Goal: Task Accomplishment & Management: Use online tool/utility

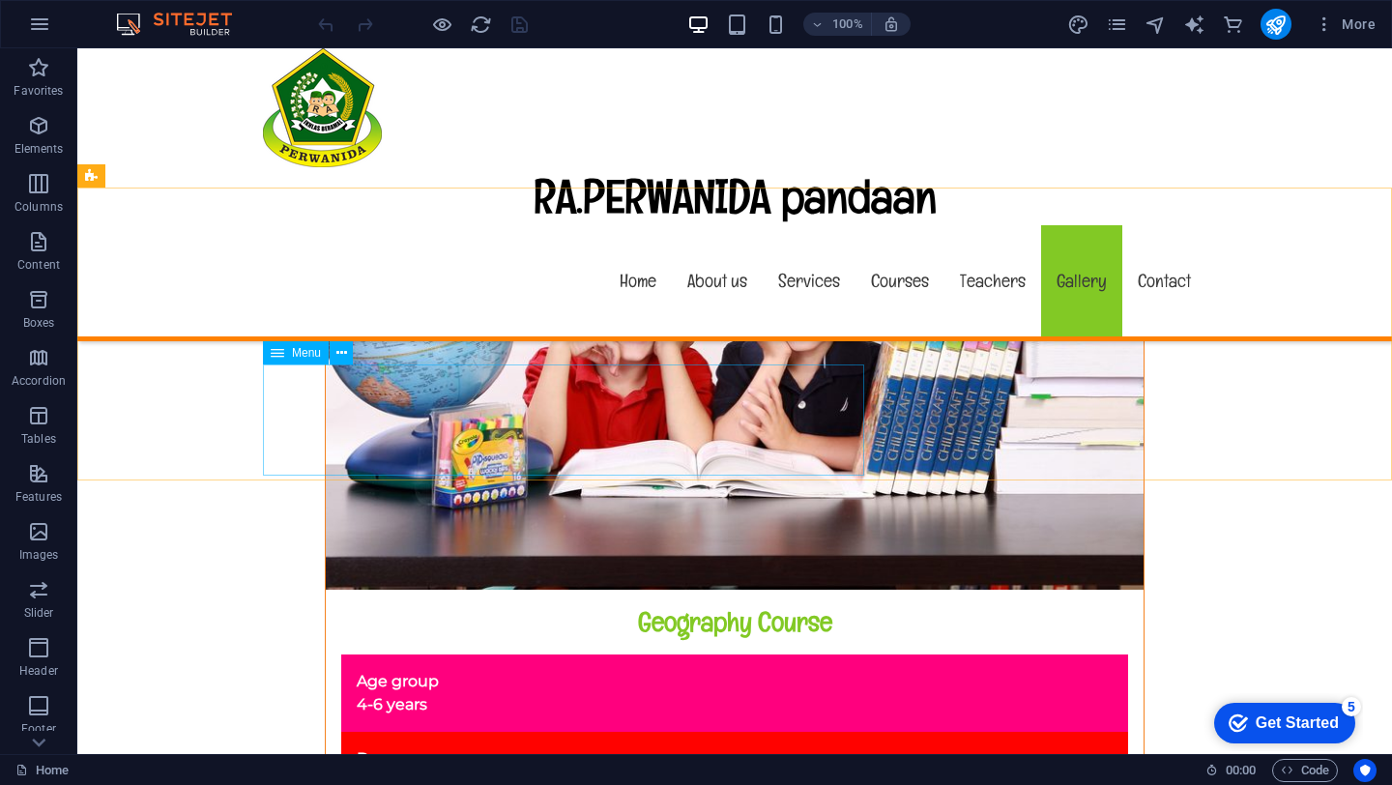
scroll to position [16747, 0]
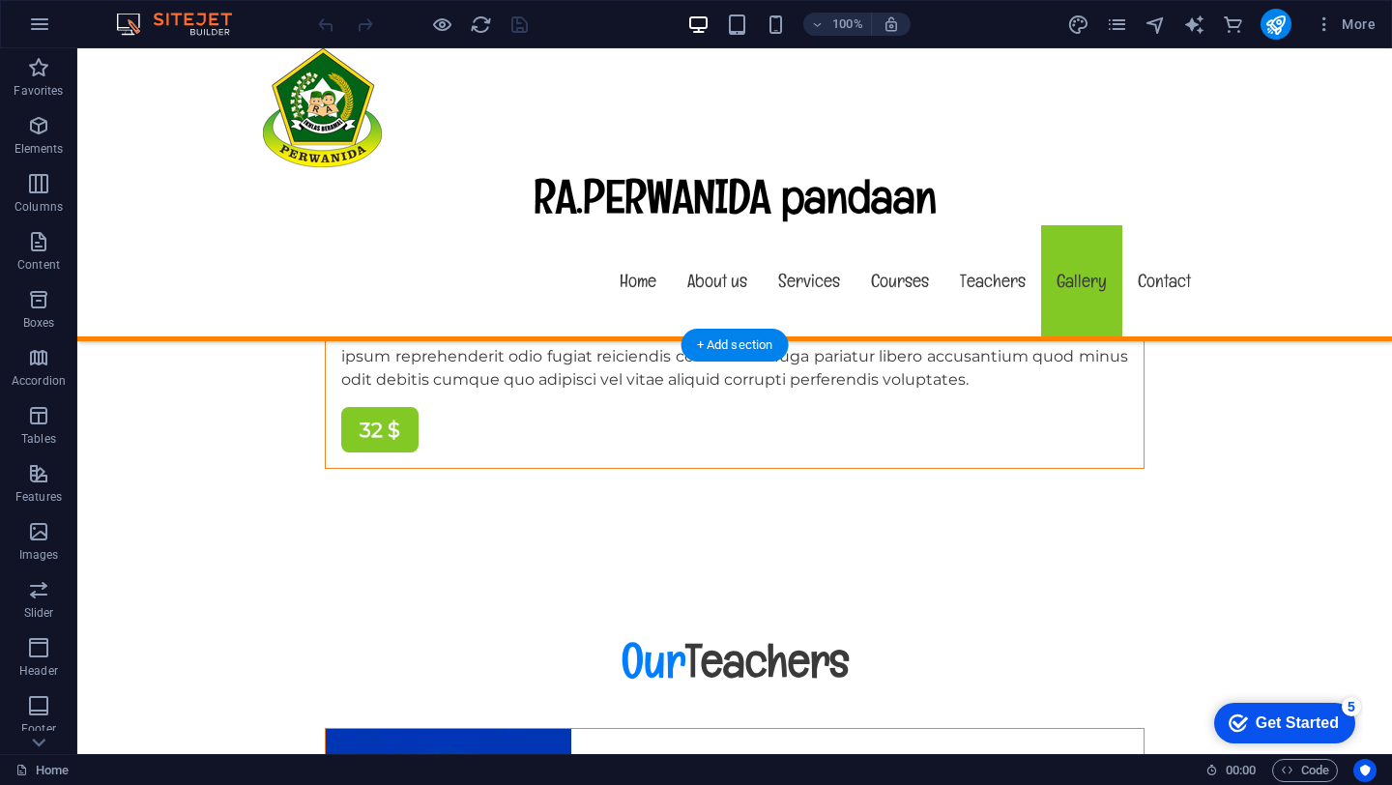
scroll to position [17409, 0]
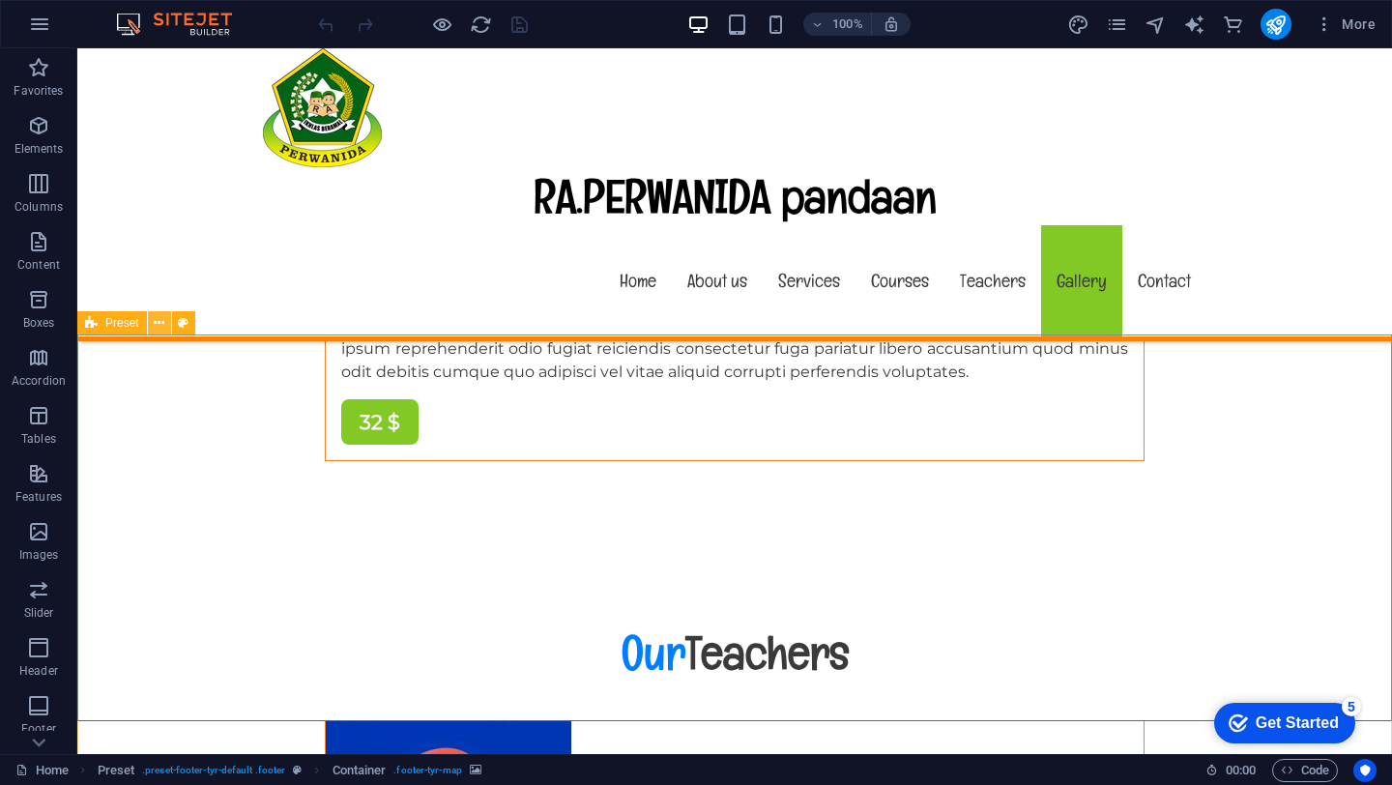
click at [159, 326] on icon at bounding box center [159, 323] width 11 height 20
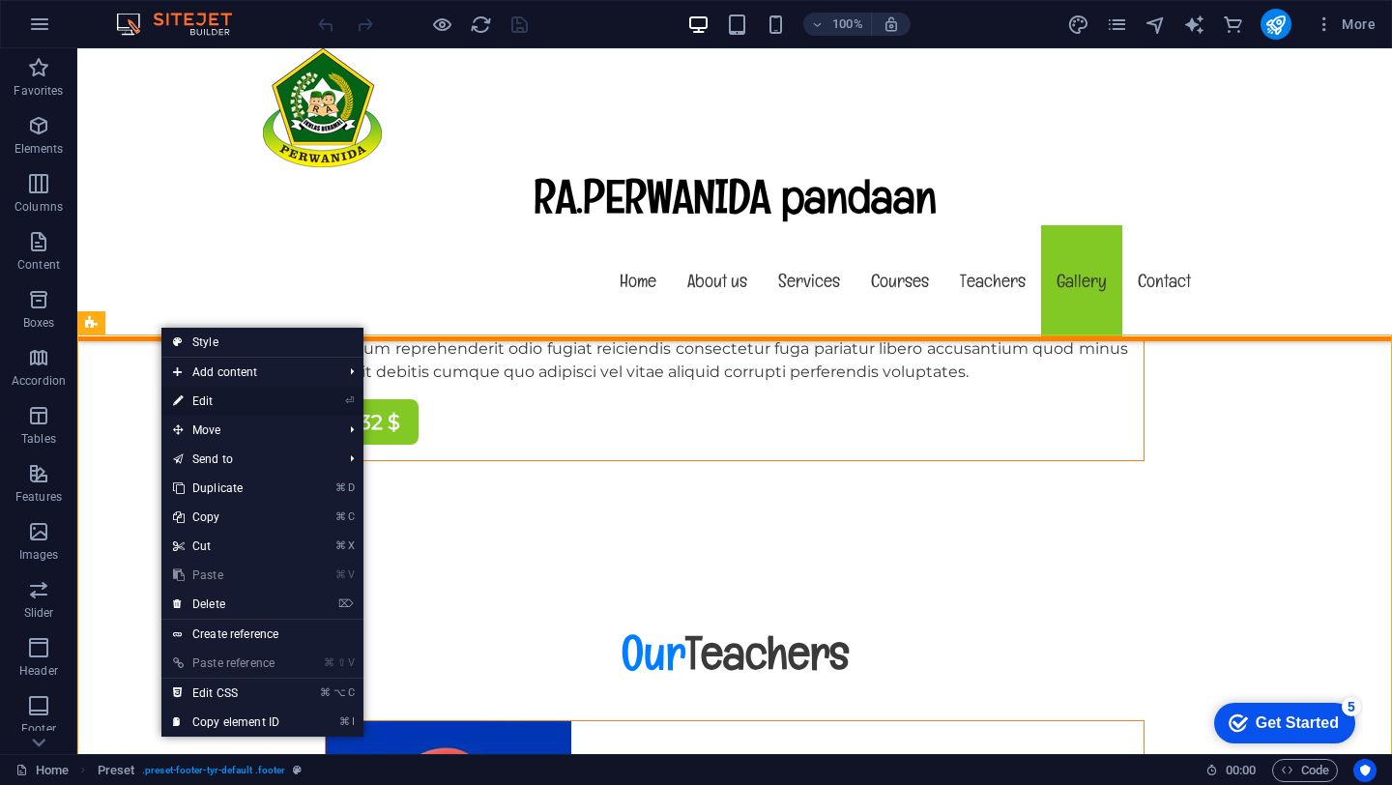
click at [189, 402] on link "⏎ Edit" at bounding box center [226, 401] width 130 height 29
select select "footer"
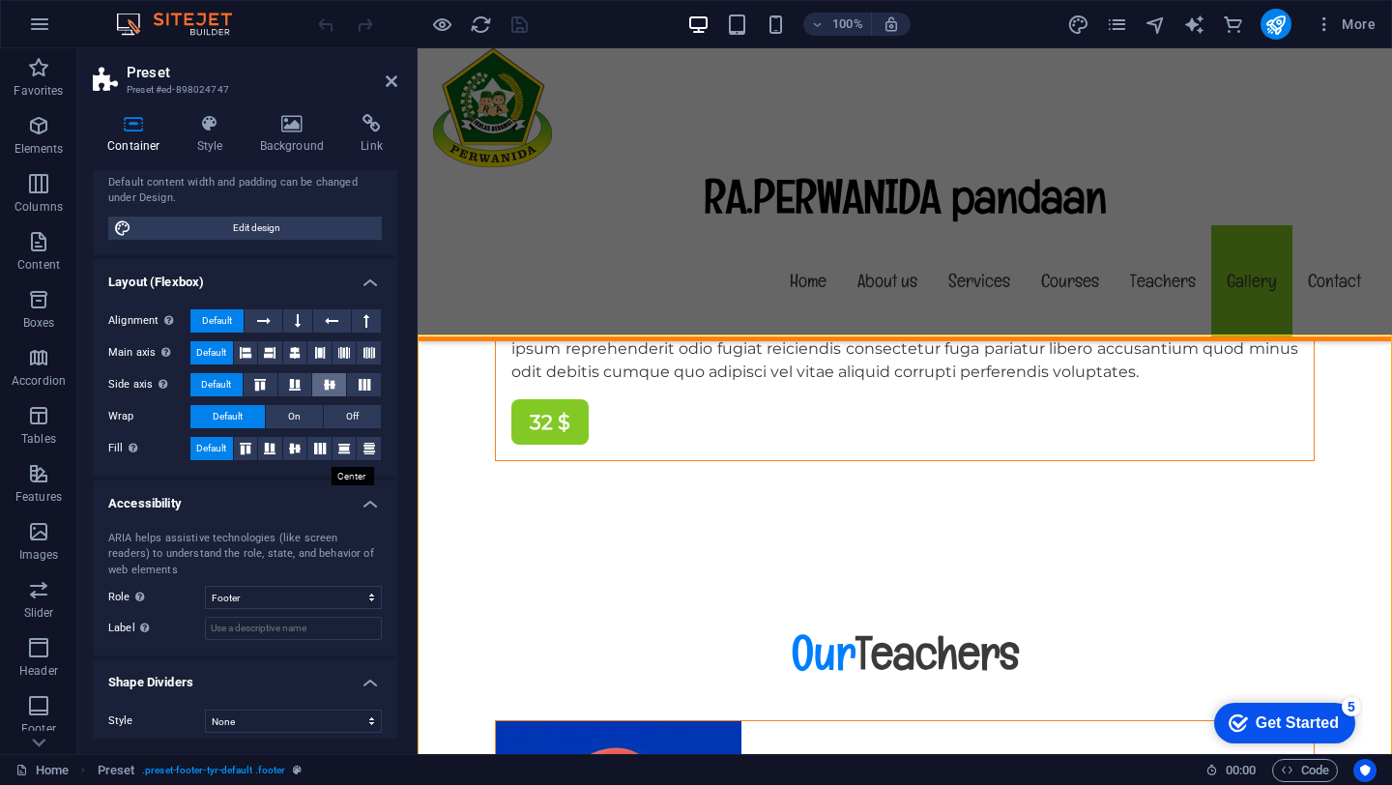
scroll to position [214, 0]
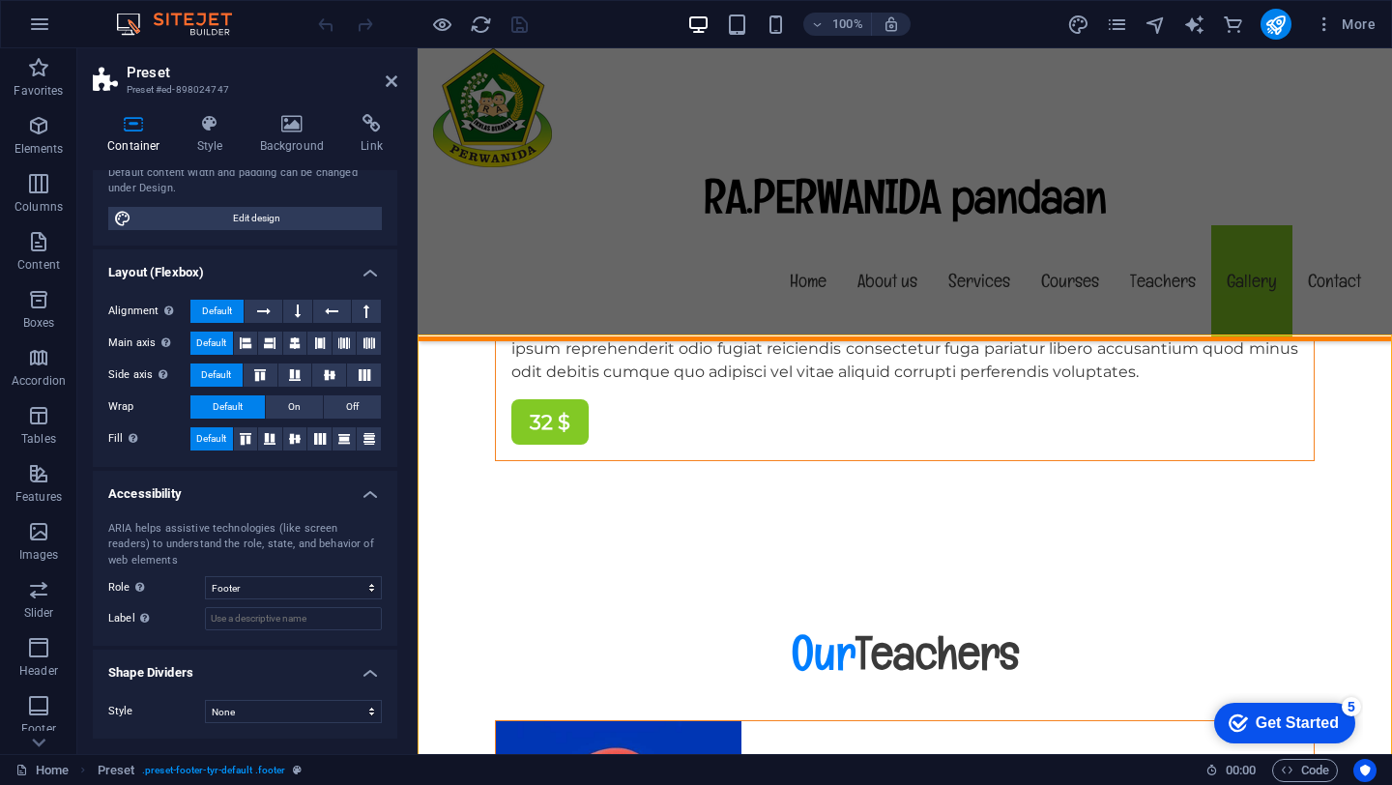
click at [325, 600] on div "ARIA helps assistive technologies (like screen readers) to understand the role,…" at bounding box center [245, 576] width 304 height 141
click at [335, 588] on select "None Alert Article Banner Comment Complementary Dialog Footer Header Marquee Pr…" at bounding box center [293, 587] width 177 height 23
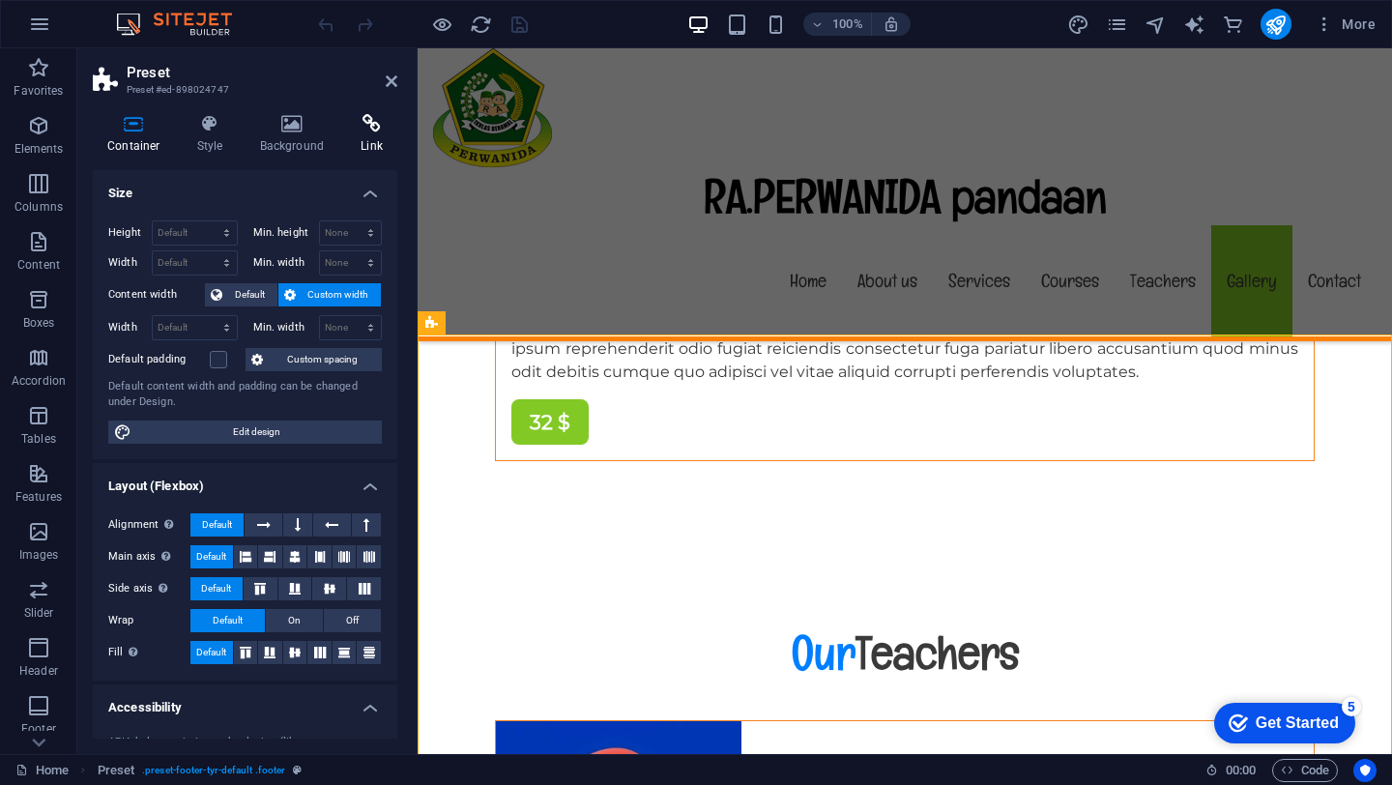
click at [364, 133] on h4 "Link" at bounding box center [371, 134] width 51 height 41
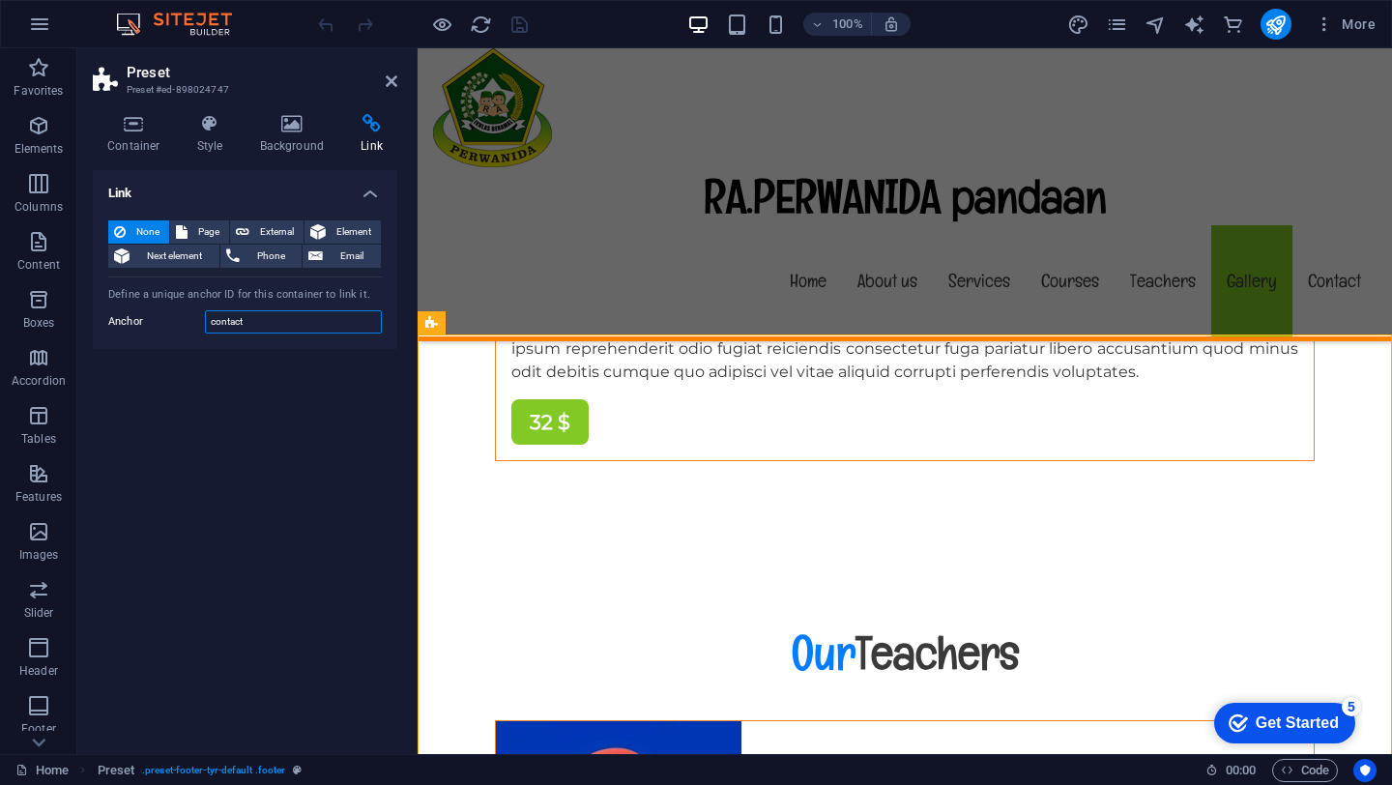
click at [235, 327] on input "contact" at bounding box center [293, 321] width 177 height 23
paste input "[URL][DOMAIN_NAME]"
type input "[URL][DOMAIN_NAME]"
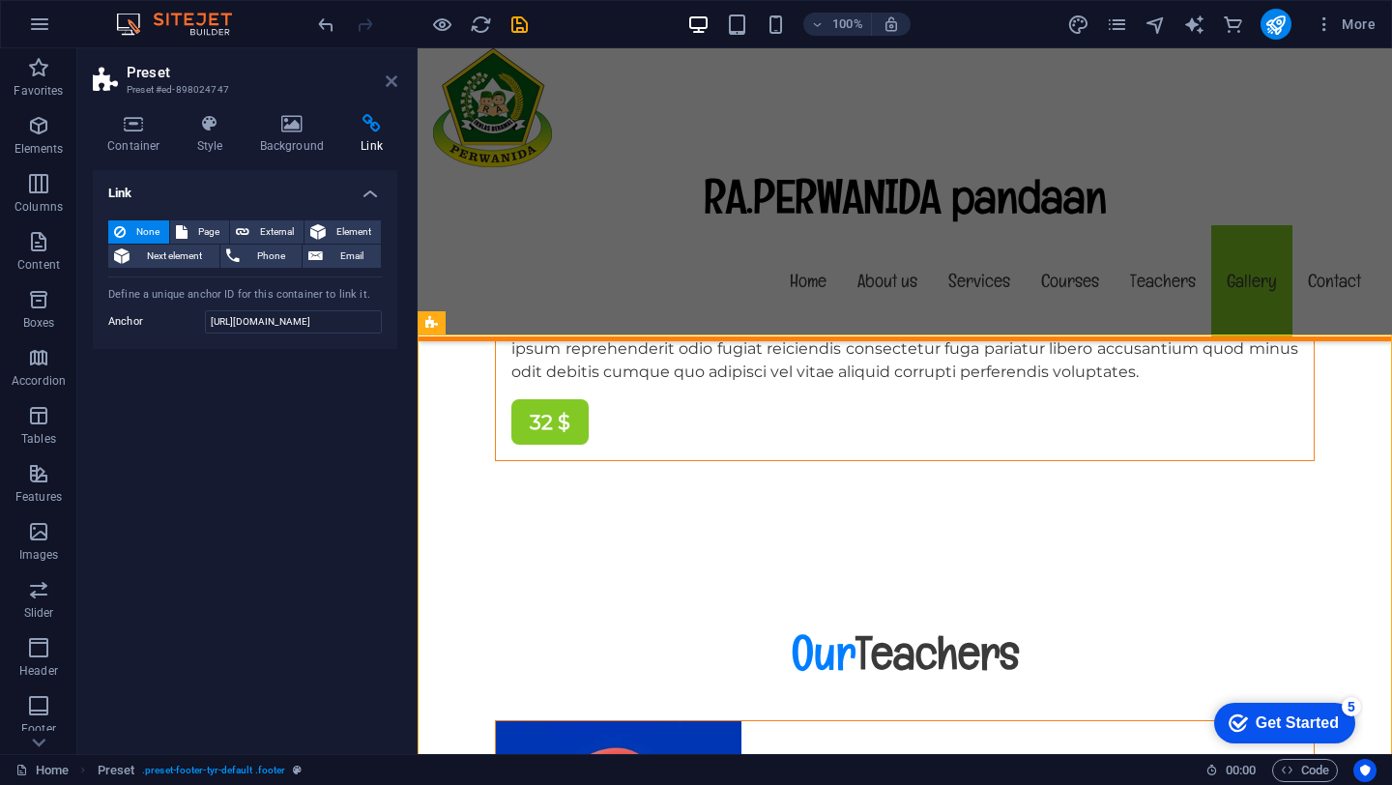
click at [396, 83] on icon at bounding box center [392, 80] width 12 height 15
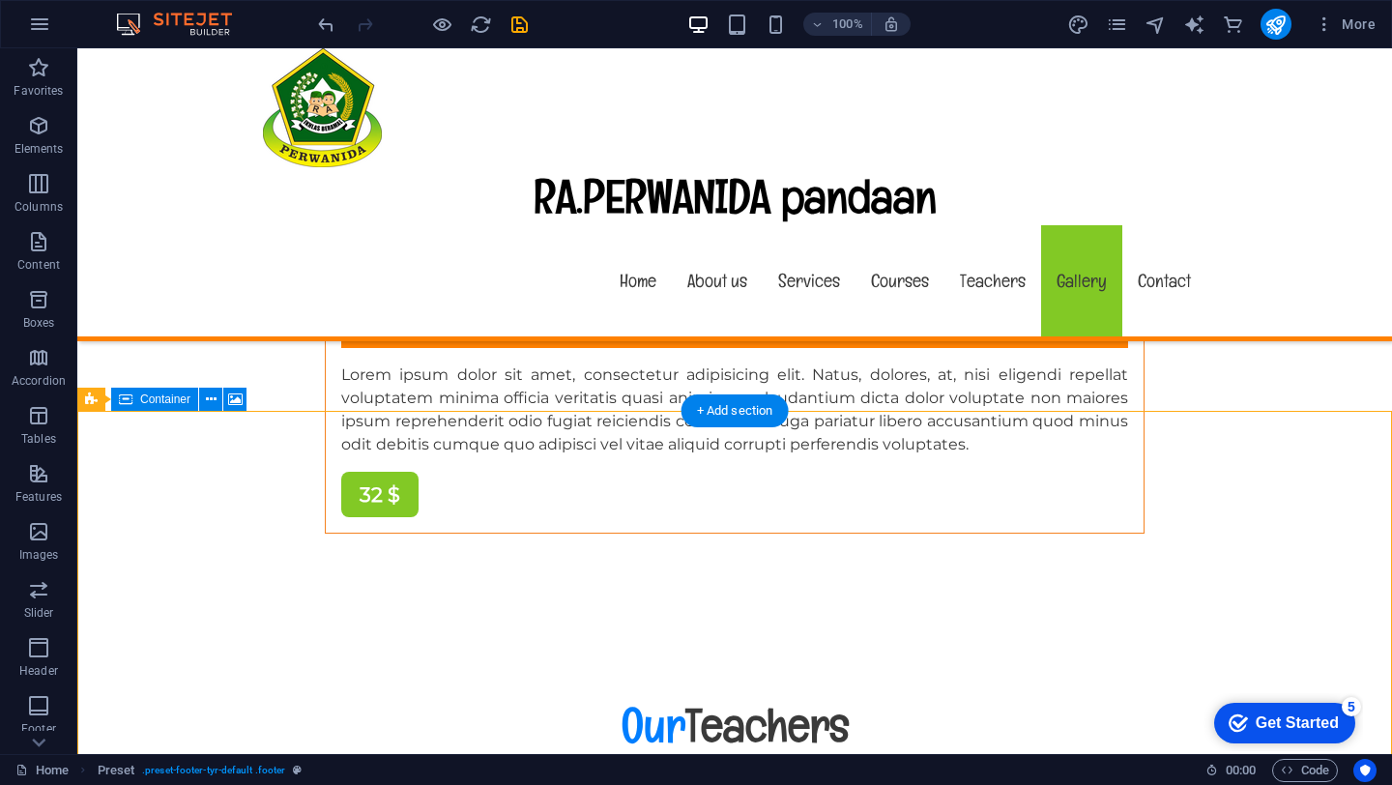
scroll to position [17333, 0]
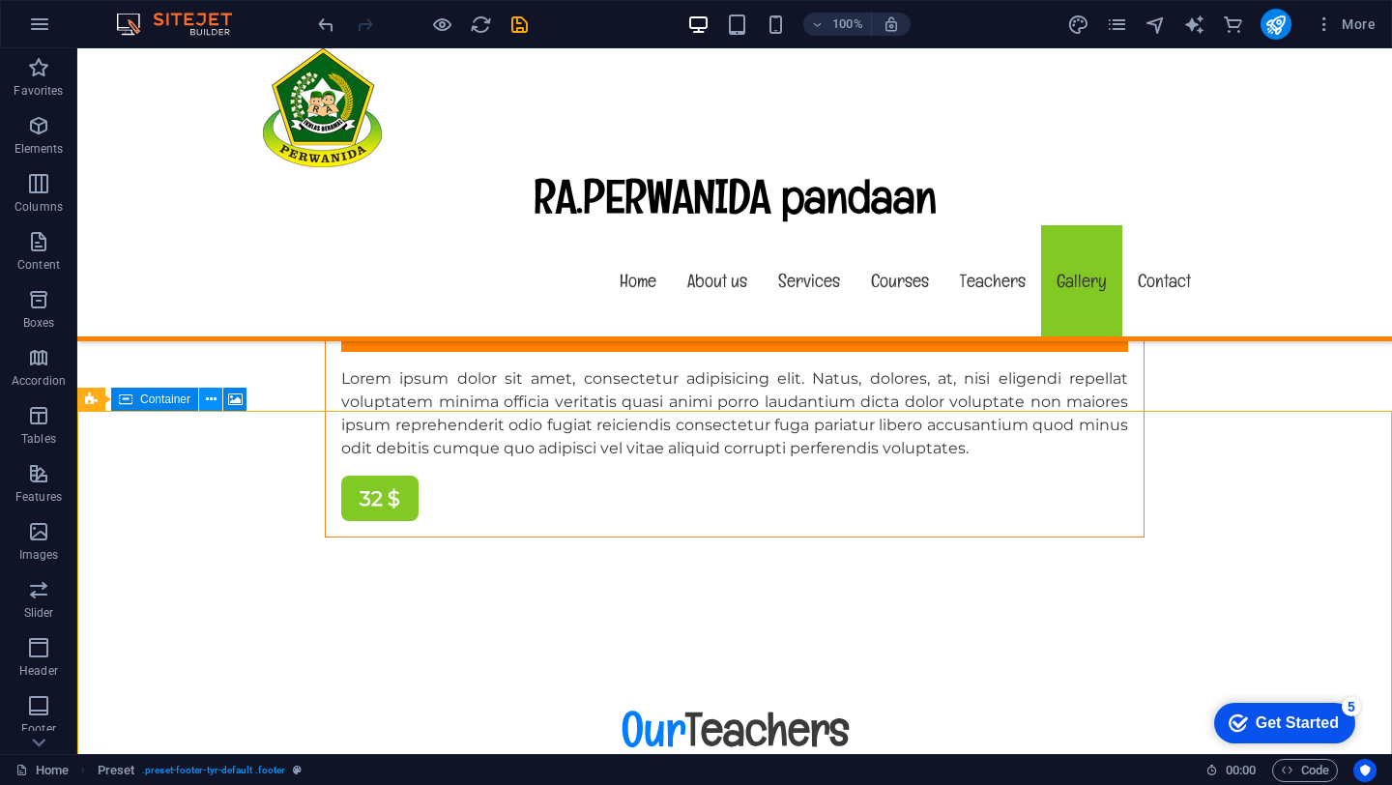
click at [210, 402] on icon at bounding box center [211, 400] width 11 height 20
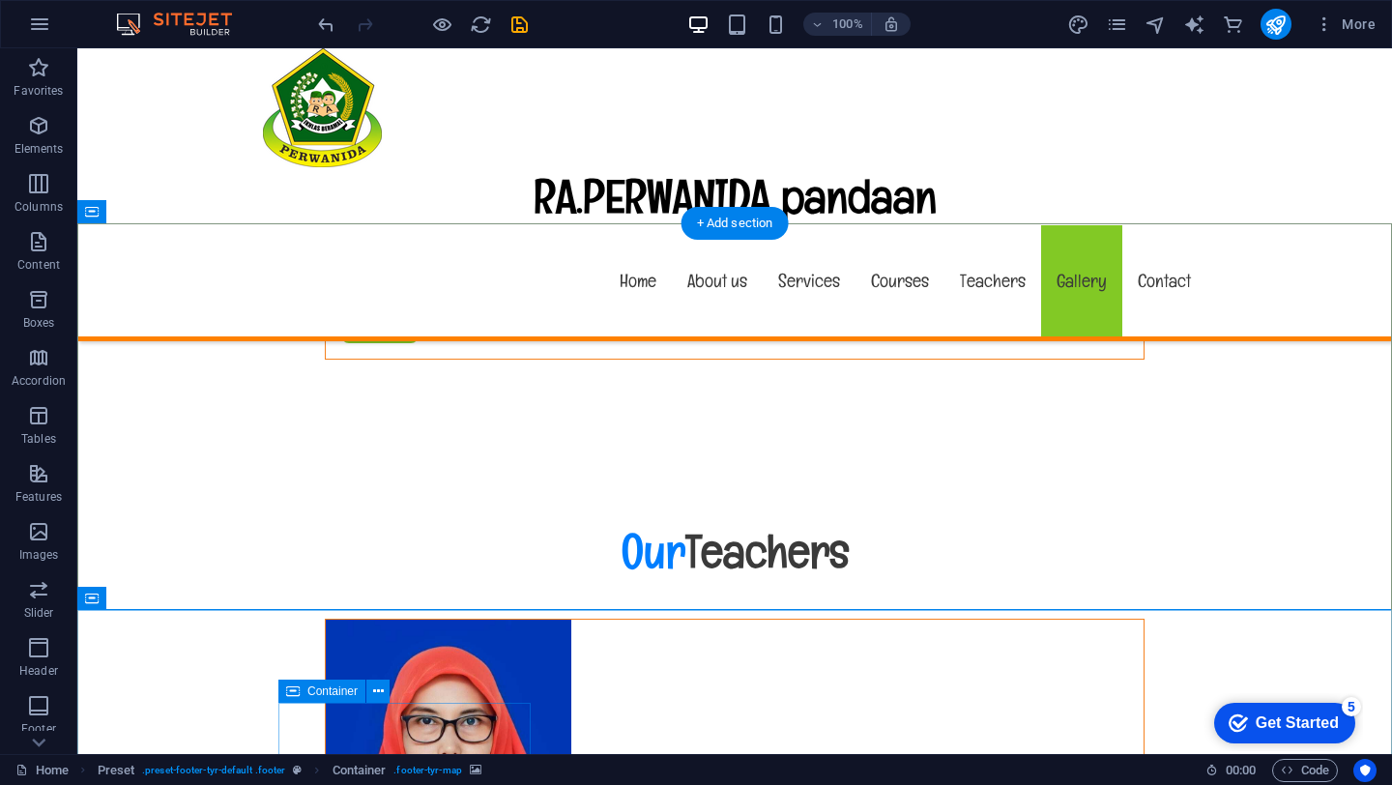
scroll to position [17536, 0]
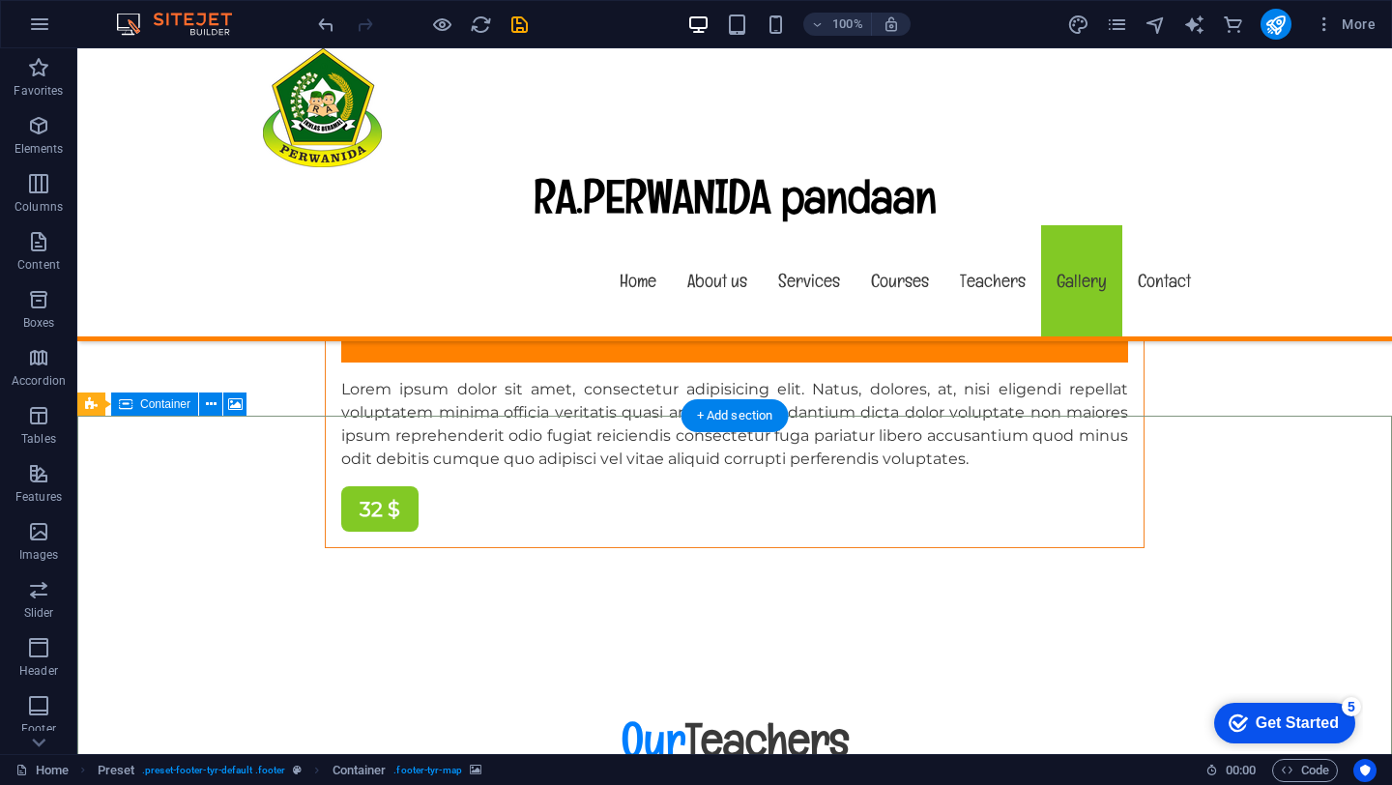
scroll to position [17319, 0]
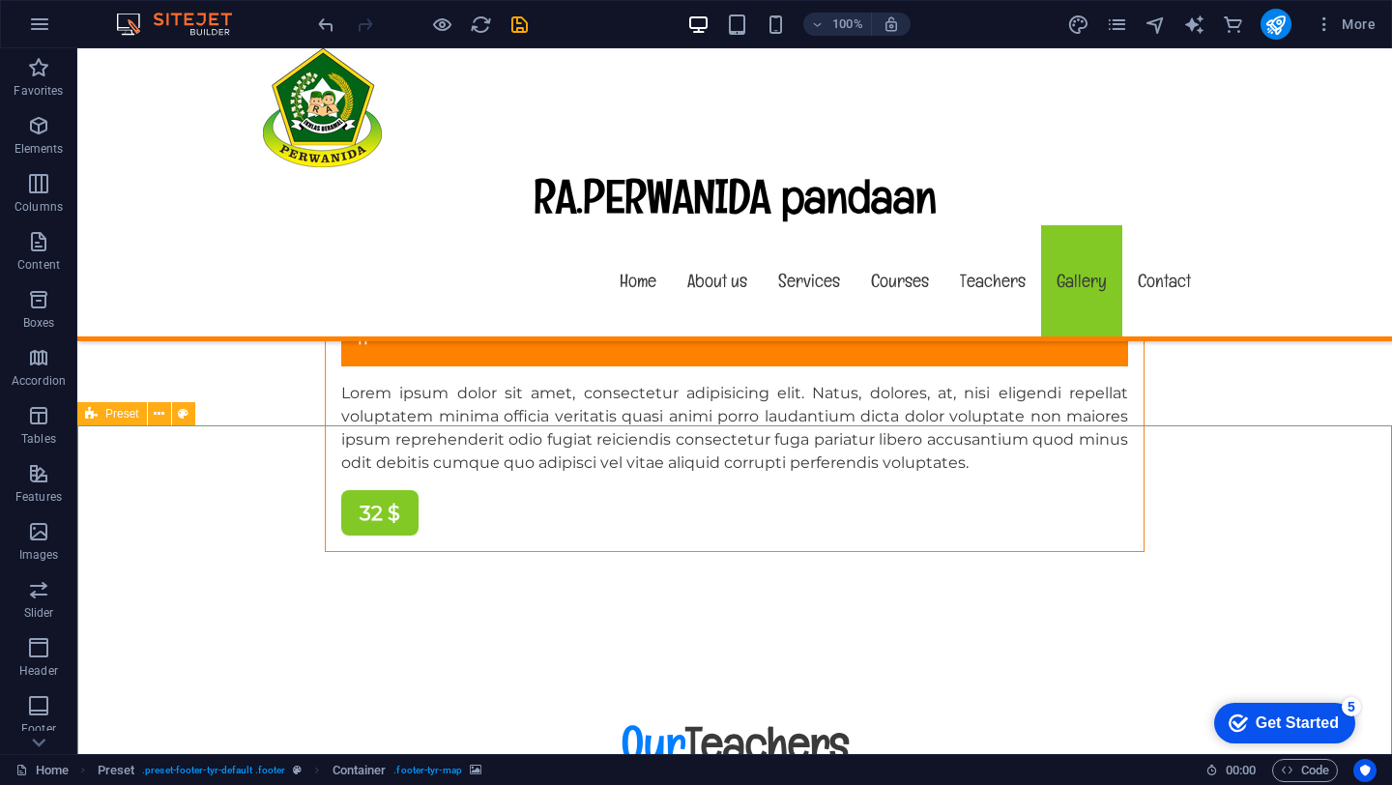
click at [95, 414] on icon at bounding box center [91, 413] width 13 height 23
click at [208, 419] on icon at bounding box center [211, 414] width 11 height 20
click at [209, 411] on icon at bounding box center [211, 414] width 11 height 20
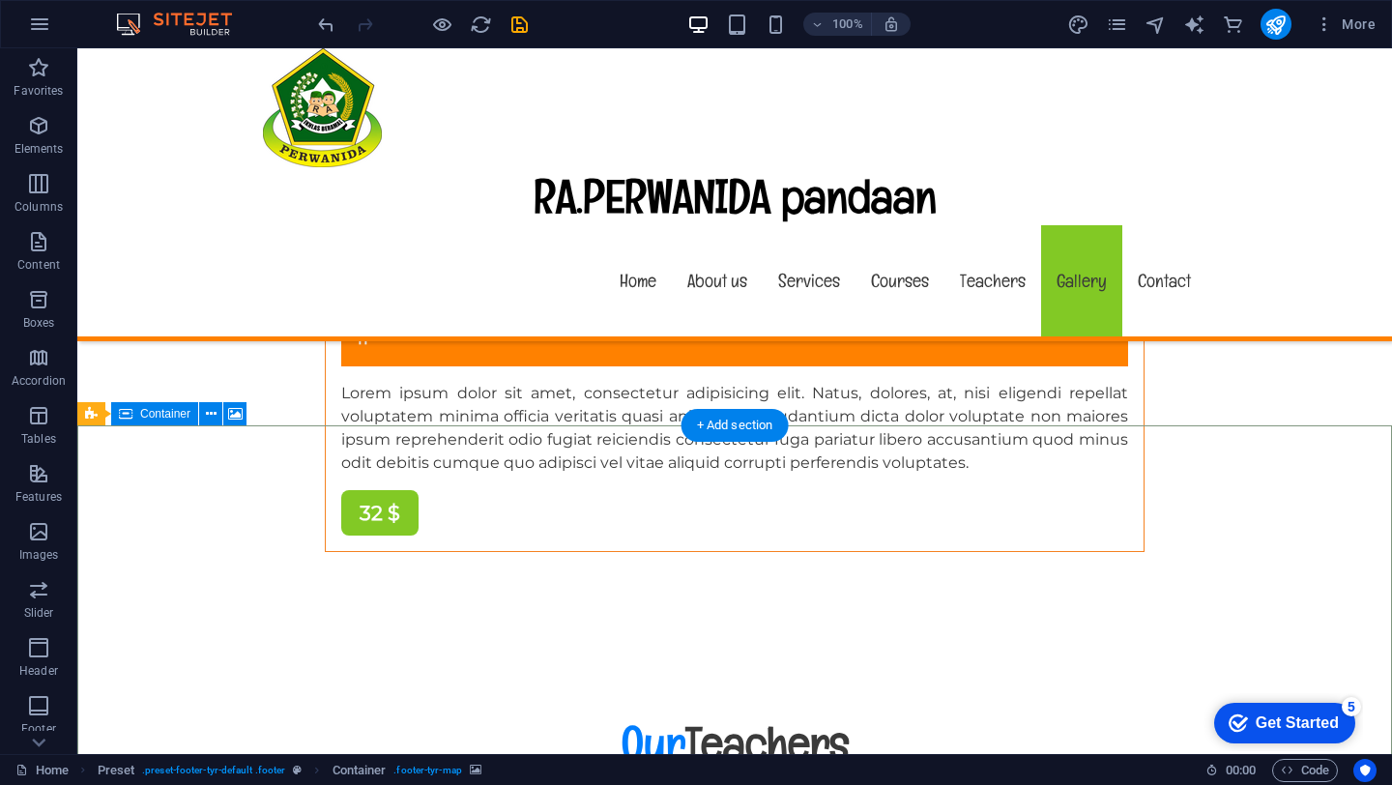
click at [215, 417] on icon at bounding box center [211, 414] width 11 height 20
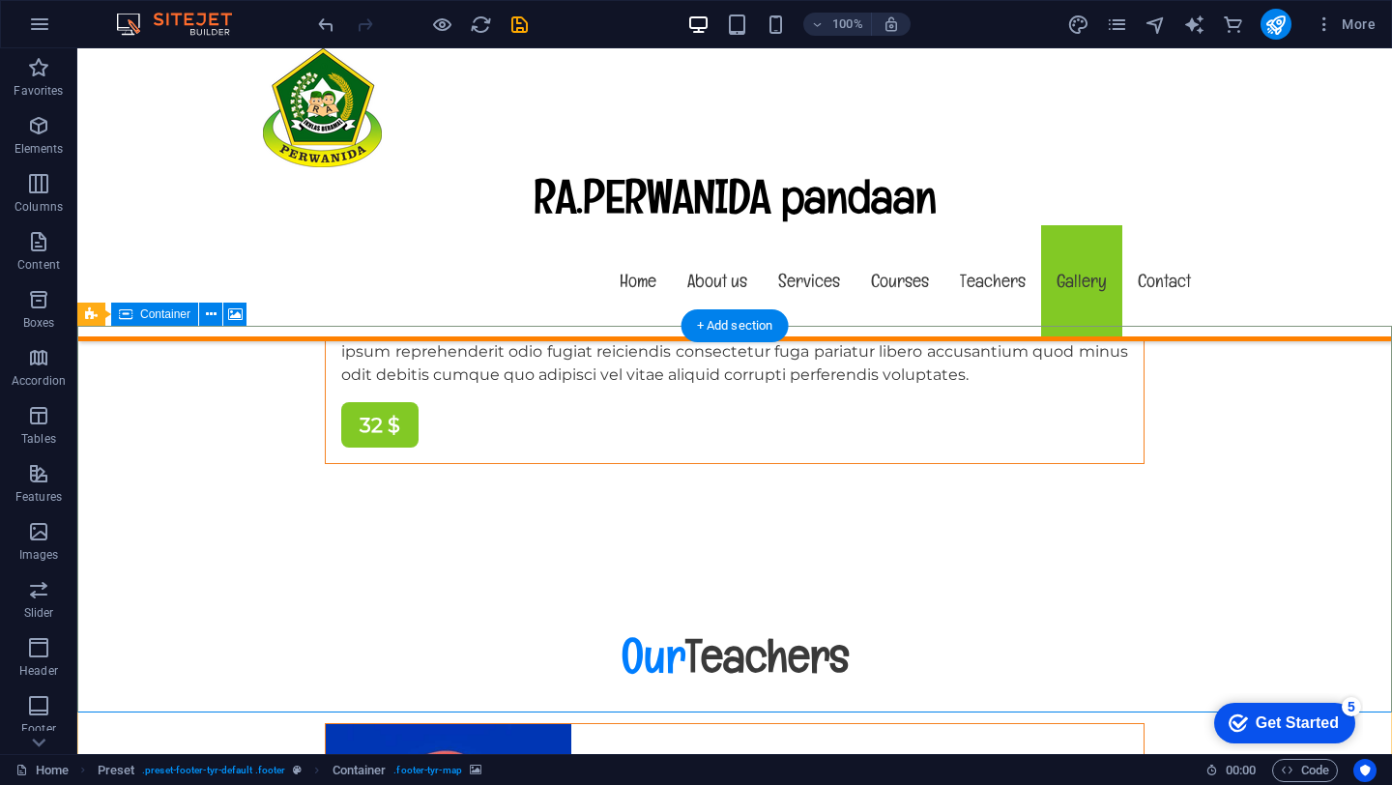
scroll to position [17424, 0]
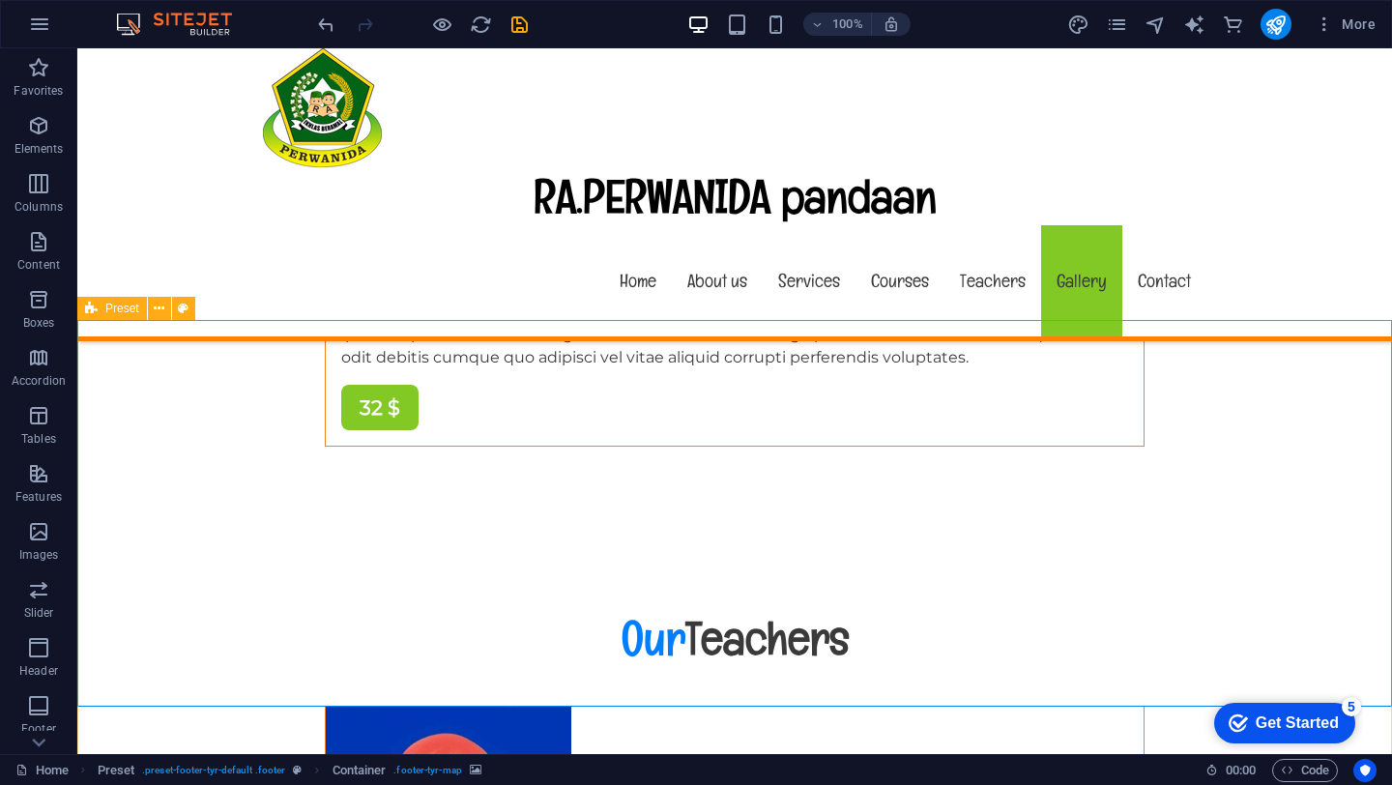
click at [99, 307] on div "Preset" at bounding box center [112, 308] width 70 height 23
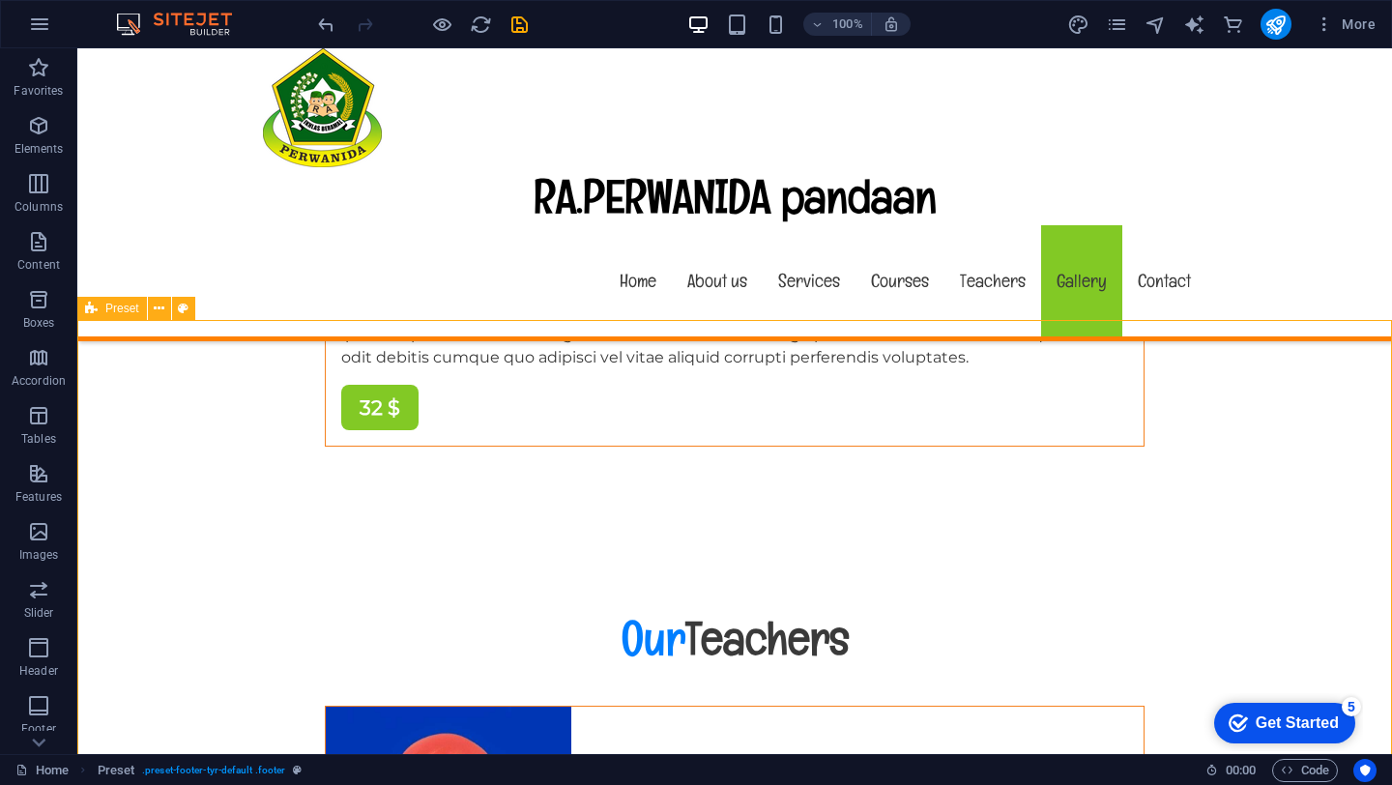
click at [99, 307] on div "Preset" at bounding box center [112, 308] width 70 height 23
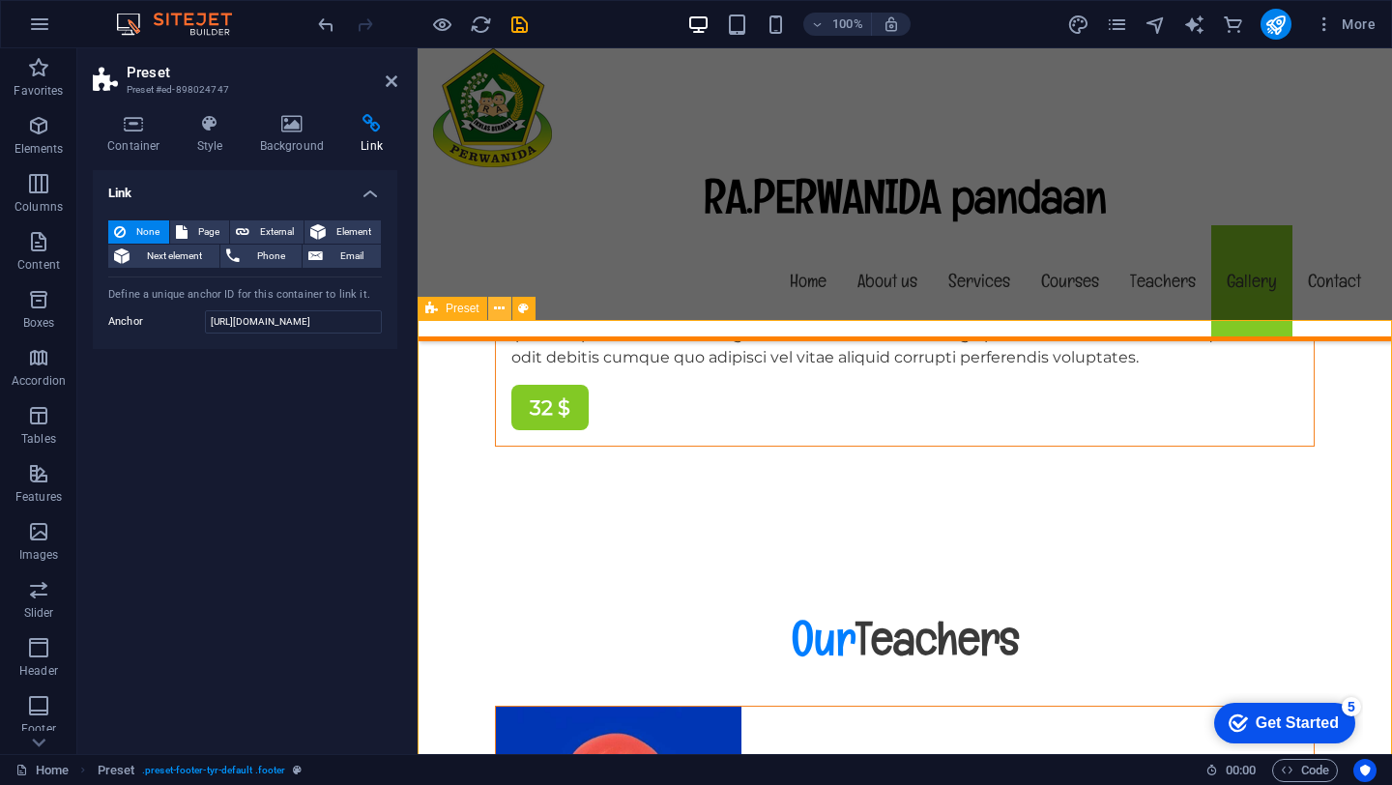
click at [501, 309] on icon at bounding box center [499, 309] width 11 height 20
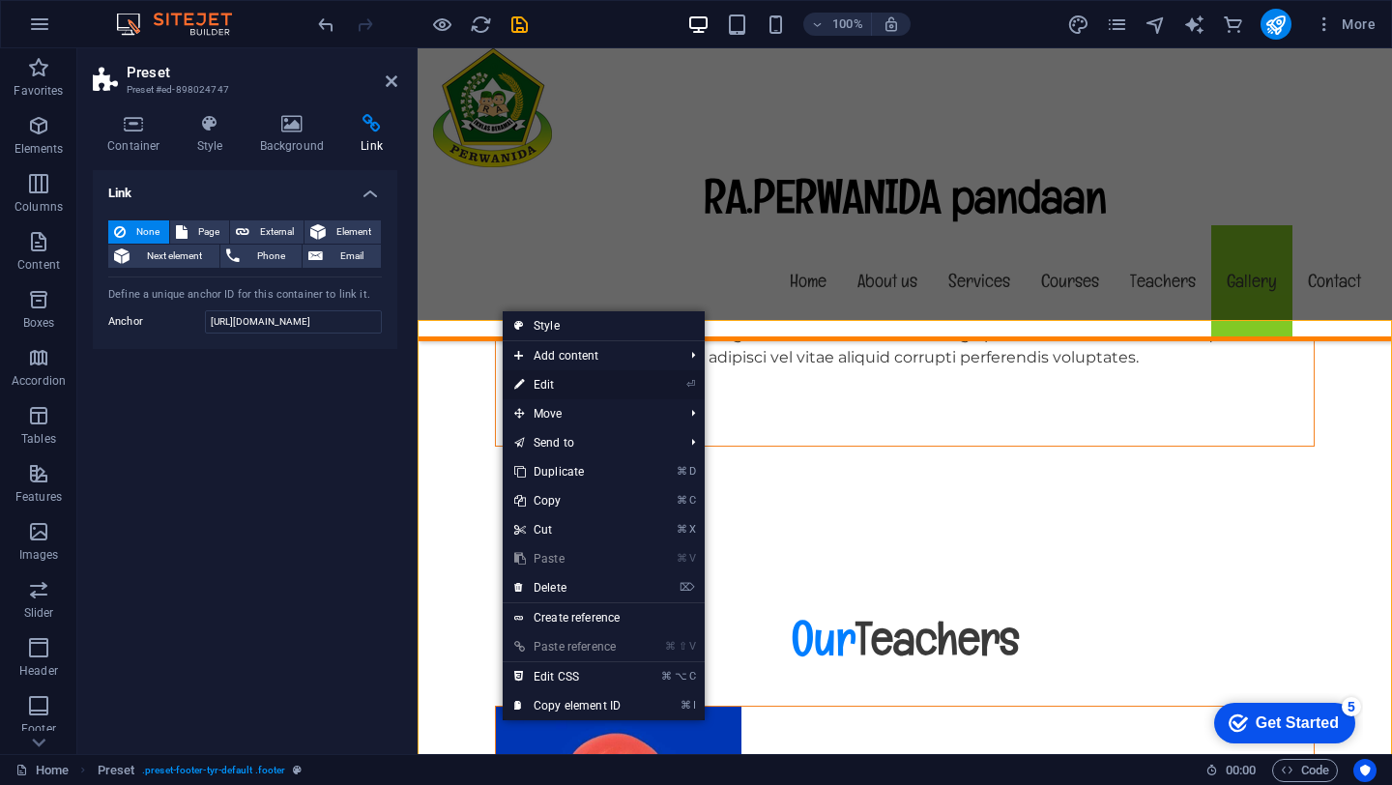
click at [554, 387] on link "⏎ Edit" at bounding box center [568, 384] width 130 height 29
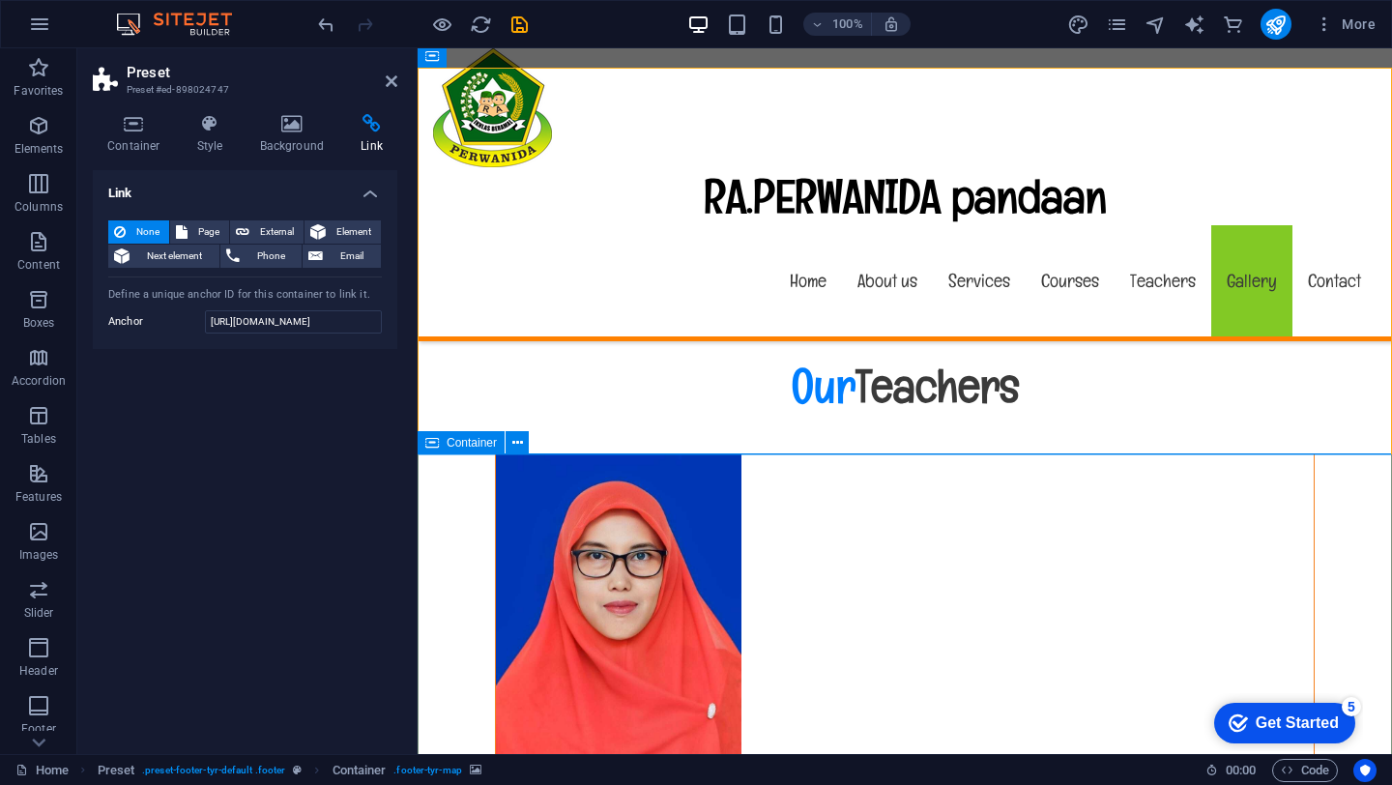
scroll to position [17677, 0]
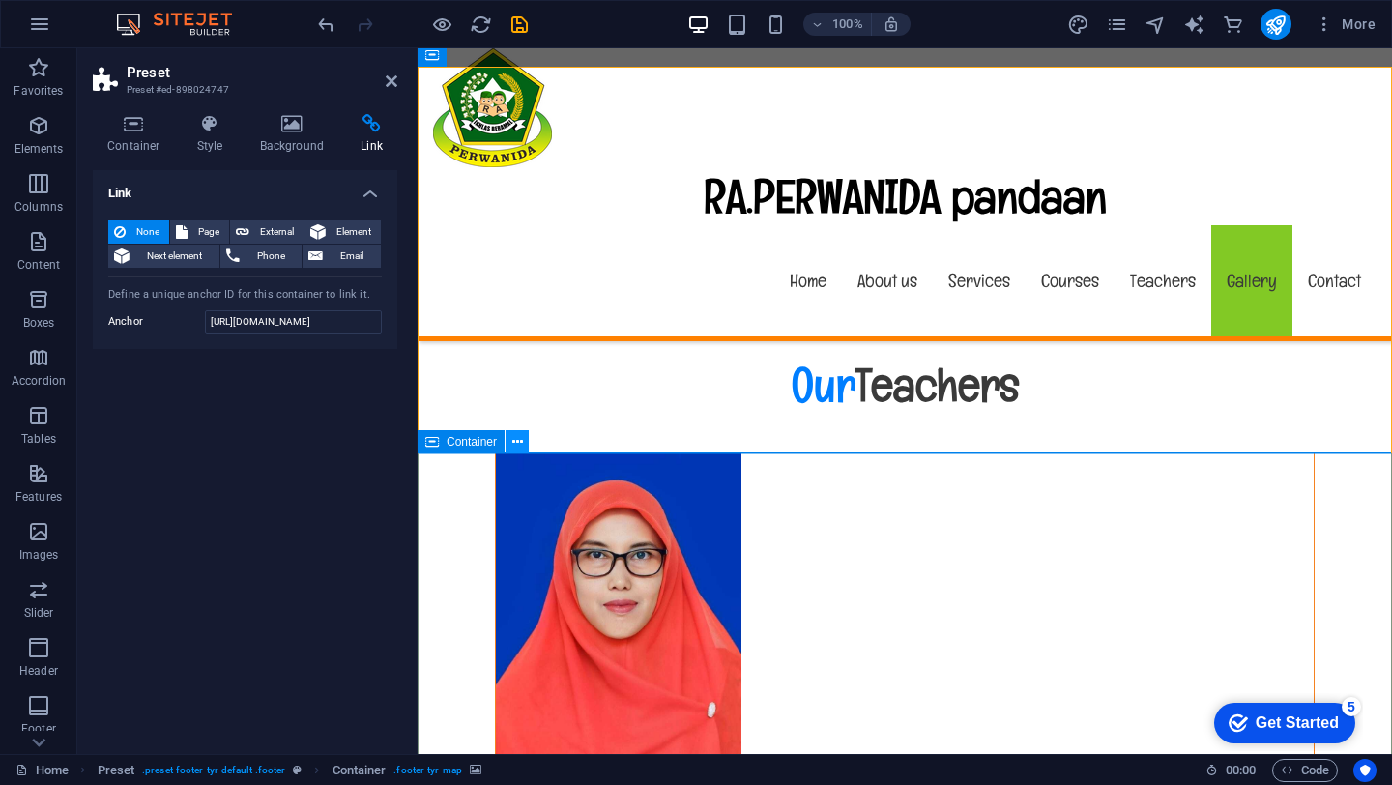
click at [520, 447] on icon at bounding box center [517, 442] width 11 height 20
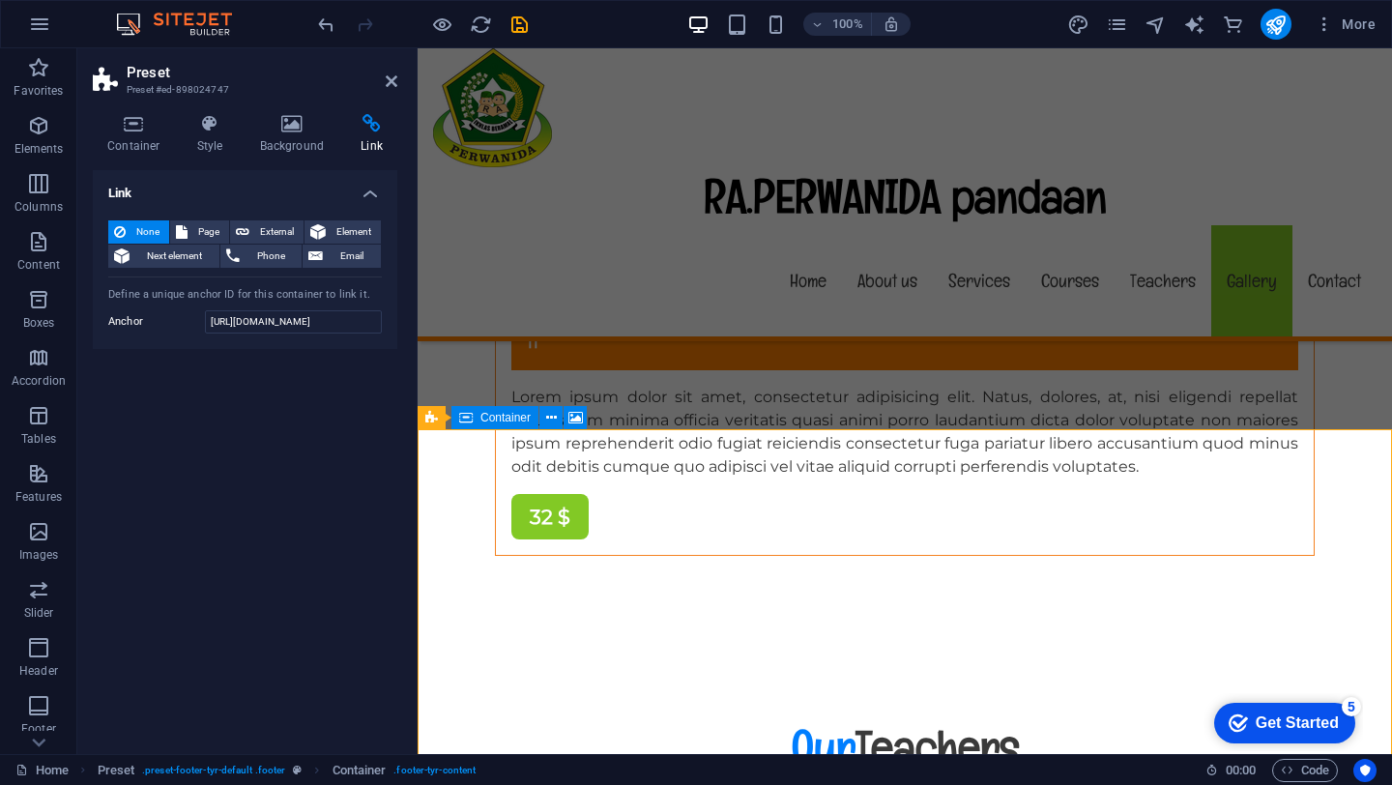
scroll to position [17329, 0]
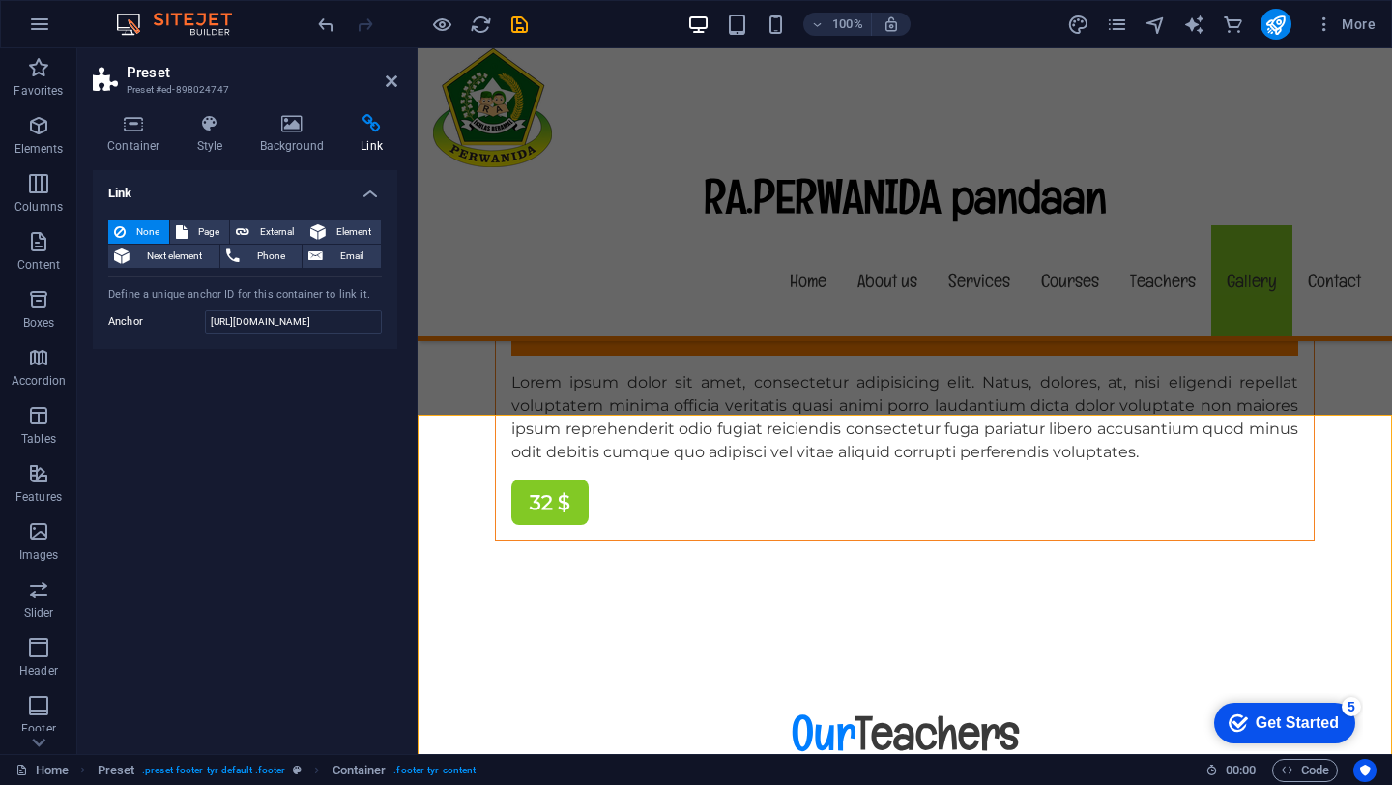
click at [230, 326] on input "[URL][DOMAIN_NAME]" at bounding box center [293, 321] width 177 height 23
click at [377, 321] on input "[URL][DOMAIN_NAME]" at bounding box center [293, 321] width 177 height 23
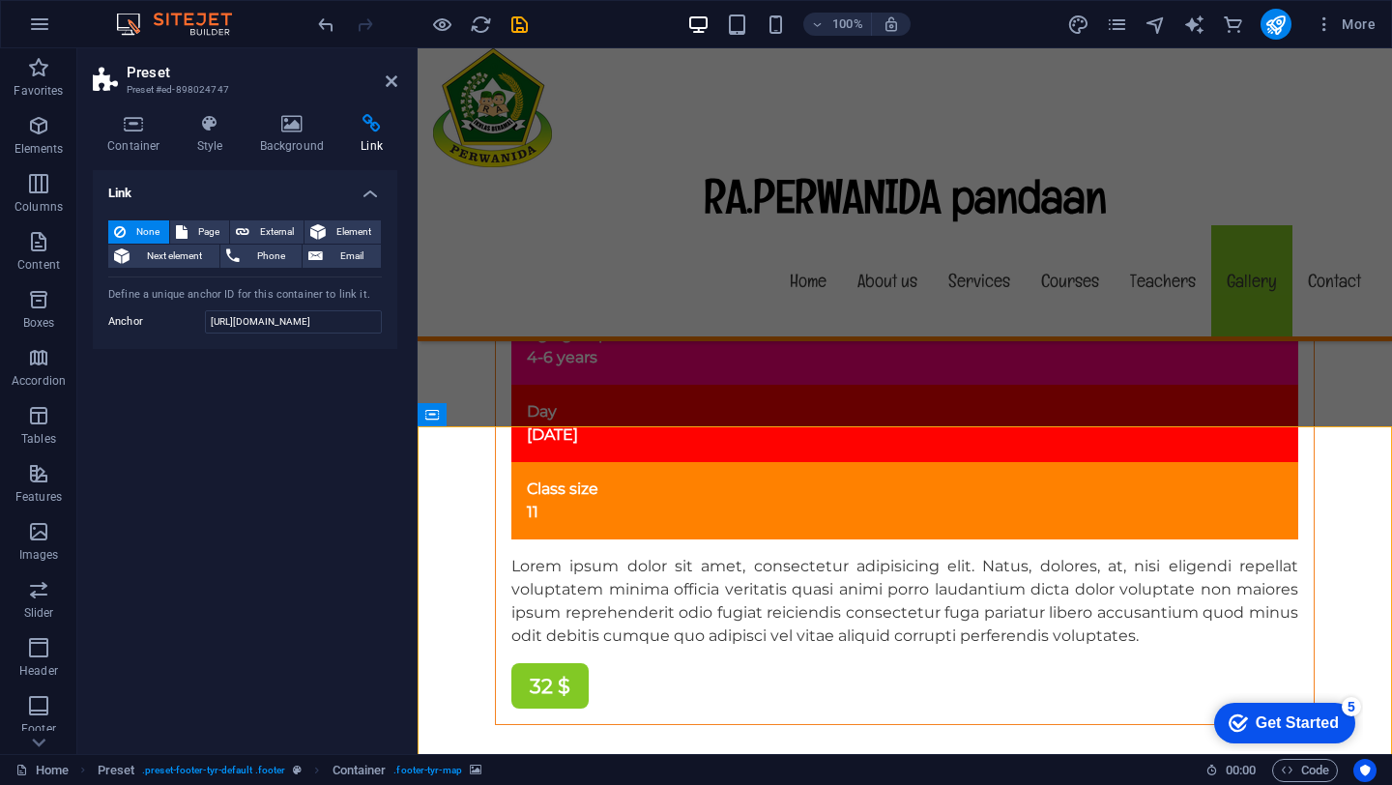
scroll to position [17457, 0]
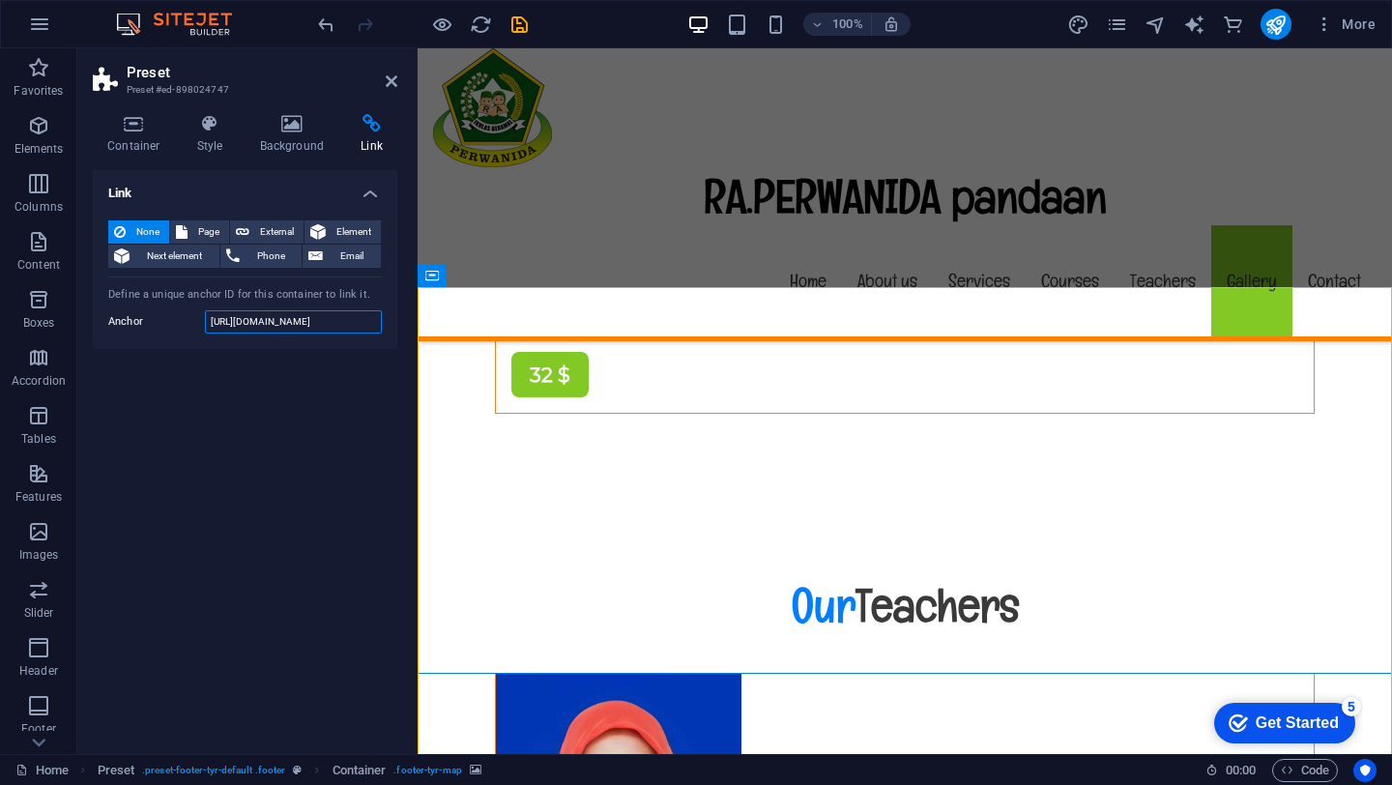
click at [380, 321] on input "[URL][DOMAIN_NAME]" at bounding box center [293, 321] width 177 height 23
click at [376, 324] on input "[URL][DOMAIN_NAME]" at bounding box center [293, 321] width 177 height 23
click at [127, 127] on icon at bounding box center [134, 123] width 82 height 19
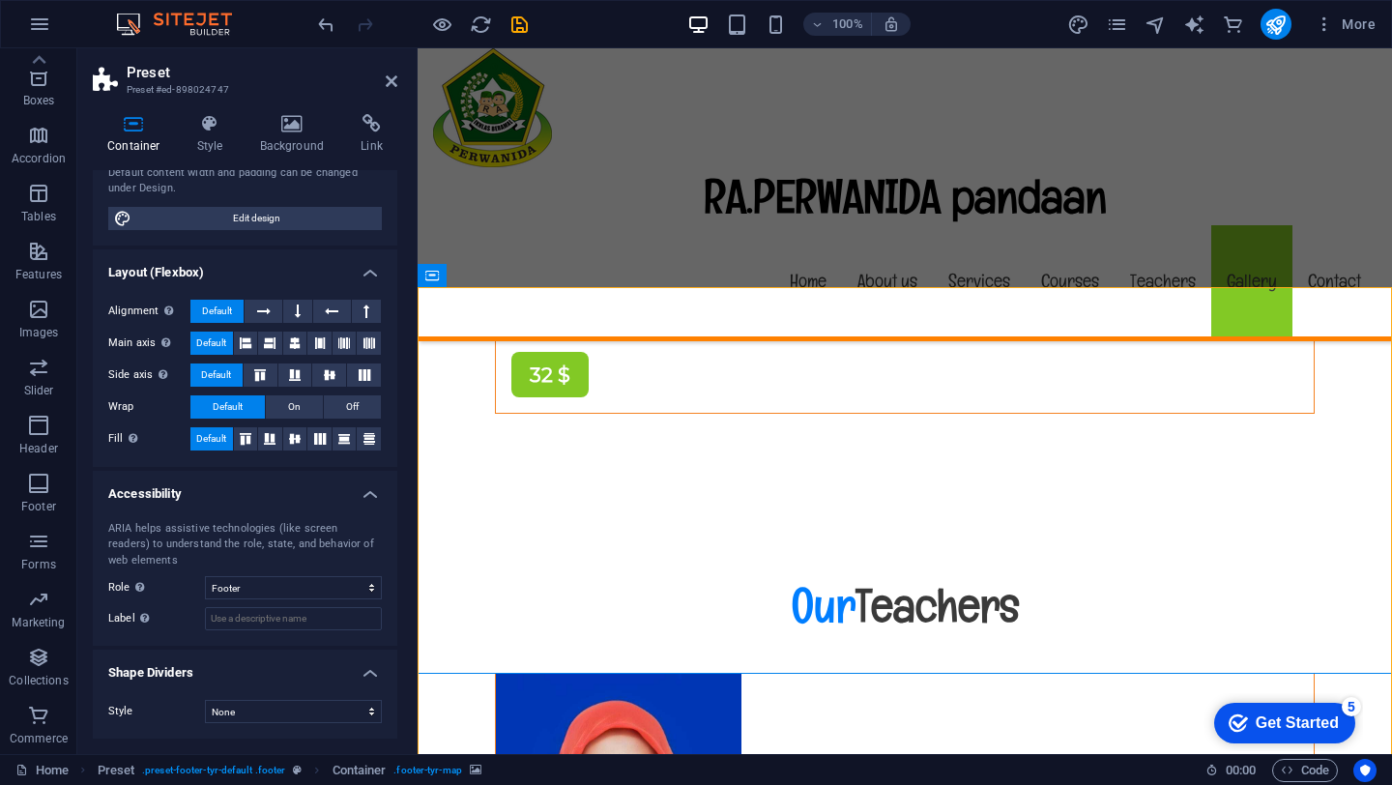
scroll to position [0, 0]
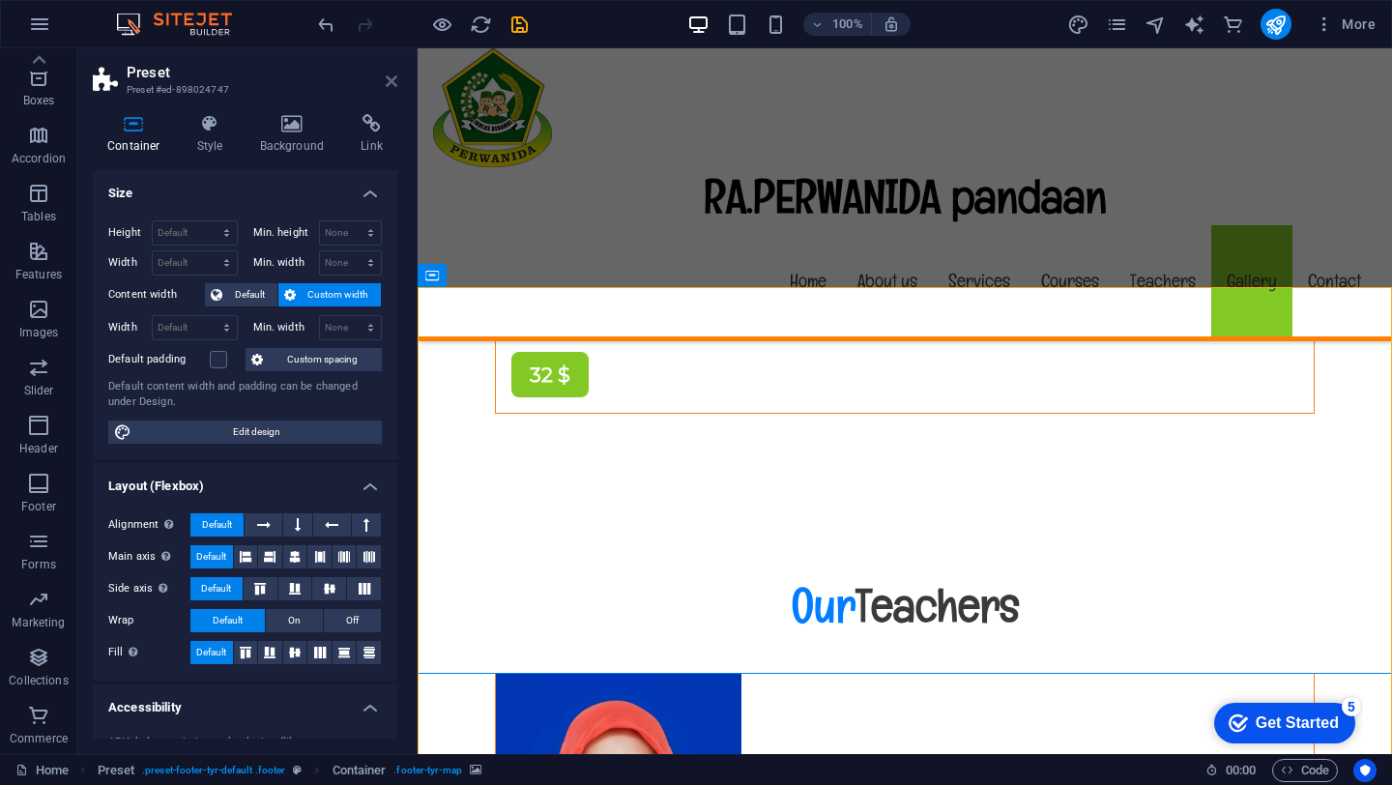
click at [390, 78] on icon at bounding box center [392, 80] width 12 height 15
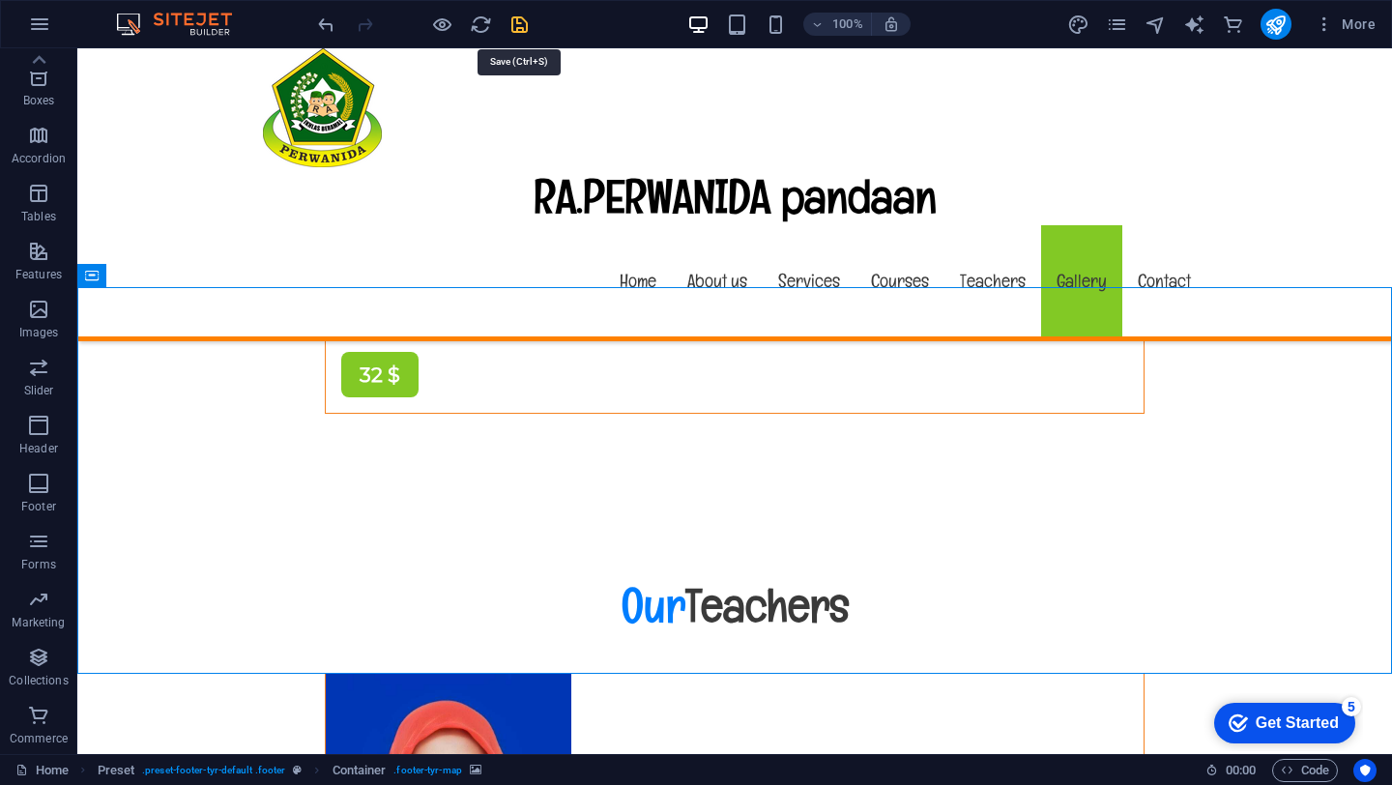
click at [523, 21] on icon "save" at bounding box center [519, 25] width 22 height 22
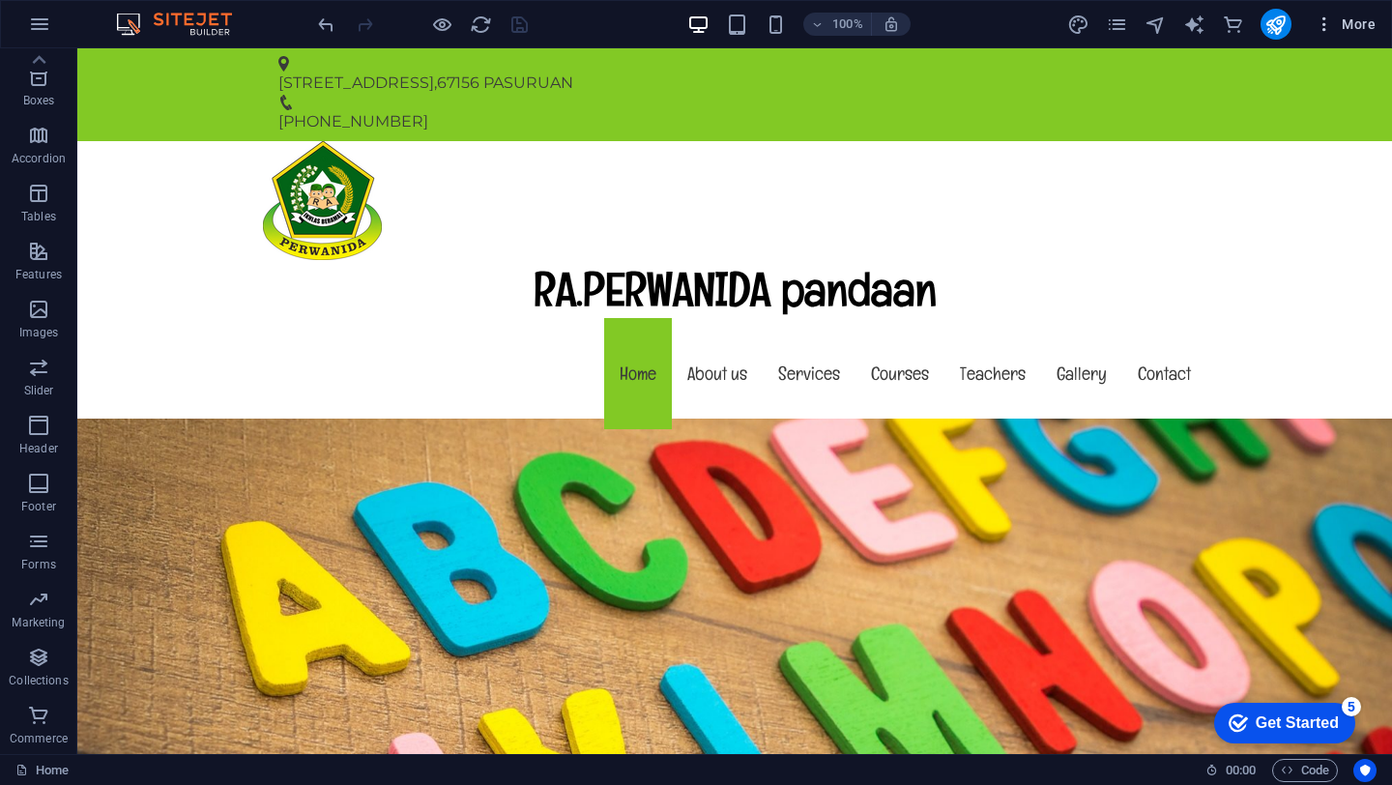
click at [1359, 23] on span "More" at bounding box center [1345, 23] width 61 height 19
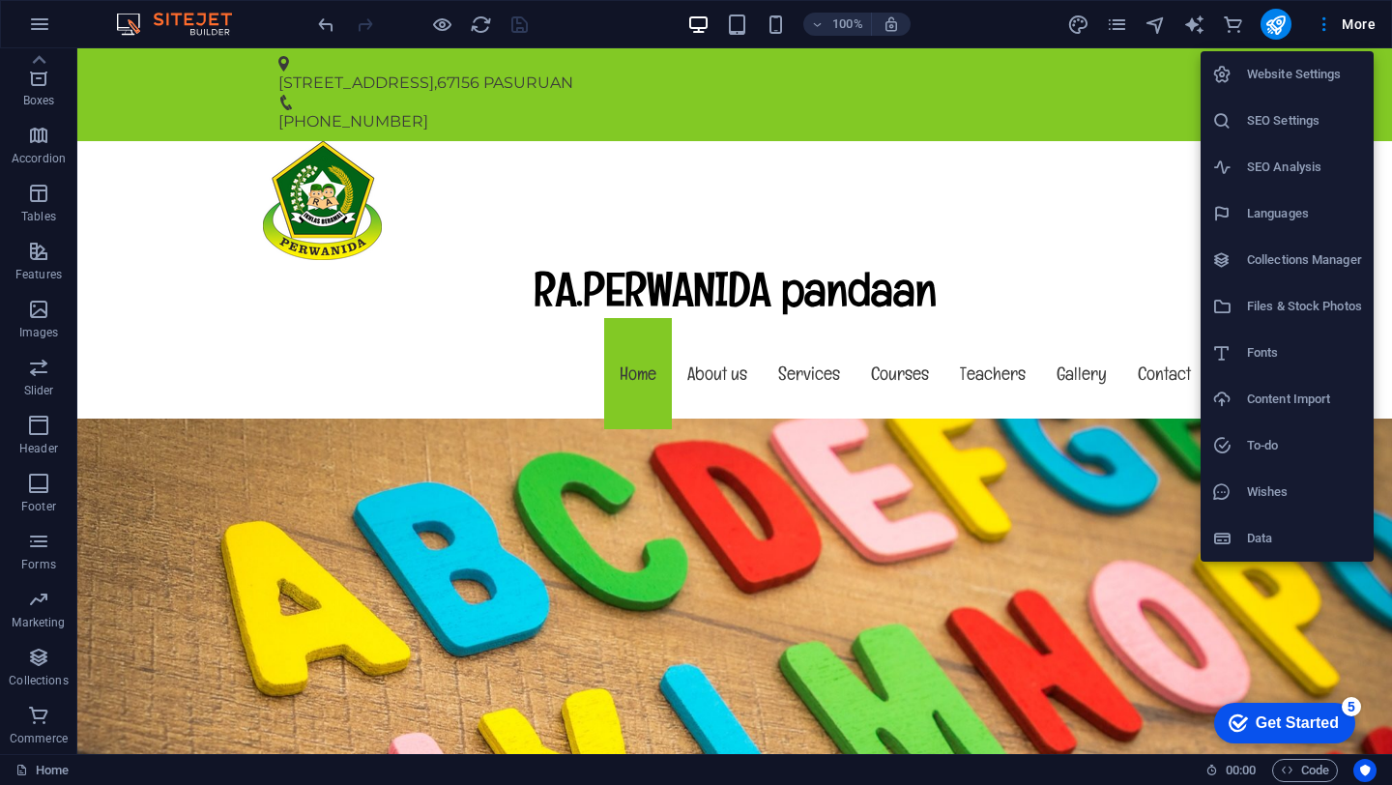
click at [1002, 171] on div at bounding box center [696, 392] width 1392 height 785
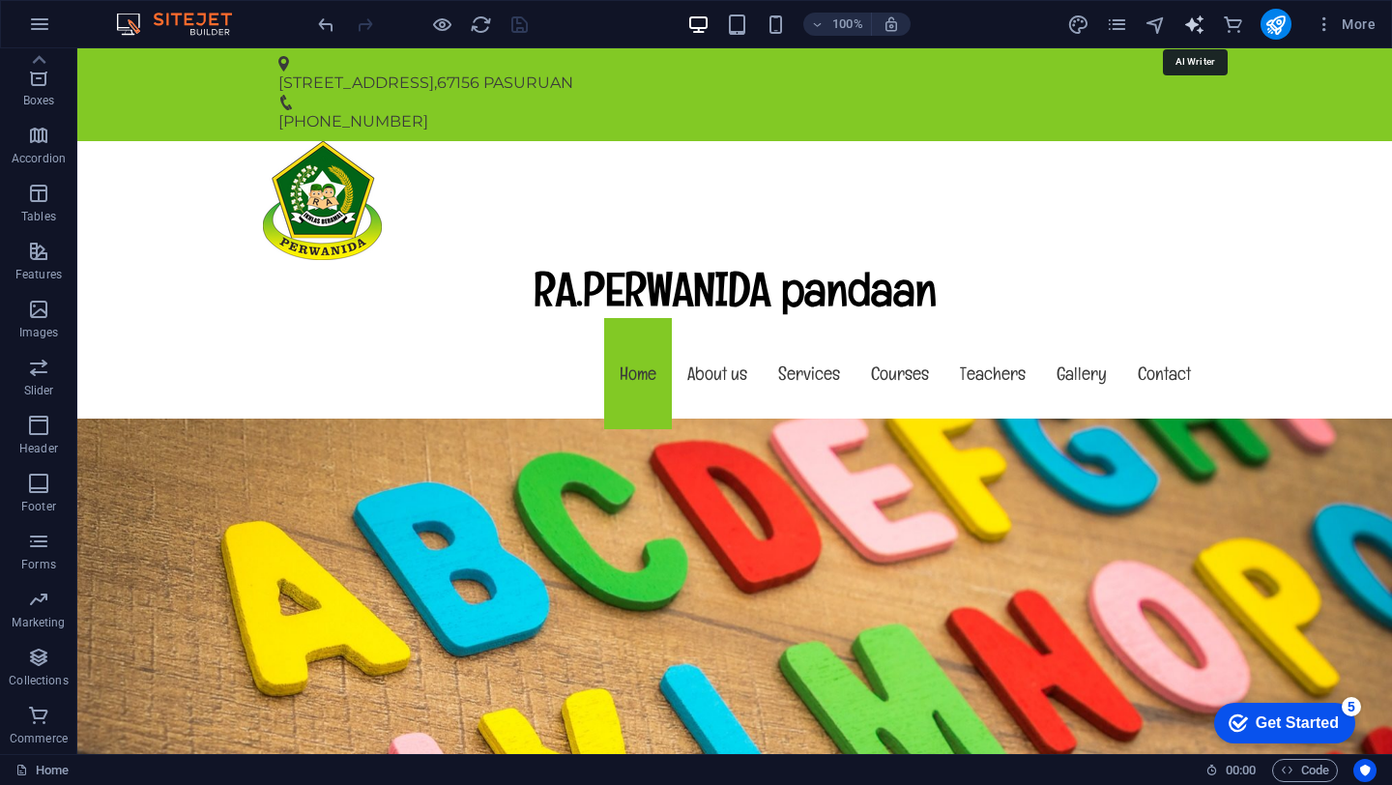
click at [1192, 17] on icon "text_generator" at bounding box center [1194, 25] width 22 height 22
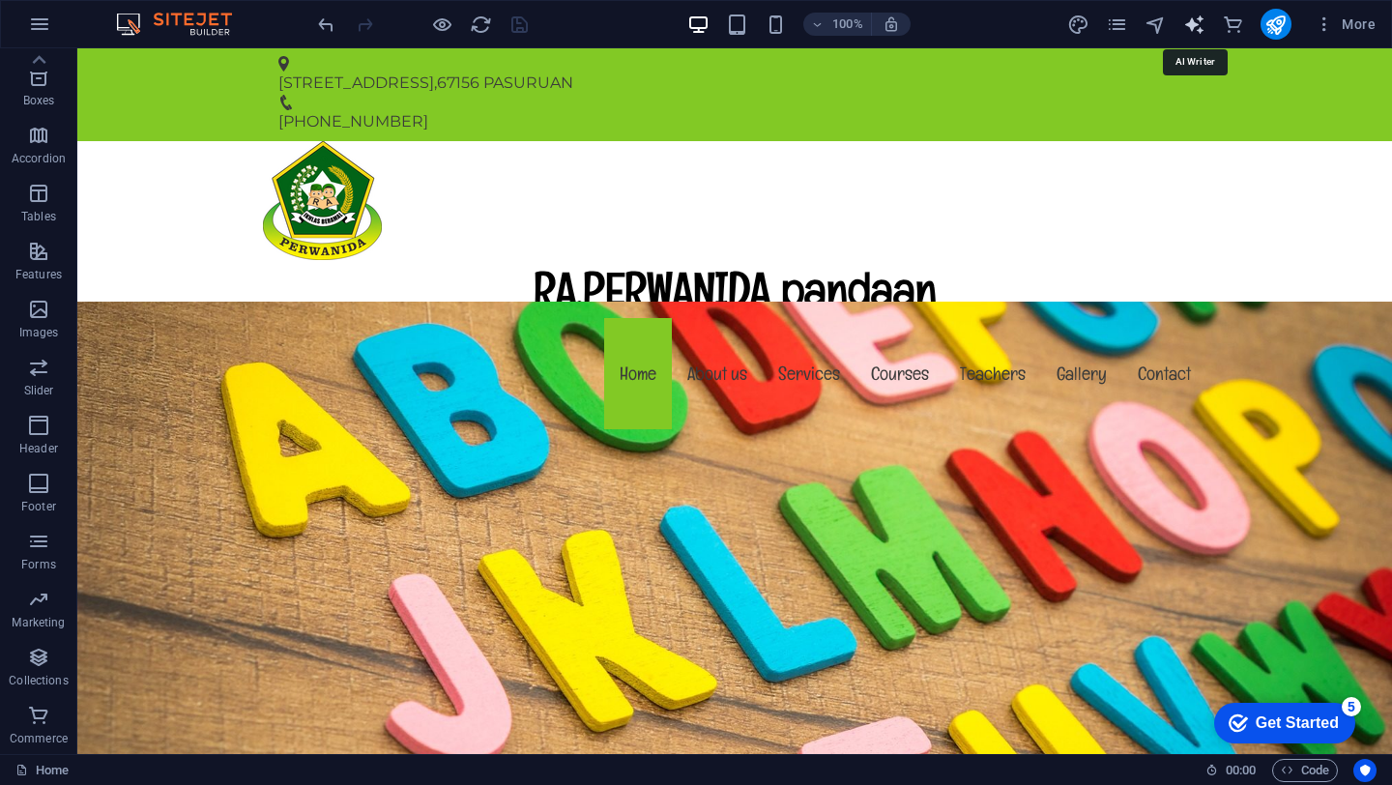
select select "English"
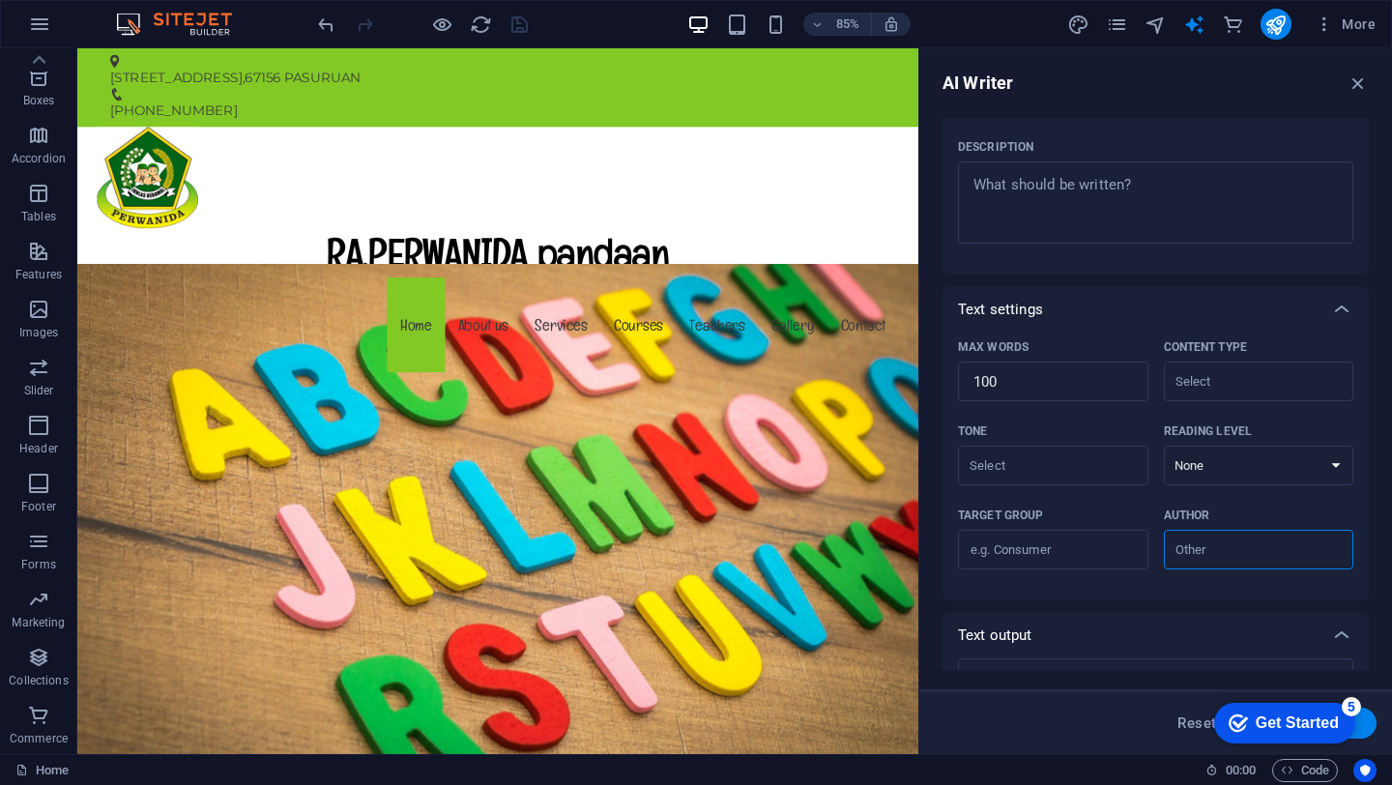
scroll to position [333, 0]
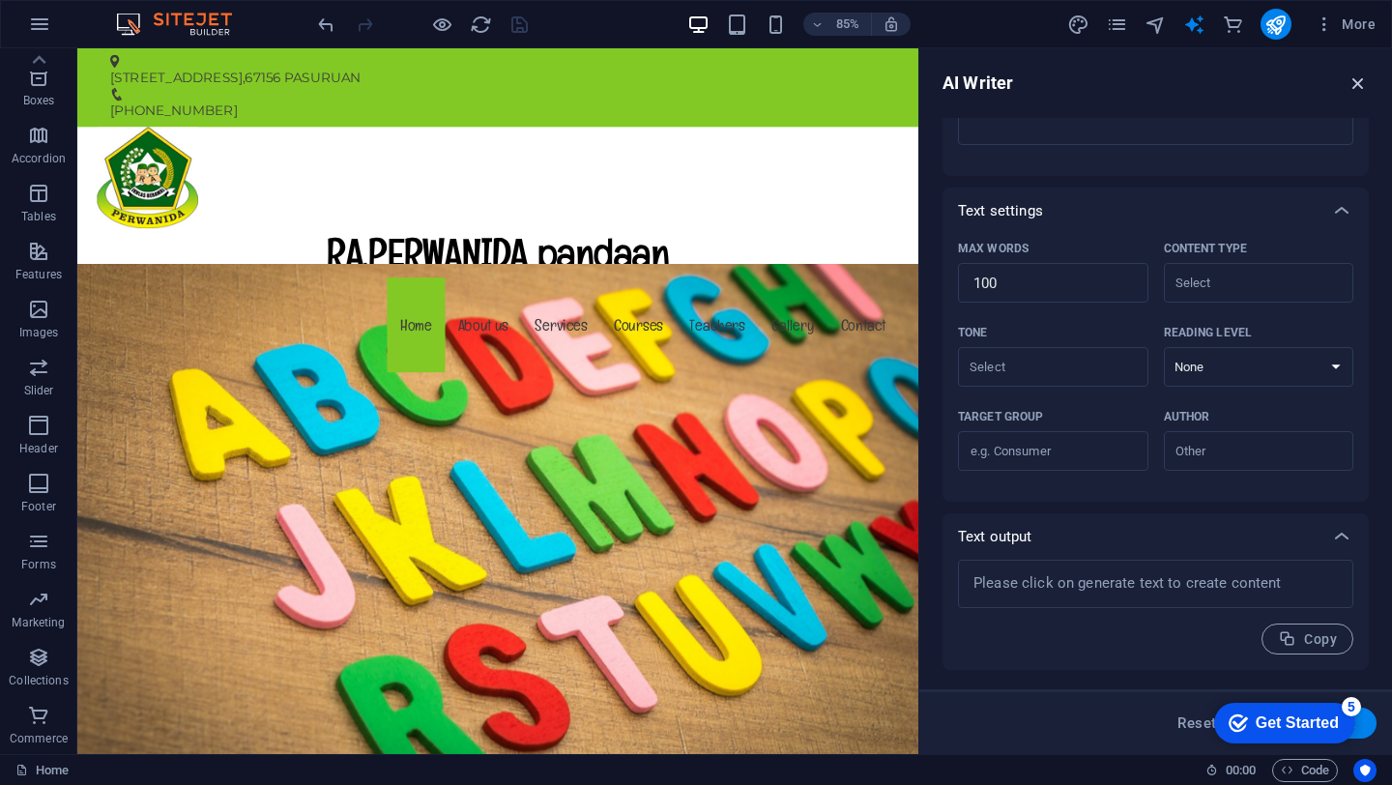
click at [1356, 82] on icon "button" at bounding box center [1357, 82] width 21 height 21
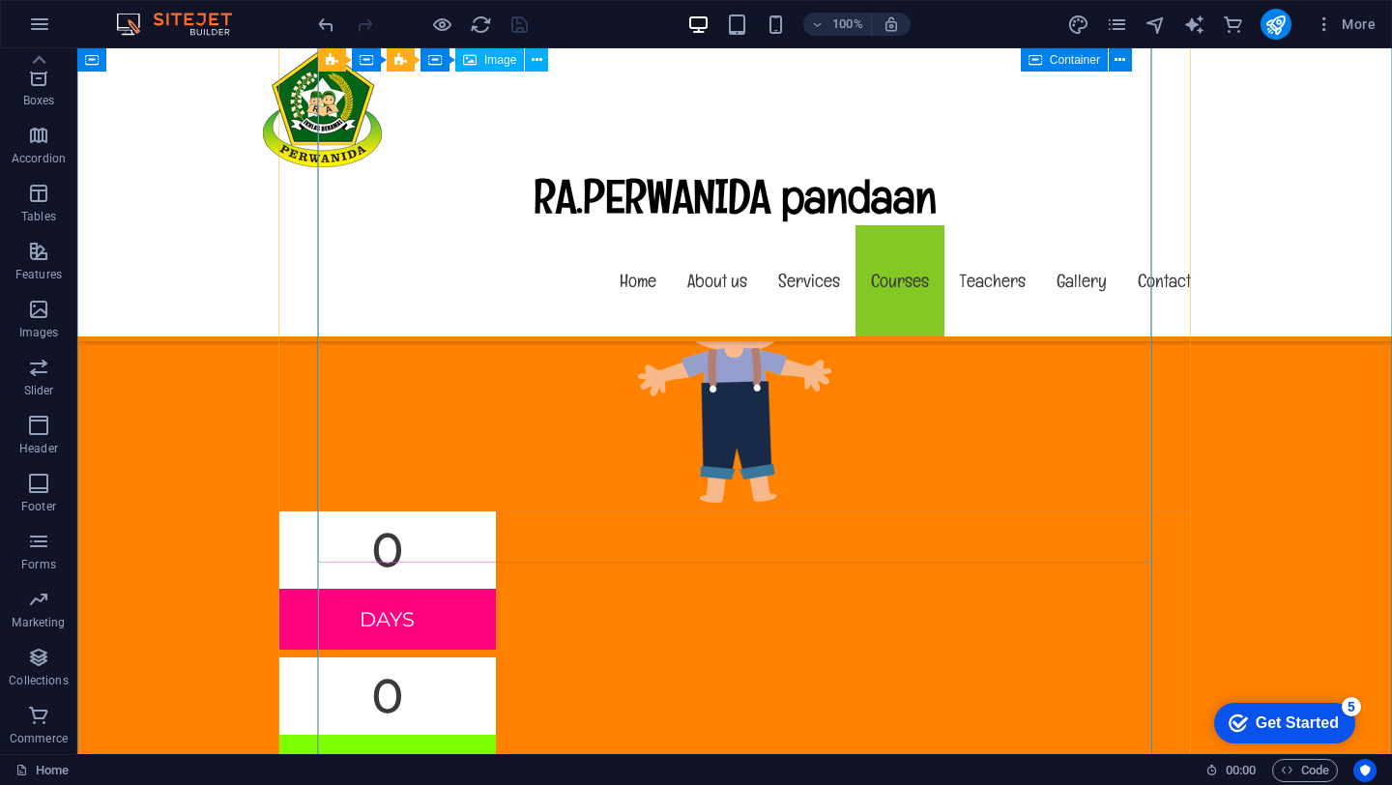
scroll to position [9557, 0]
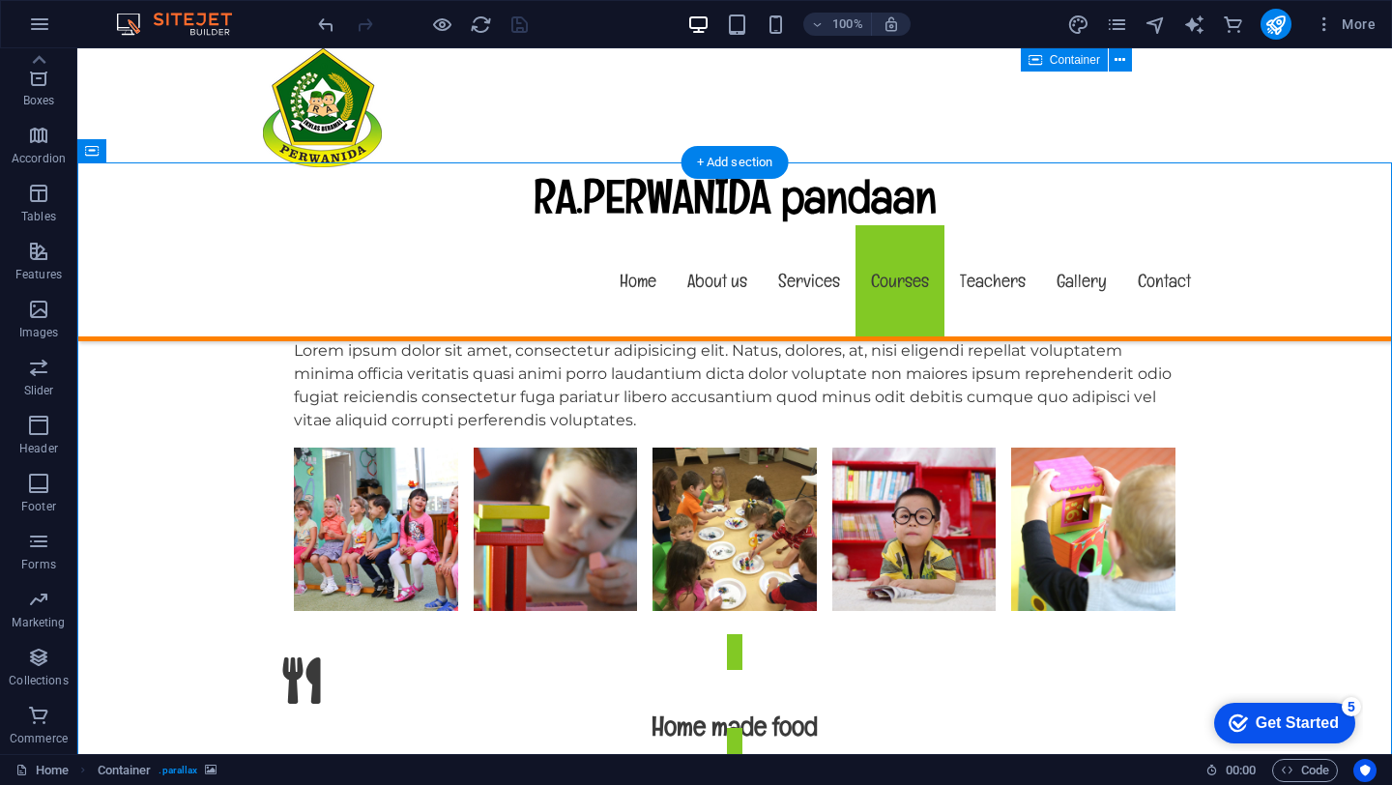
scroll to position [7440, 0]
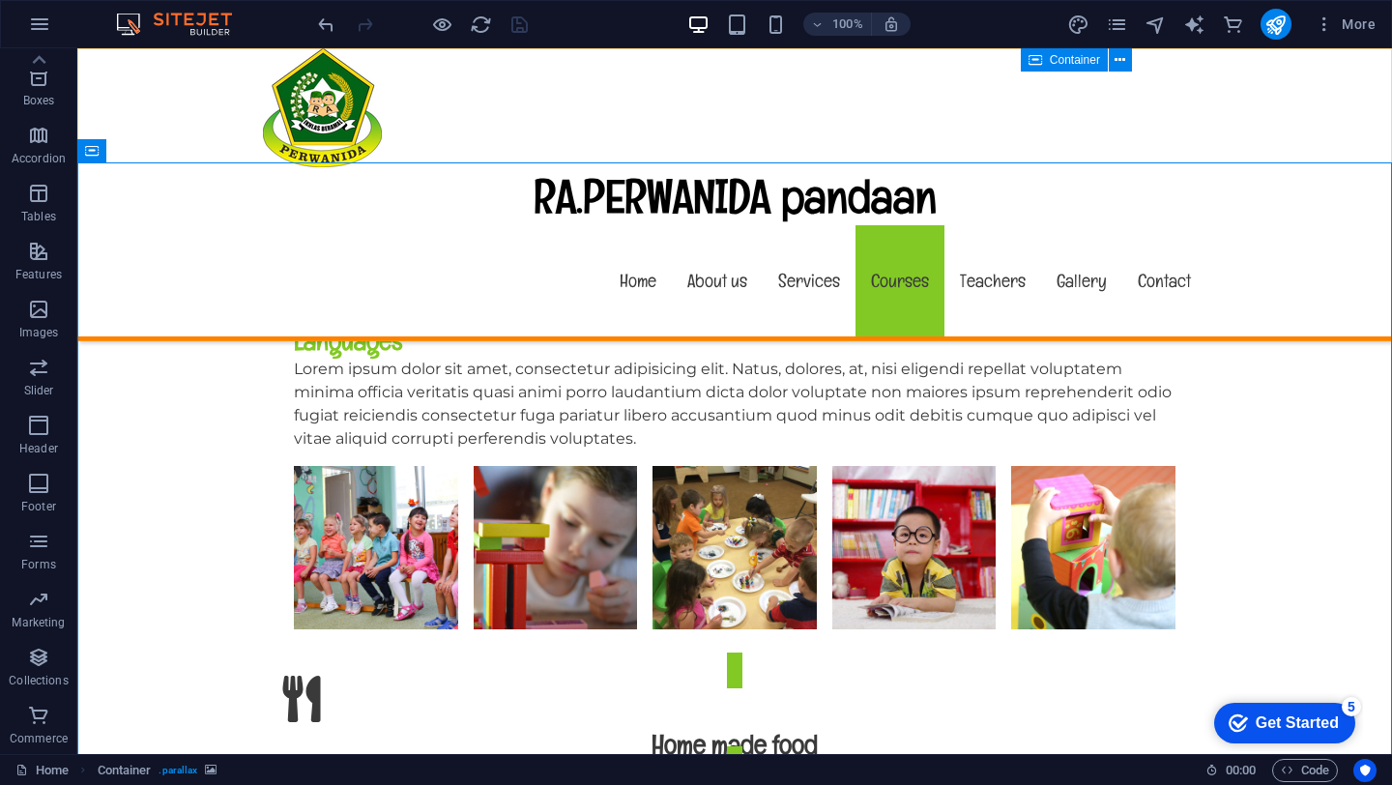
click at [1319, 222] on div "RA.PERWANIDA pandaan Menu Home About us Services Courses Teachers Gallery Conta…" at bounding box center [734, 194] width 1315 height 293
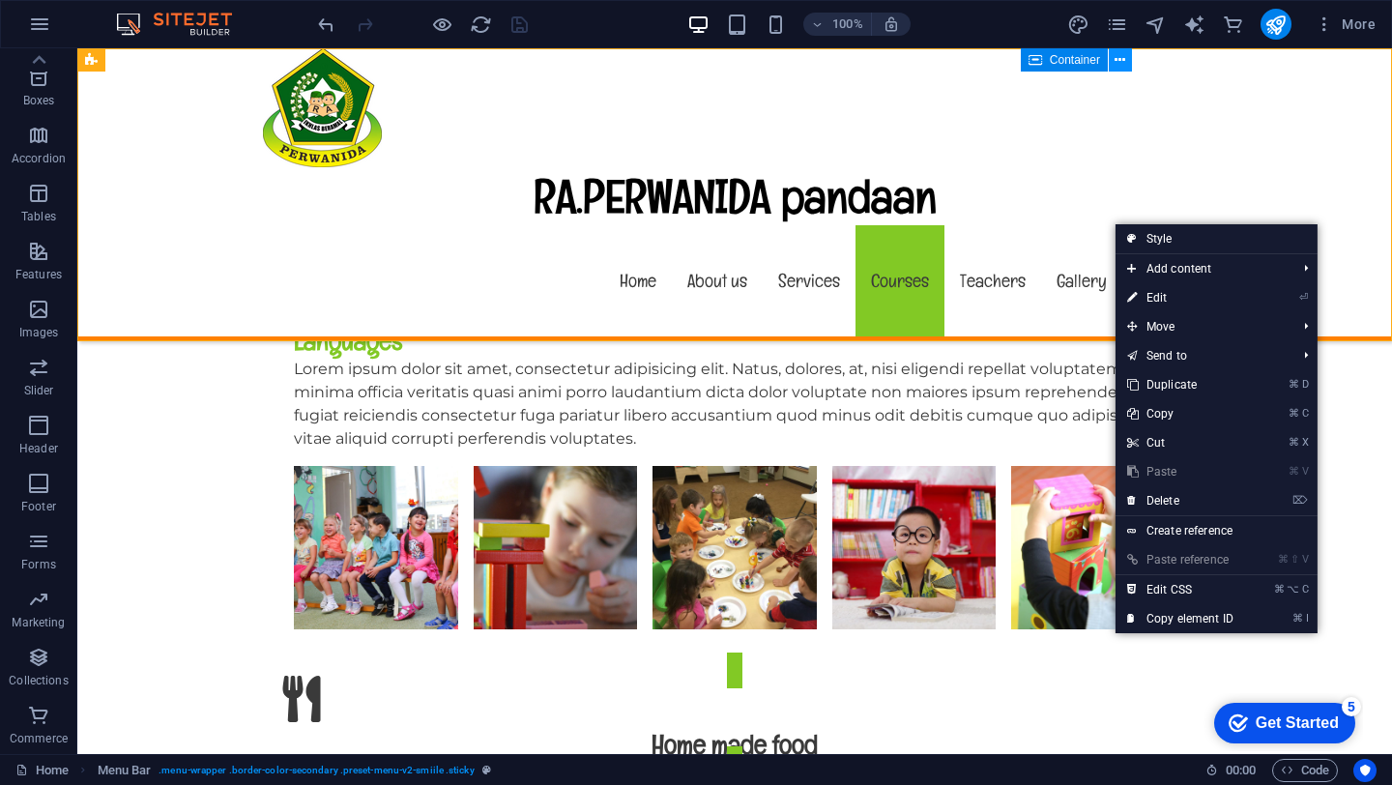
click at [1125, 57] on button at bounding box center [1120, 59] width 23 height 23
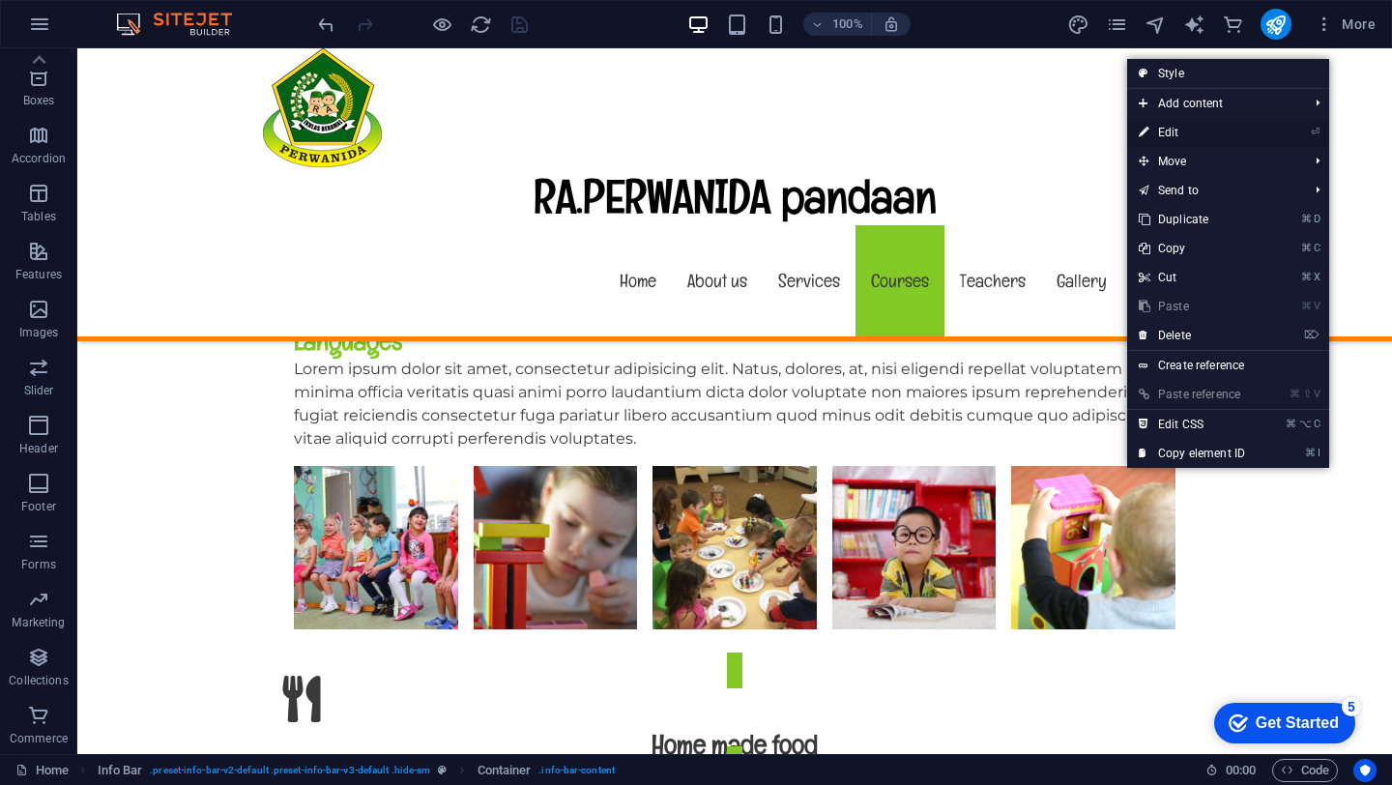
click at [1151, 126] on link "⏎ Edit" at bounding box center [1192, 132] width 130 height 29
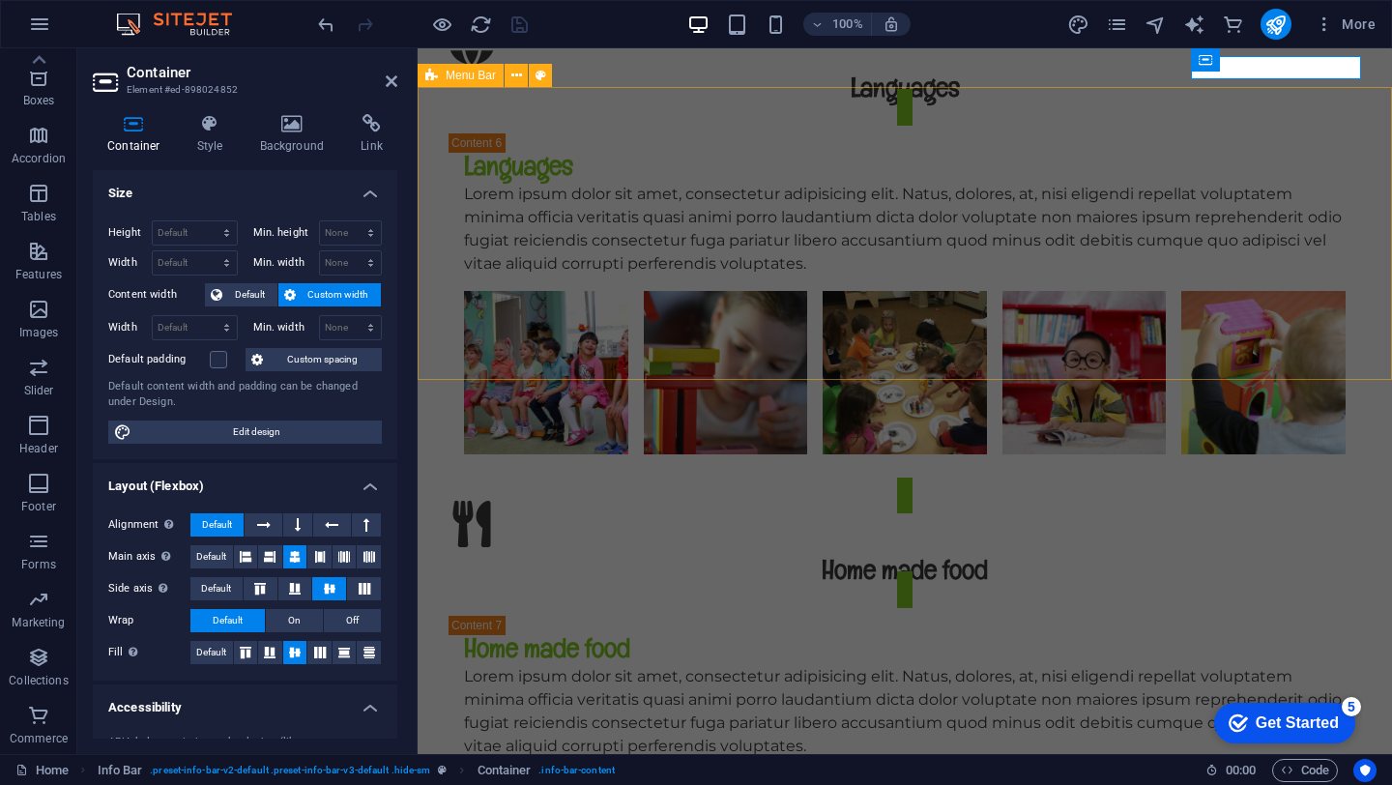
scroll to position [0, 0]
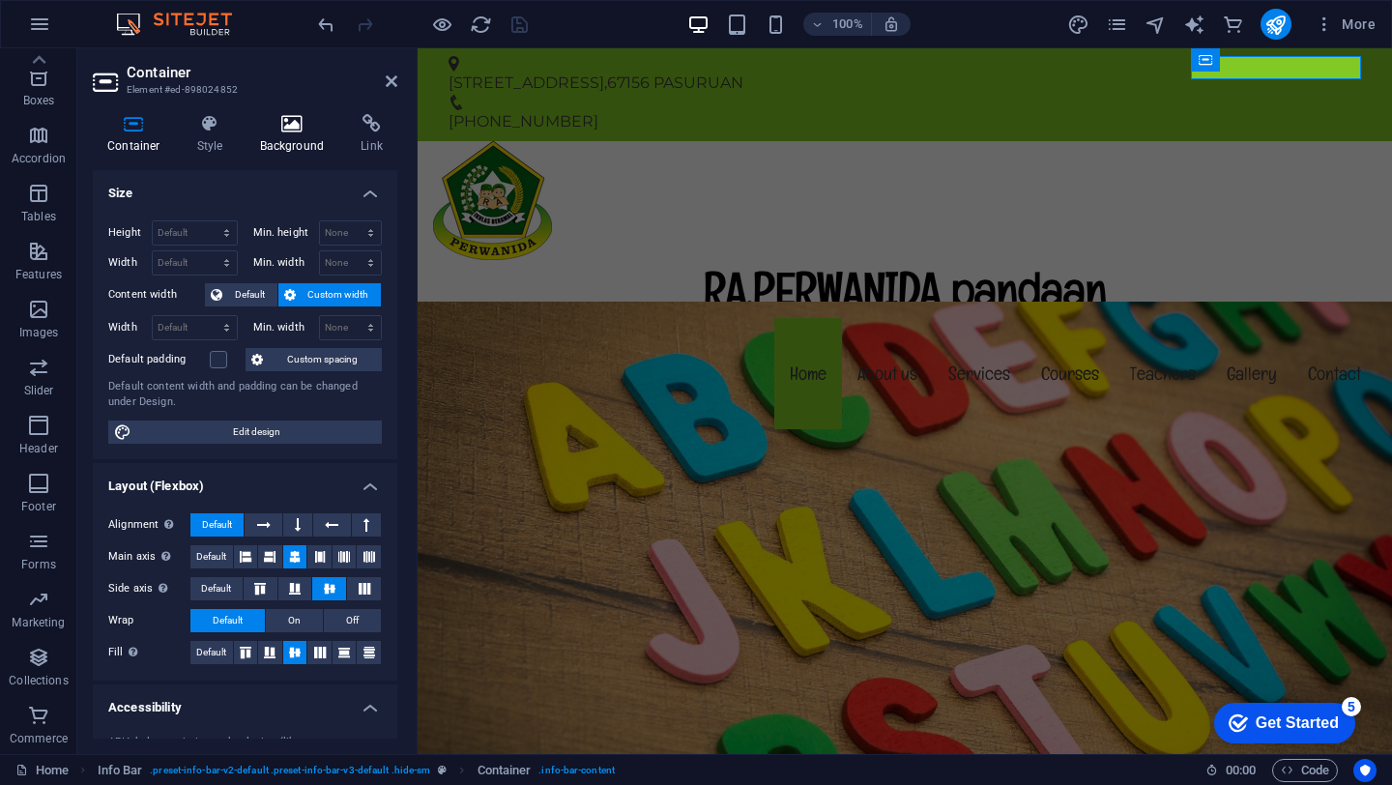
click at [290, 121] on icon at bounding box center [293, 123] width 94 height 19
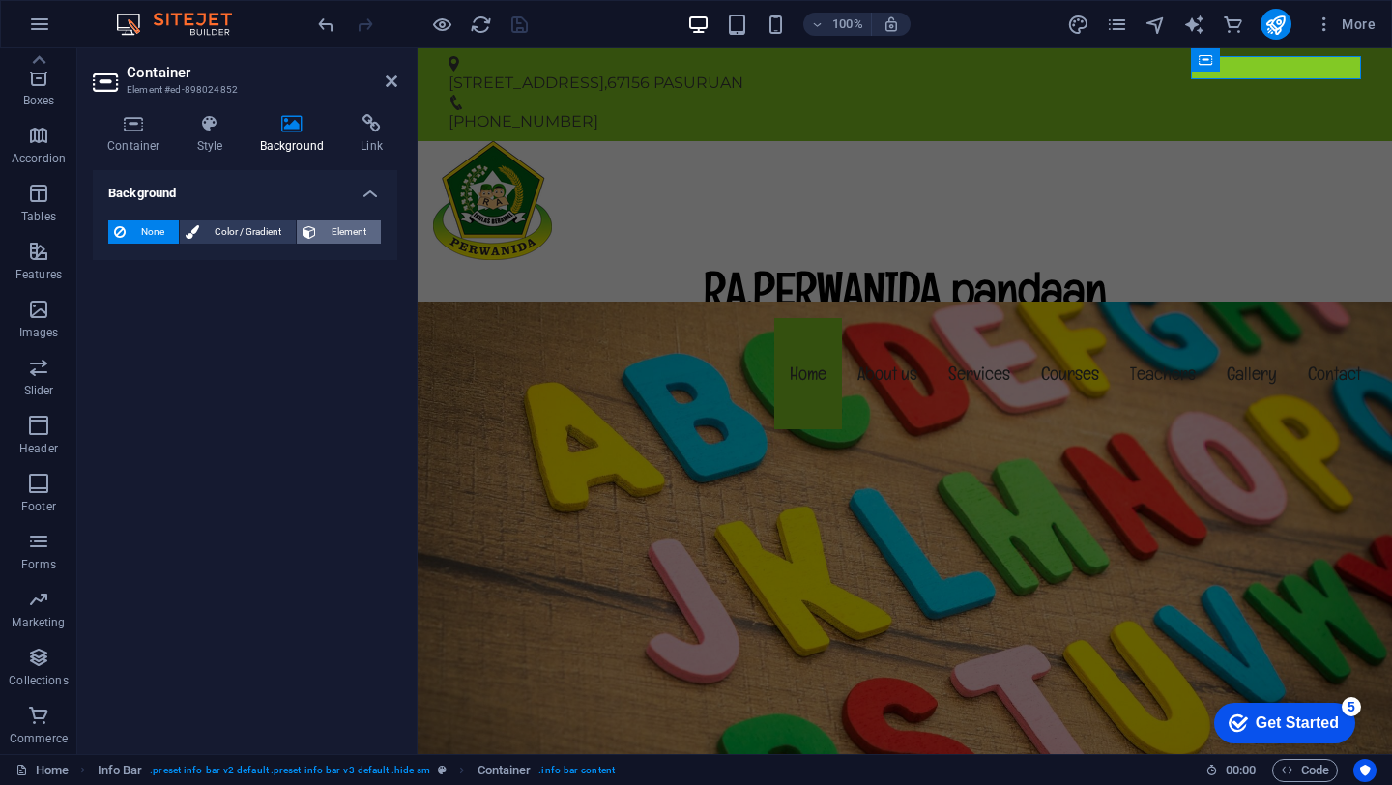
click at [330, 234] on span "Element" at bounding box center [348, 231] width 53 height 23
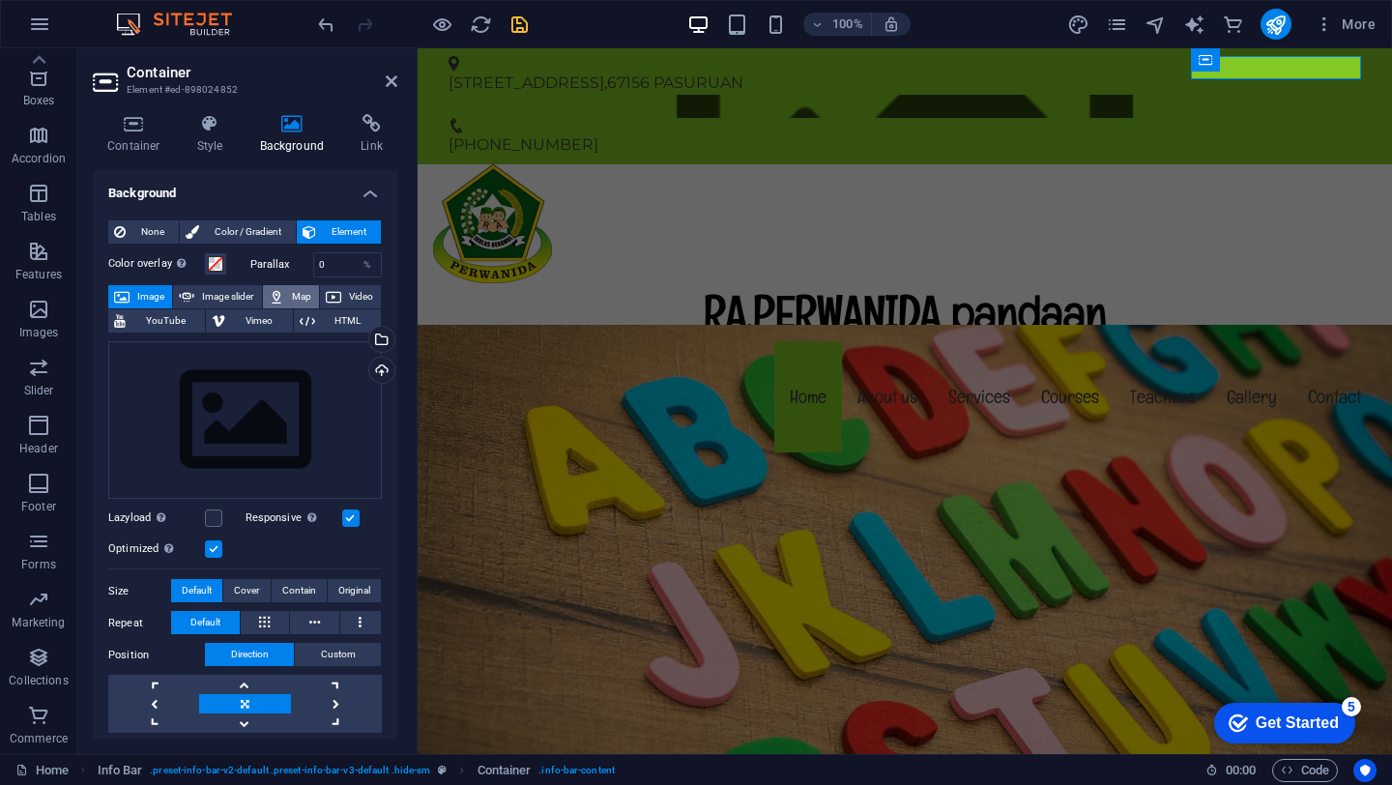
click at [290, 296] on span "Map" at bounding box center [301, 296] width 23 height 23
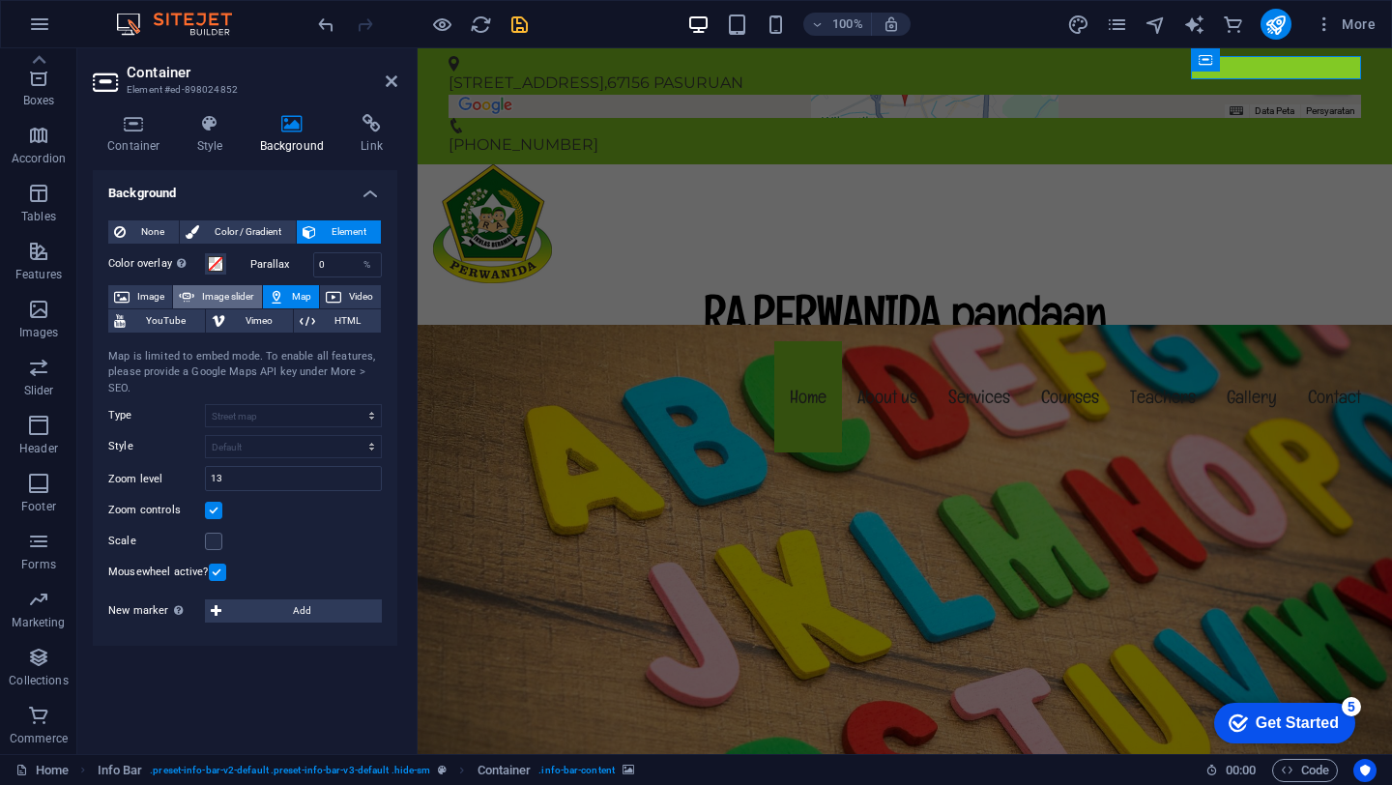
click at [225, 301] on span "Image slider" at bounding box center [227, 296] width 55 height 23
select select "ms"
select select "s"
select select "progressive"
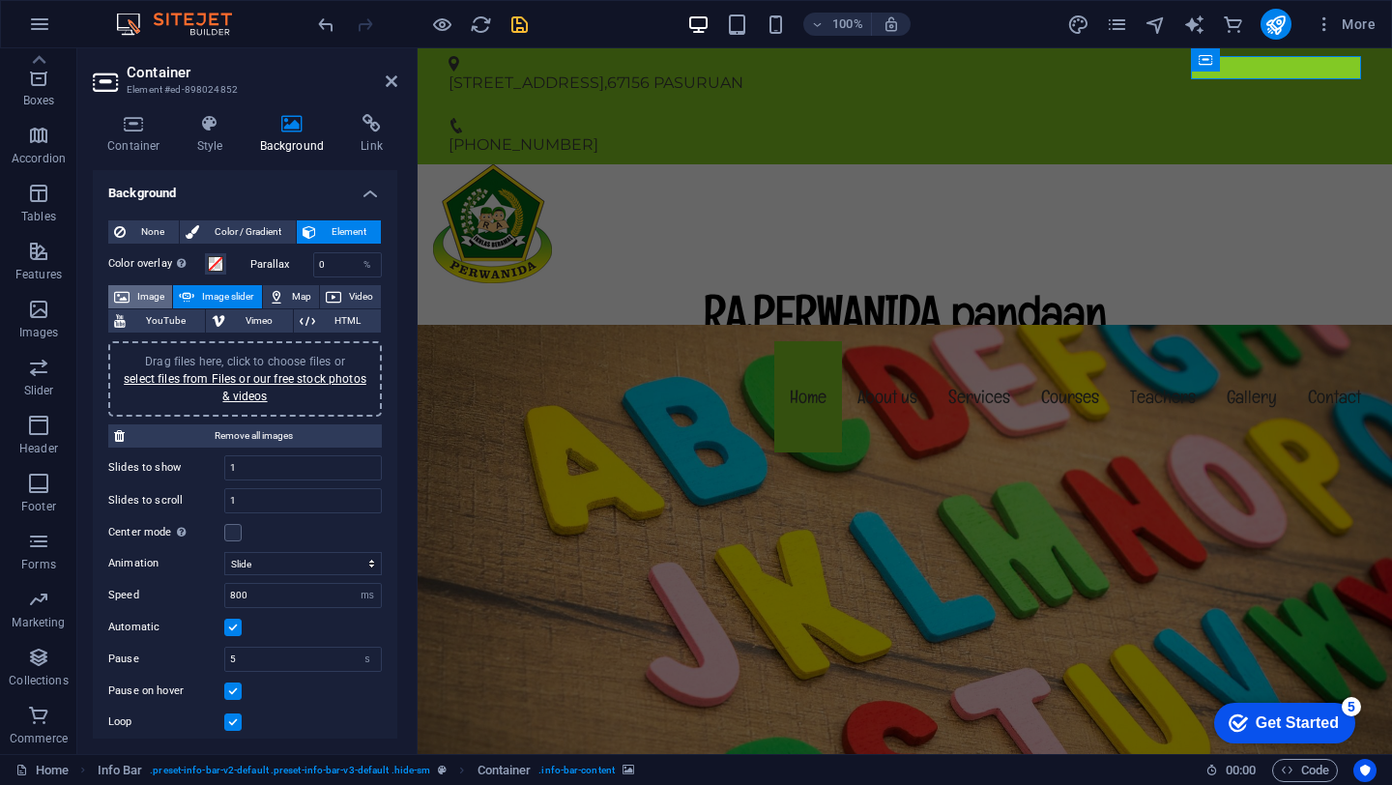
click at [143, 302] on span "Image" at bounding box center [150, 296] width 31 height 23
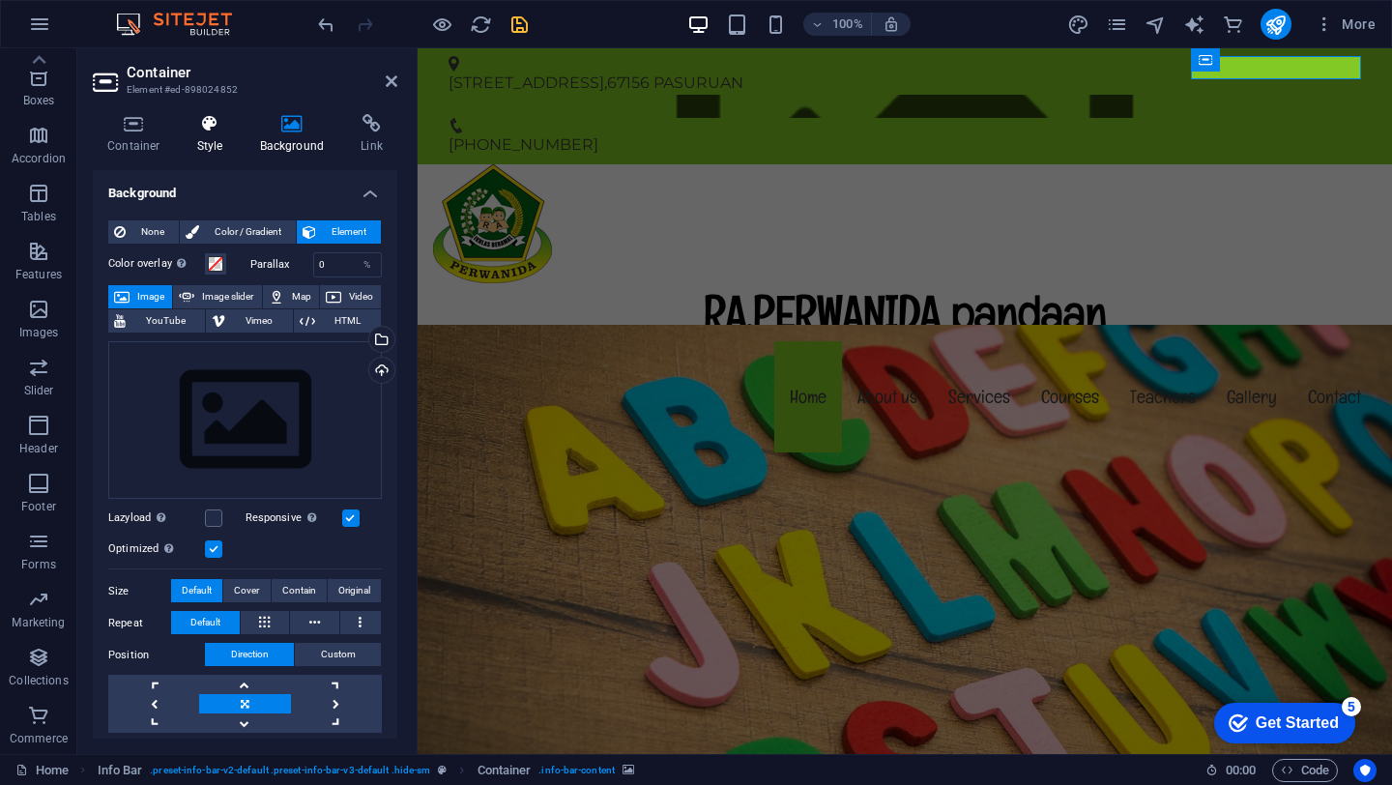
click at [217, 125] on icon at bounding box center [210, 123] width 55 height 19
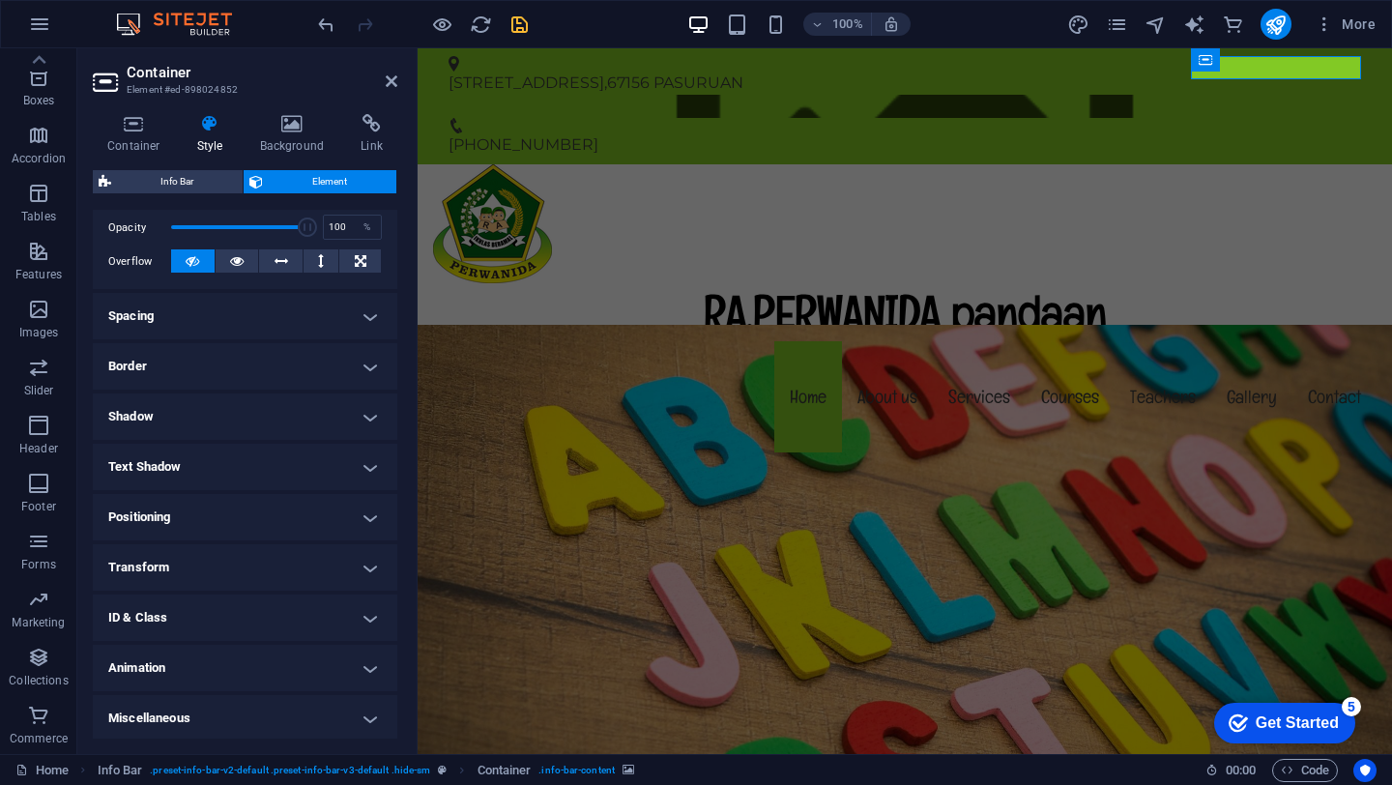
scroll to position [288, 0]
click at [370, 653] on h4 "Animation" at bounding box center [245, 665] width 304 height 46
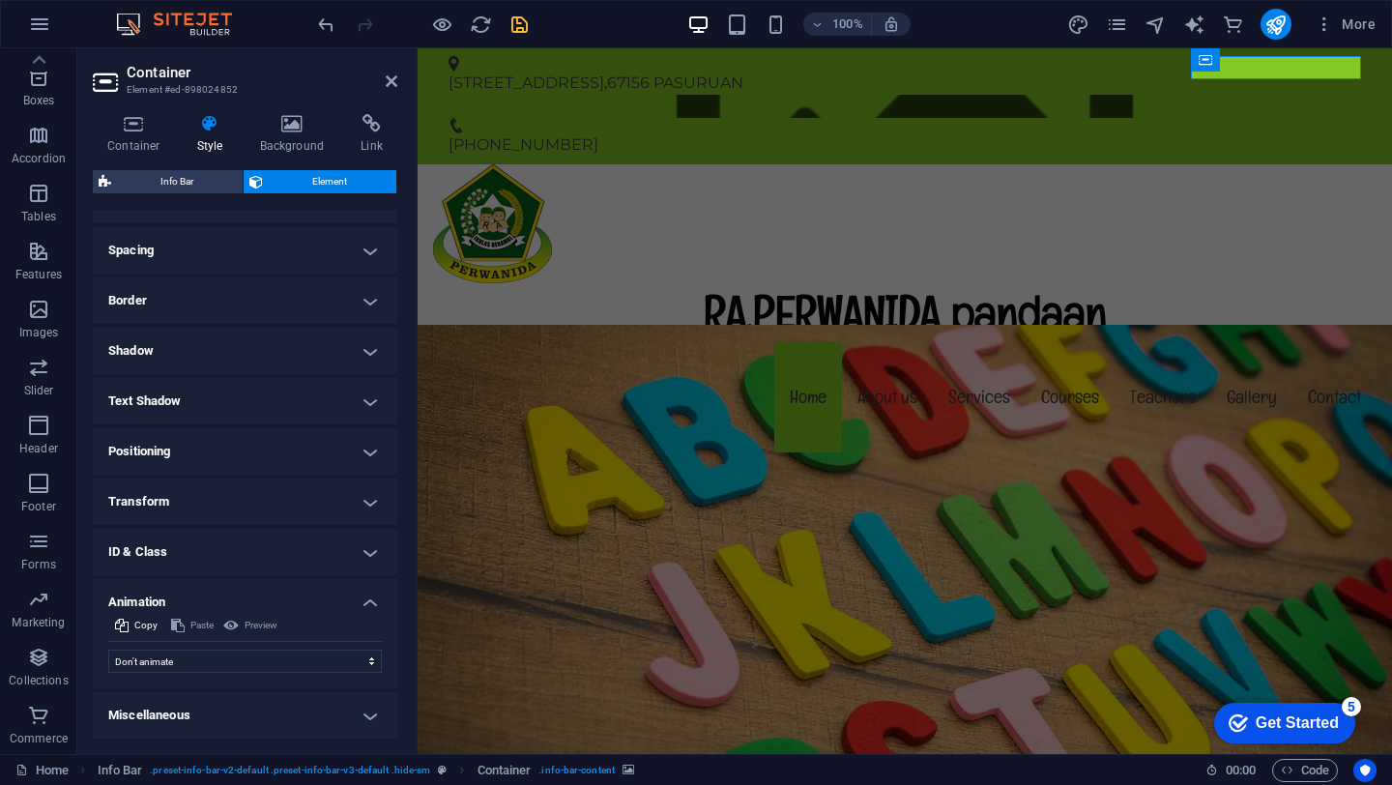
click at [183, 624] on div "Paste" at bounding box center [192, 625] width 48 height 23
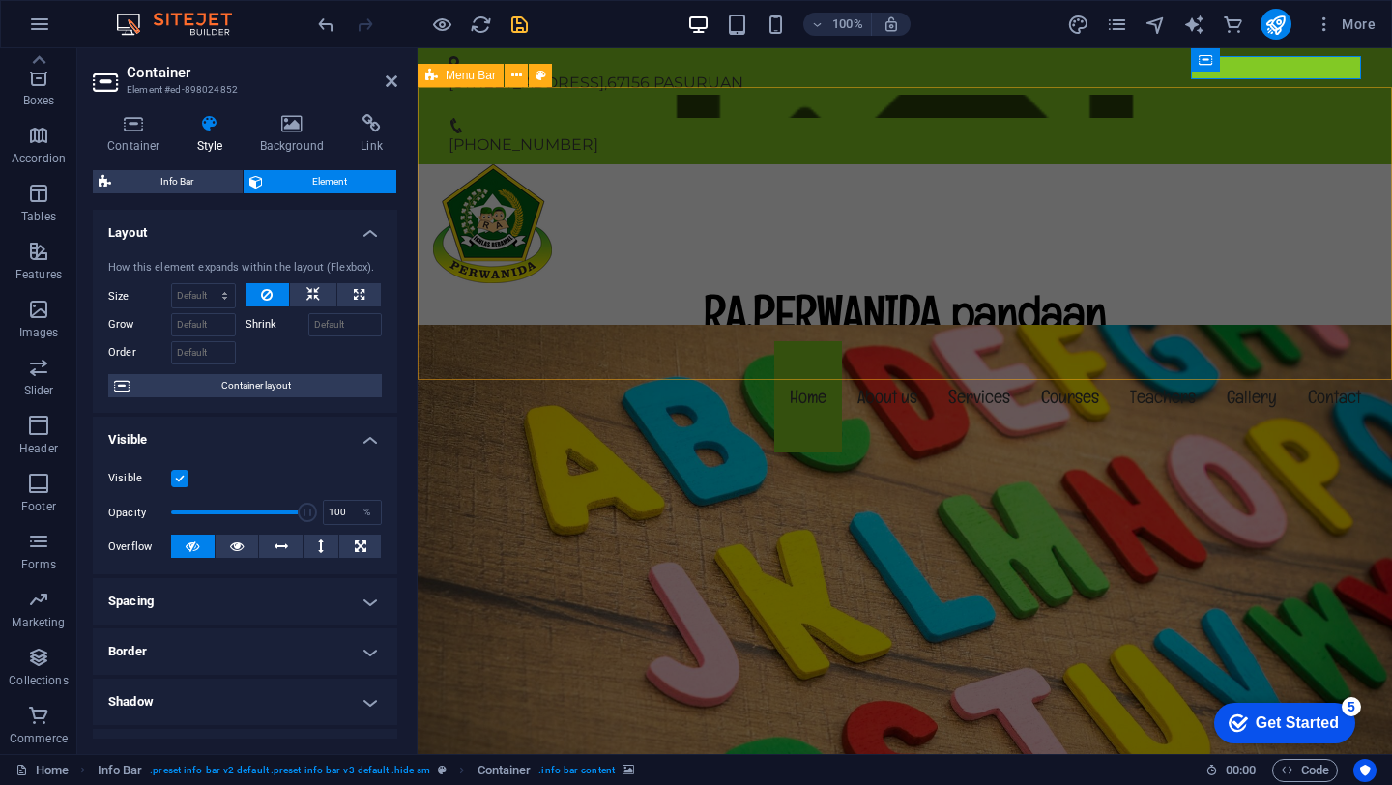
click at [969, 164] on div "RA.PERWANIDA pandaan Menu Home About us Services Courses Teachers Gallery Conta…" at bounding box center [905, 310] width 974 height 293
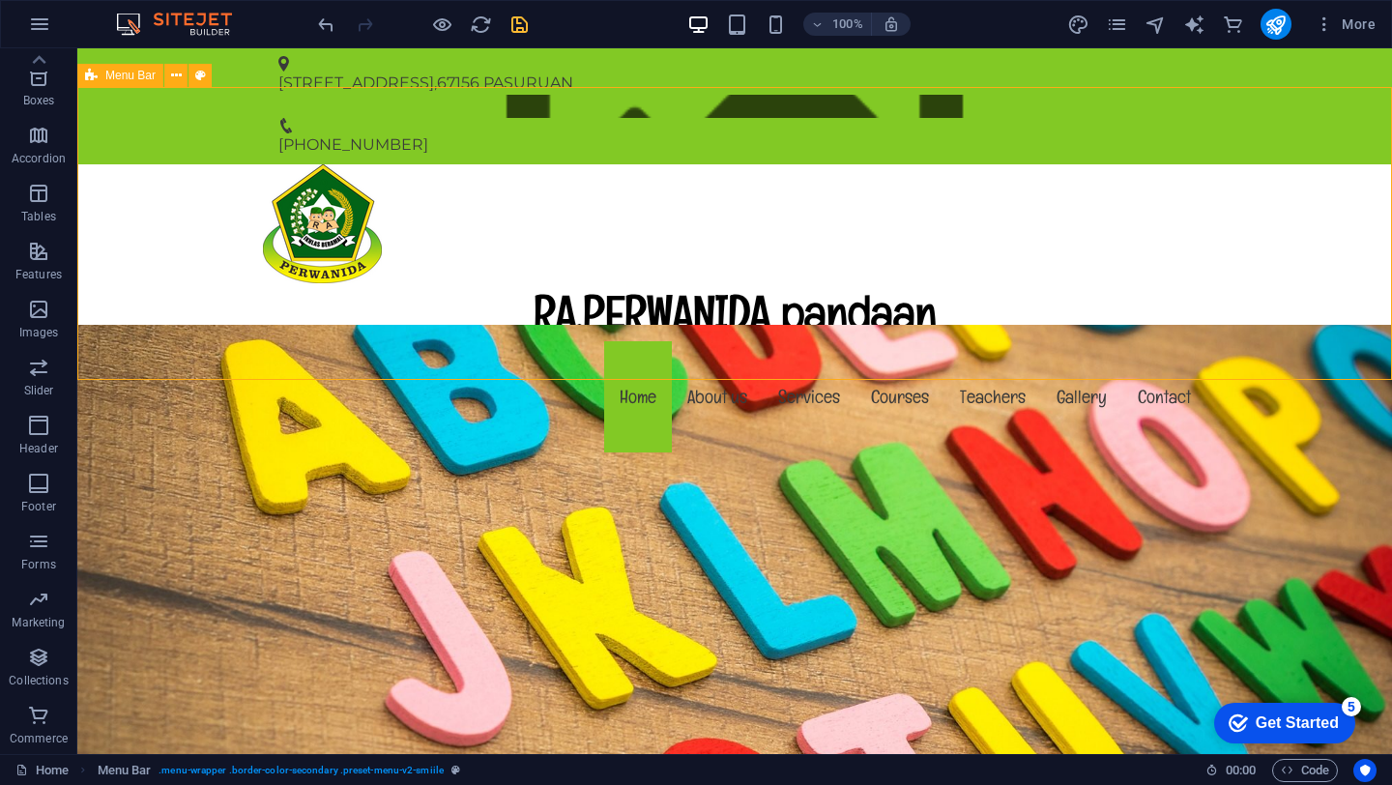
click at [997, 171] on div "RA.PERWANIDA pandaan Menu Home About us Services Courses Teachers Gallery Conta…" at bounding box center [734, 310] width 1315 height 293
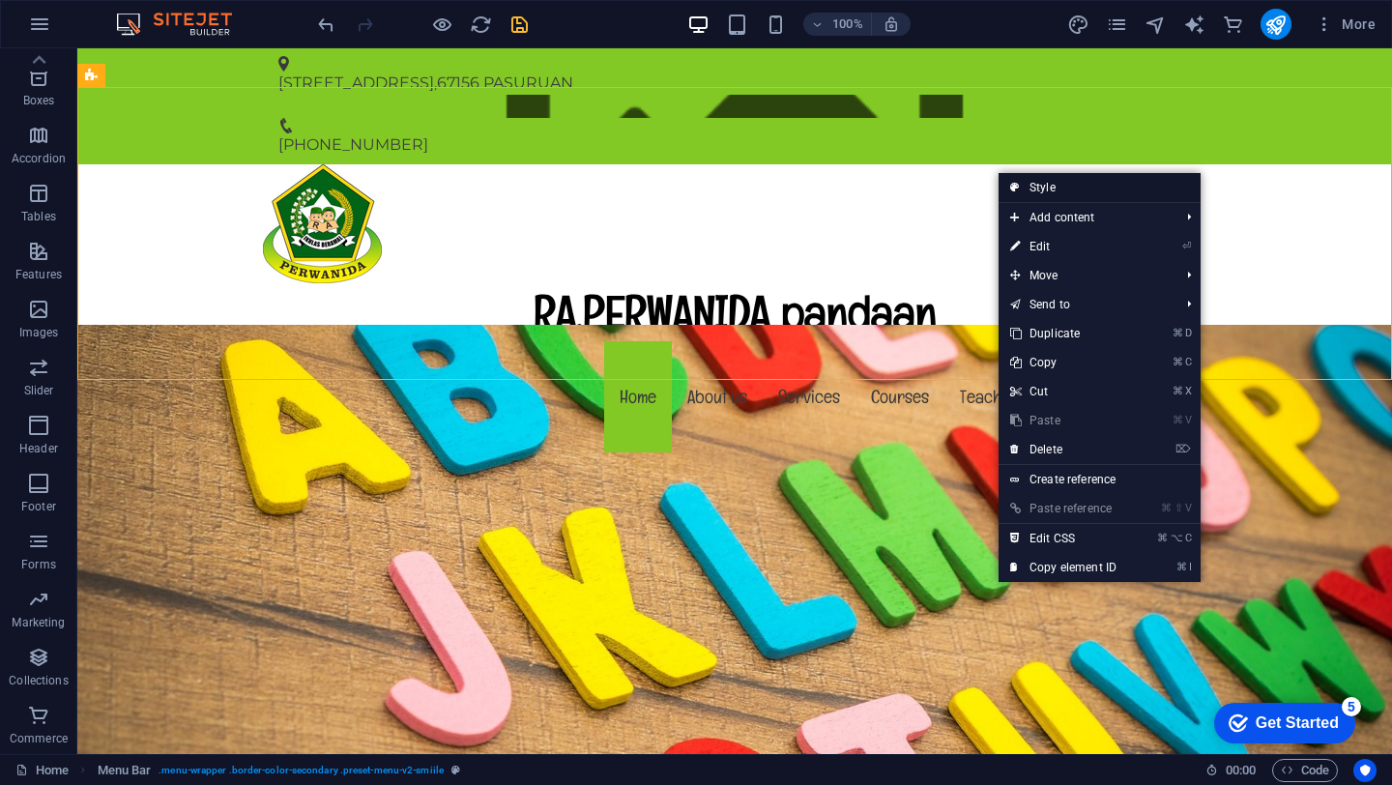
click at [1012, 188] on icon at bounding box center [1015, 187] width 10 height 29
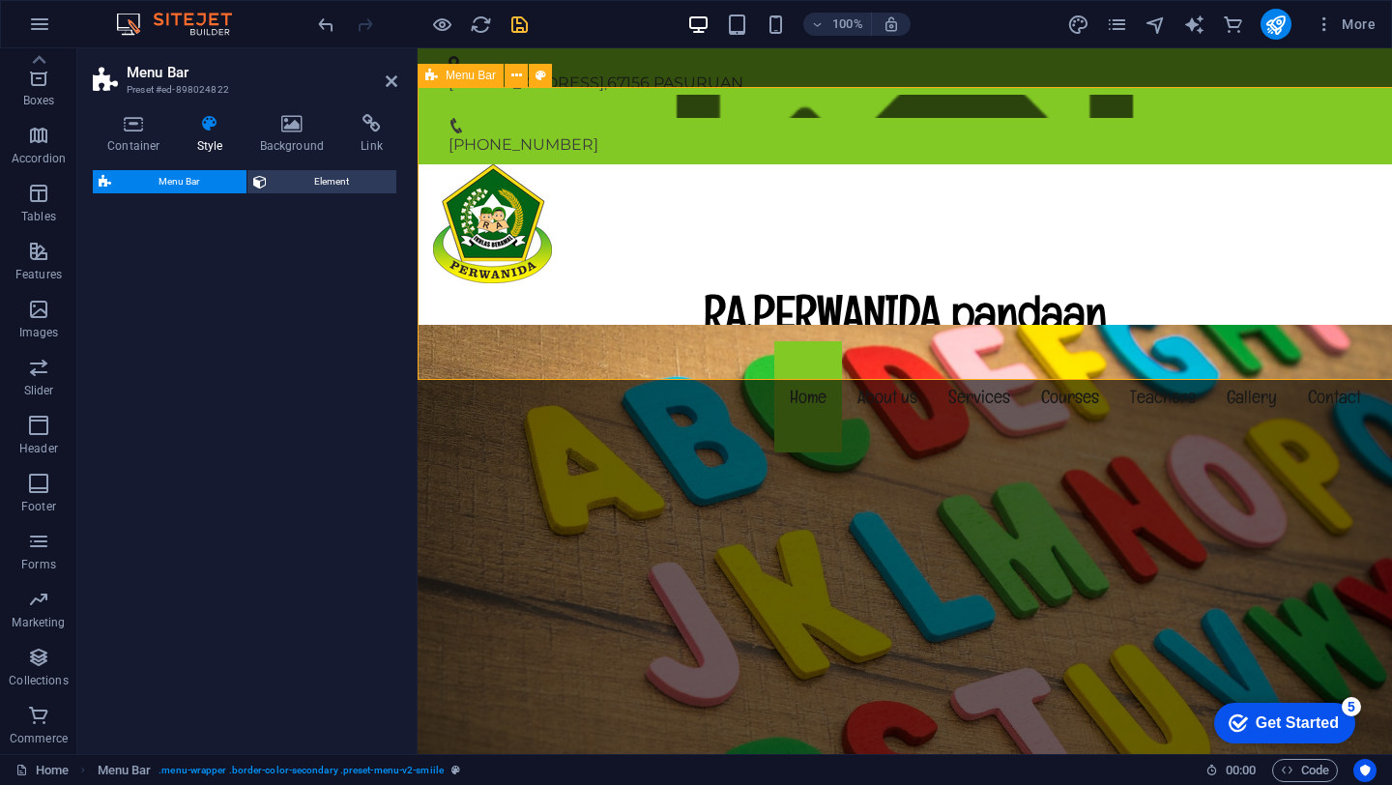
select select "rem"
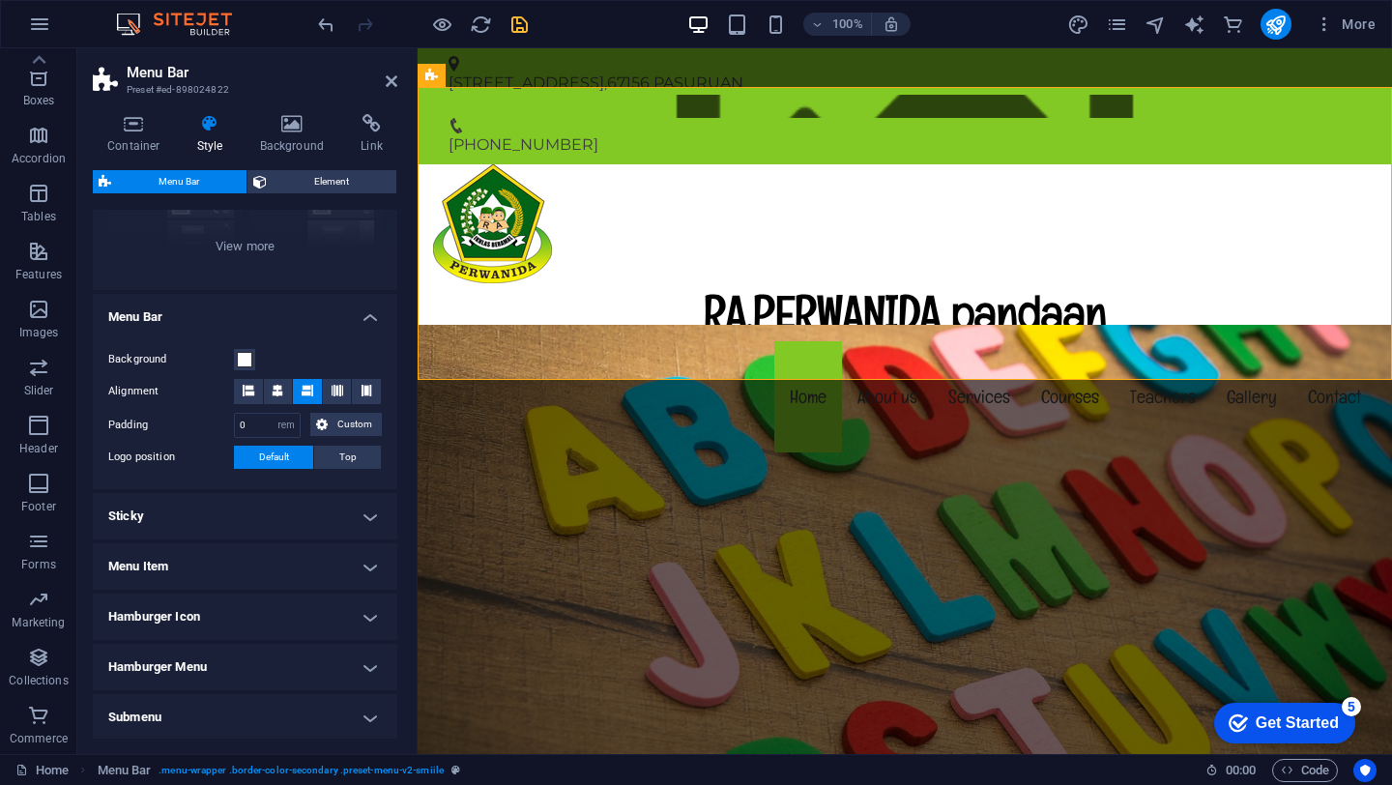
scroll to position [239, 0]
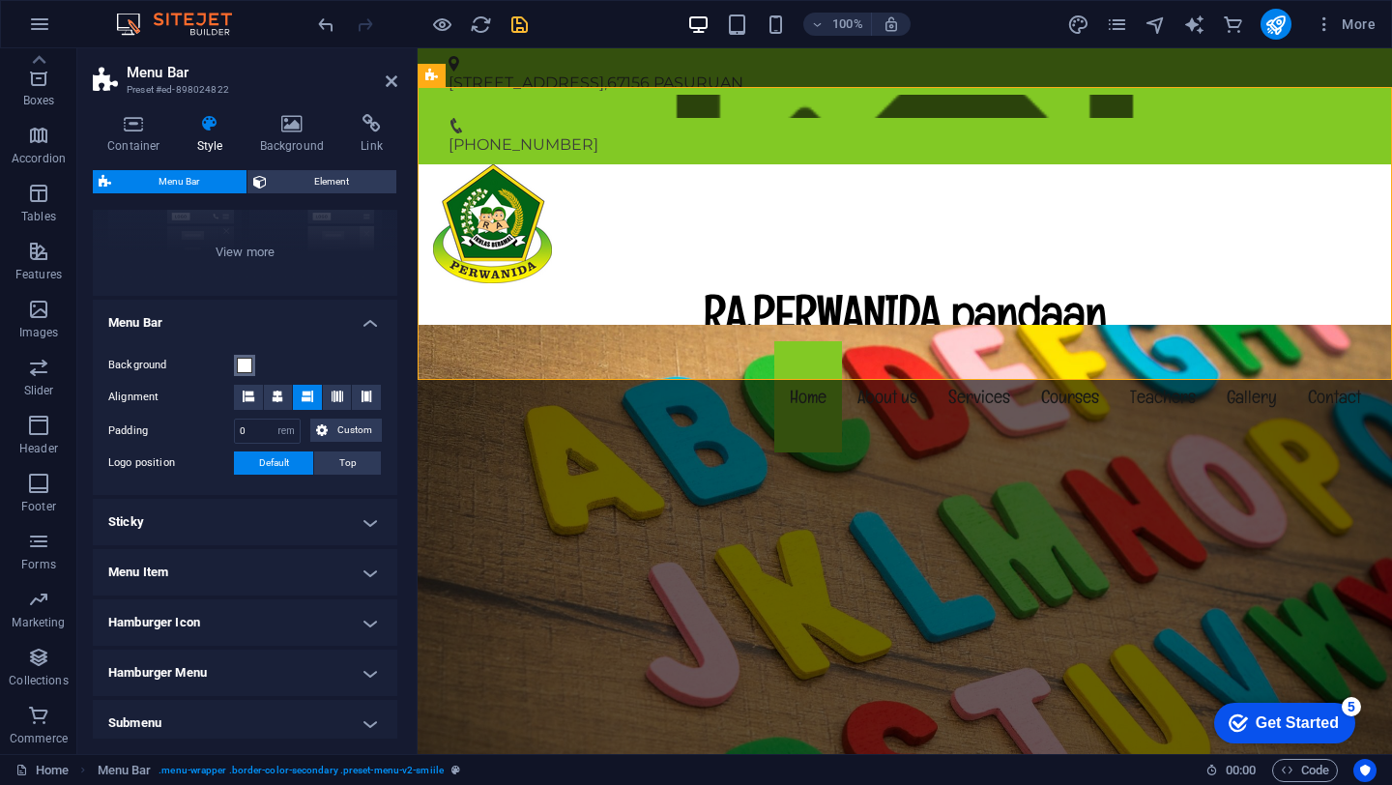
click at [247, 368] on span at bounding box center [244, 365] width 15 height 15
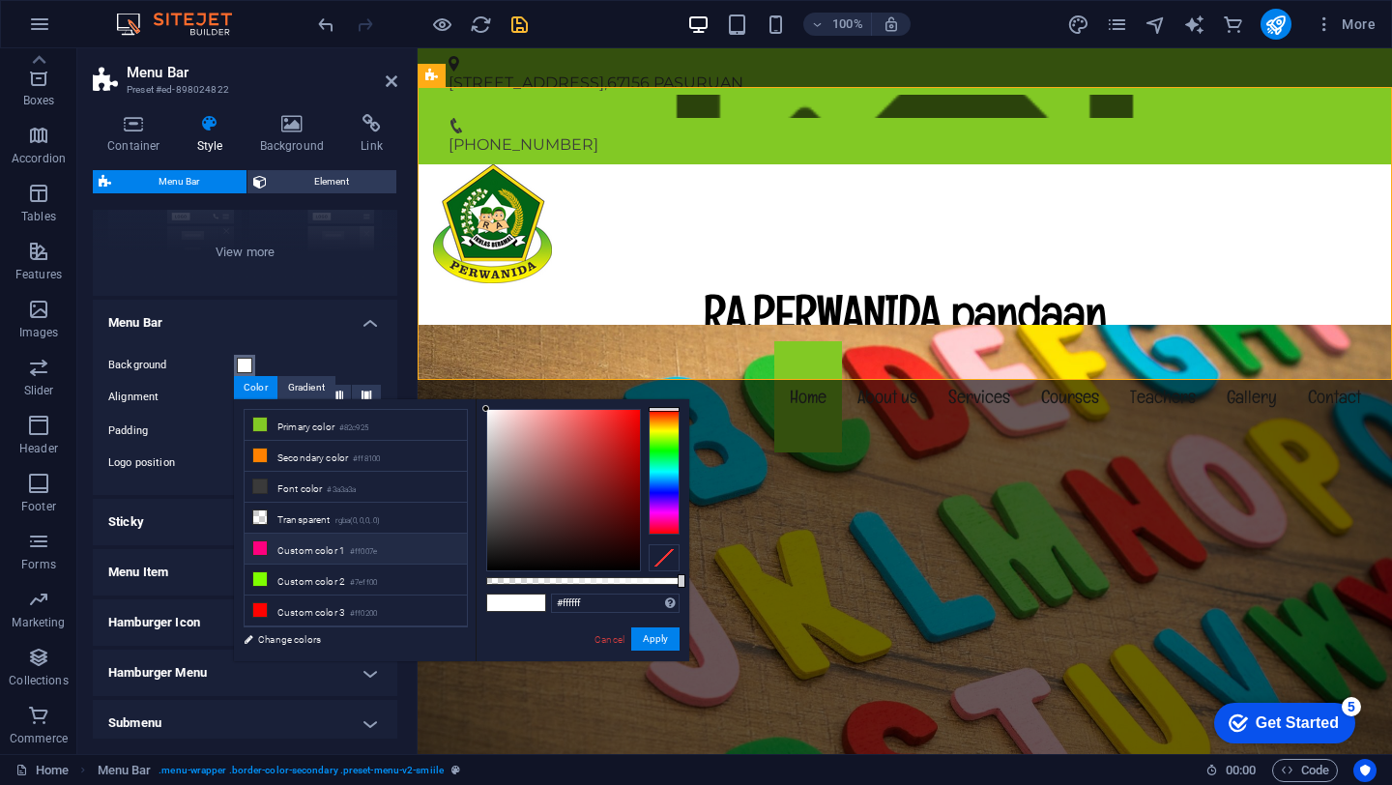
scroll to position [0, 0]
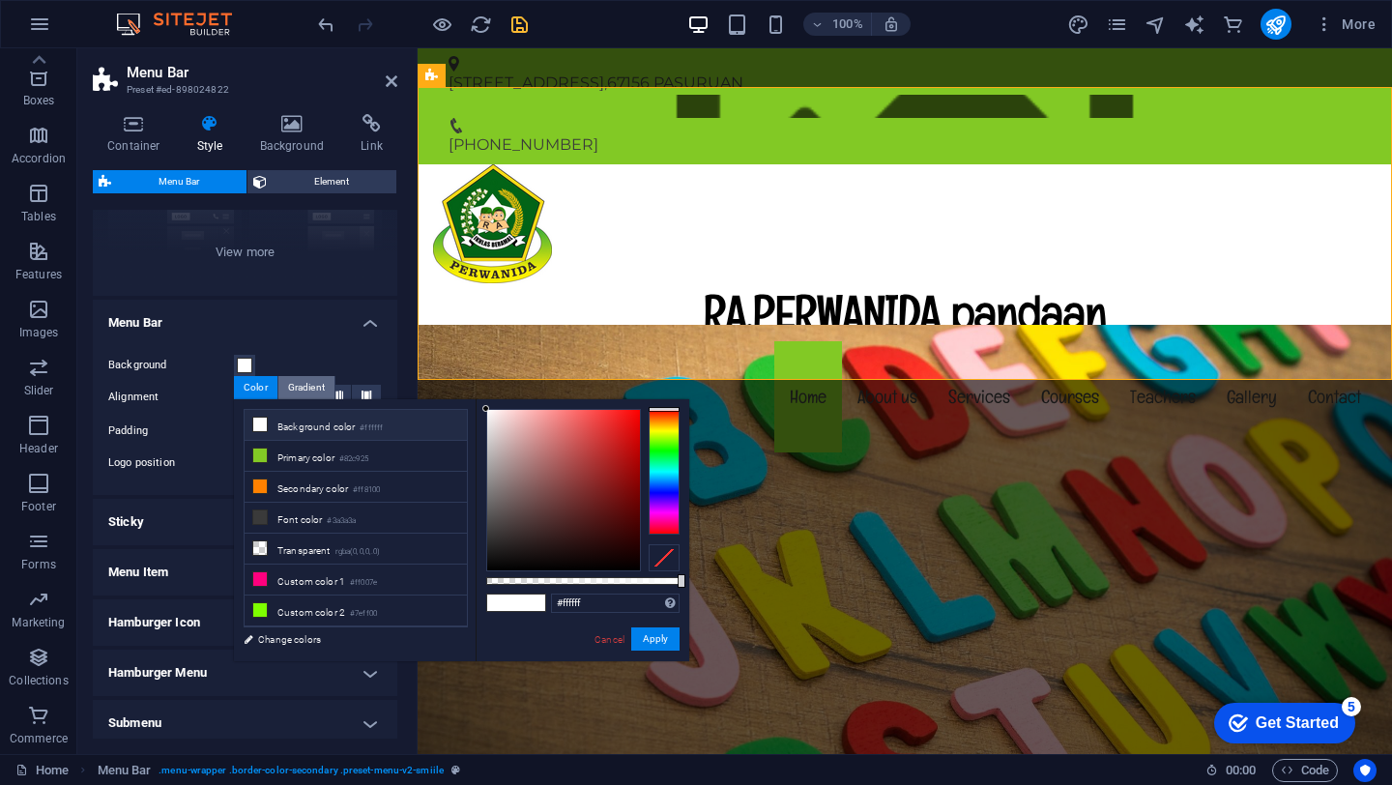
click at [306, 378] on div "Gradient" at bounding box center [306, 387] width 56 height 23
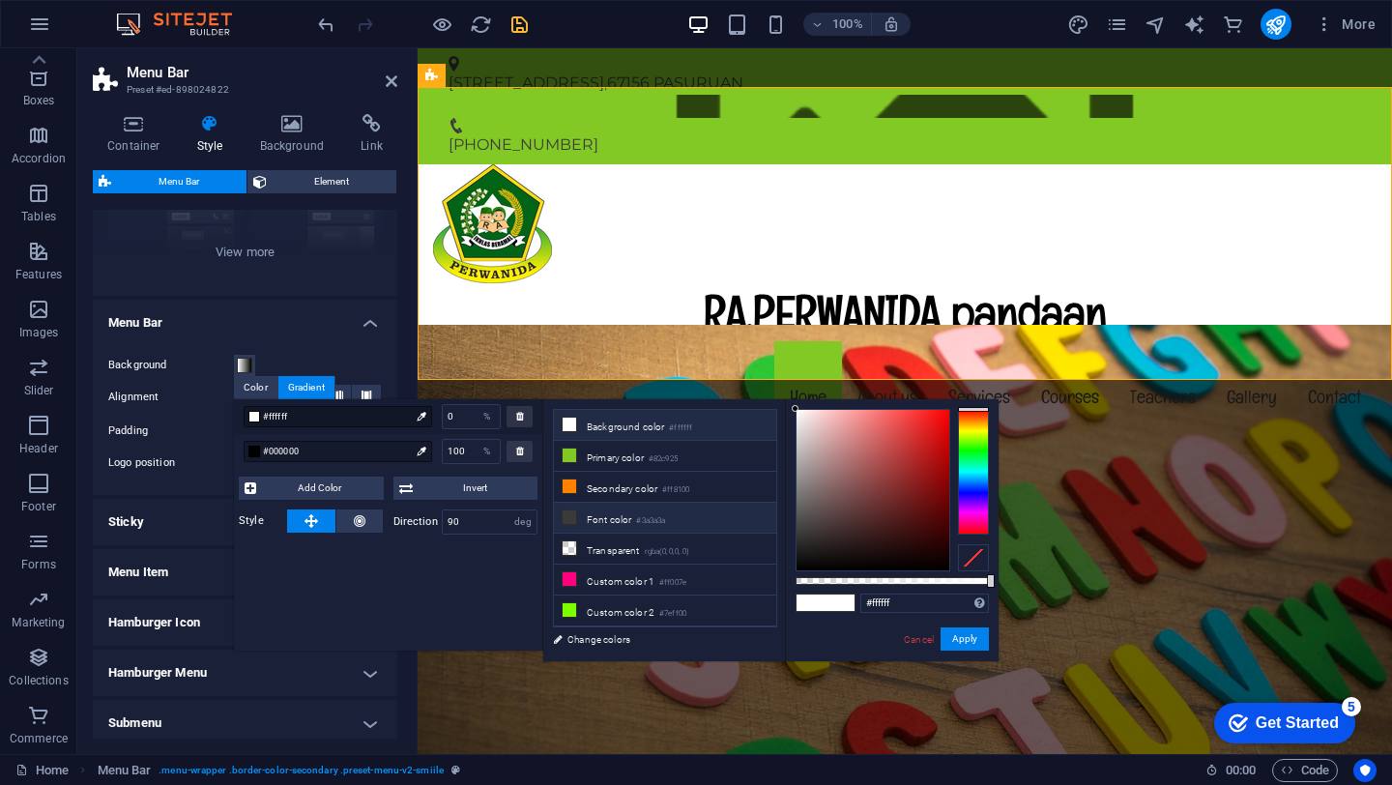
scroll to position [31, 0]
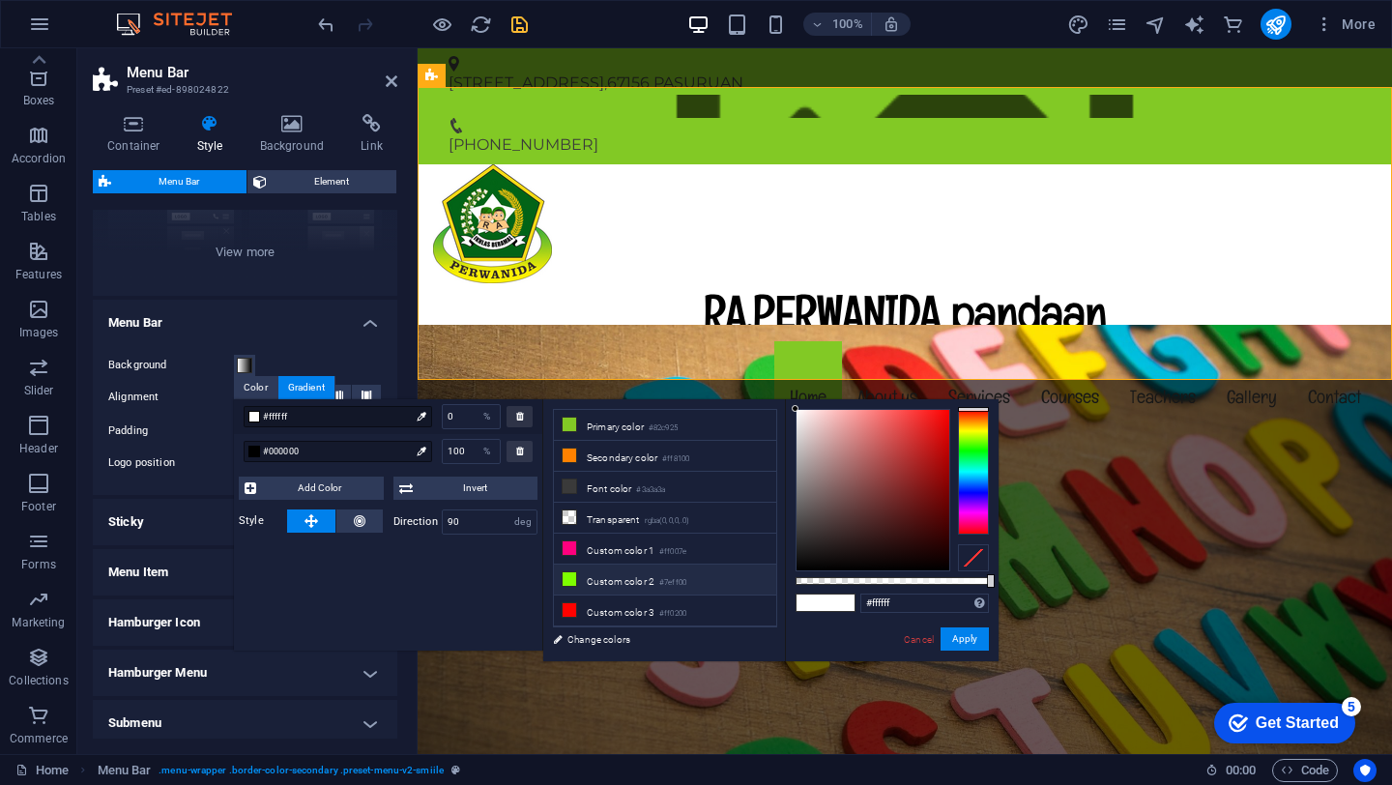
click at [567, 580] on icon at bounding box center [570, 579] width 14 height 14
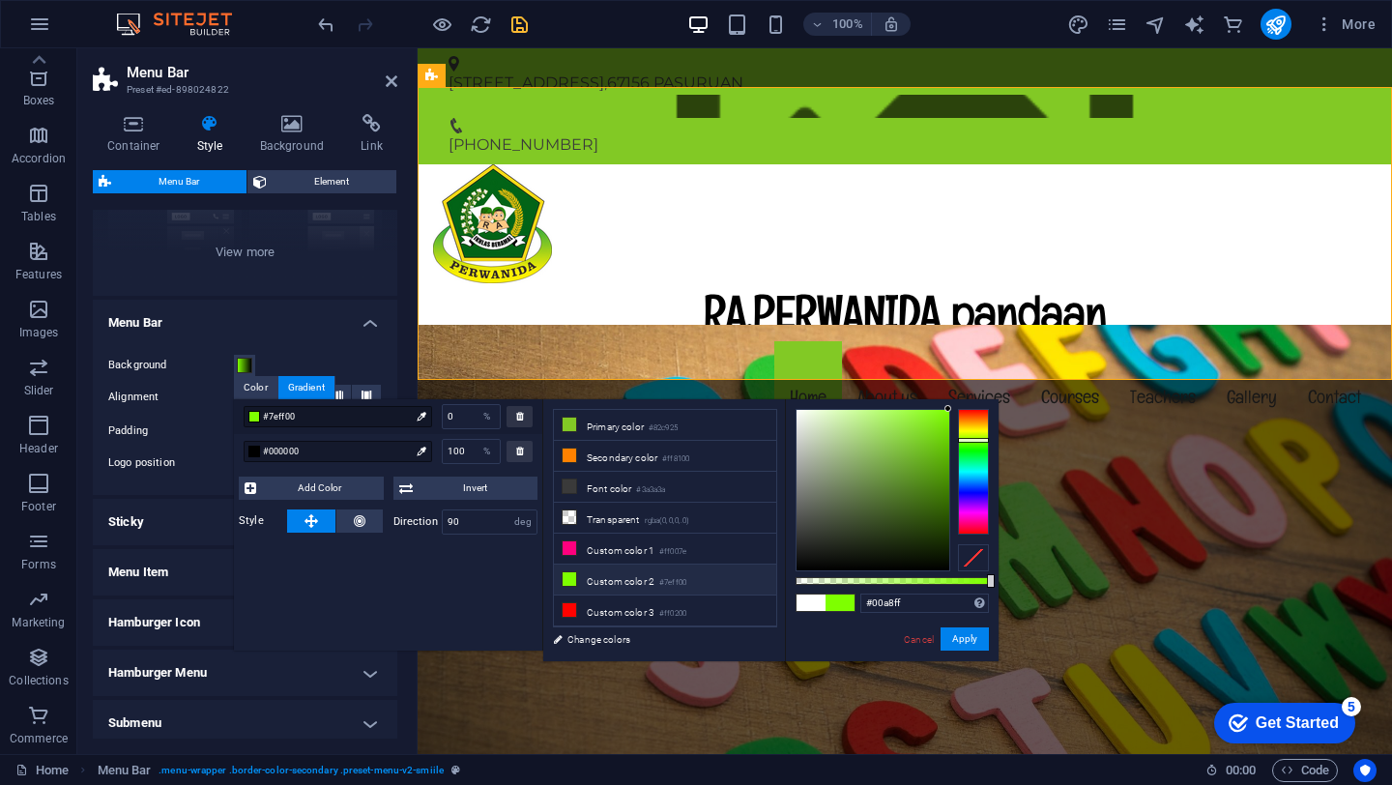
click at [975, 478] on div at bounding box center [973, 472] width 31 height 126
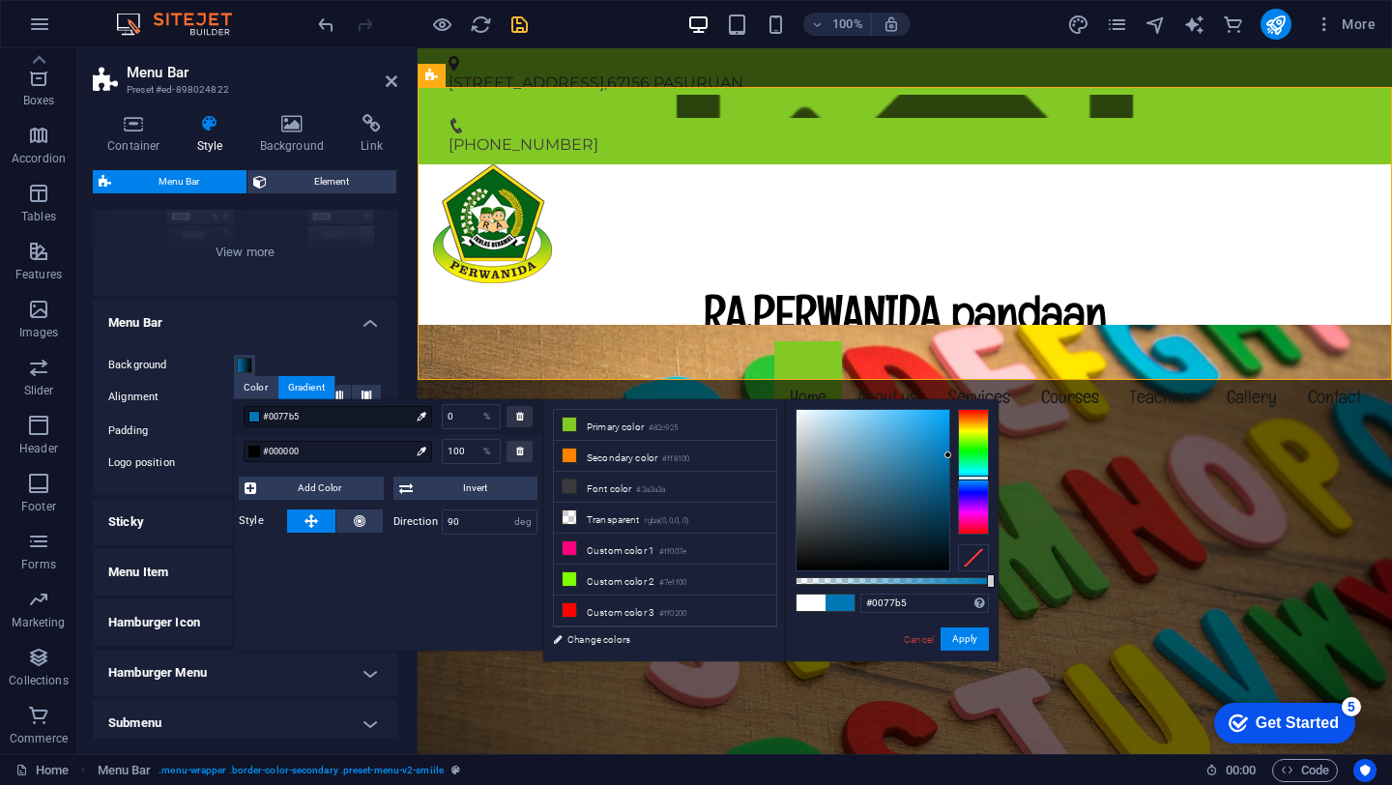
drag, startPoint x: 946, startPoint y: 408, endPoint x: 948, endPoint y: 455, distance: 47.4
click at [948, 455] on div at bounding box center [947, 454] width 7 height 7
click at [967, 647] on button "Apply" at bounding box center [965, 638] width 48 height 23
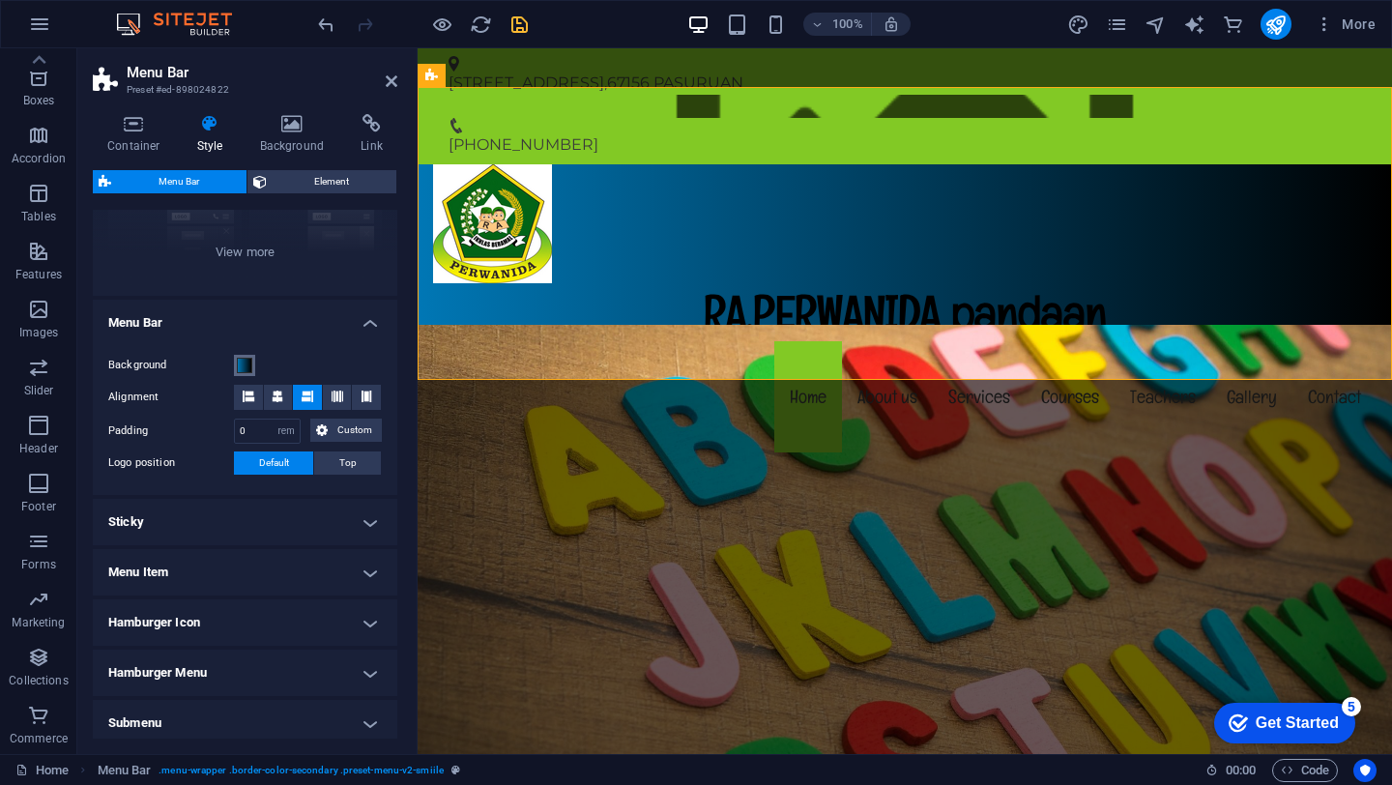
click at [248, 364] on span at bounding box center [244, 365] width 15 height 15
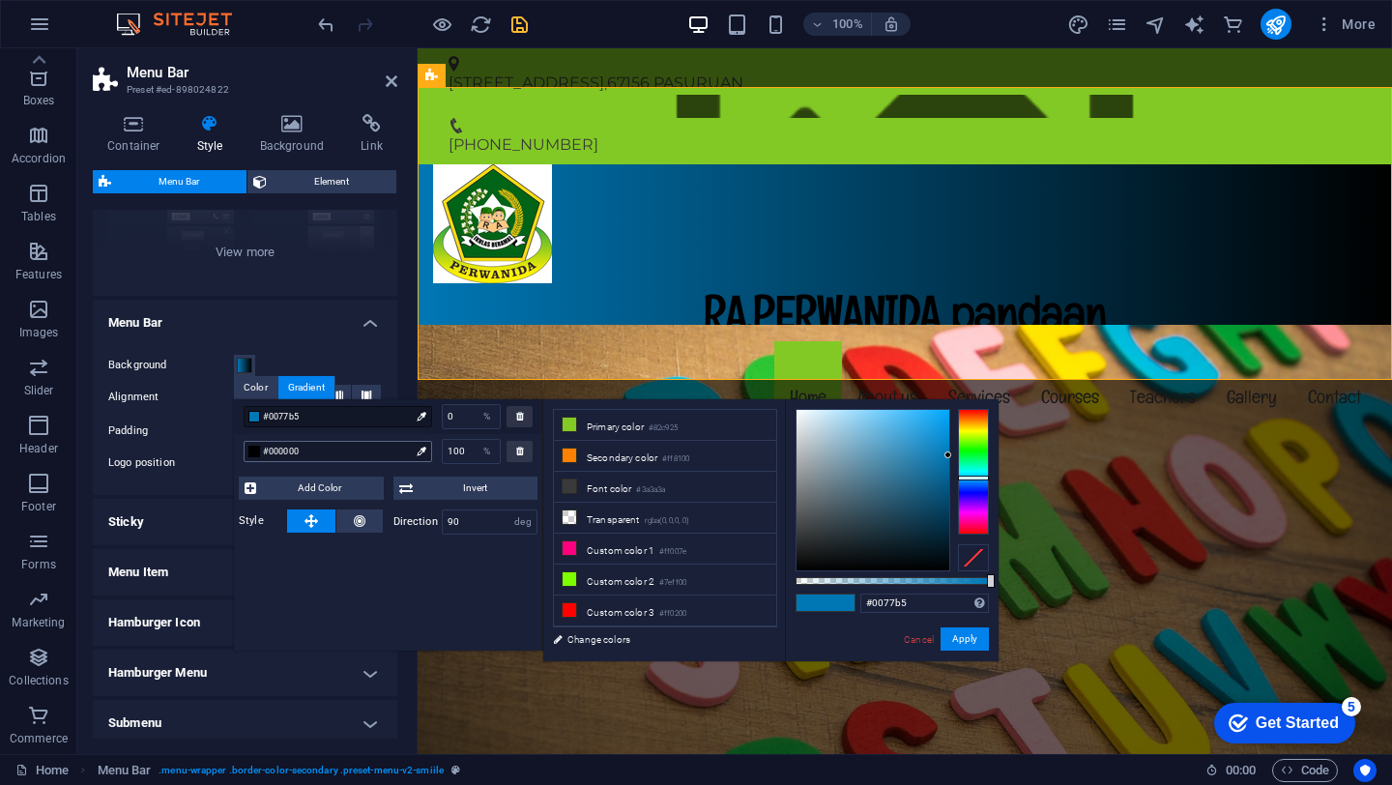
click at [259, 454] on div at bounding box center [254, 452] width 12 height 12
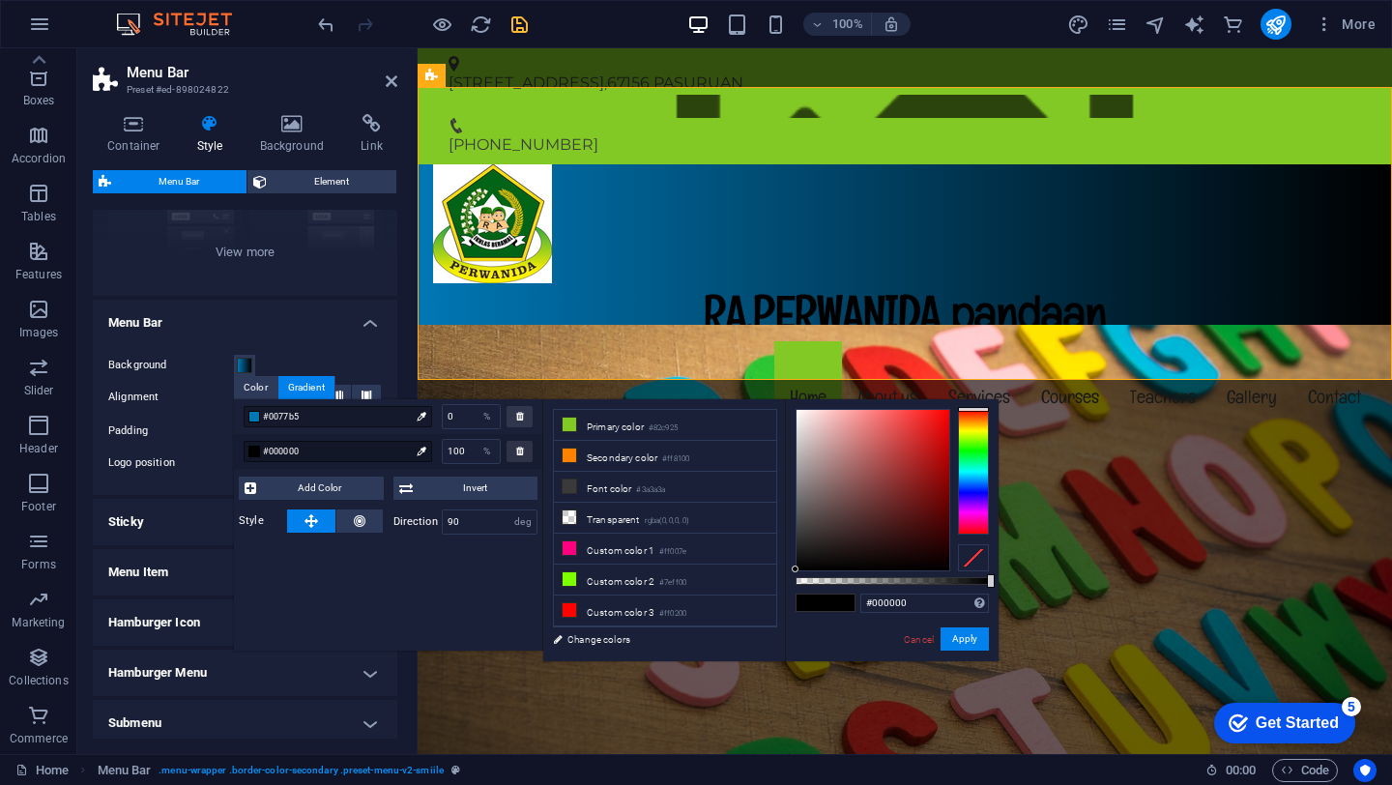
drag, startPoint x: 796, startPoint y: 572, endPoint x: 800, endPoint y: 535, distance: 36.9
click at [800, 535] on div "#000000 Supported formats #0852ed rgb(8, 82, 237) rgba(8, 82, 237, 90%) hsv(221…" at bounding box center [892, 670] width 214 height 542
type input "#faf7f7"
drag, startPoint x: 796, startPoint y: 570, endPoint x: 797, endPoint y: 412, distance: 158.5
click at [797, 412] on div at bounding box center [797, 411] width 7 height 7
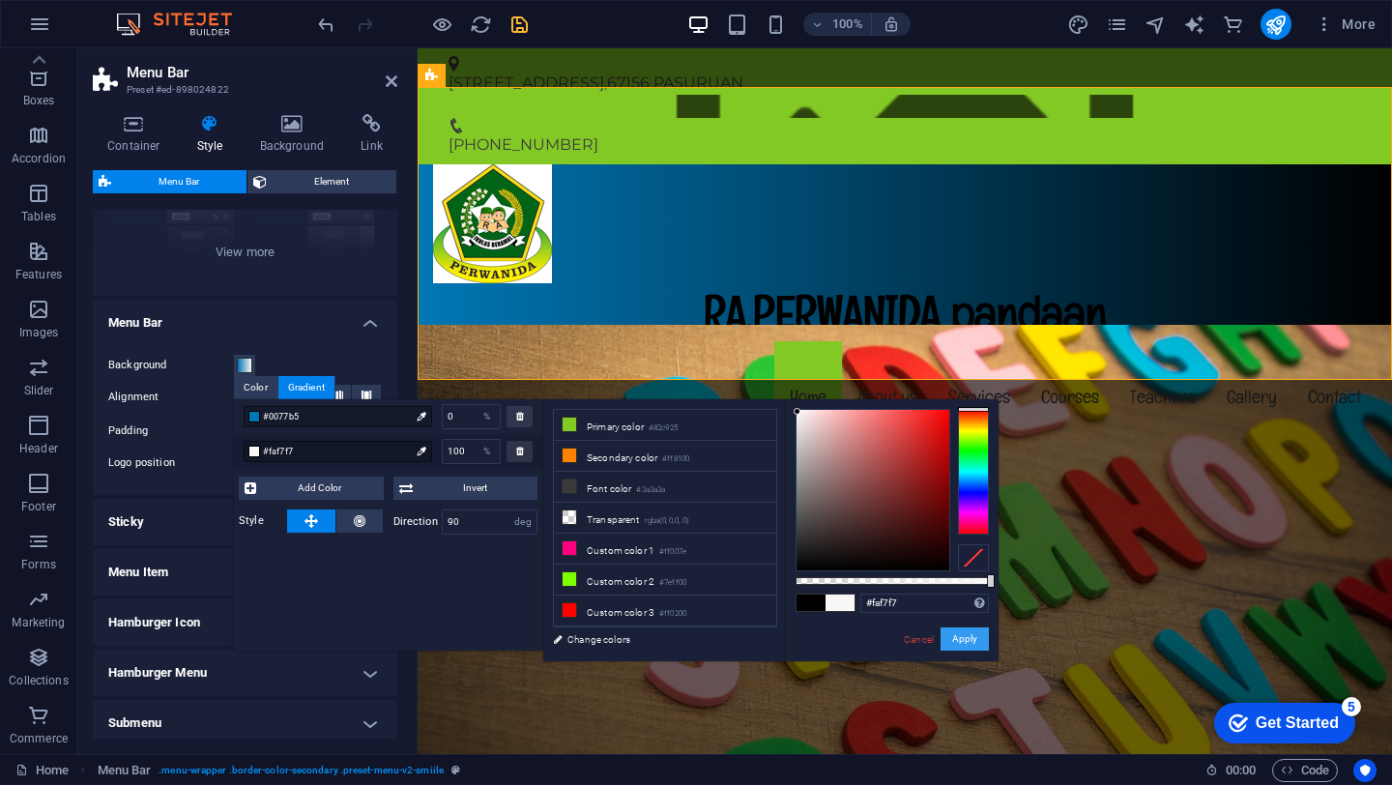
click at [949, 649] on button "Apply" at bounding box center [965, 638] width 48 height 23
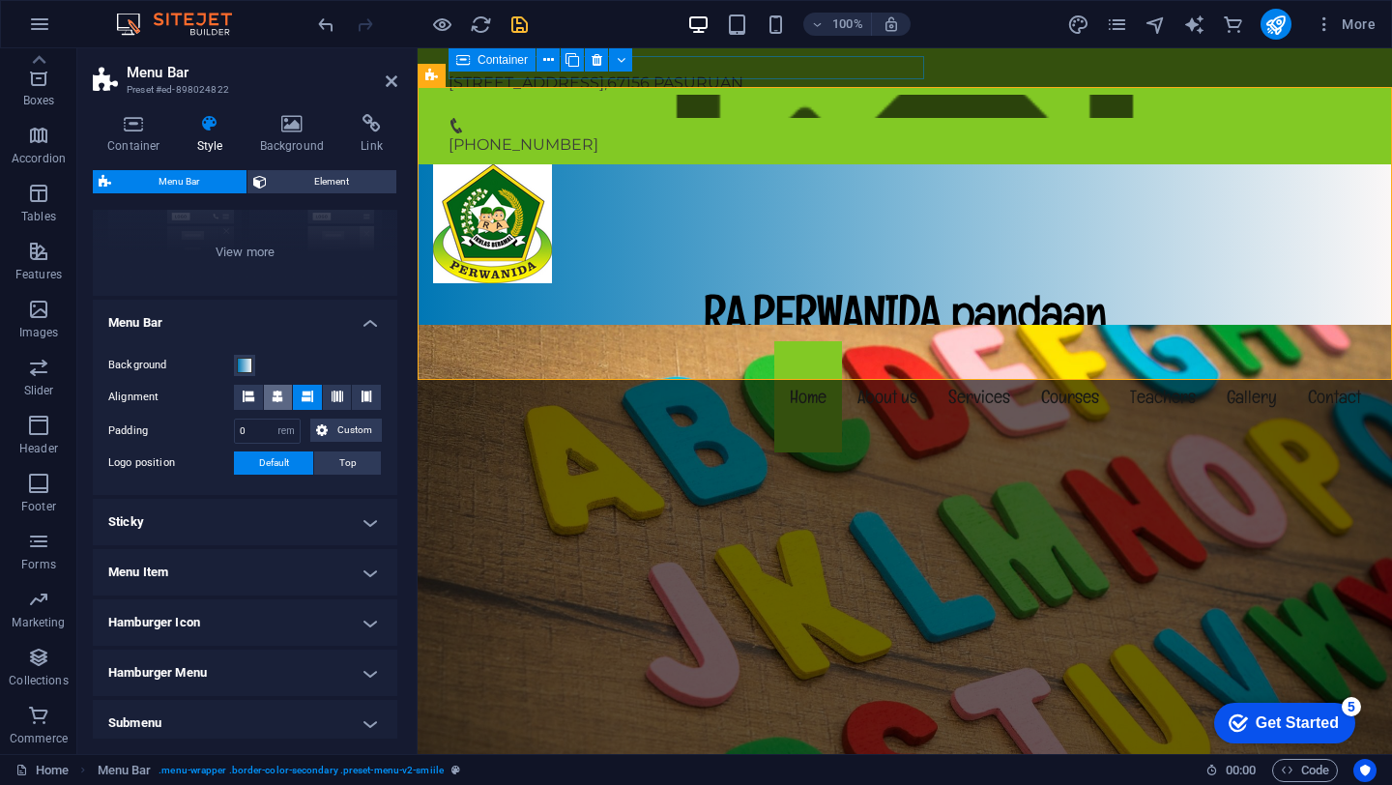
click at [277, 403] on span at bounding box center [278, 397] width 12 height 25
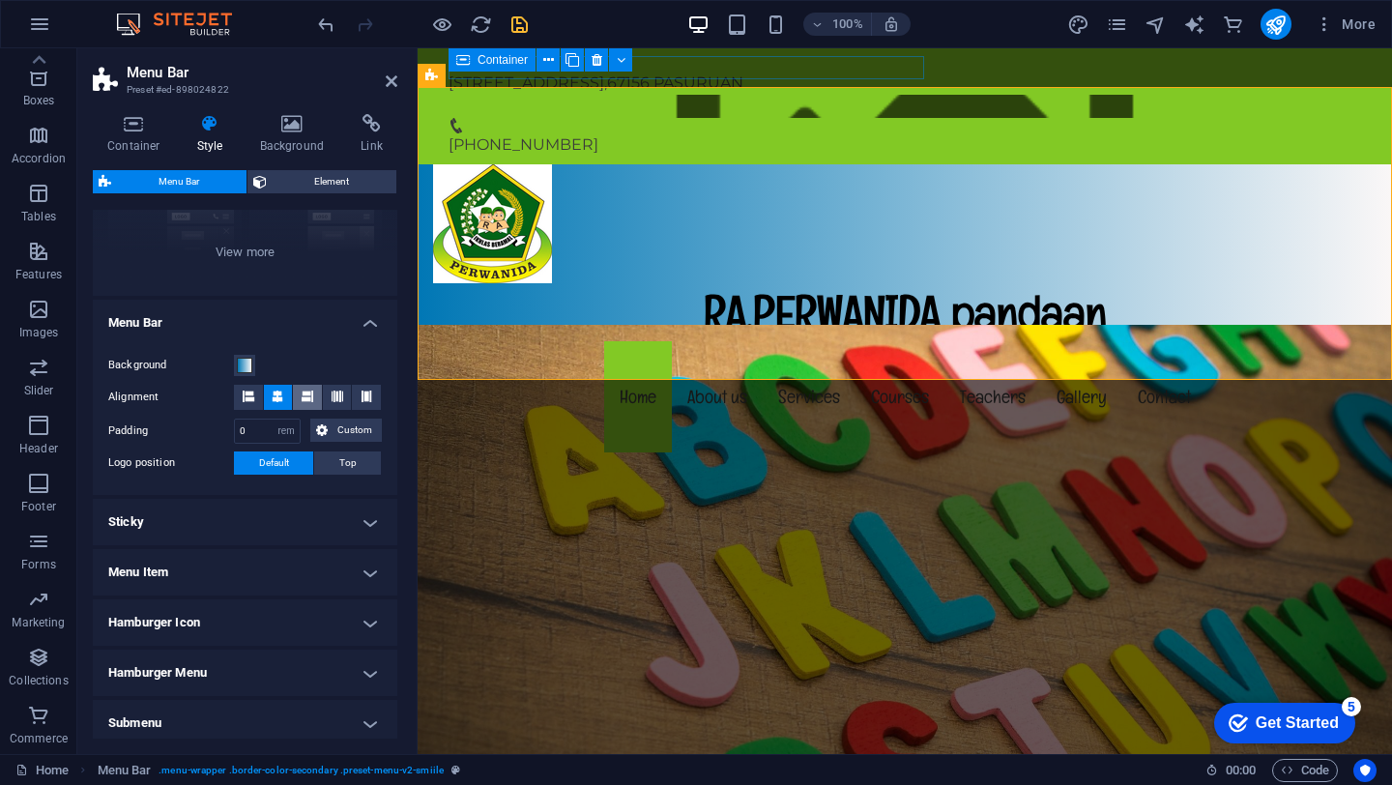
click at [304, 396] on icon at bounding box center [308, 397] width 12 height 12
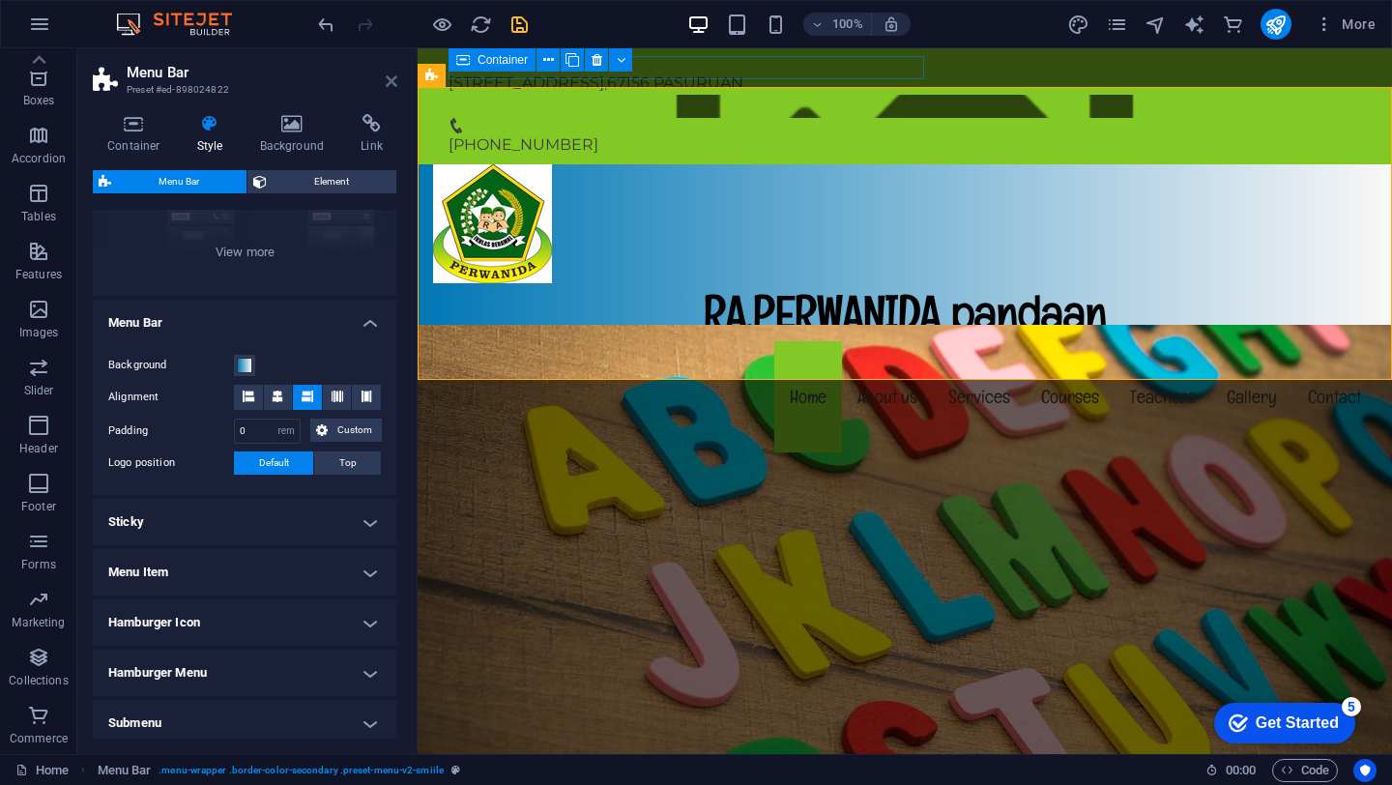
click at [390, 87] on icon at bounding box center [392, 80] width 12 height 15
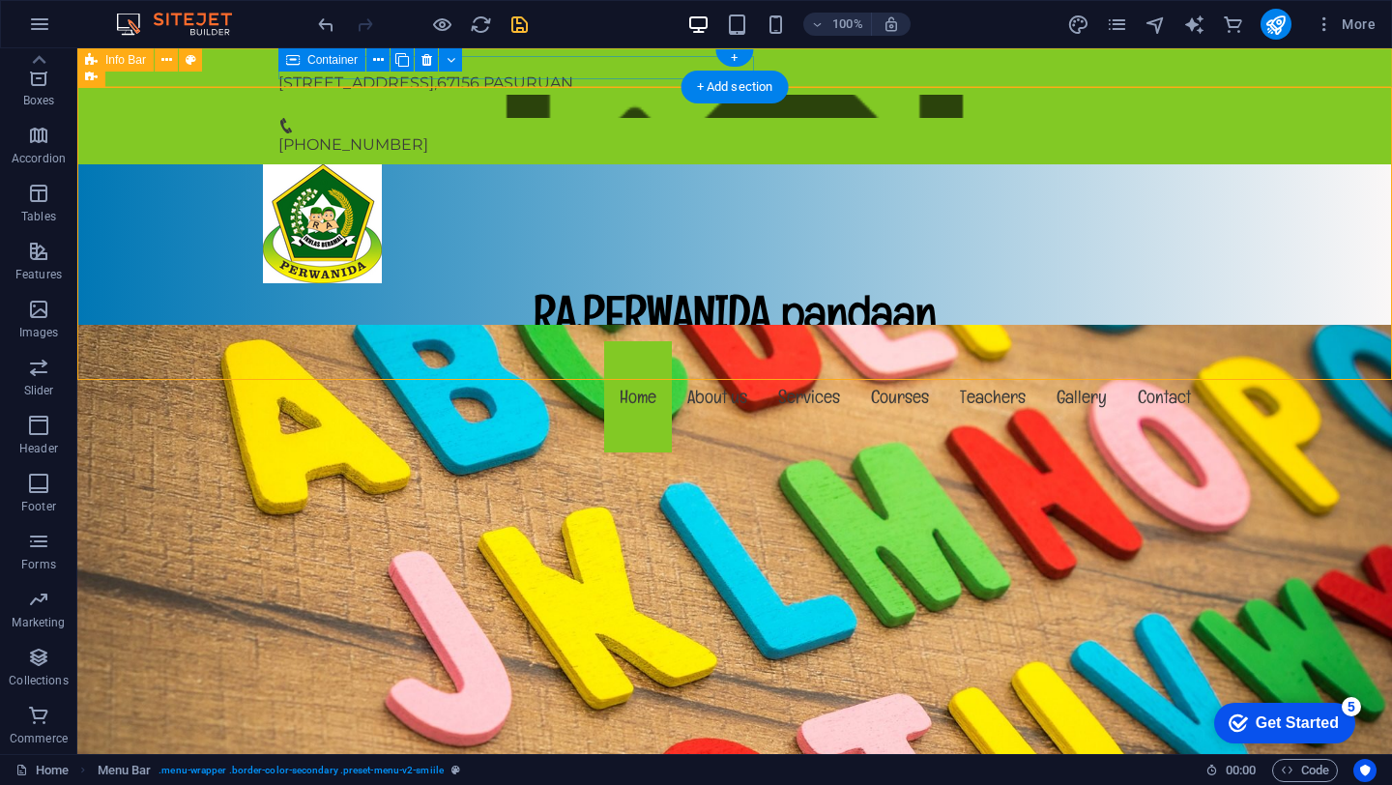
click at [832, 62] on div "[STREET_ADDRESS] [PHONE_NUMBER]" at bounding box center [734, 106] width 1315 height 116
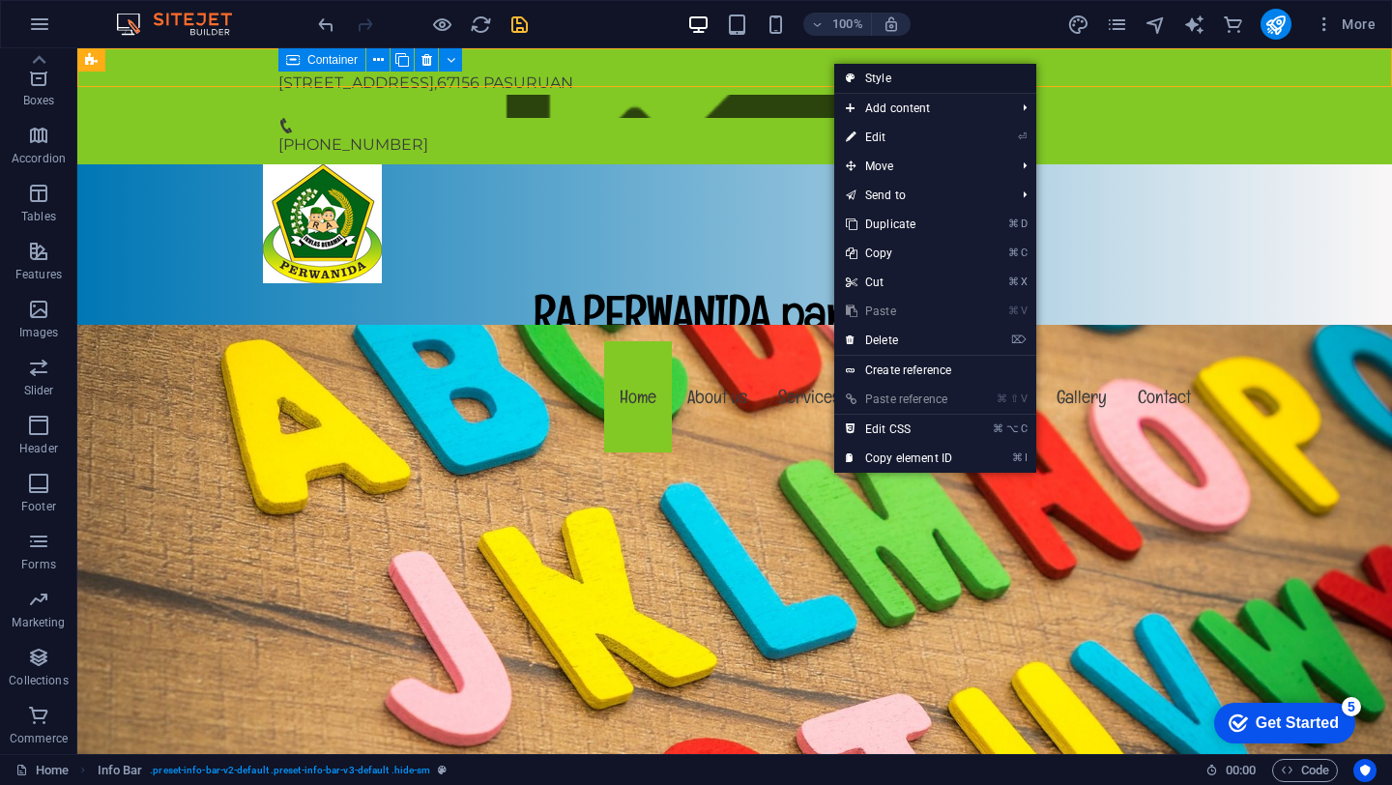
click at [865, 80] on link "Style" at bounding box center [935, 78] width 202 height 29
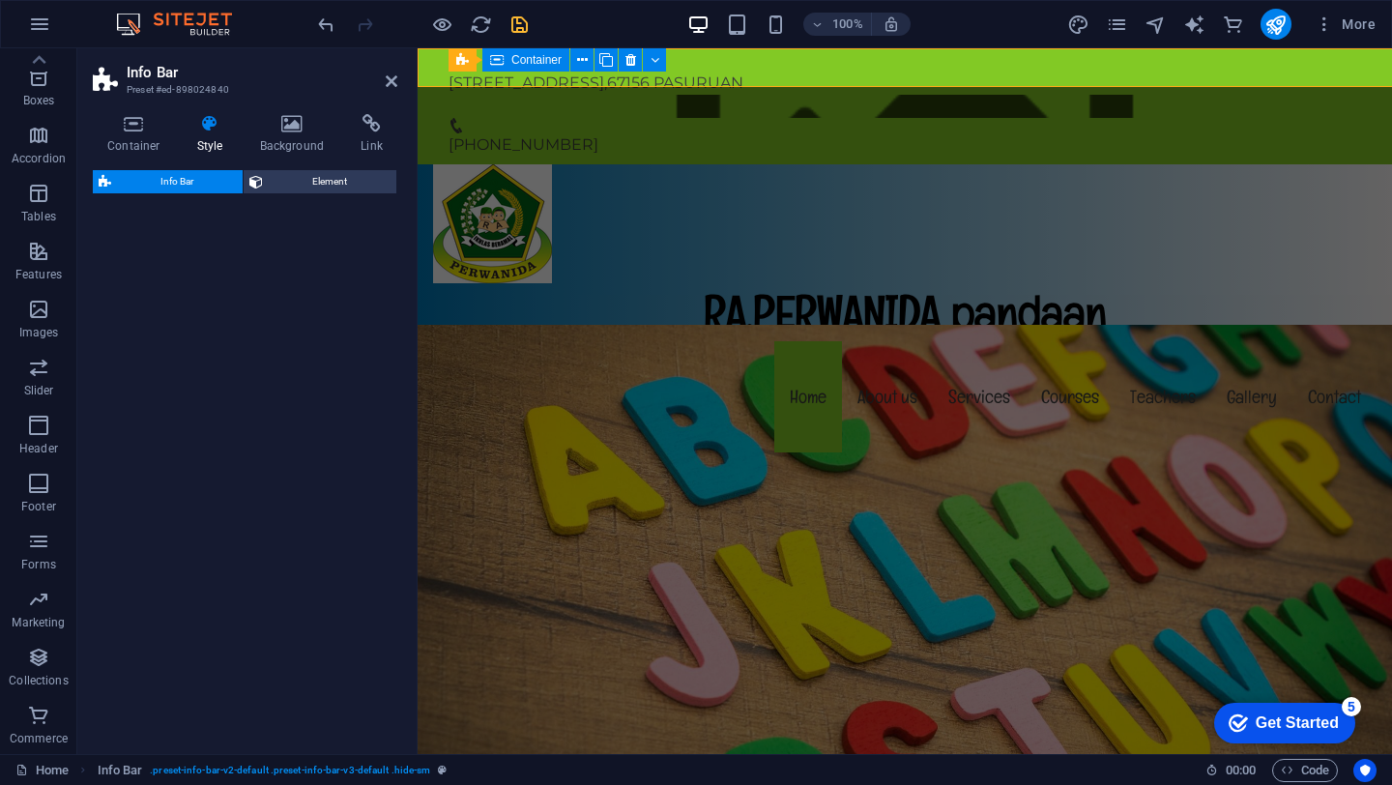
select select "rem"
select select
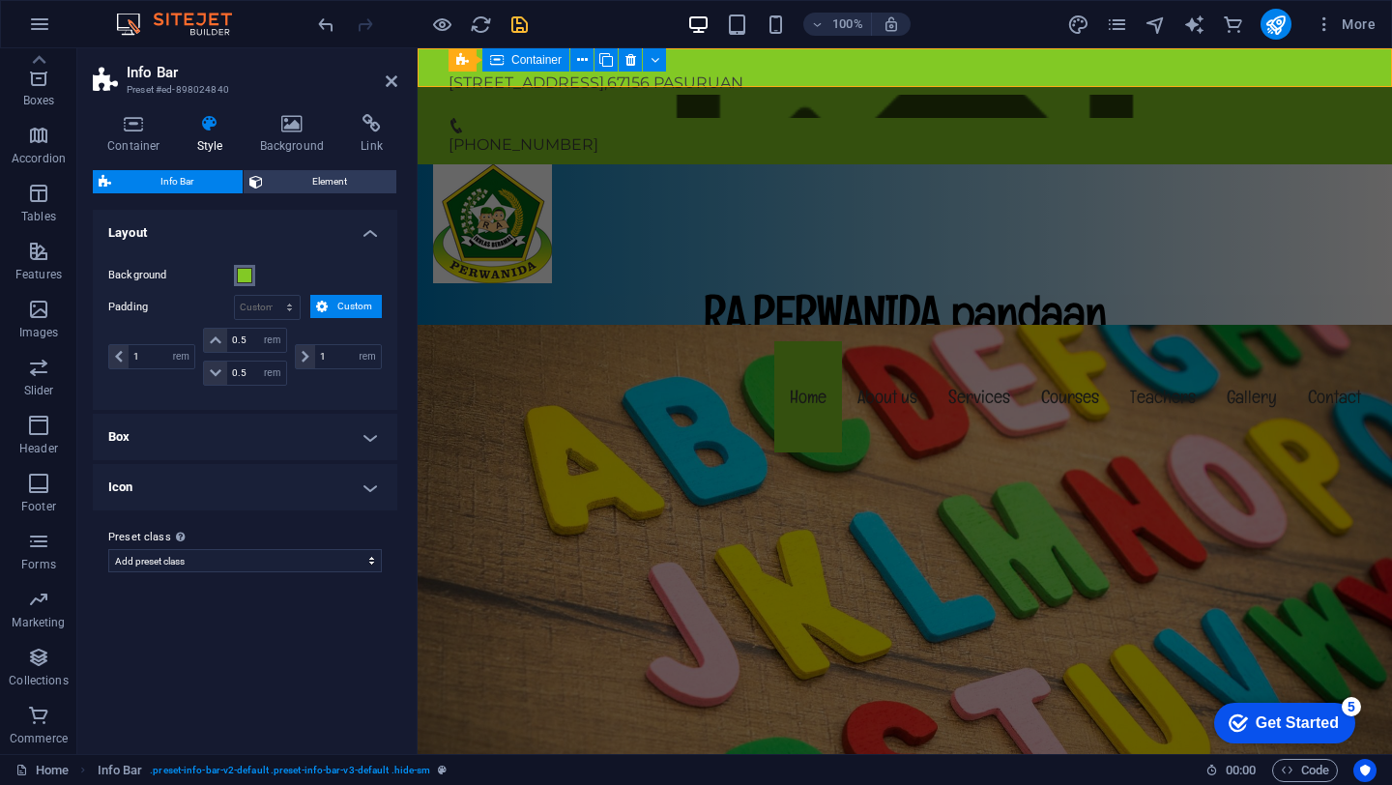
click at [244, 275] on span at bounding box center [244, 275] width 15 height 15
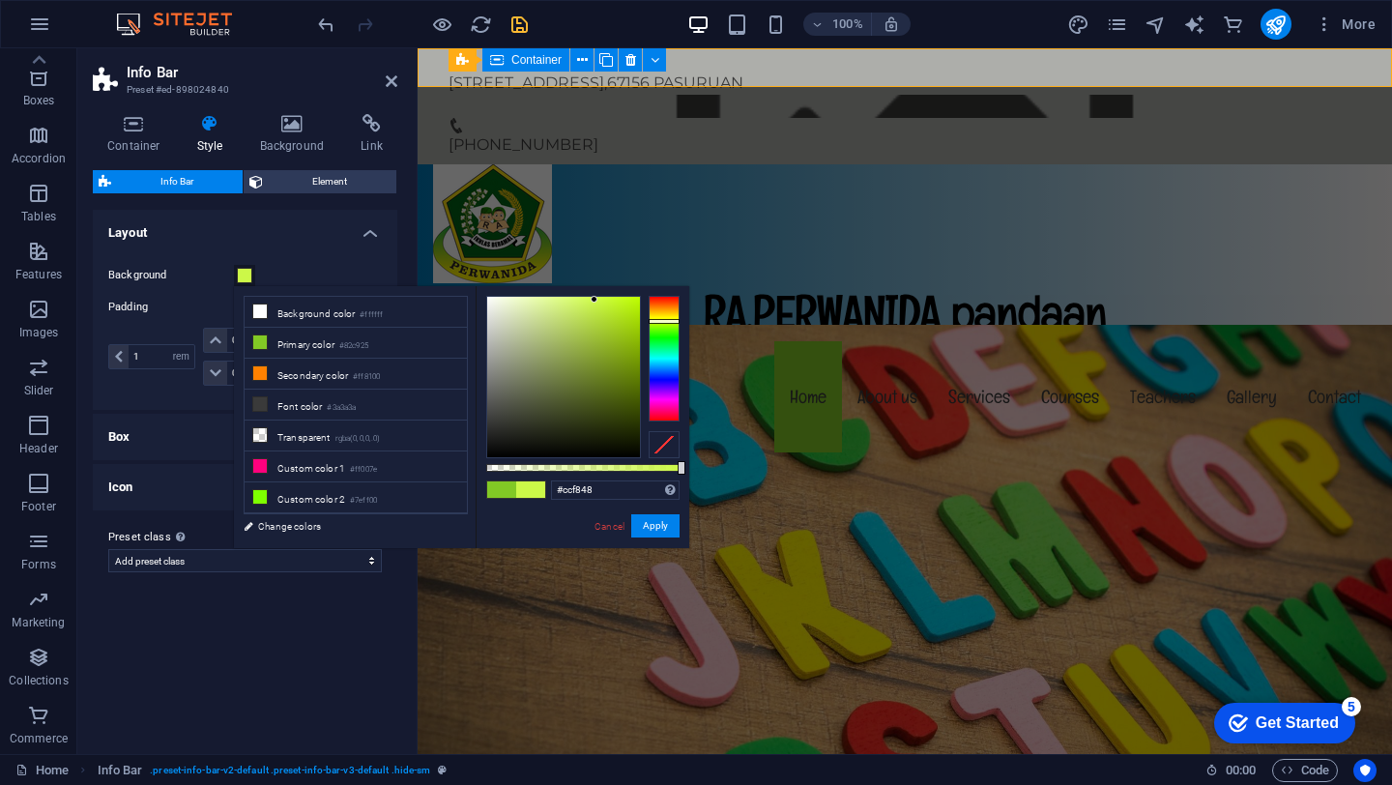
drag, startPoint x: 606, startPoint y: 328, endPoint x: 594, endPoint y: 300, distance: 30.3
click at [594, 300] on div at bounding box center [594, 299] width 7 height 7
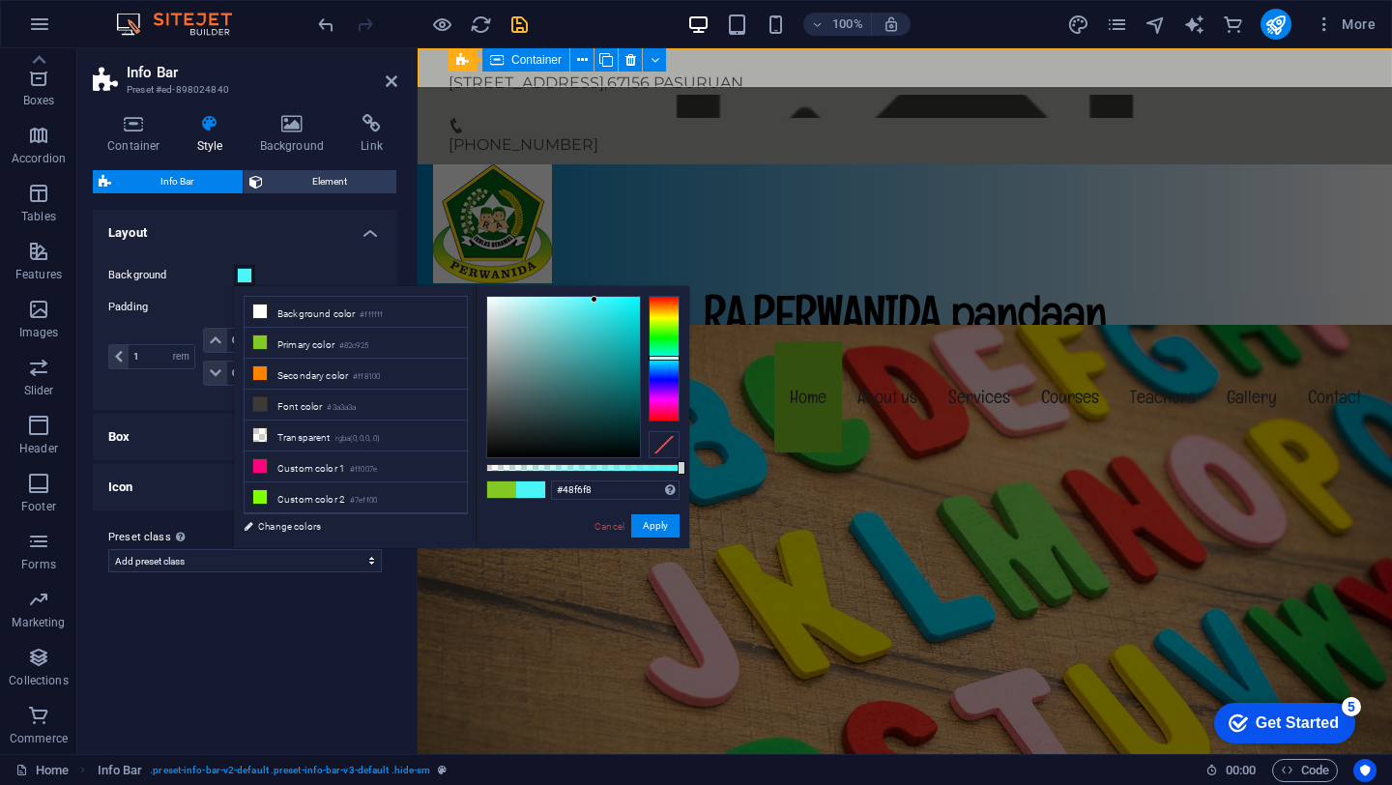
click at [666, 358] on div at bounding box center [664, 359] width 31 height 126
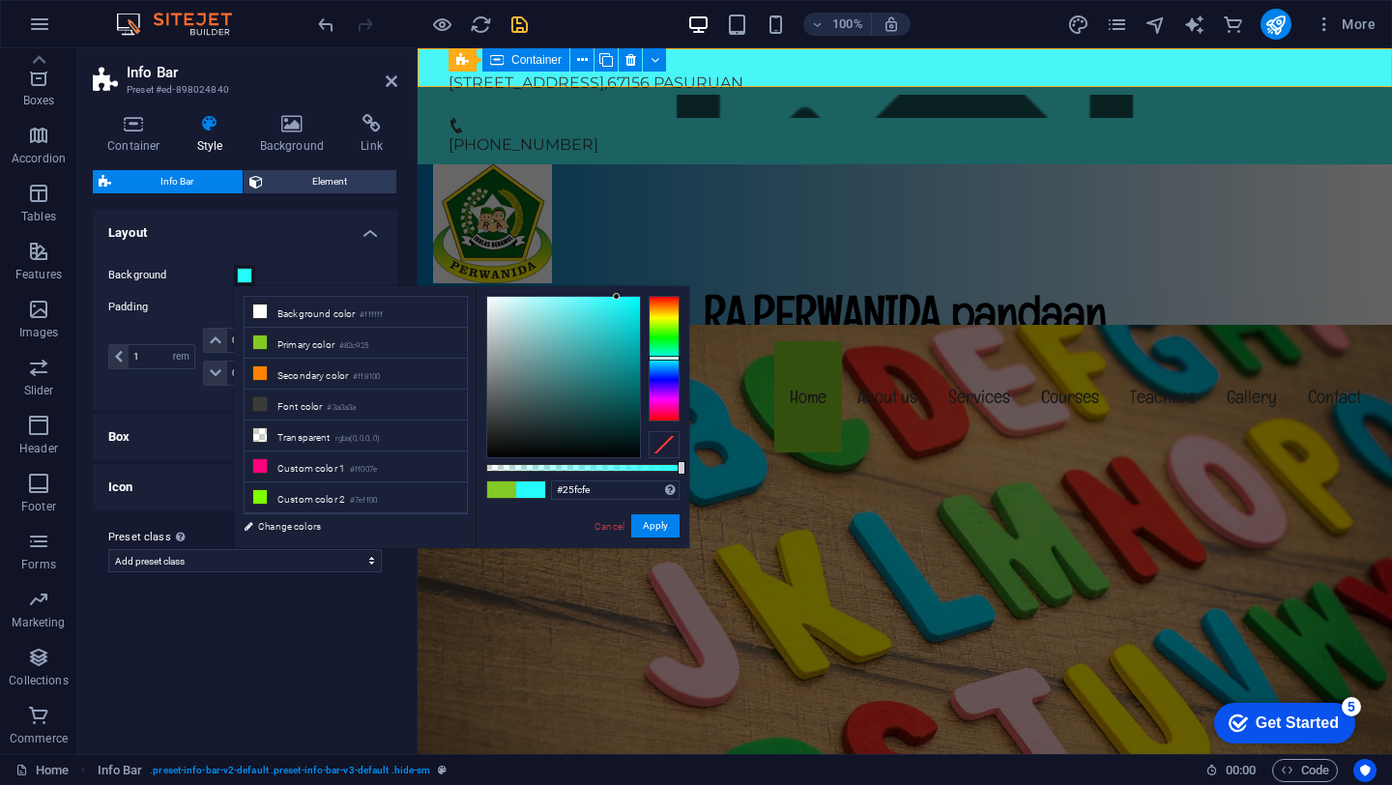
drag, startPoint x: 593, startPoint y: 297, endPoint x: 617, endPoint y: 296, distance: 24.2
click at [617, 296] on div at bounding box center [616, 296] width 7 height 7
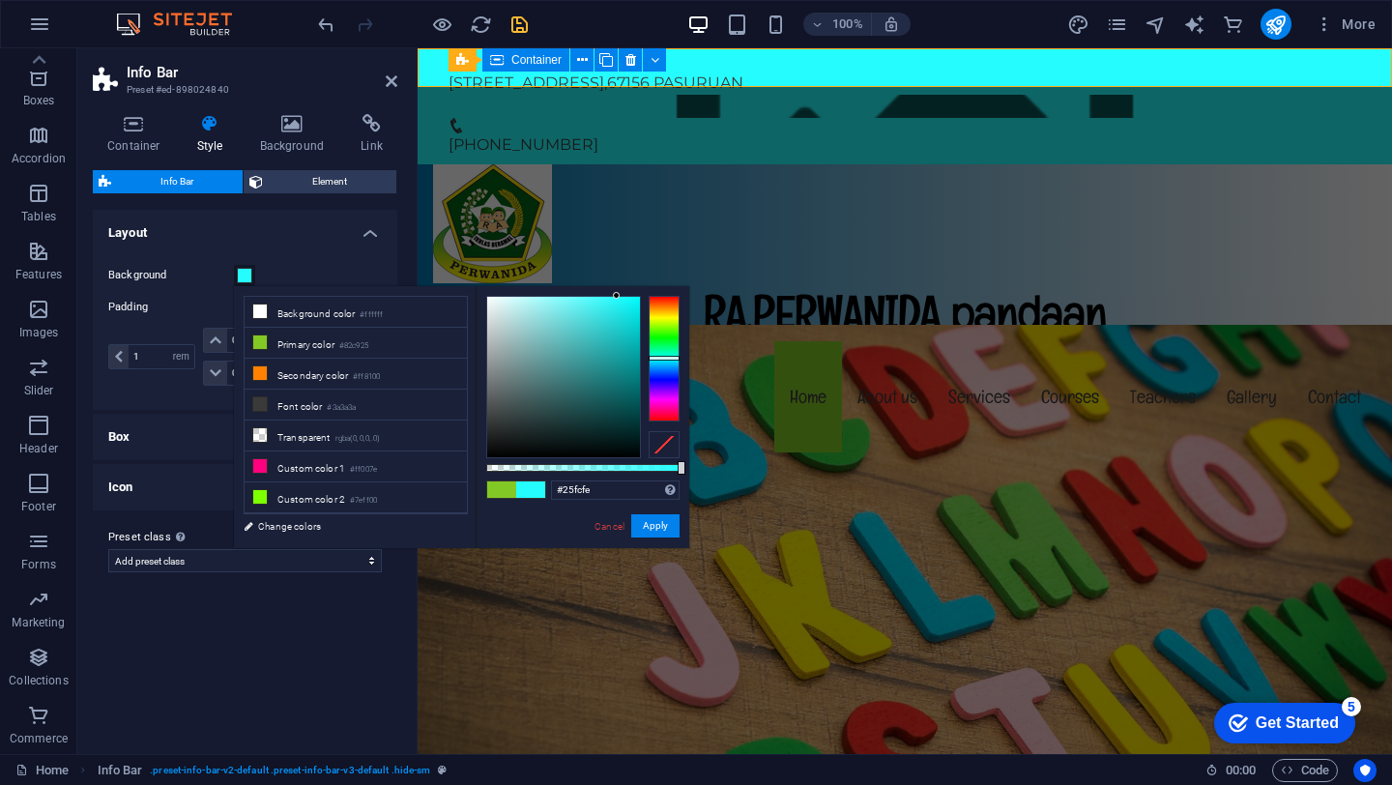
drag, startPoint x: 617, startPoint y: 296, endPoint x: 608, endPoint y: 371, distance: 75.9
click at [608, 371] on div at bounding box center [563, 377] width 153 height 160
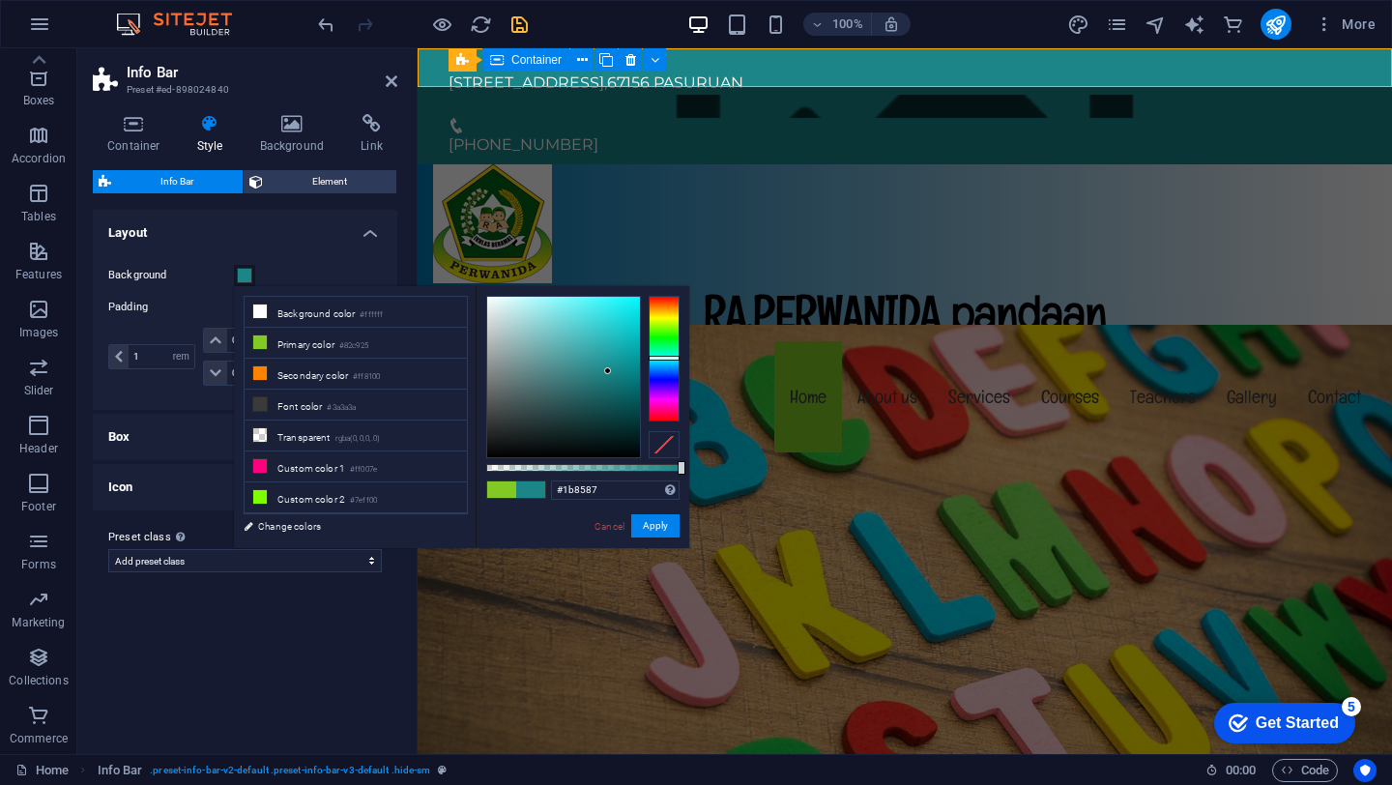
click at [669, 364] on div at bounding box center [664, 359] width 31 height 126
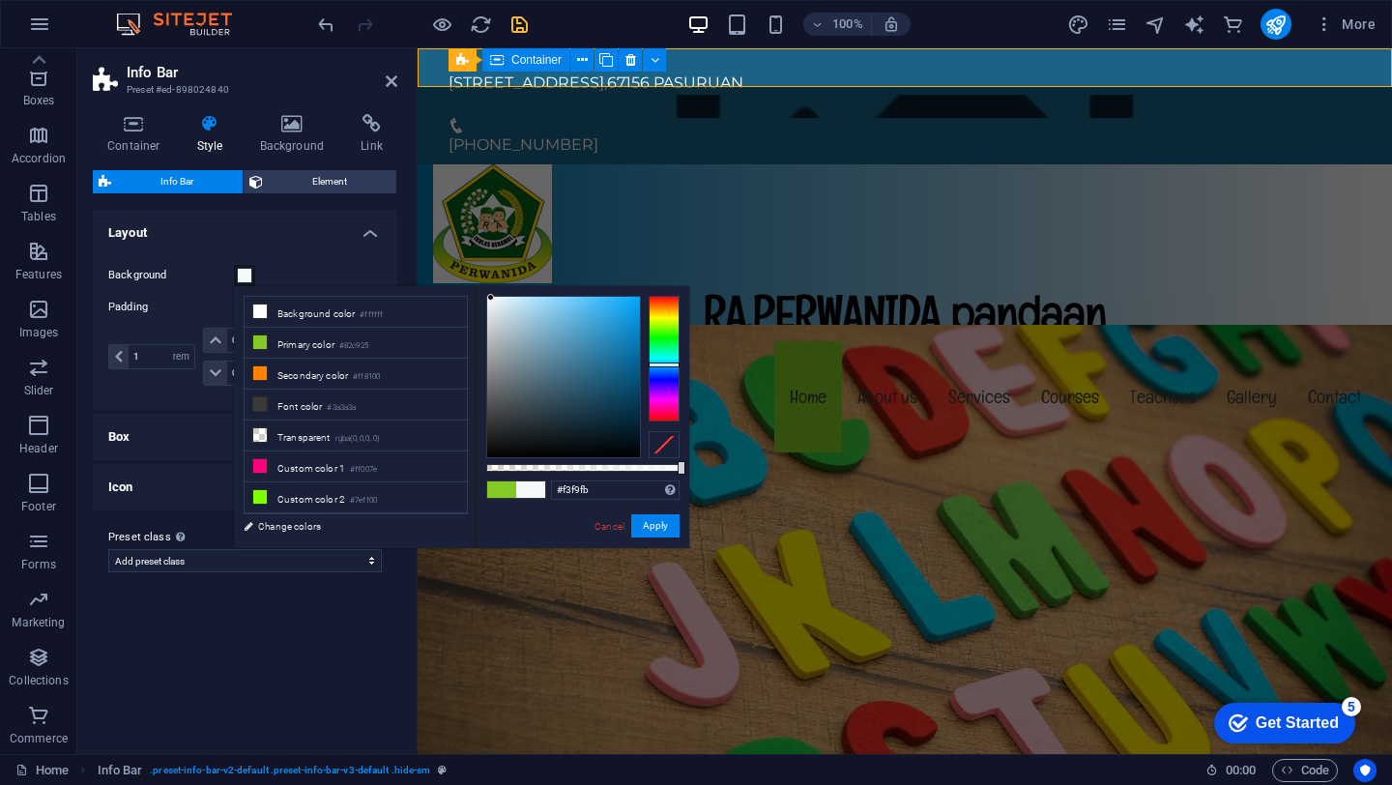
drag, startPoint x: 606, startPoint y: 369, endPoint x: 491, endPoint y: 298, distance: 135.5
click at [491, 298] on div at bounding box center [490, 297] width 7 height 7
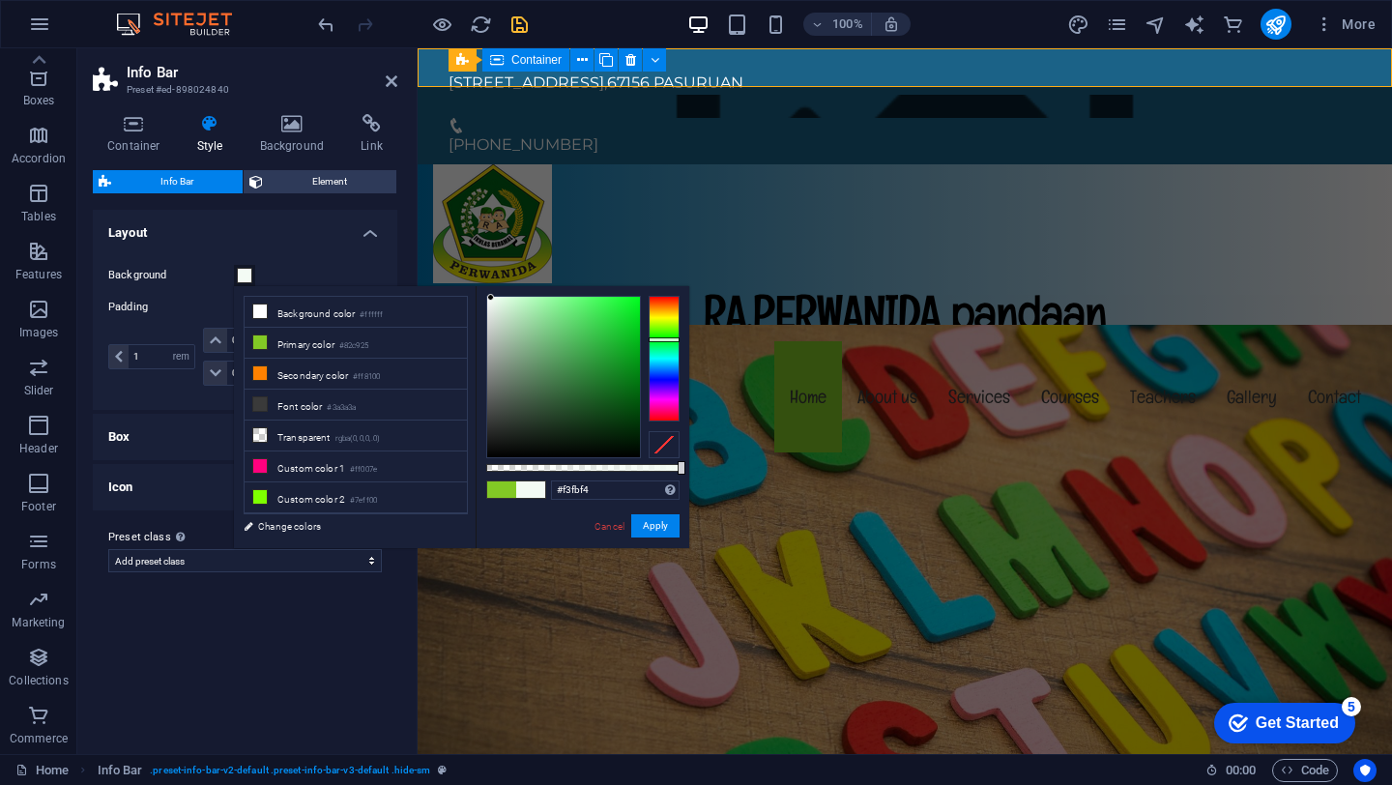
click at [665, 339] on div at bounding box center [664, 359] width 31 height 126
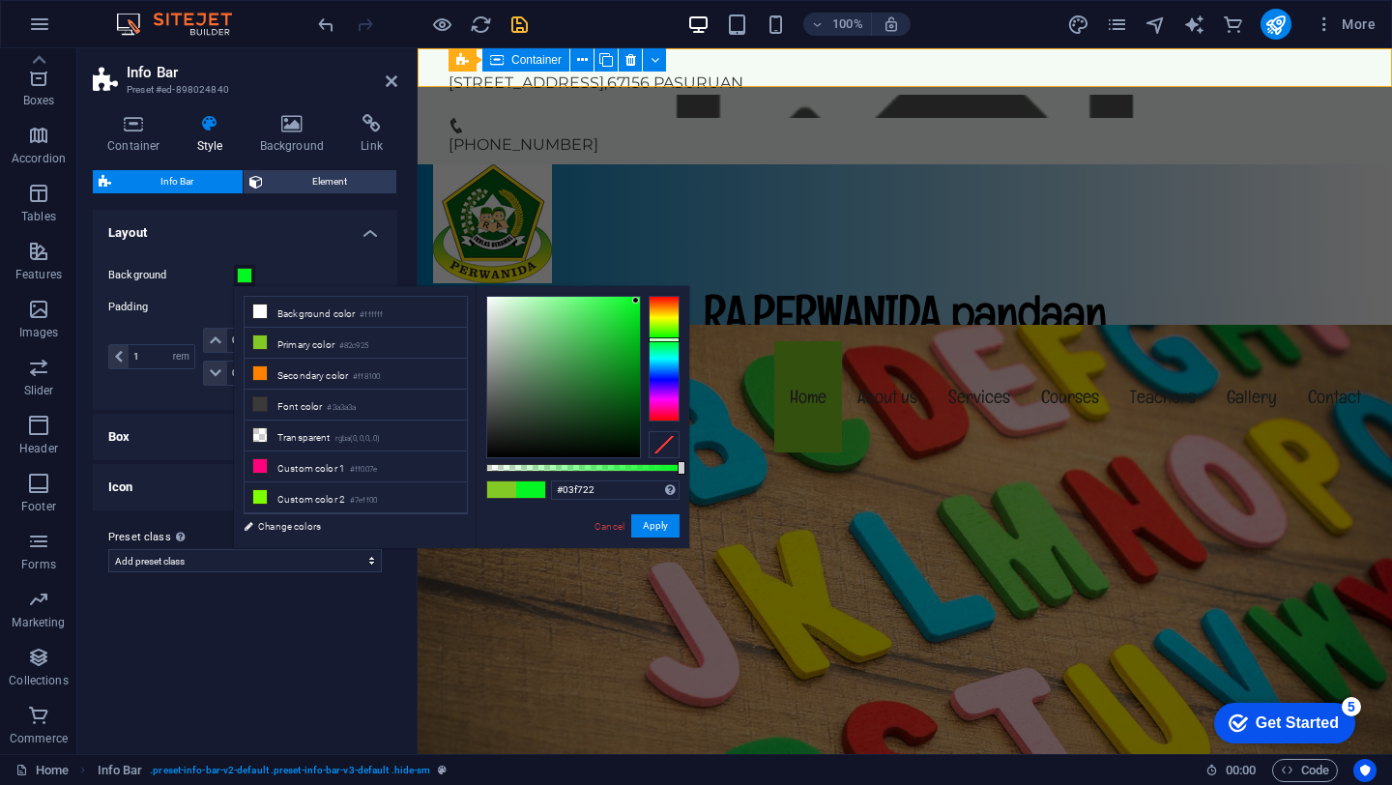
type input "#02f720"
drag, startPoint x: 491, startPoint y: 296, endPoint x: 638, endPoint y: 301, distance: 147.0
click at [638, 301] on div at bounding box center [637, 300] width 7 height 7
click at [660, 522] on button "Apply" at bounding box center [655, 525] width 48 height 23
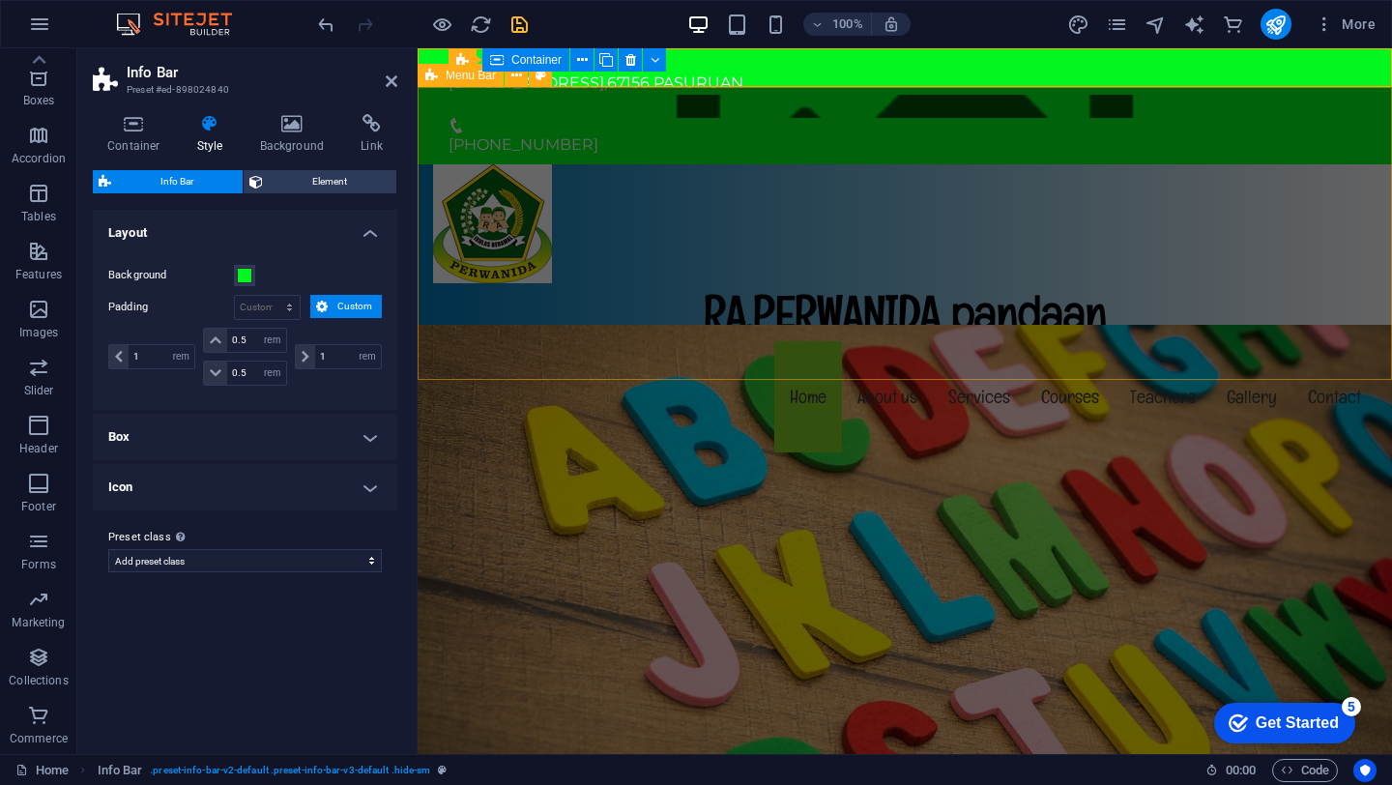
click at [975, 229] on div "RA.PERWANIDA pandaan Menu Home About us Services Courses Teachers Gallery Conta…" at bounding box center [905, 310] width 974 height 293
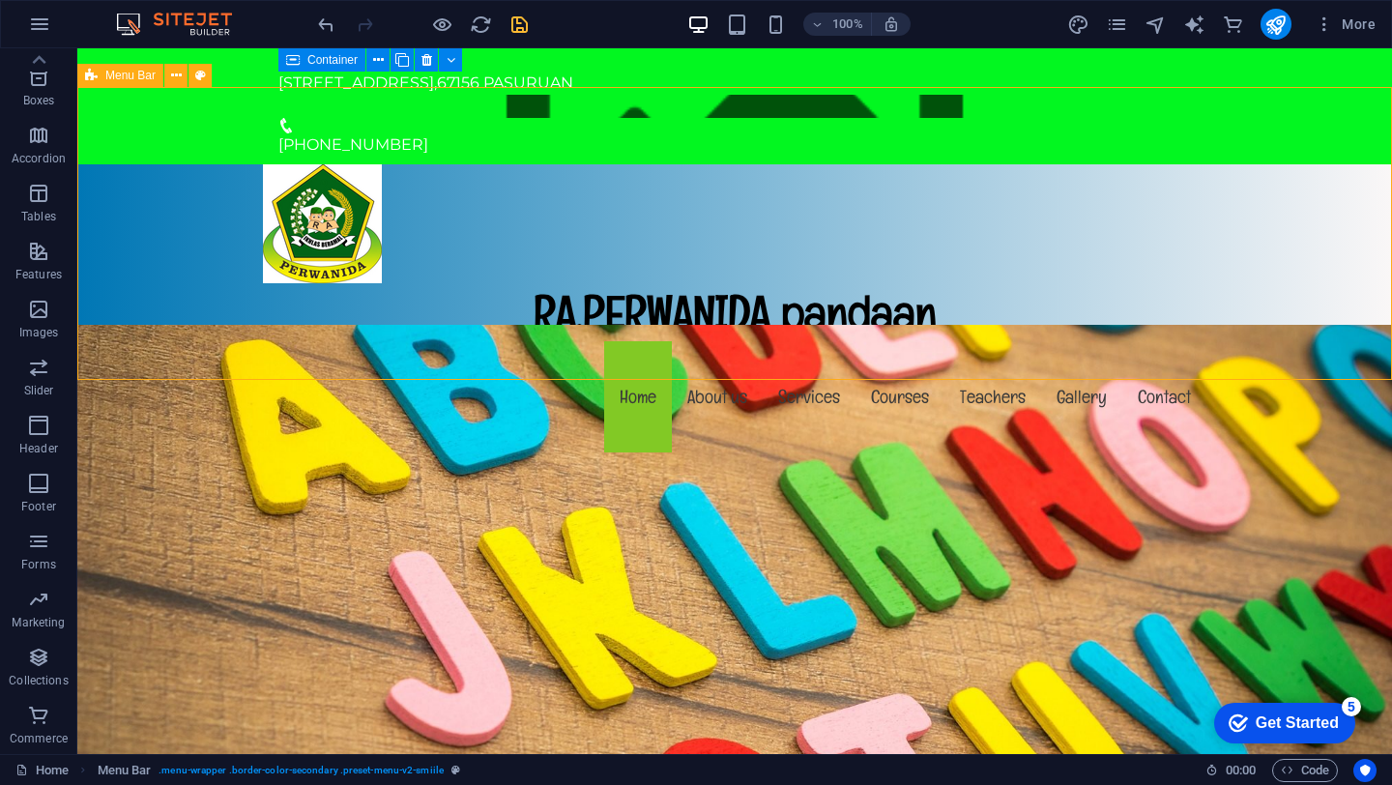
click at [672, 164] on div "RA.PERWANIDA pandaan Menu Home About us Services Courses Teachers Gallery Conta…" at bounding box center [734, 310] width 1315 height 293
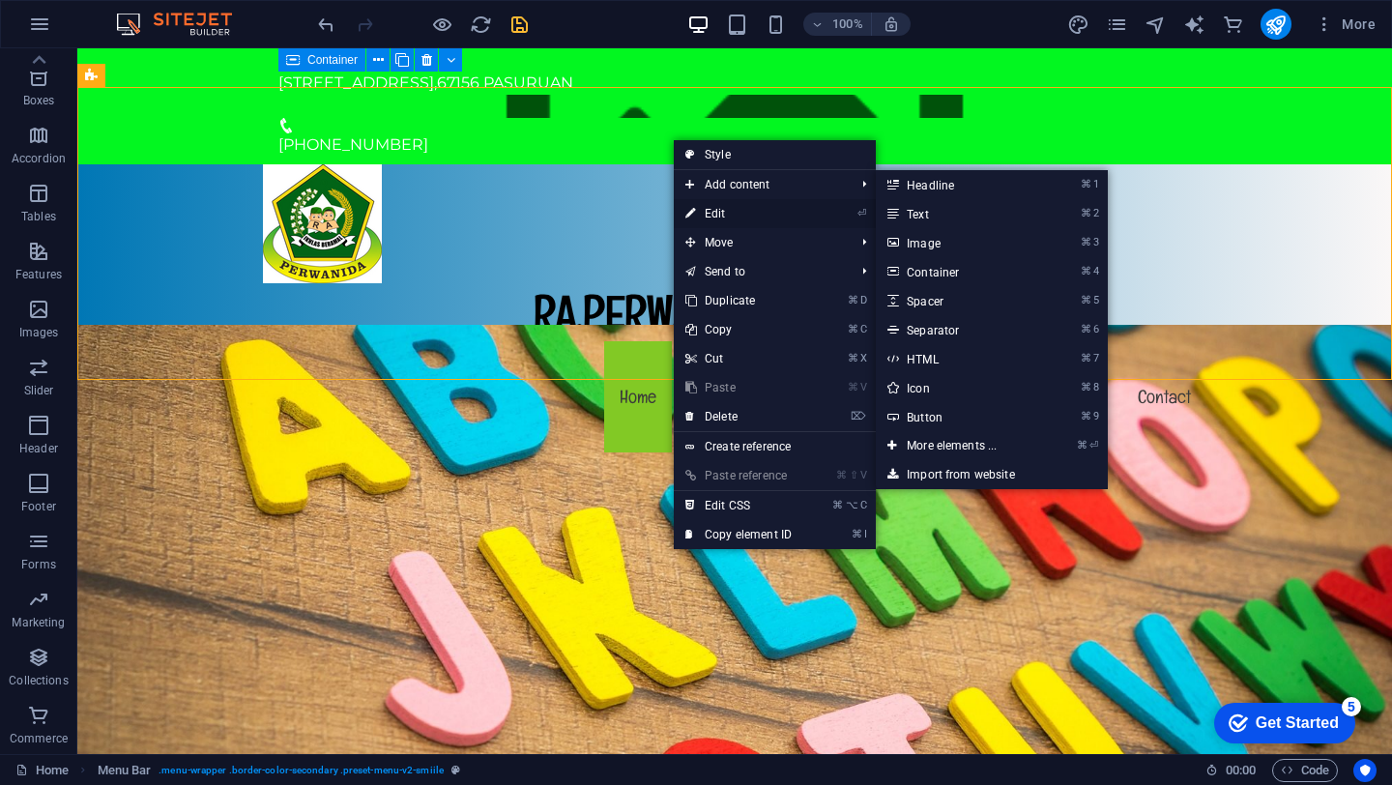
click at [697, 213] on link "⏎ Edit" at bounding box center [739, 213] width 130 height 29
select select "rem"
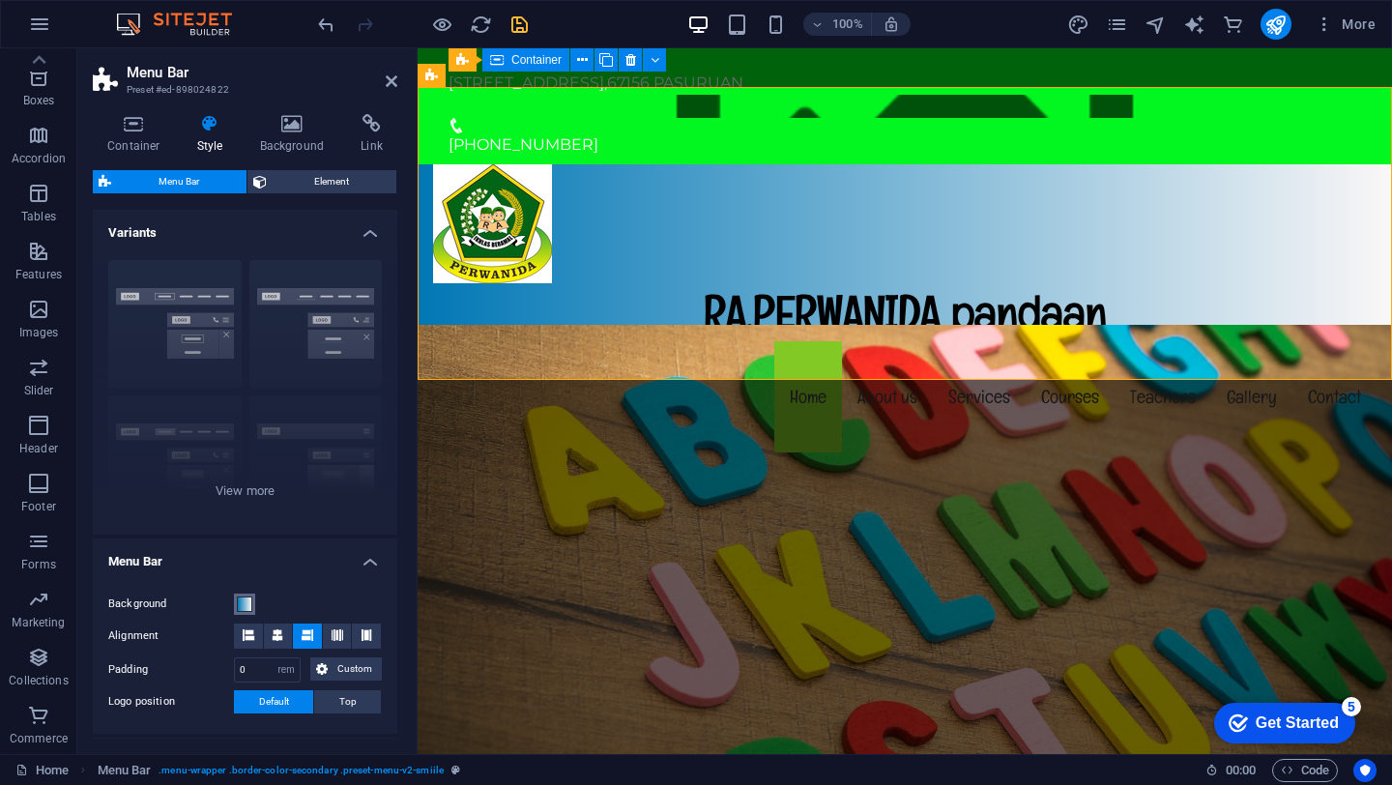
click at [243, 599] on span at bounding box center [244, 603] width 15 height 15
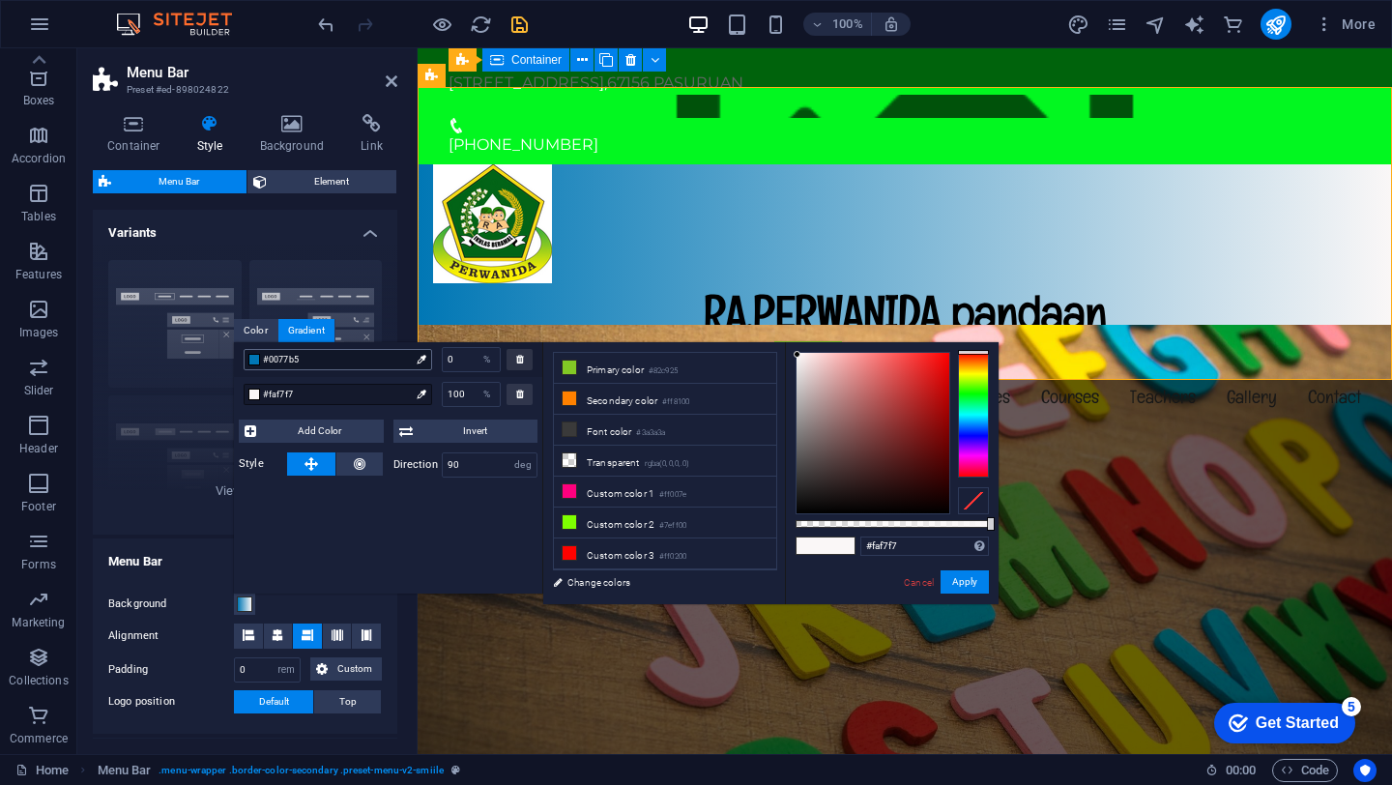
click at [258, 362] on div at bounding box center [254, 360] width 12 height 12
click at [253, 356] on div at bounding box center [254, 360] width 12 height 12
click at [249, 361] on div at bounding box center [254, 360] width 12 height 12
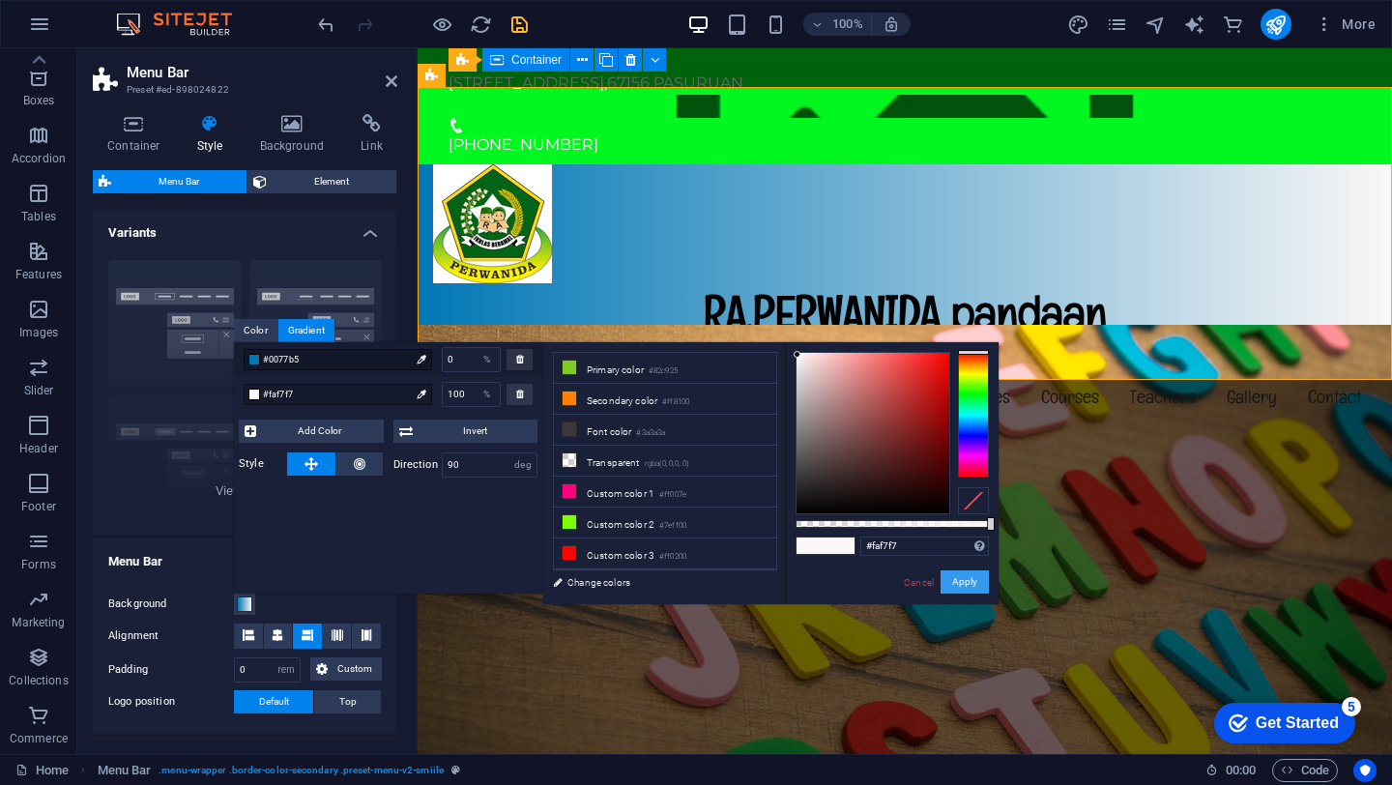
click at [952, 588] on button "Apply" at bounding box center [965, 581] width 48 height 23
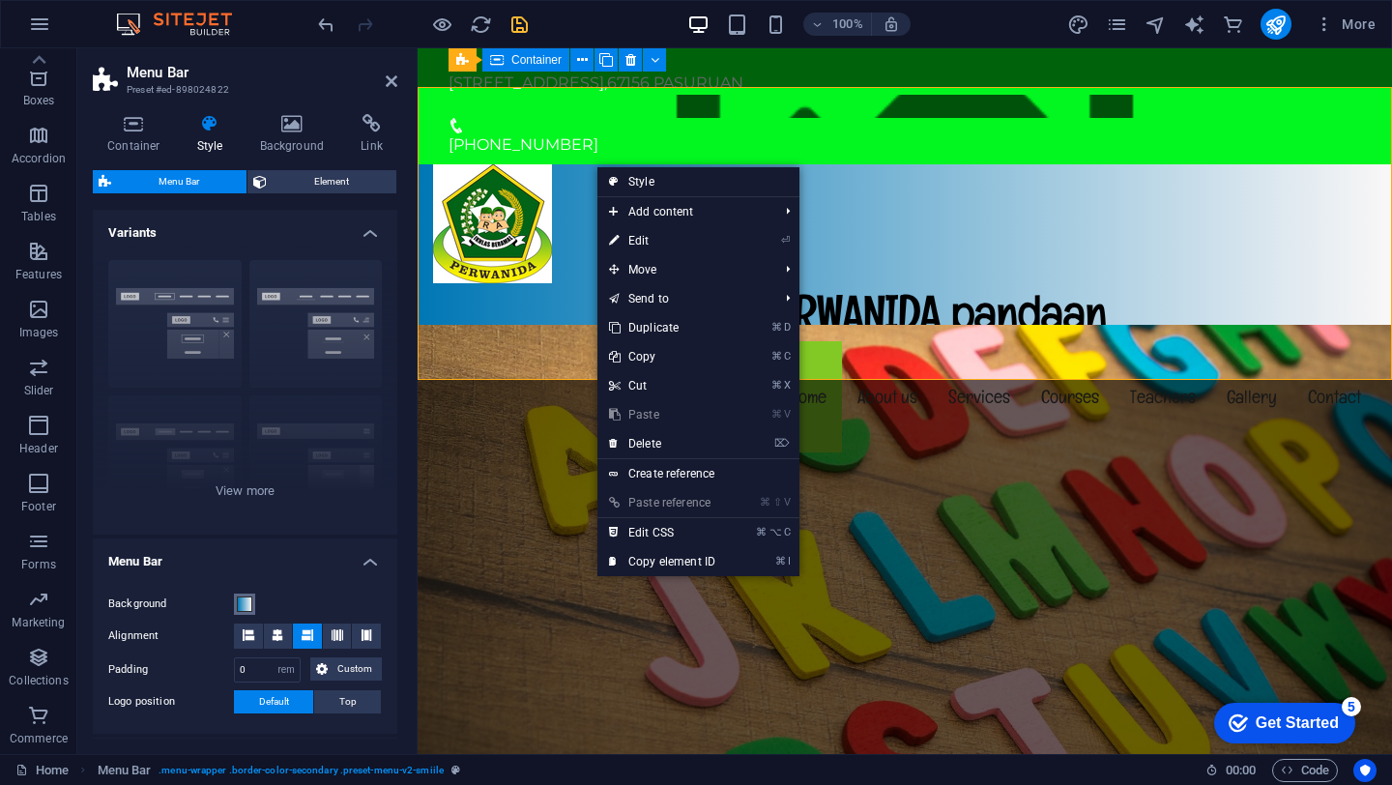
click at [248, 598] on span at bounding box center [244, 603] width 15 height 15
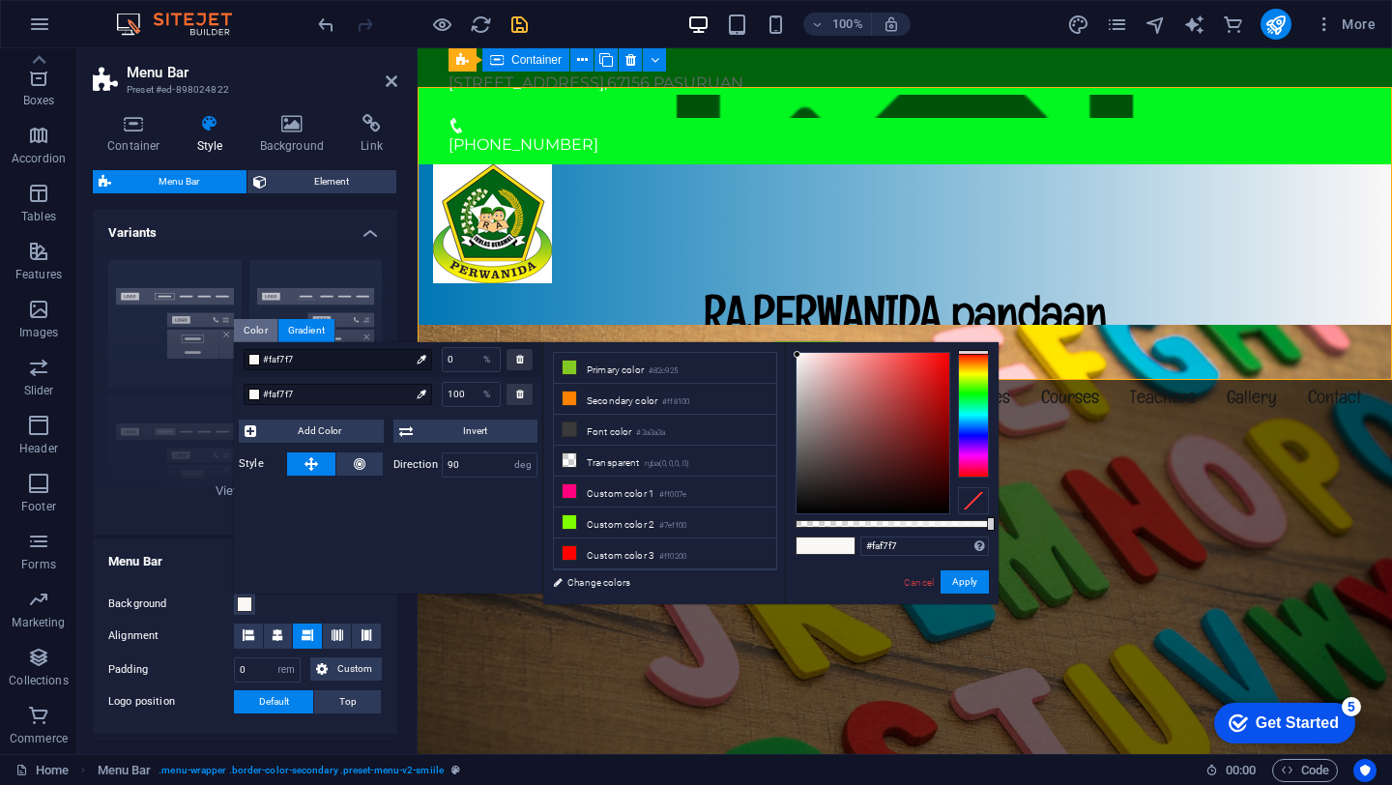
click at [259, 336] on div "Color" at bounding box center [255, 330] width 43 height 23
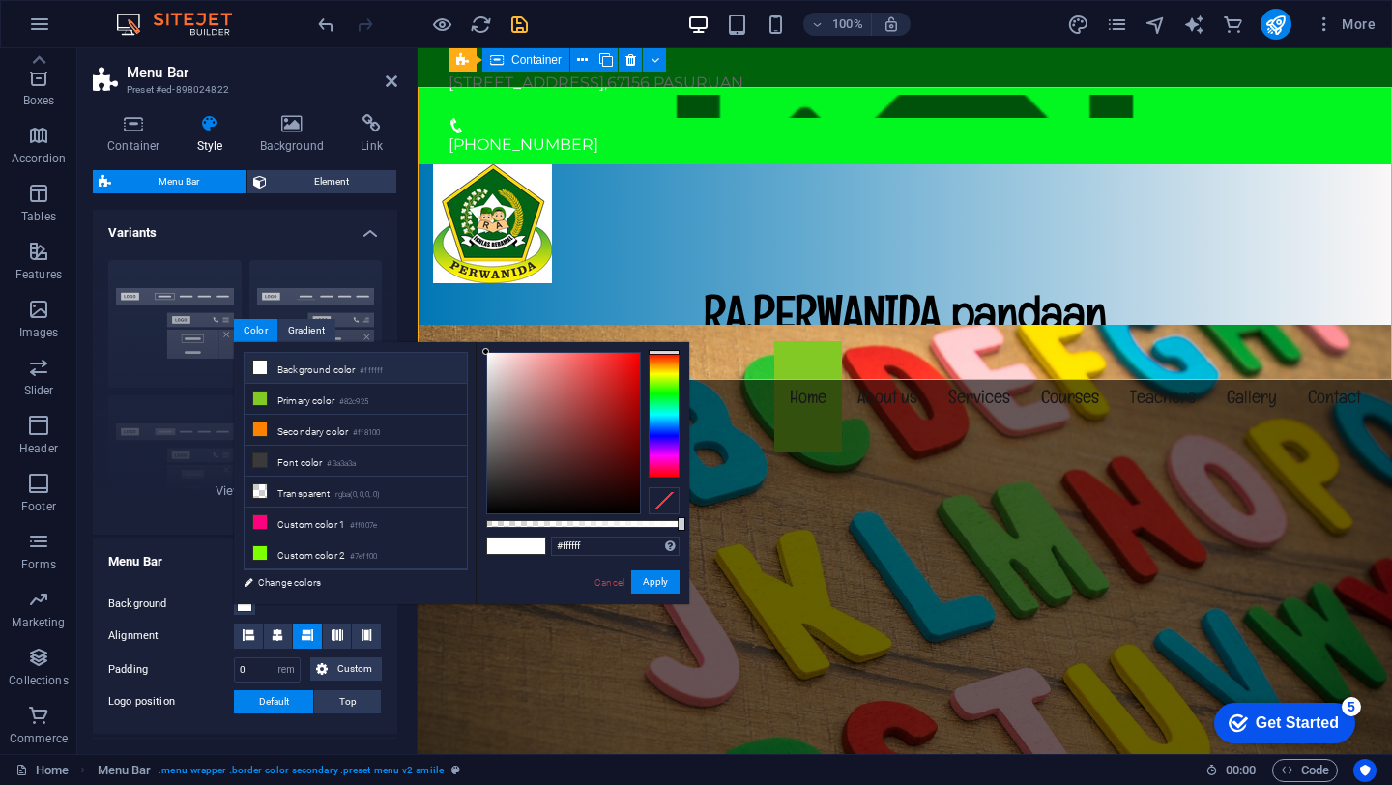
click at [261, 366] on icon at bounding box center [260, 368] width 14 height 14
click at [650, 585] on button "Apply" at bounding box center [655, 581] width 48 height 23
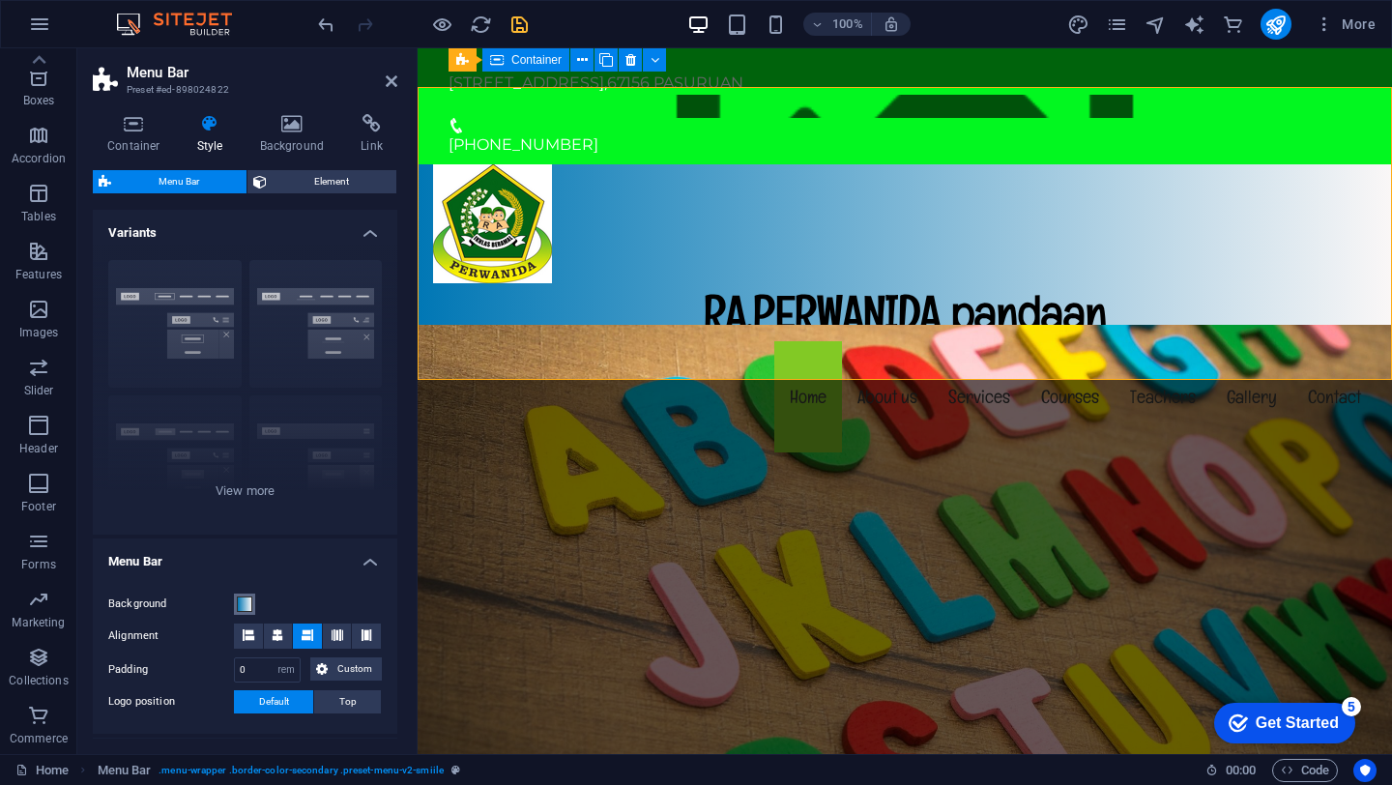
click at [240, 611] on span at bounding box center [244, 603] width 15 height 15
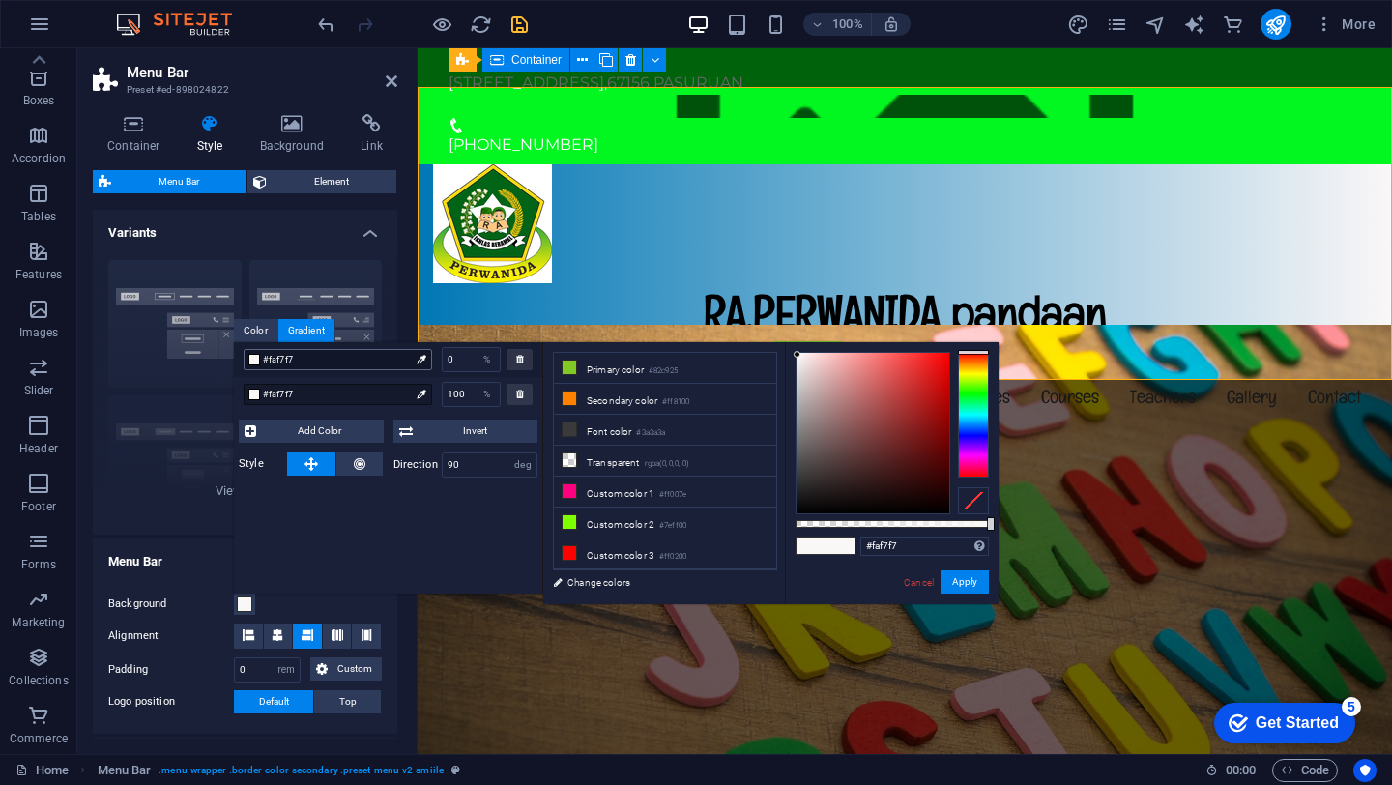
click at [253, 362] on div at bounding box center [254, 360] width 12 height 12
click at [959, 586] on button "Apply" at bounding box center [965, 581] width 48 height 23
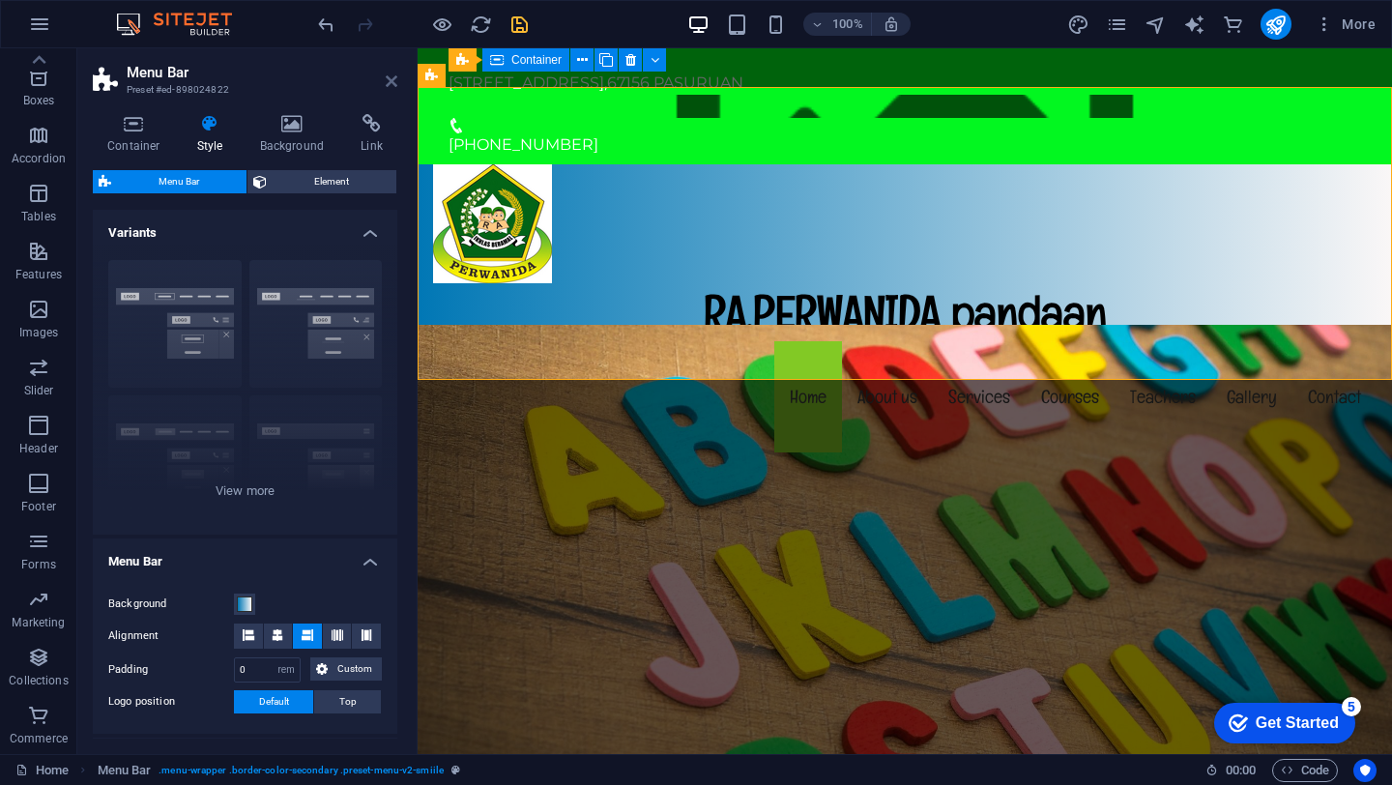
click at [391, 82] on icon at bounding box center [392, 80] width 12 height 15
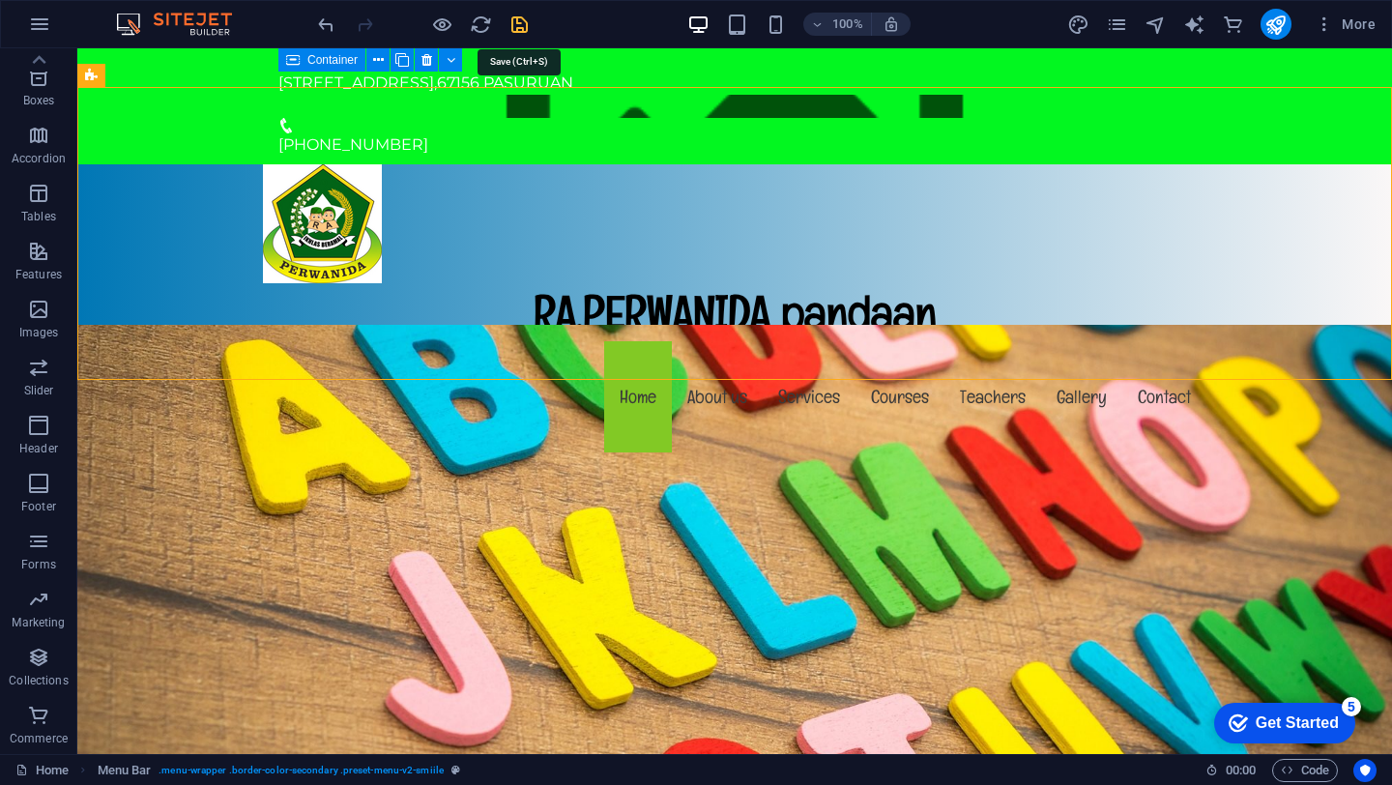
click at [516, 23] on icon "save" at bounding box center [519, 25] width 22 height 22
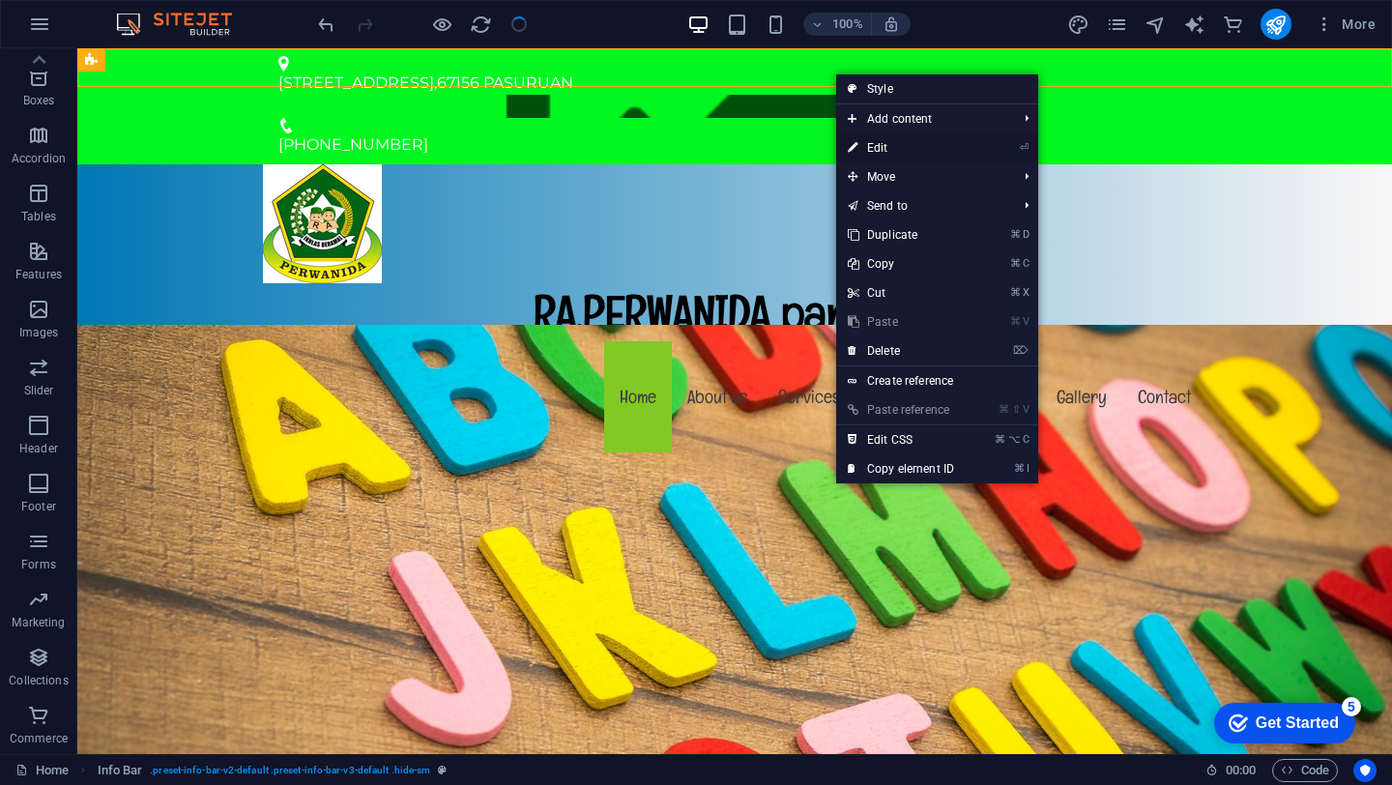
click at [864, 151] on link "⏎ Edit" at bounding box center [901, 147] width 130 height 29
select select "rem"
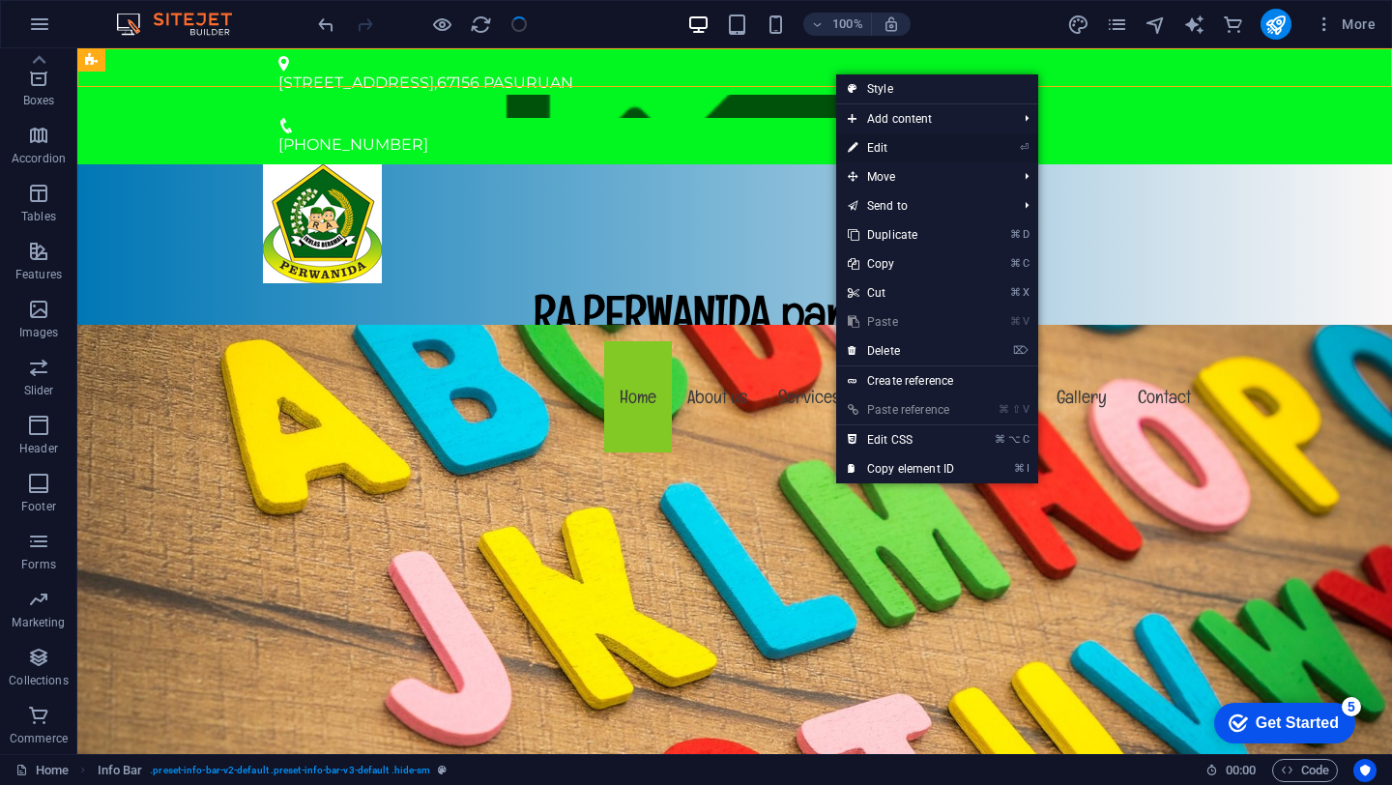
select select
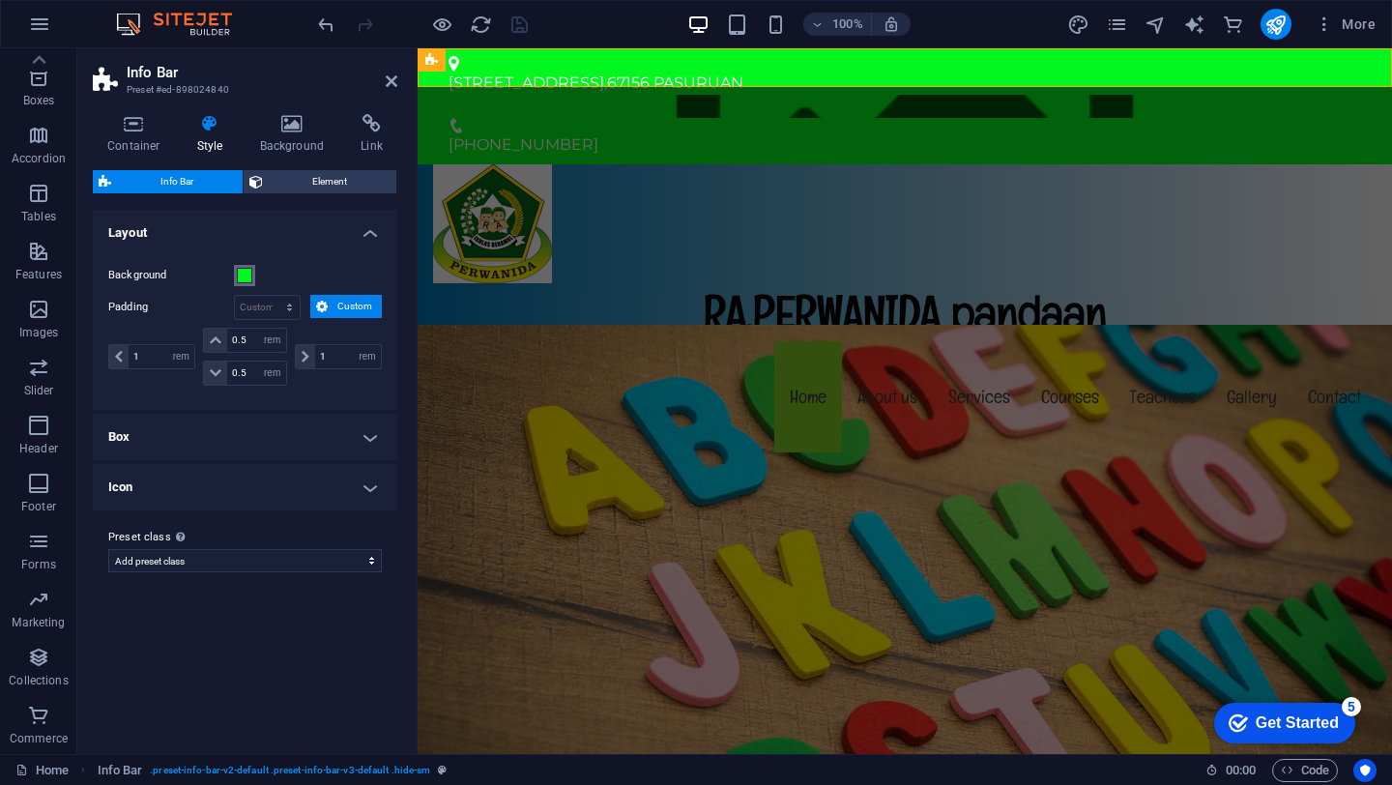
click at [244, 277] on span at bounding box center [244, 275] width 15 height 15
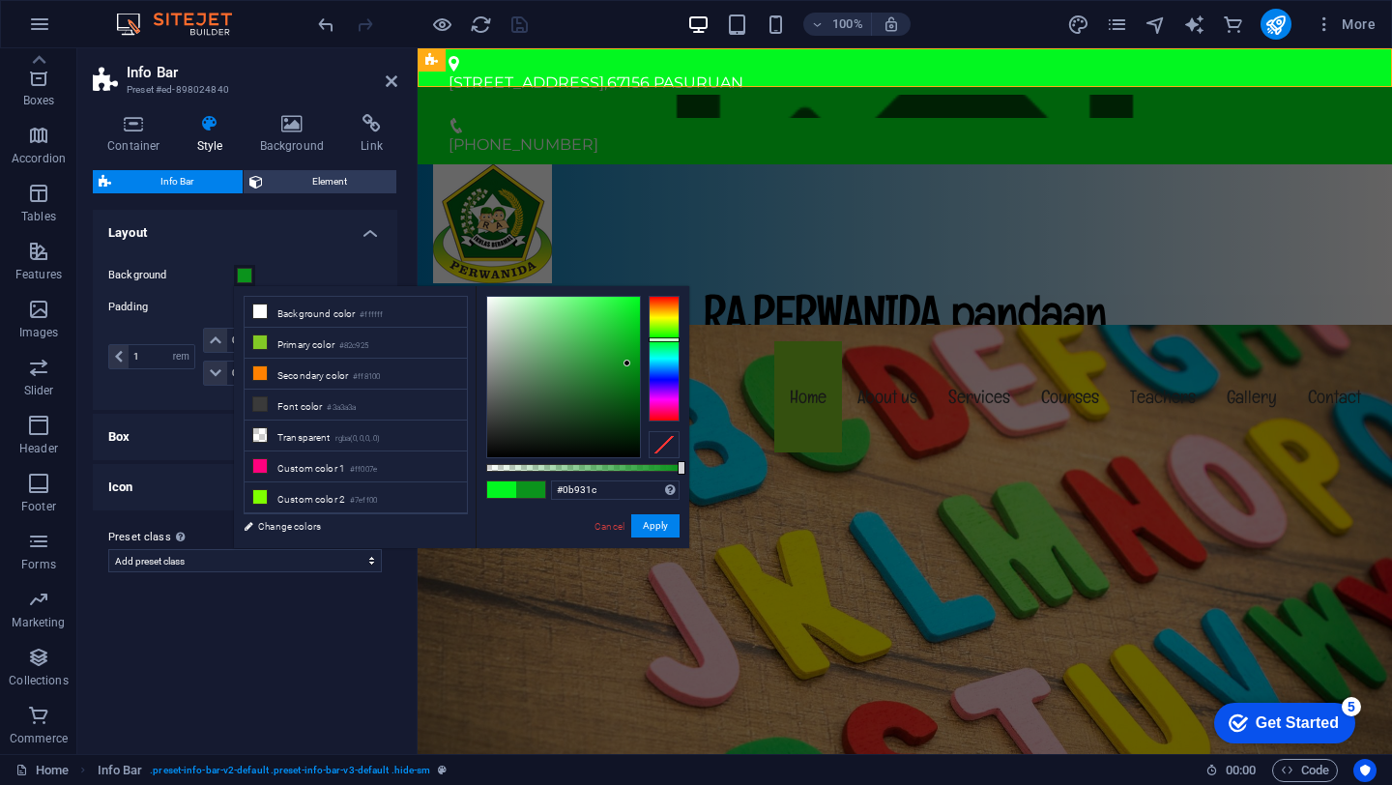
click at [627, 363] on div at bounding box center [563, 377] width 153 height 160
click at [497, 311] on div at bounding box center [563, 377] width 153 height 160
type input "#d6e6d8"
click at [655, 530] on button "Apply" at bounding box center [655, 525] width 48 height 23
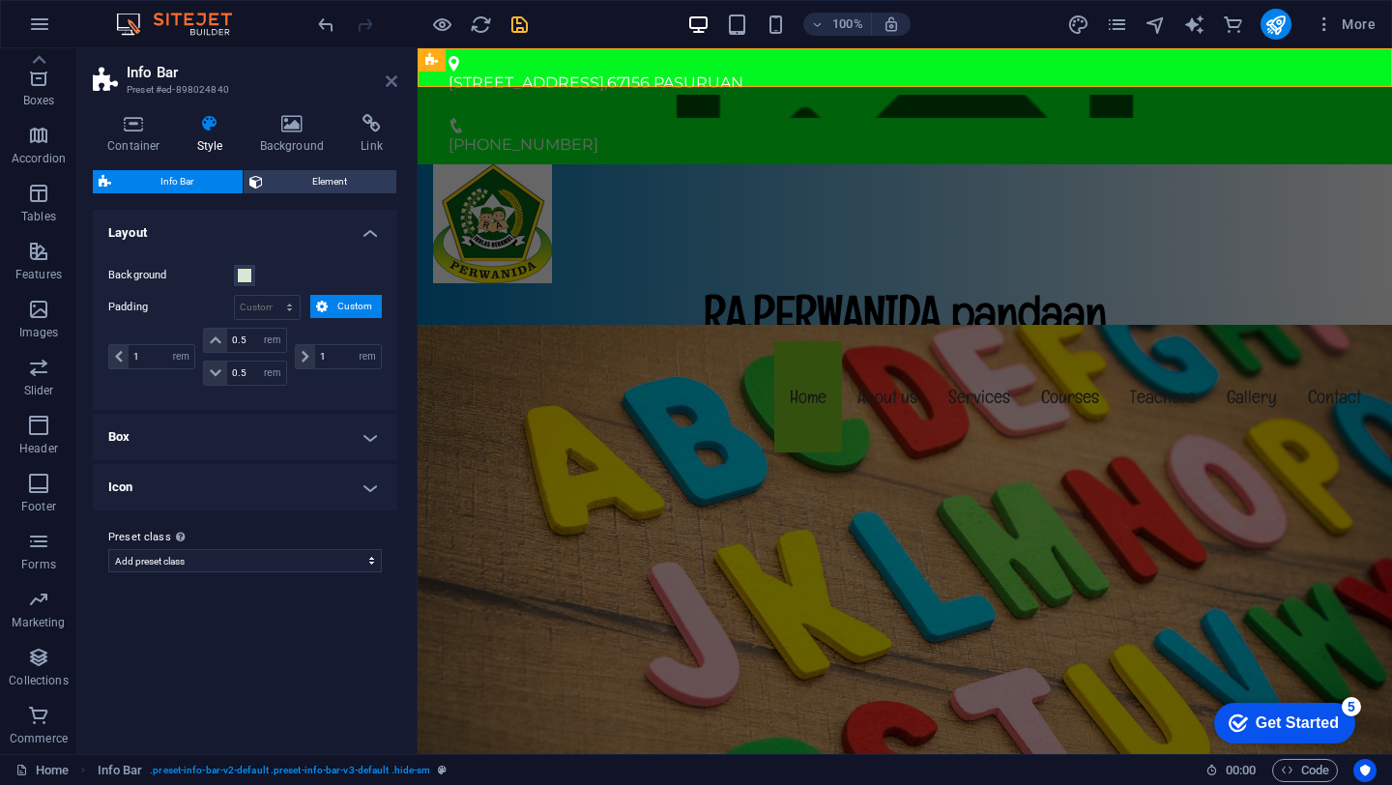
click at [387, 75] on icon at bounding box center [392, 80] width 12 height 15
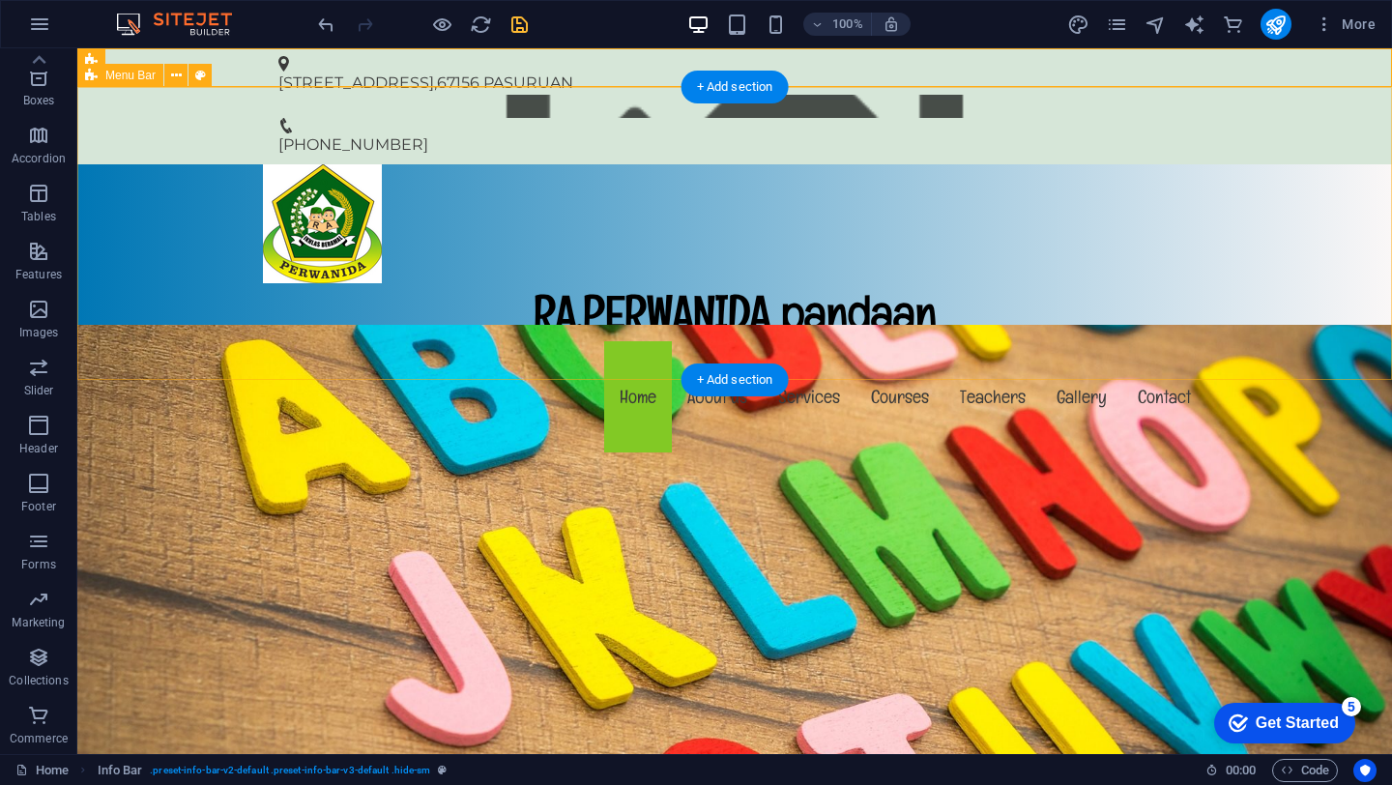
click at [827, 202] on div "RA.PERWANIDA pandaan Menu Home About us Services Courses Teachers Gallery Conta…" at bounding box center [734, 310] width 1315 height 293
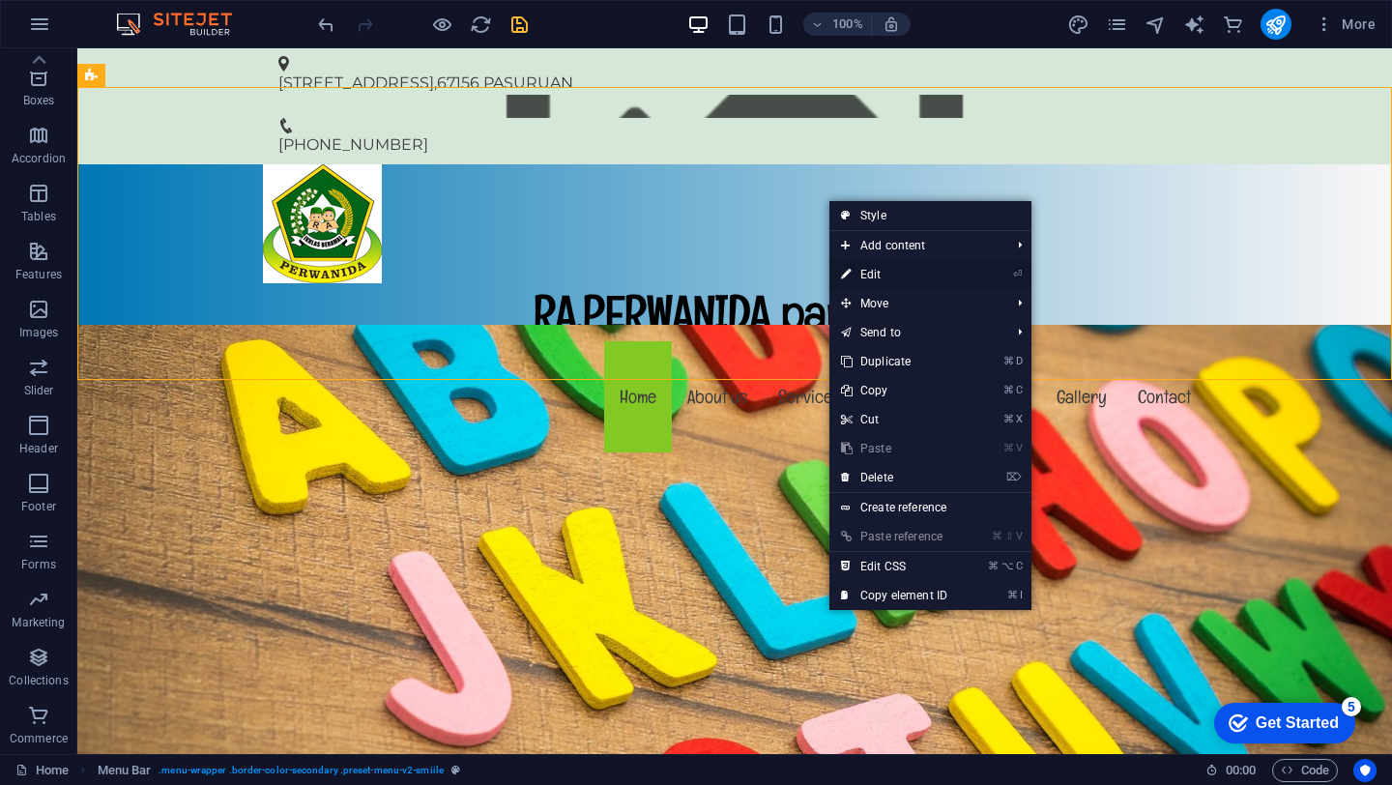
click at [855, 275] on link "⏎ Edit" at bounding box center [894, 274] width 130 height 29
select select "rem"
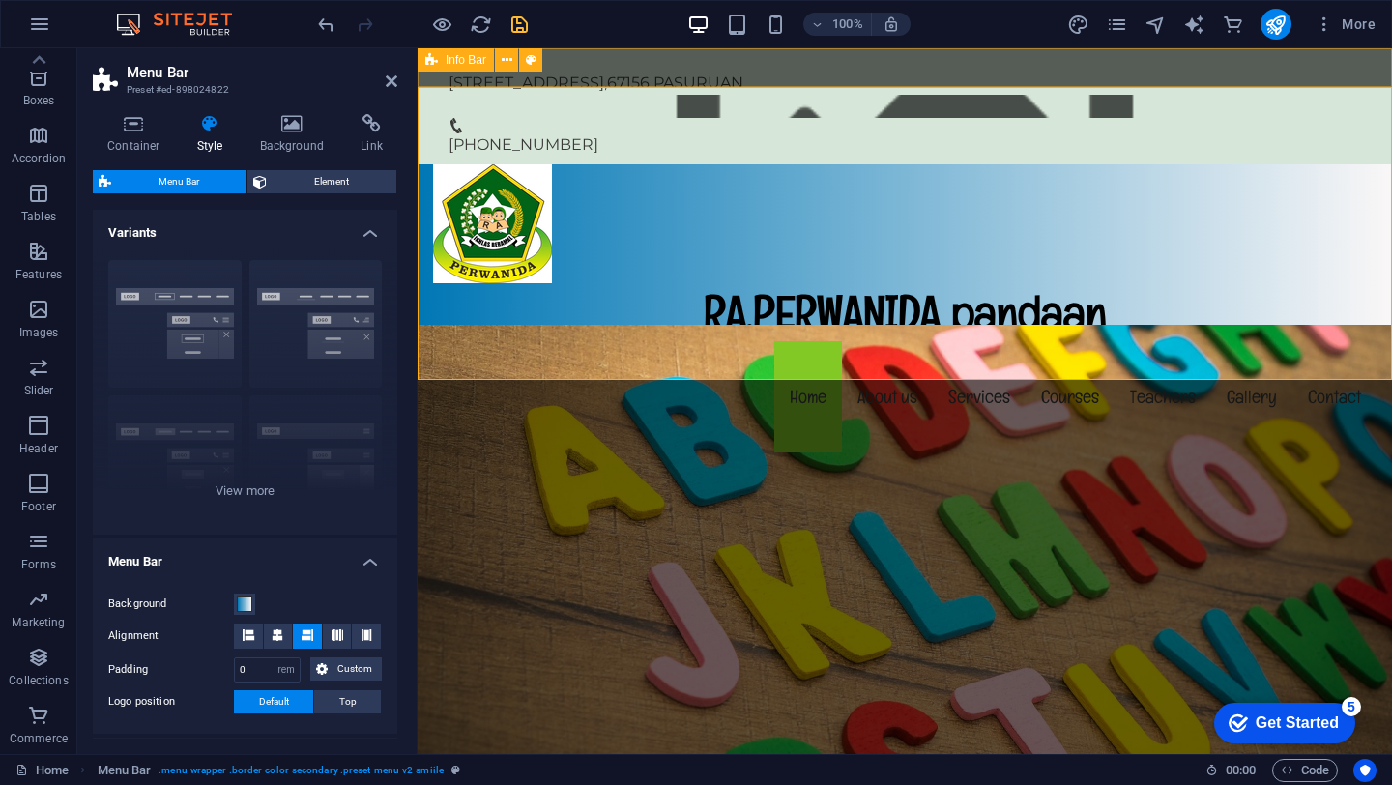
click at [1015, 76] on div "[STREET_ADDRESS] [PHONE_NUMBER]" at bounding box center [905, 106] width 974 height 116
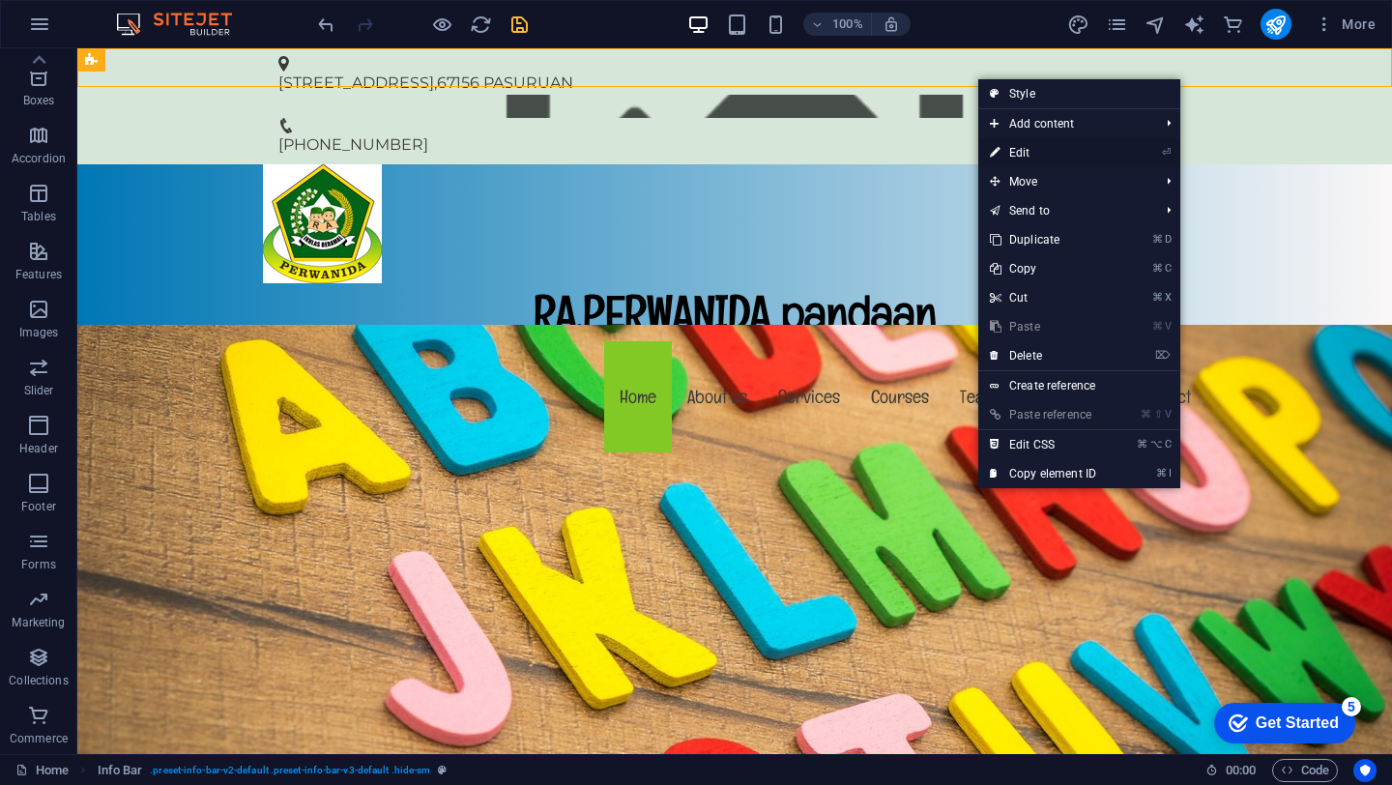
click at [997, 156] on icon at bounding box center [995, 152] width 10 height 29
select select "rem"
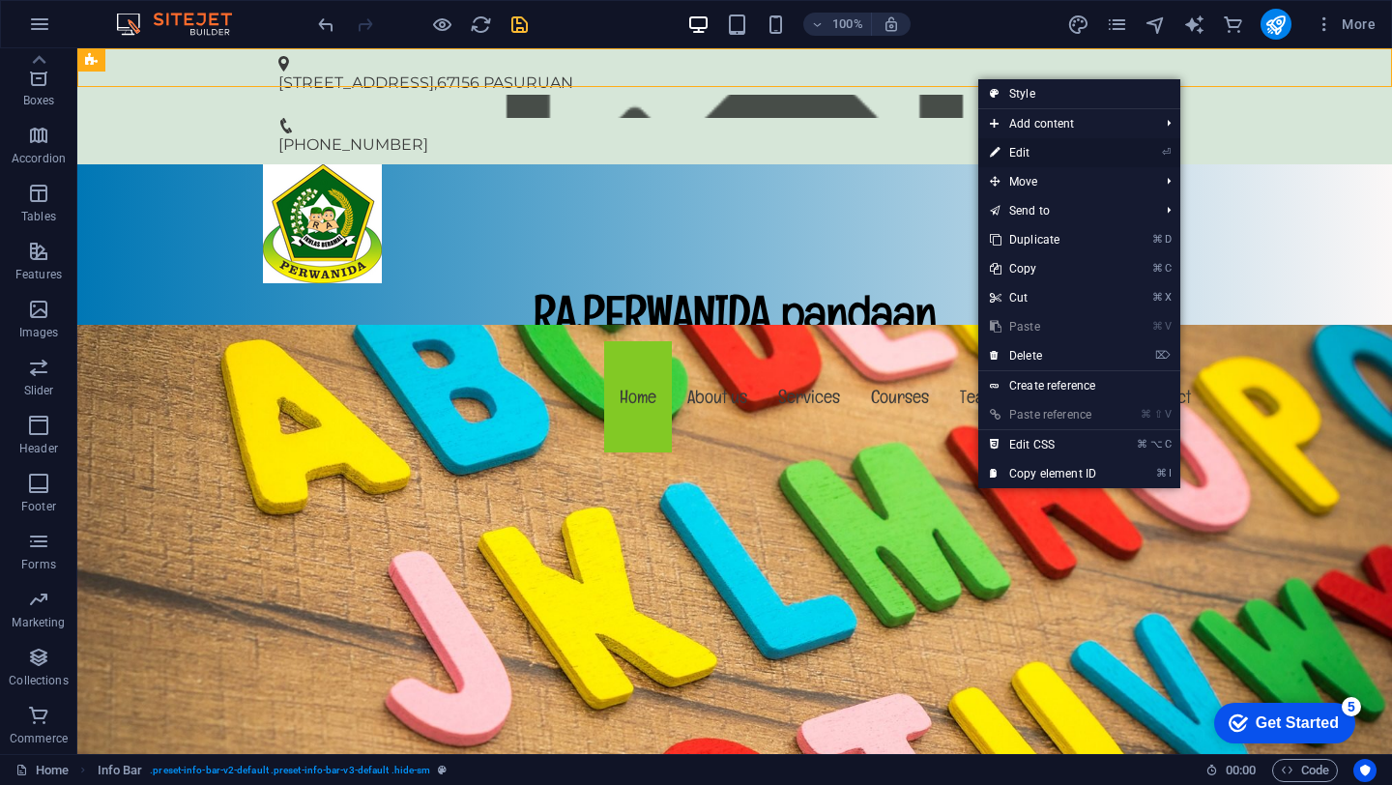
select select
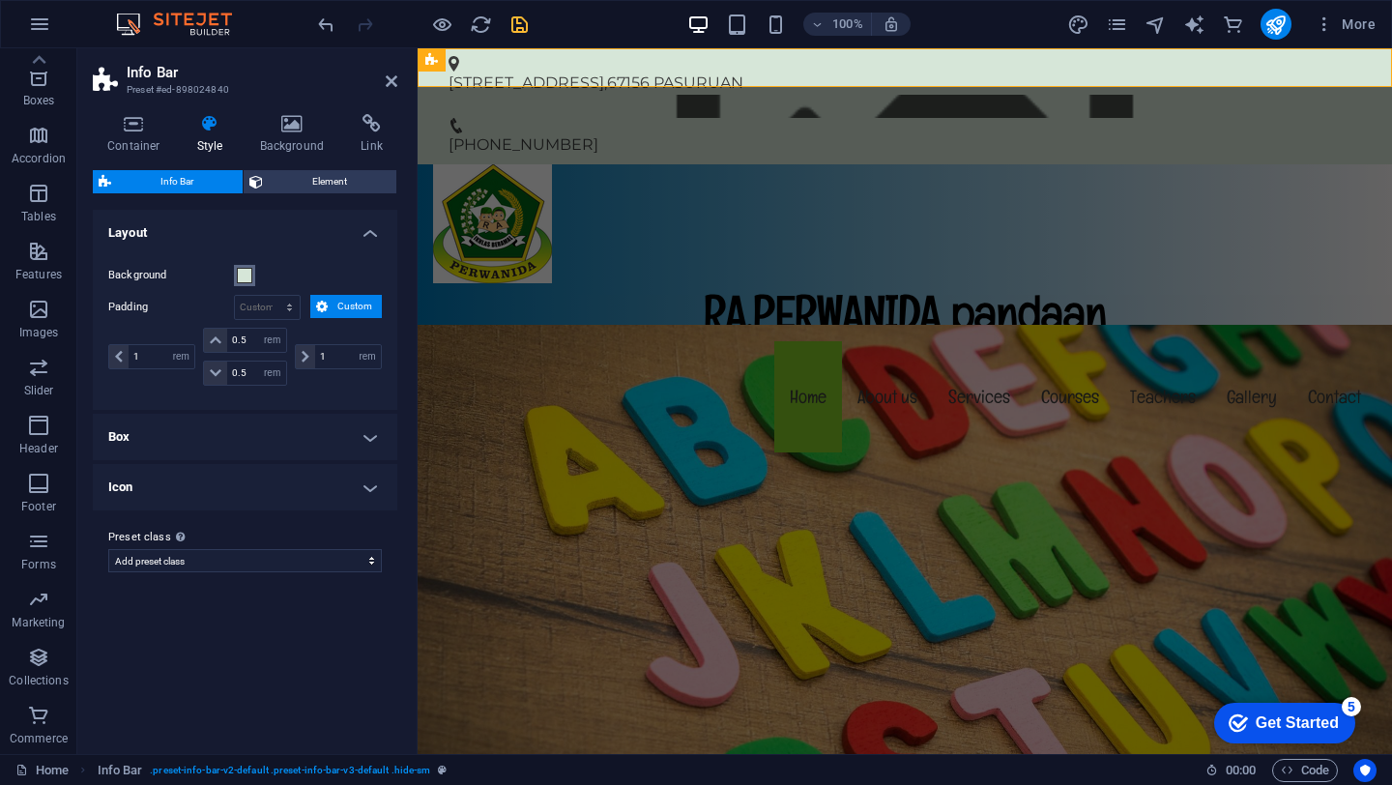
click at [245, 272] on span at bounding box center [244, 275] width 15 height 15
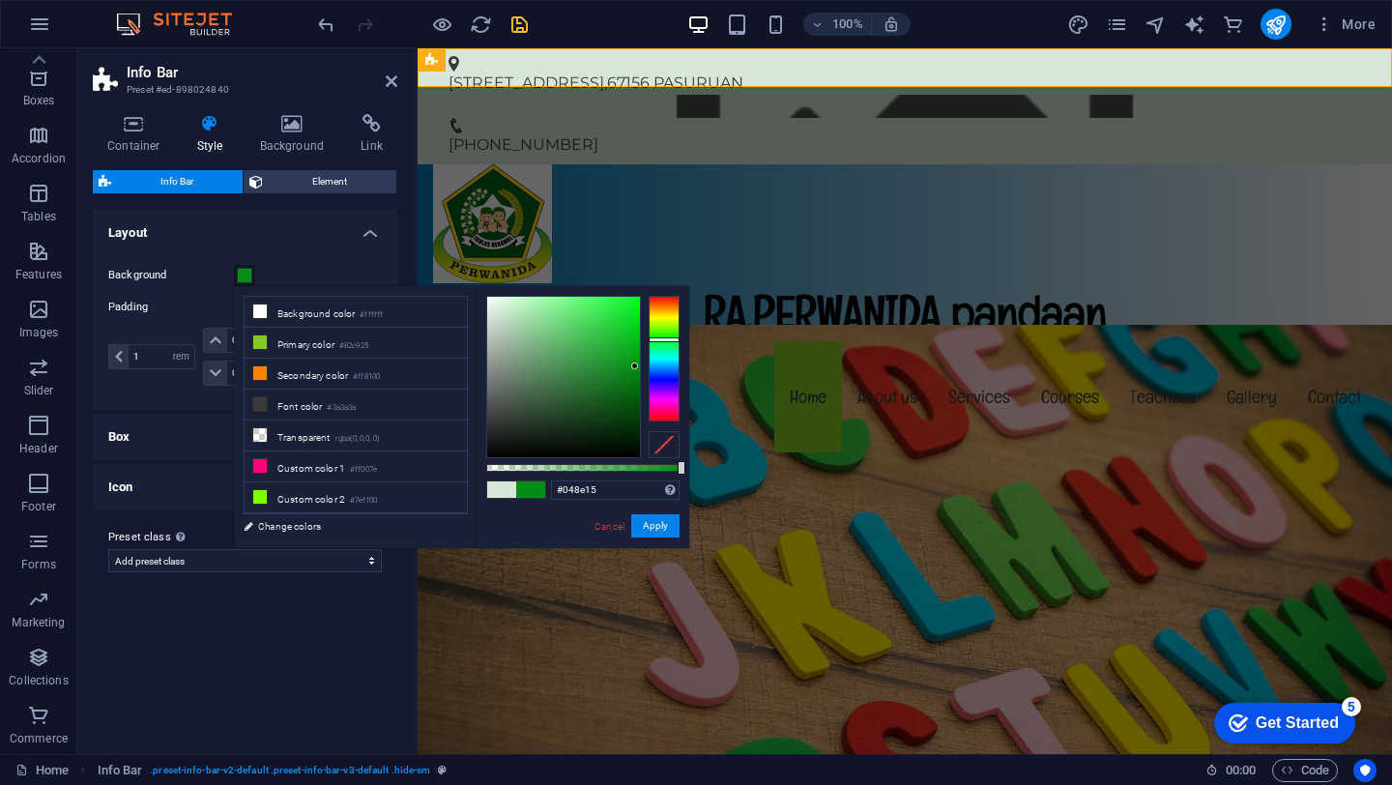
click at [635, 366] on div at bounding box center [563, 377] width 153 height 160
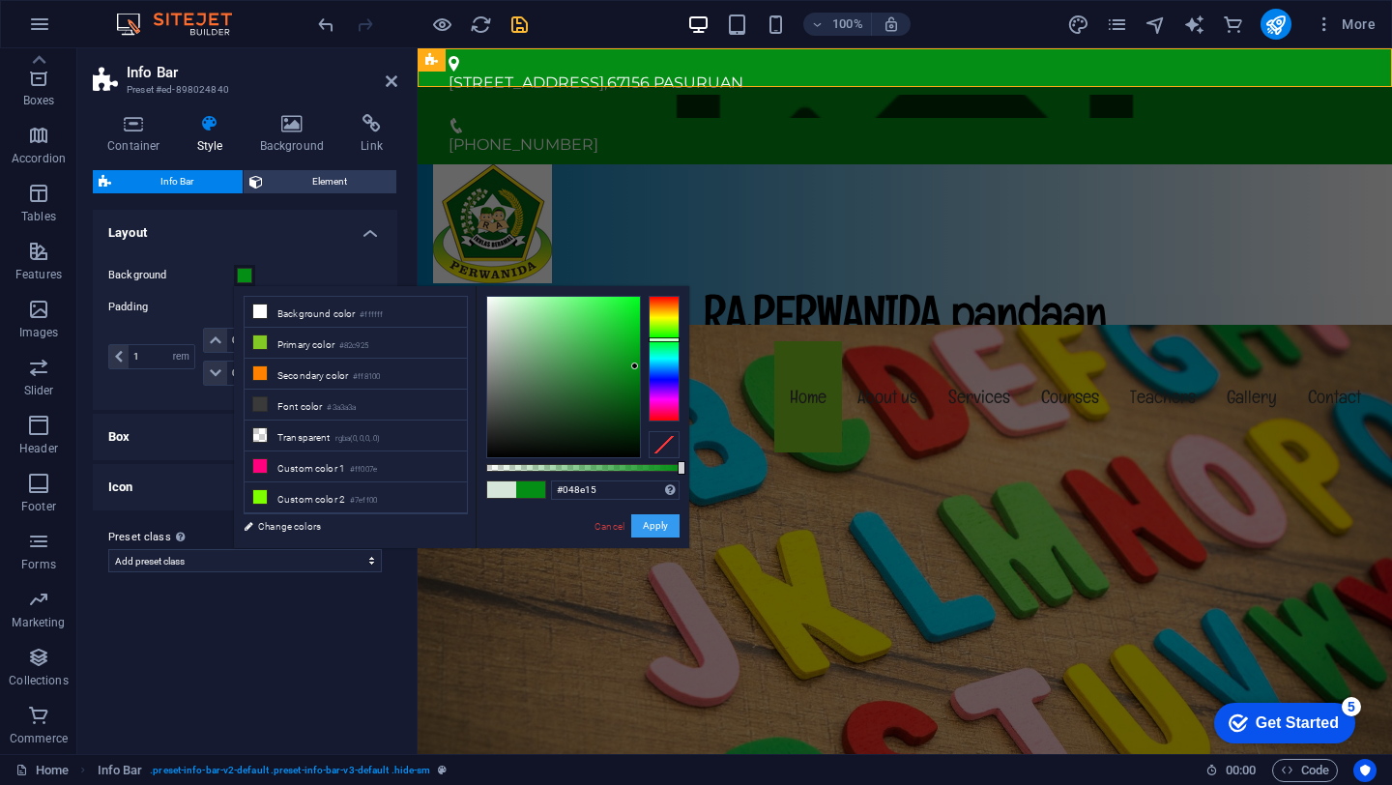
click at [663, 534] on button "Apply" at bounding box center [655, 525] width 48 height 23
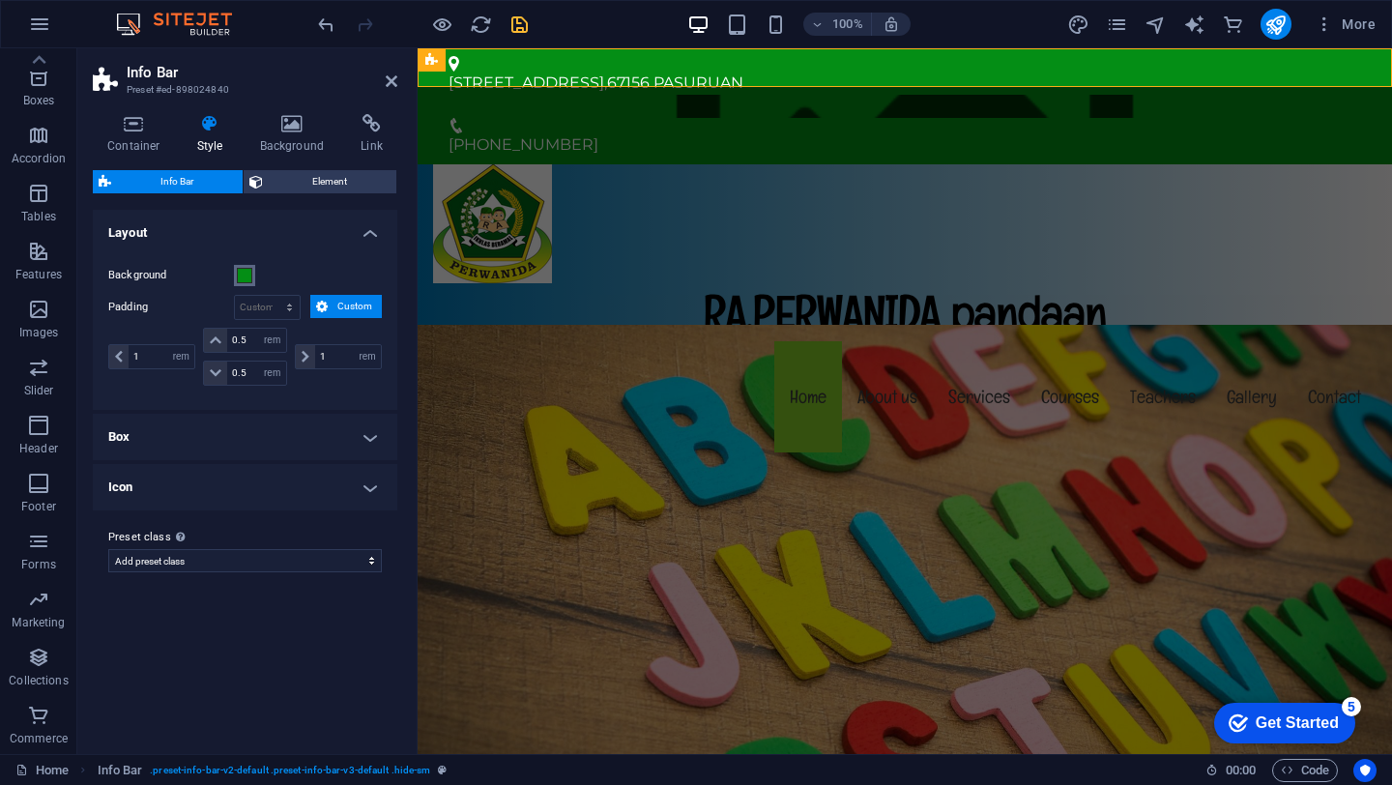
click at [248, 272] on span at bounding box center [244, 275] width 15 height 15
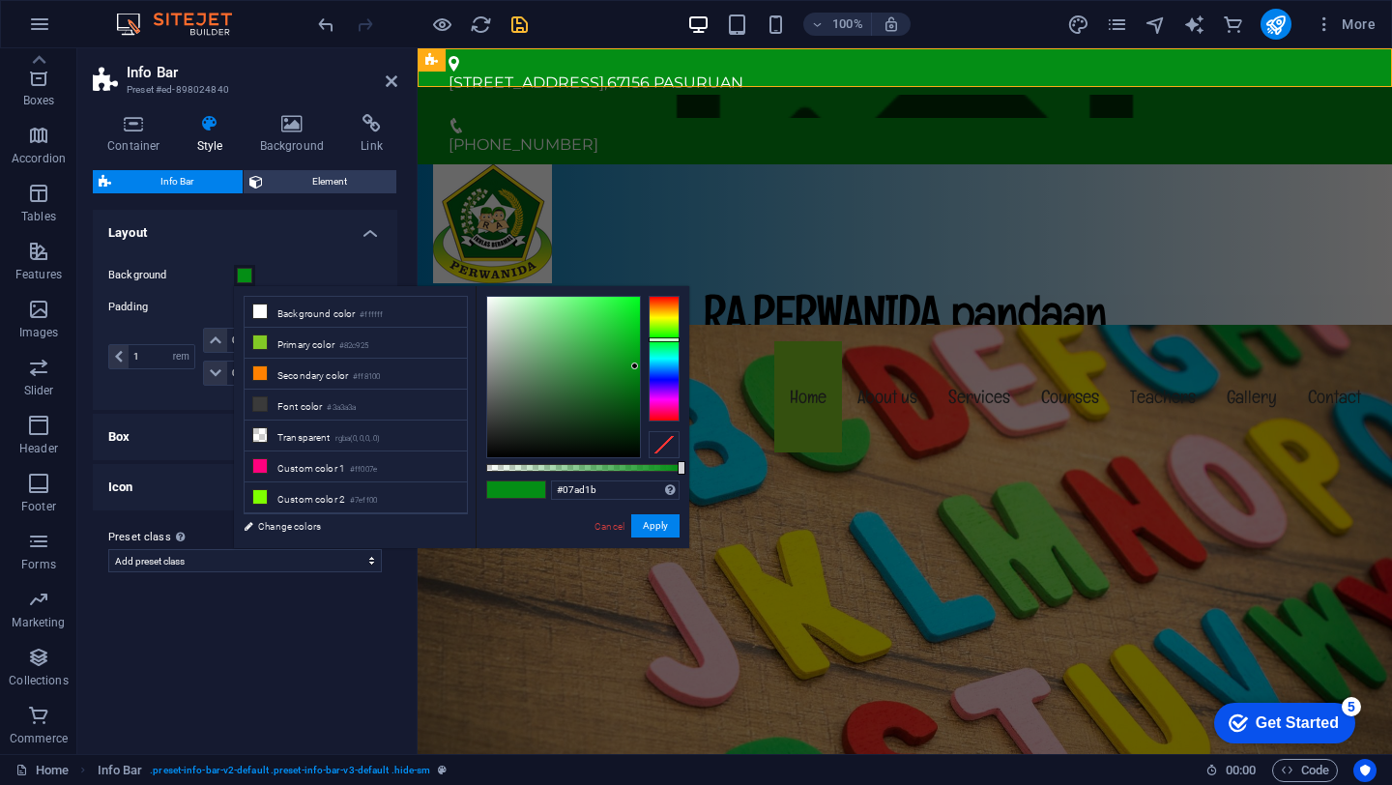
click at [633, 347] on div at bounding box center [563, 377] width 153 height 160
click at [505, 494] on span at bounding box center [501, 489] width 29 height 16
drag, startPoint x: 633, startPoint y: 365, endPoint x: 633, endPoint y: 354, distance: 11.6
click at [633, 353] on div at bounding box center [632, 349] width 7 height 7
click at [505, 486] on span at bounding box center [501, 489] width 29 height 16
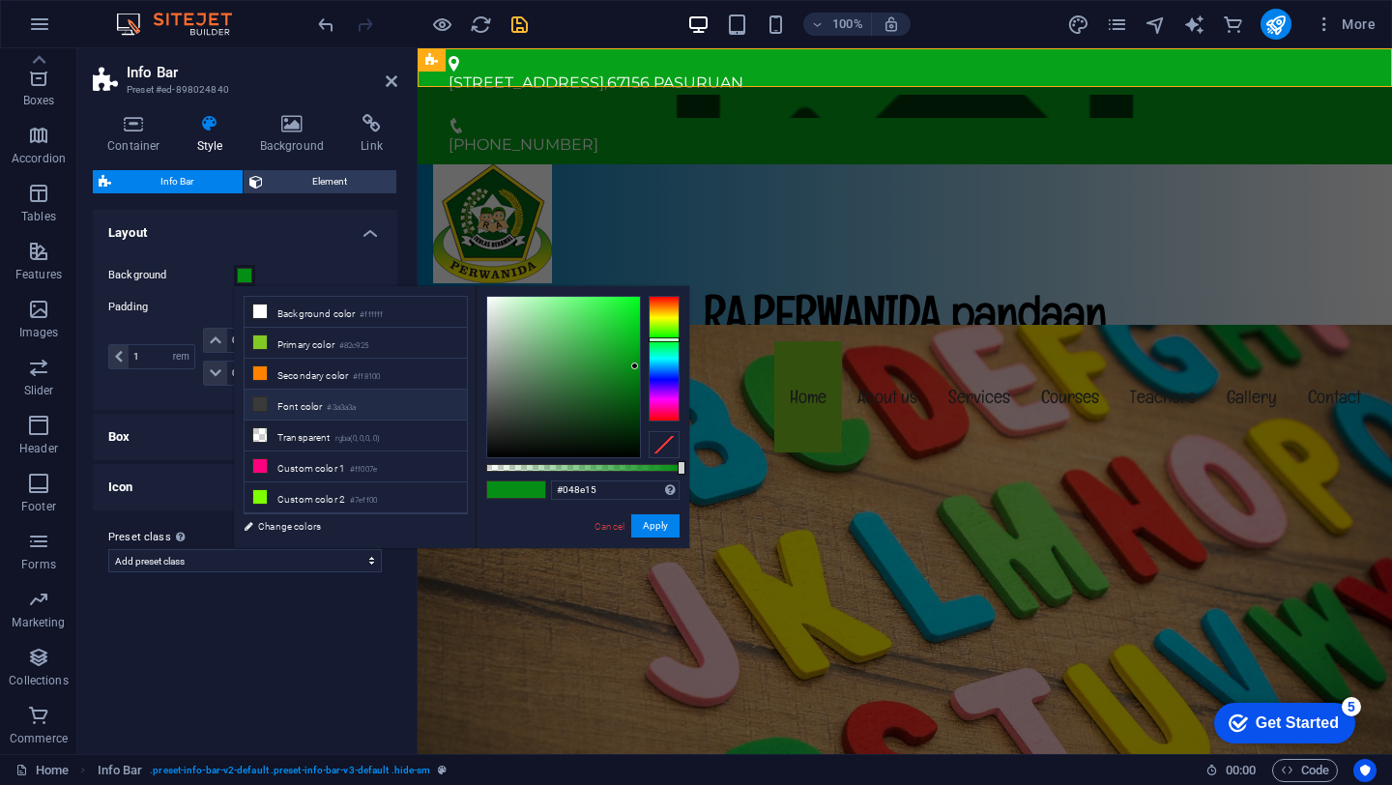
click at [370, 410] on li "Font color #3a3a3a" at bounding box center [356, 405] width 222 height 31
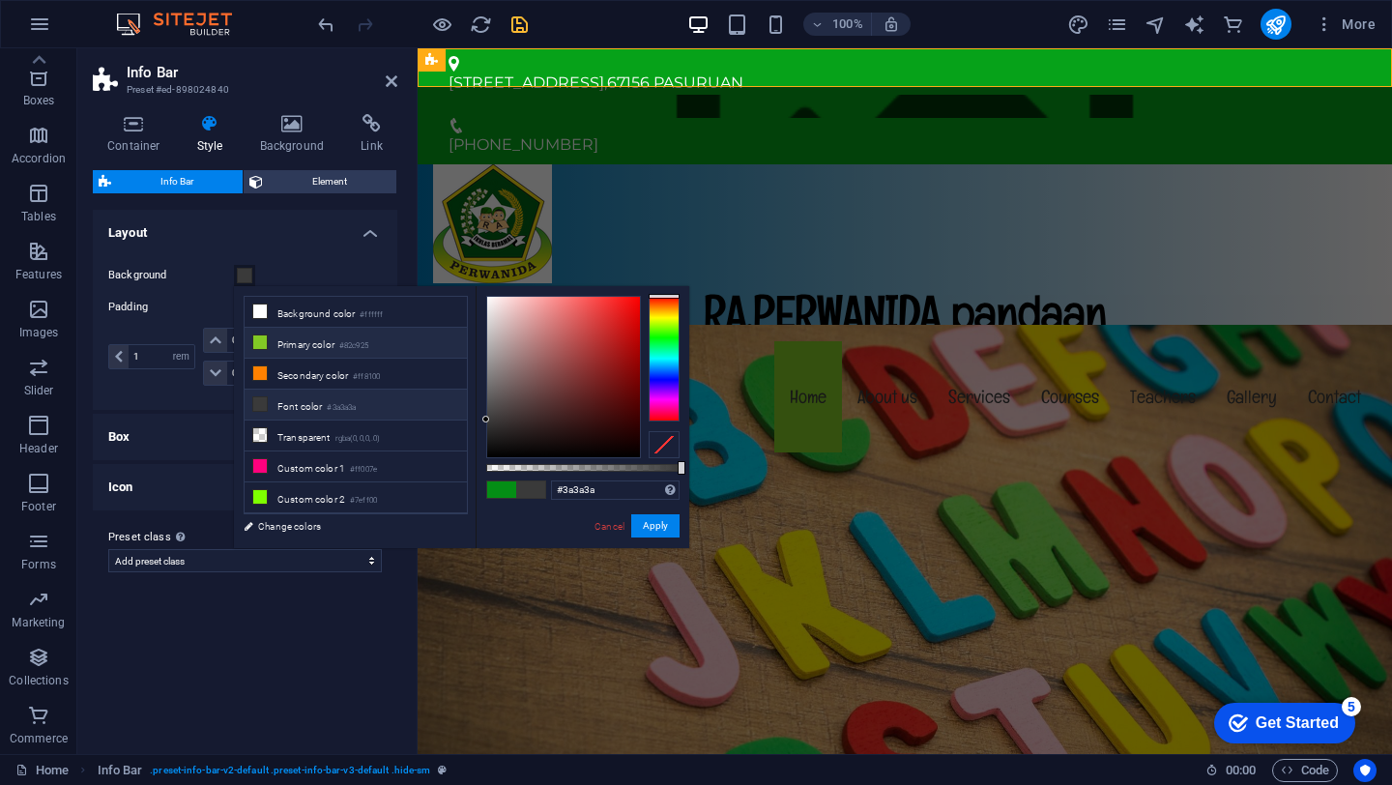
click at [294, 338] on li "Primary color #82c925" at bounding box center [356, 343] width 222 height 31
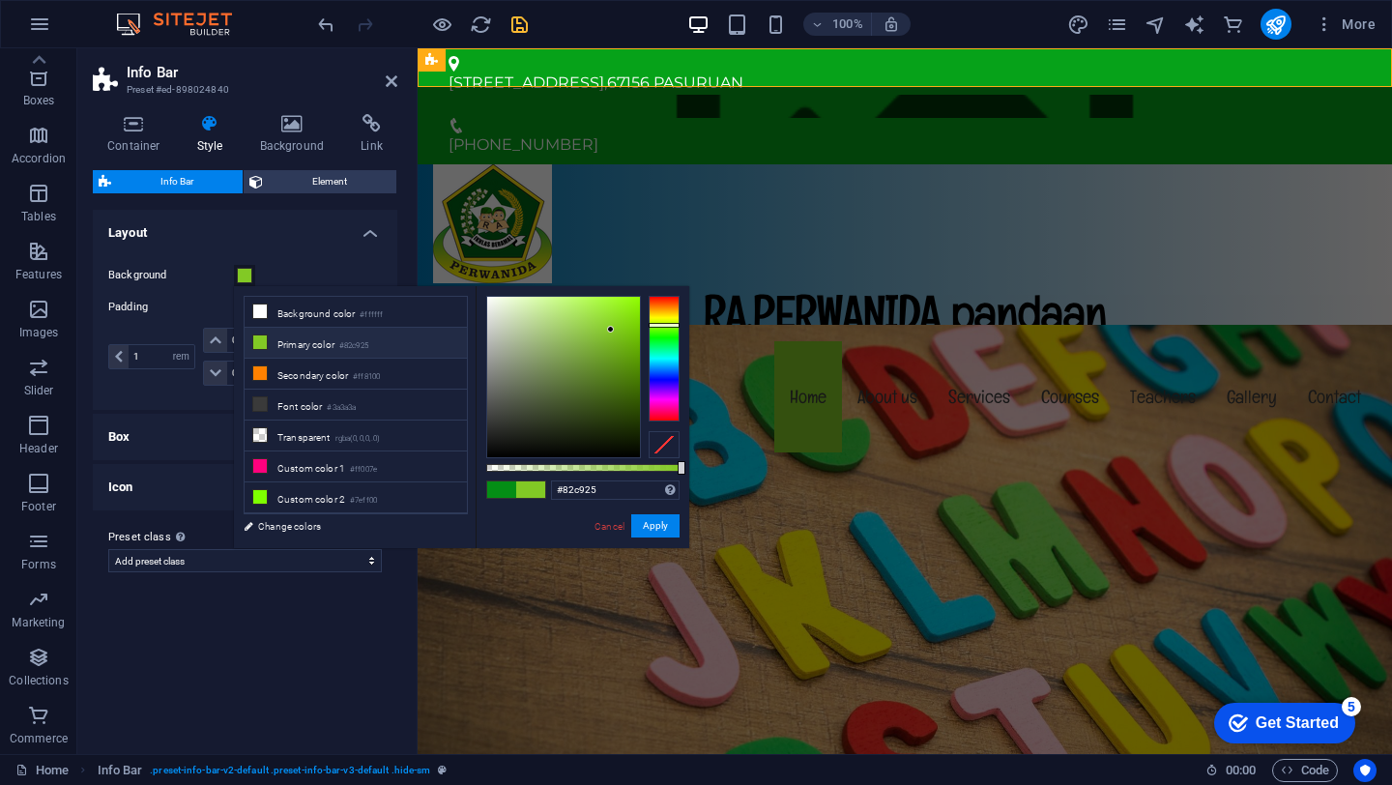
click at [506, 492] on span at bounding box center [501, 489] width 29 height 16
type input "#048e15"
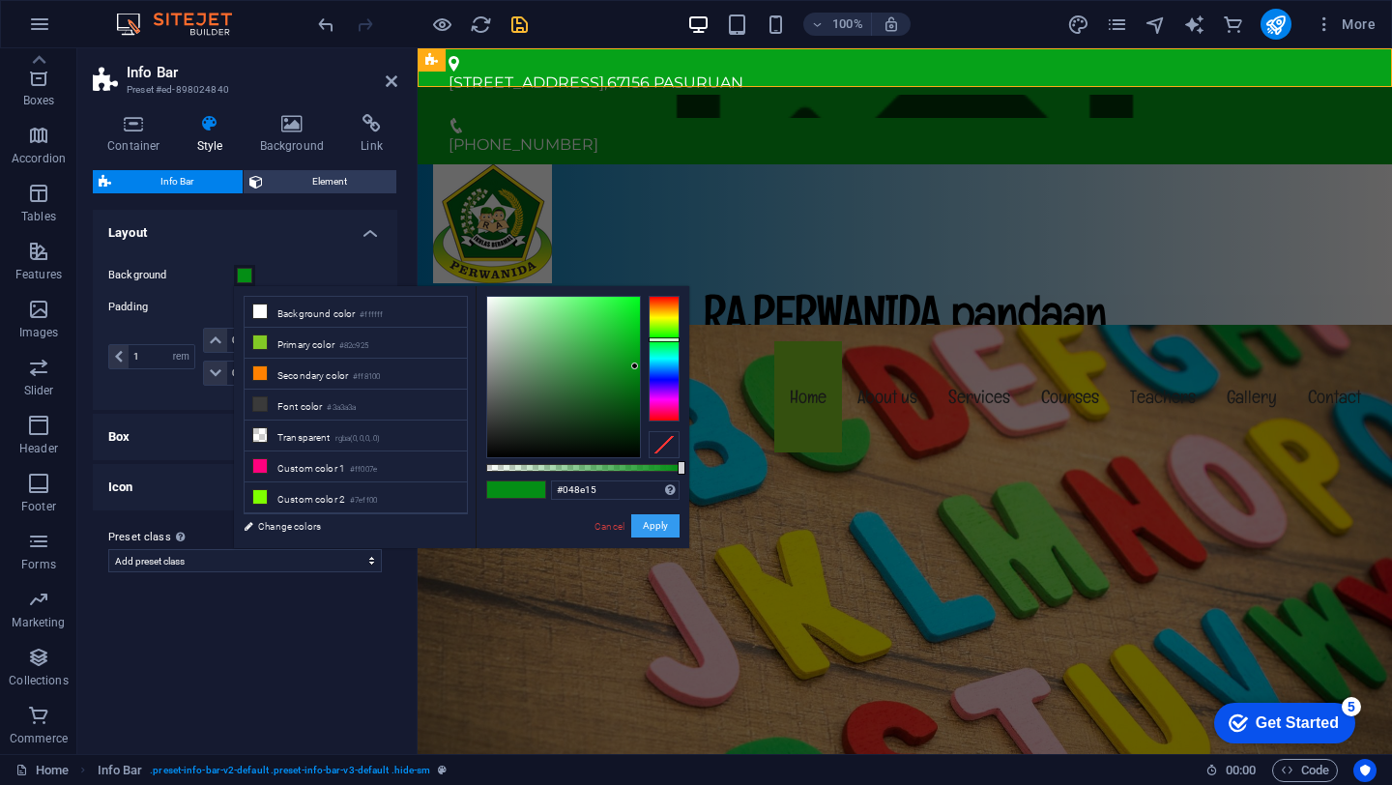
click at [660, 530] on button "Apply" at bounding box center [655, 525] width 48 height 23
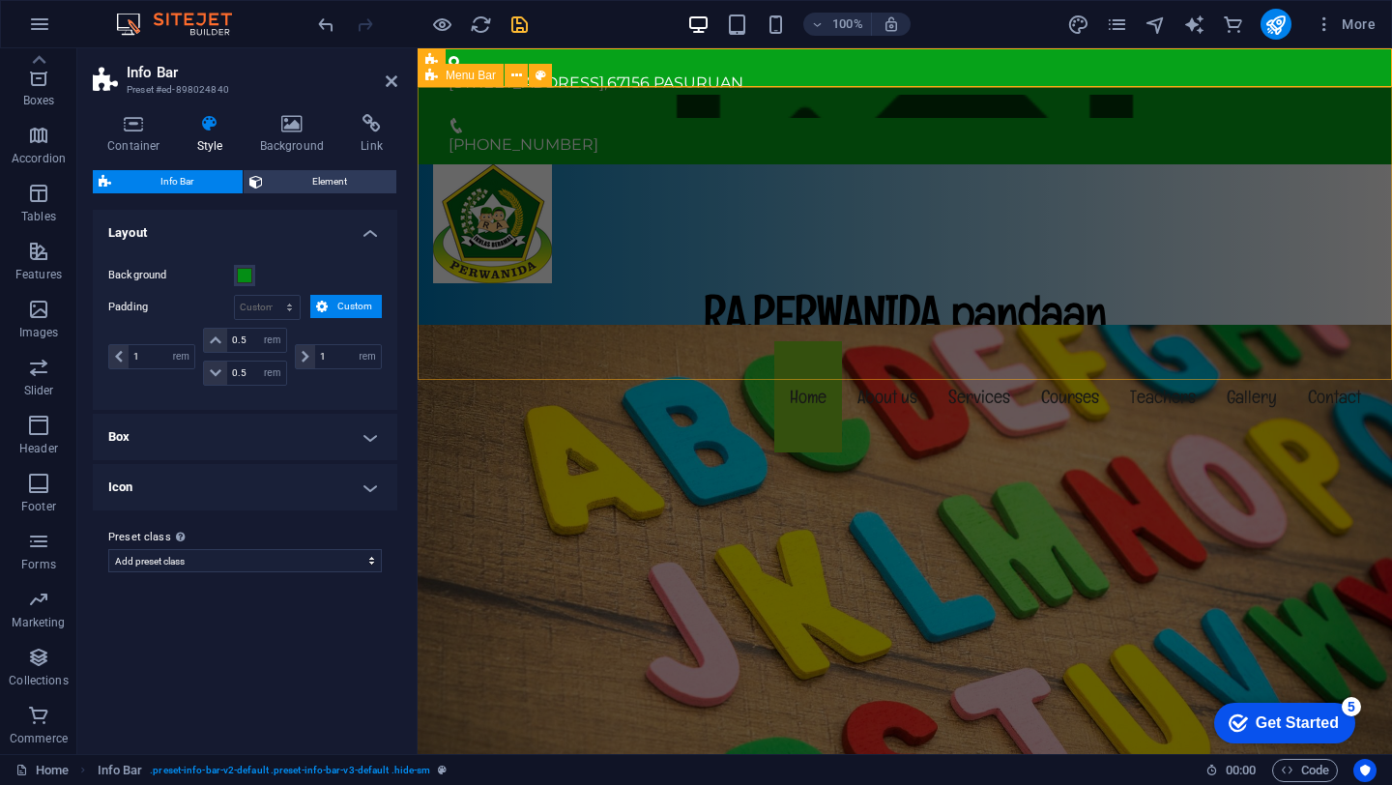
click at [939, 214] on div "RA.PERWANIDA pandaan Menu Home About us Services Courses Teachers Gallery Conta…" at bounding box center [905, 310] width 974 height 293
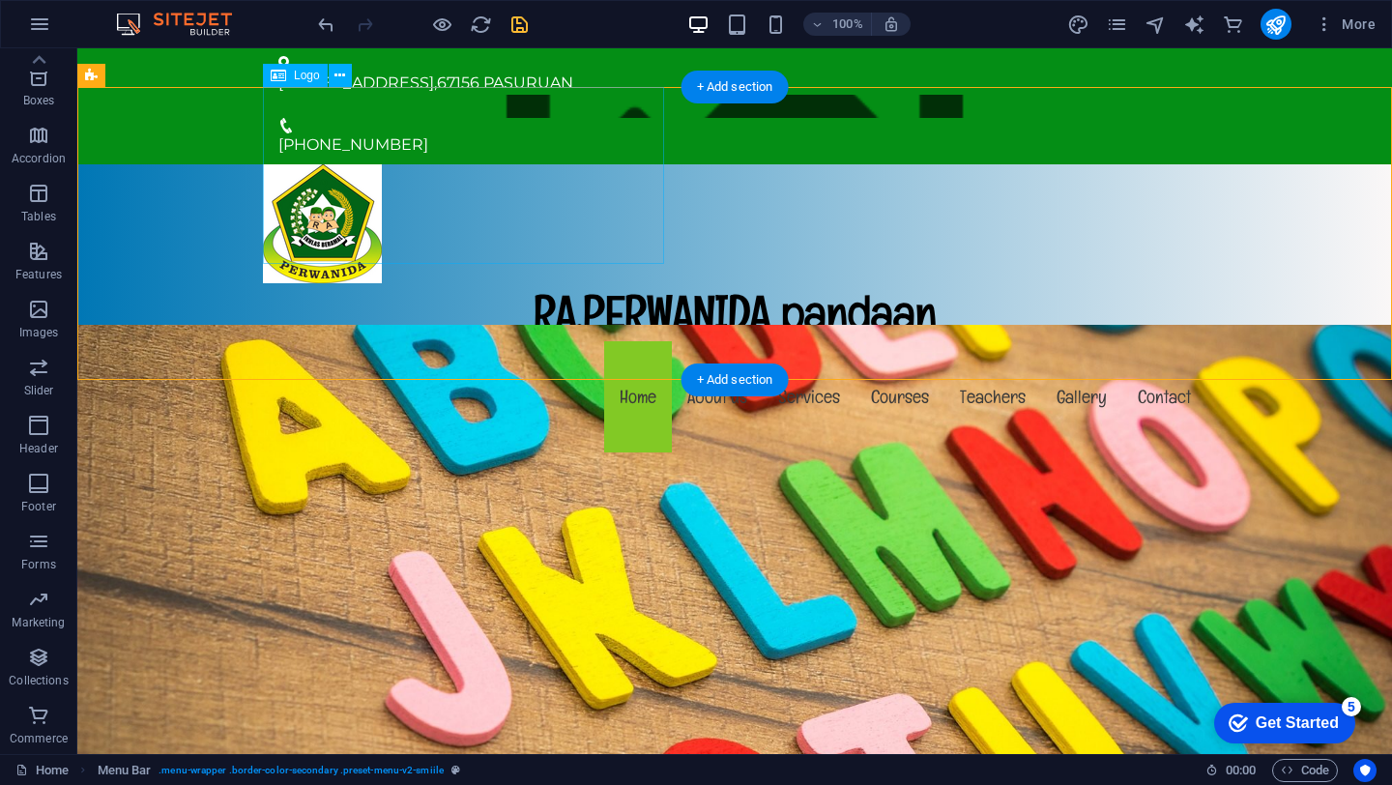
click at [571, 164] on div "RA.PERWANIDA pandaan" at bounding box center [734, 252] width 943 height 177
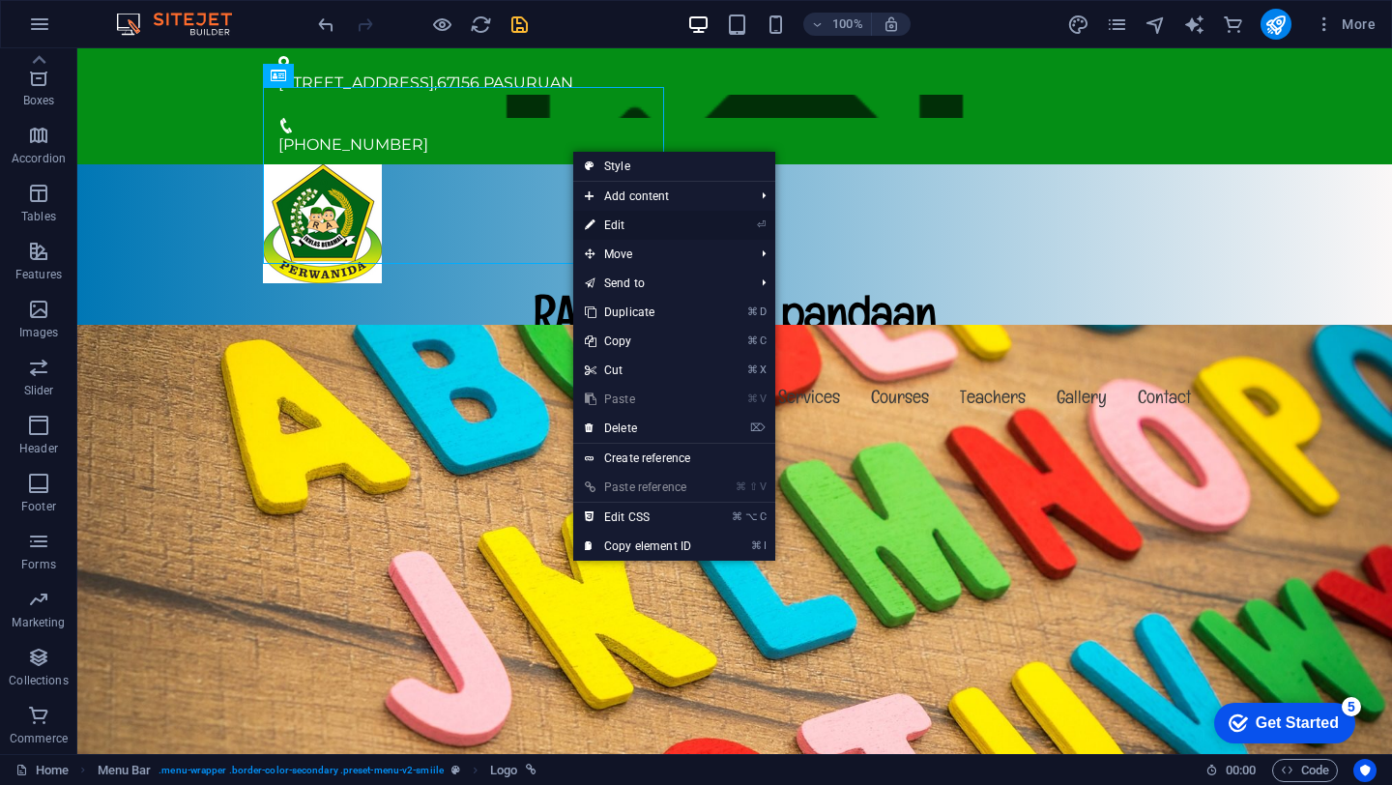
click at [610, 215] on link "⏎ Edit" at bounding box center [638, 225] width 130 height 29
select select "px"
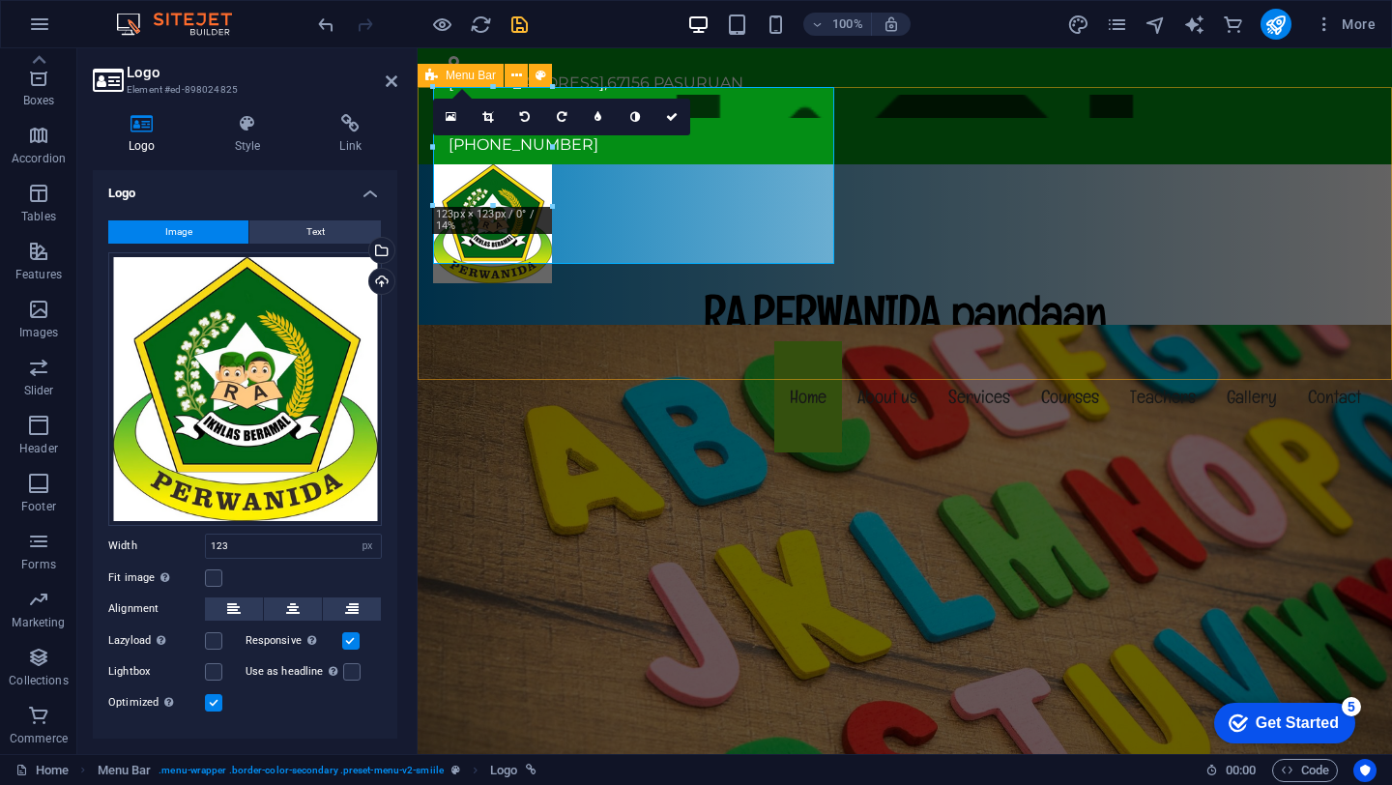
click at [1092, 167] on div "RA.PERWANIDA pandaan Menu Home About us Services Courses Teachers Gallery Conta…" at bounding box center [905, 310] width 974 height 293
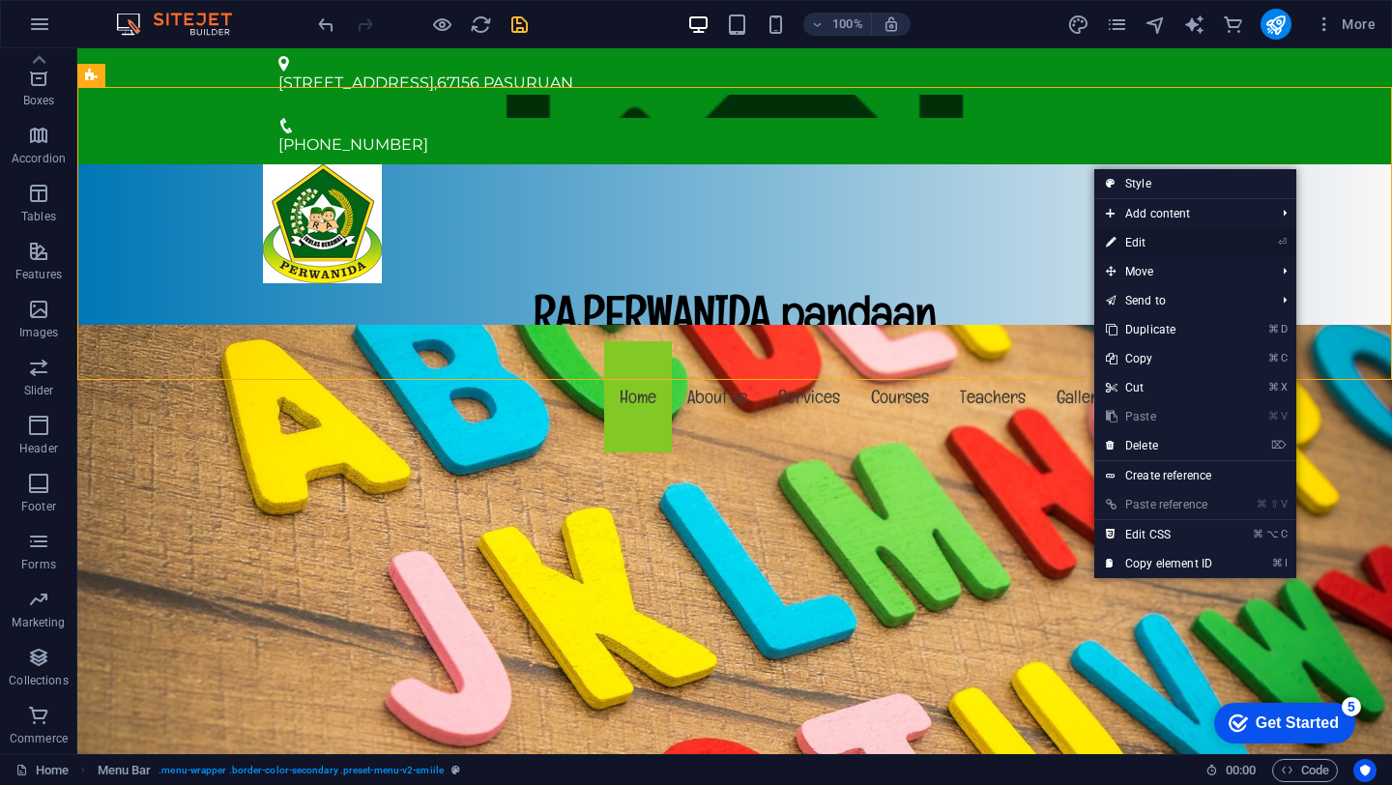
click at [1110, 251] on icon at bounding box center [1111, 242] width 10 height 29
select select "rem"
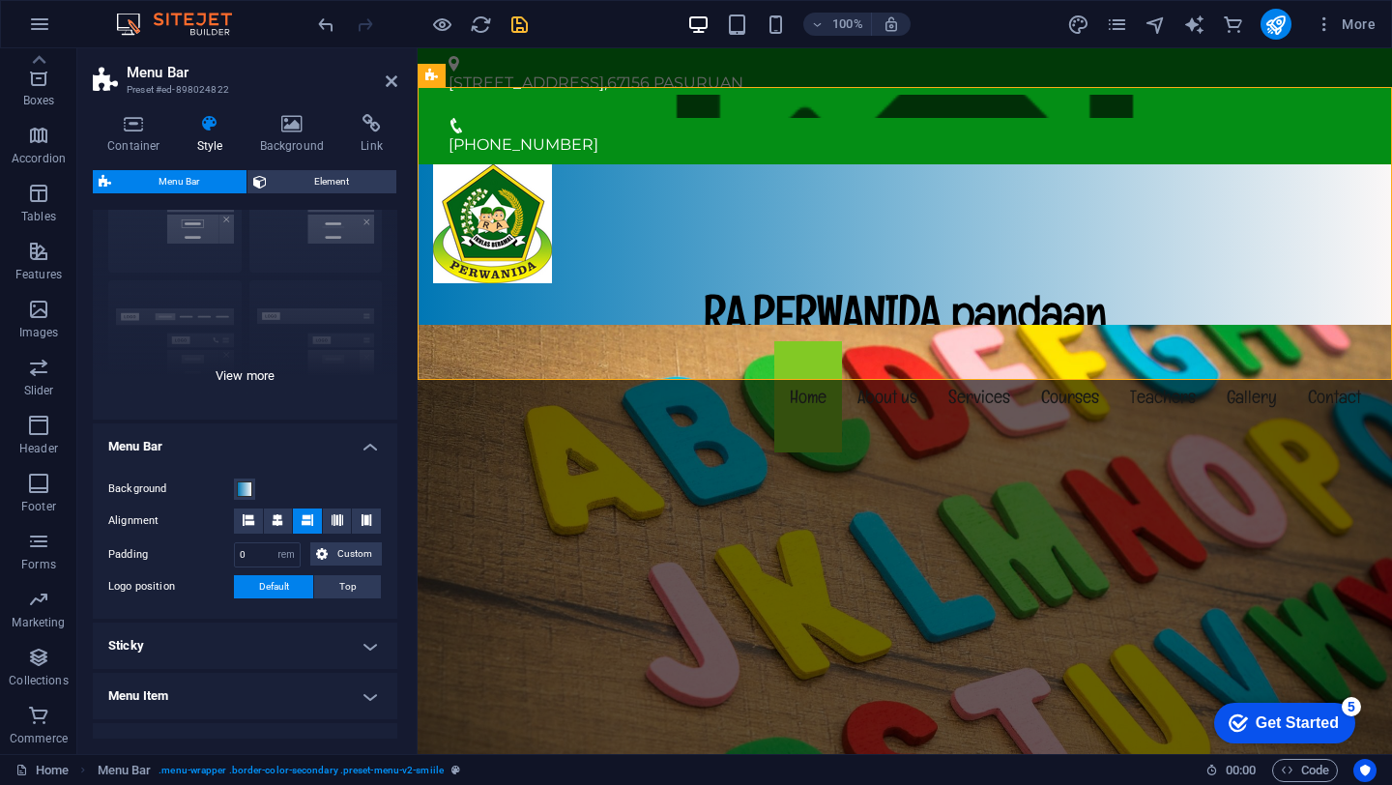
scroll to position [125, 0]
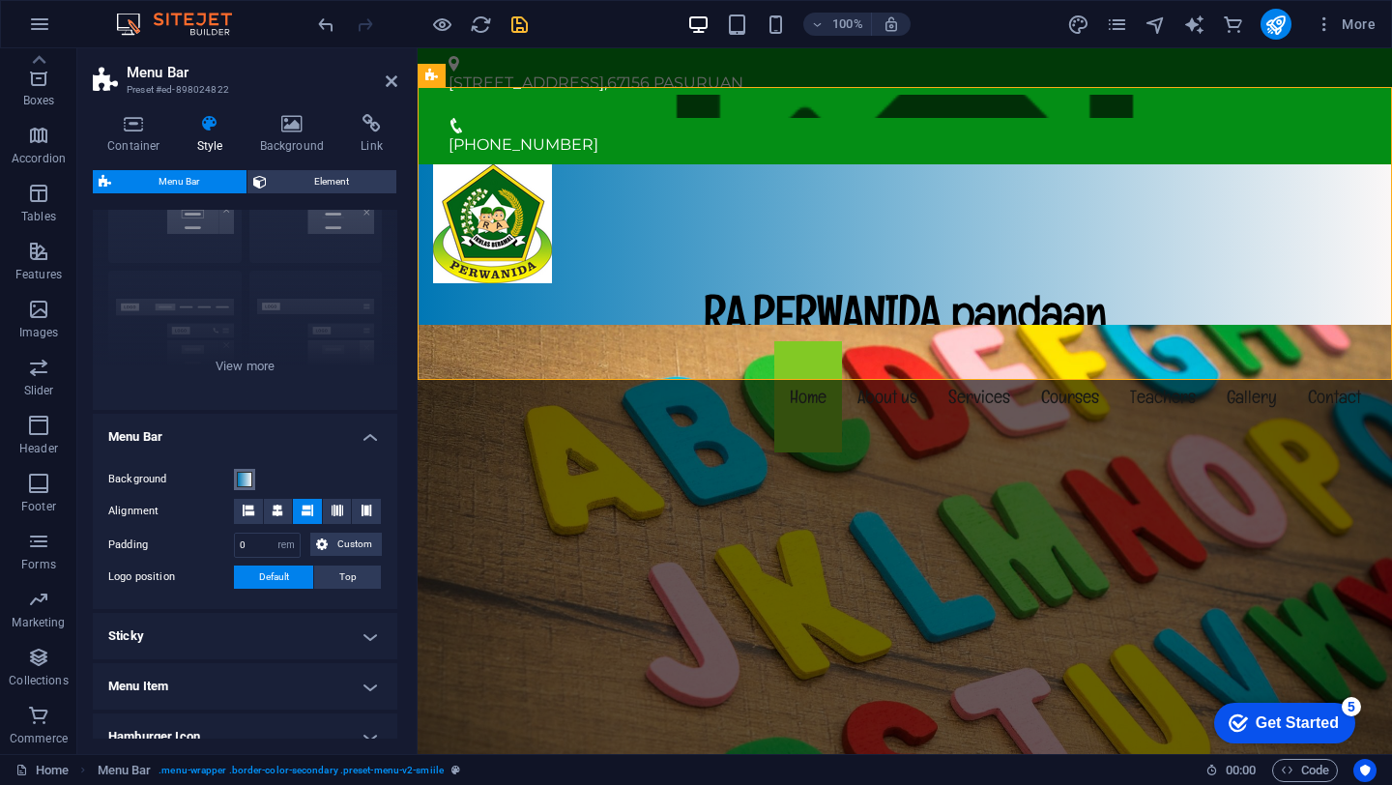
click at [240, 472] on span at bounding box center [244, 479] width 15 height 15
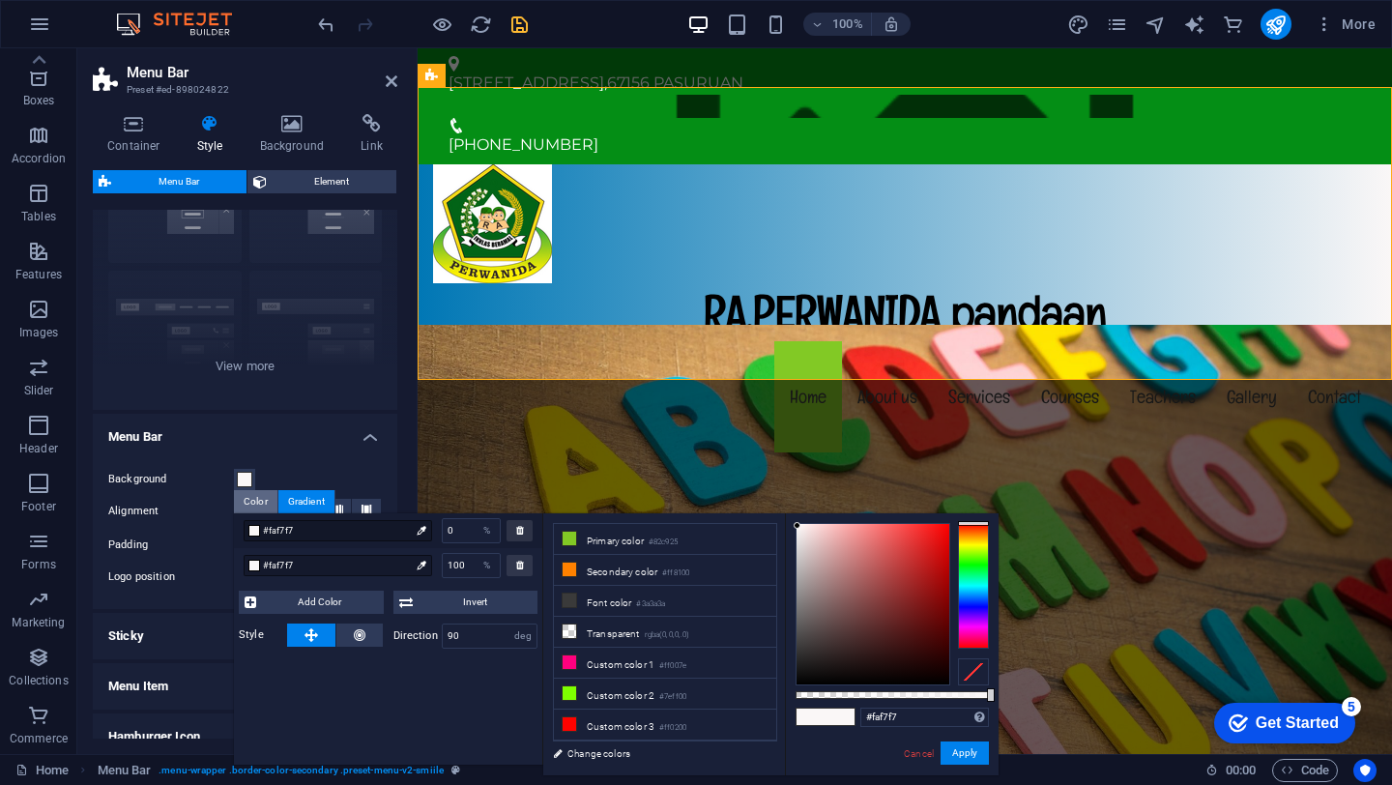
click at [258, 498] on div "Color" at bounding box center [255, 501] width 43 height 23
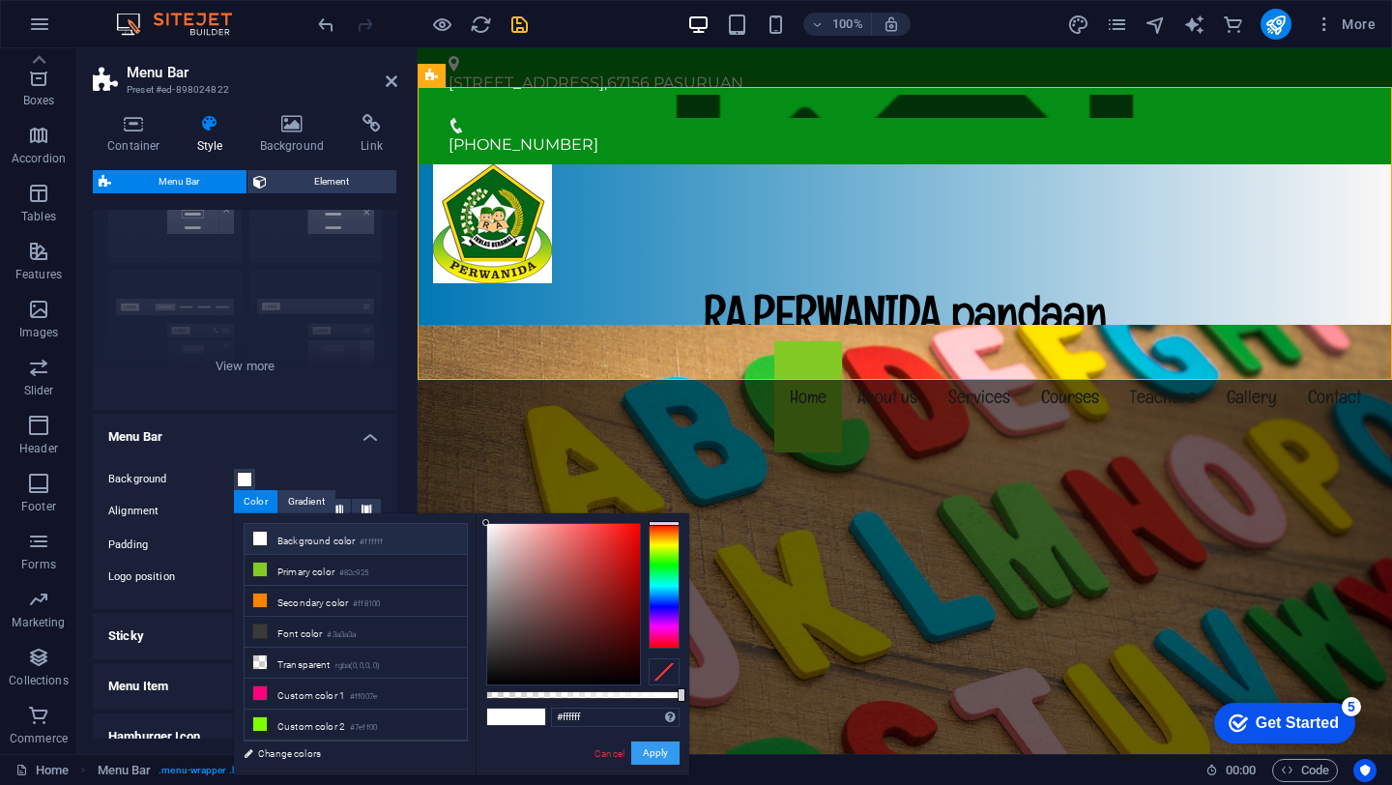
click at [639, 753] on button "Apply" at bounding box center [655, 752] width 48 height 23
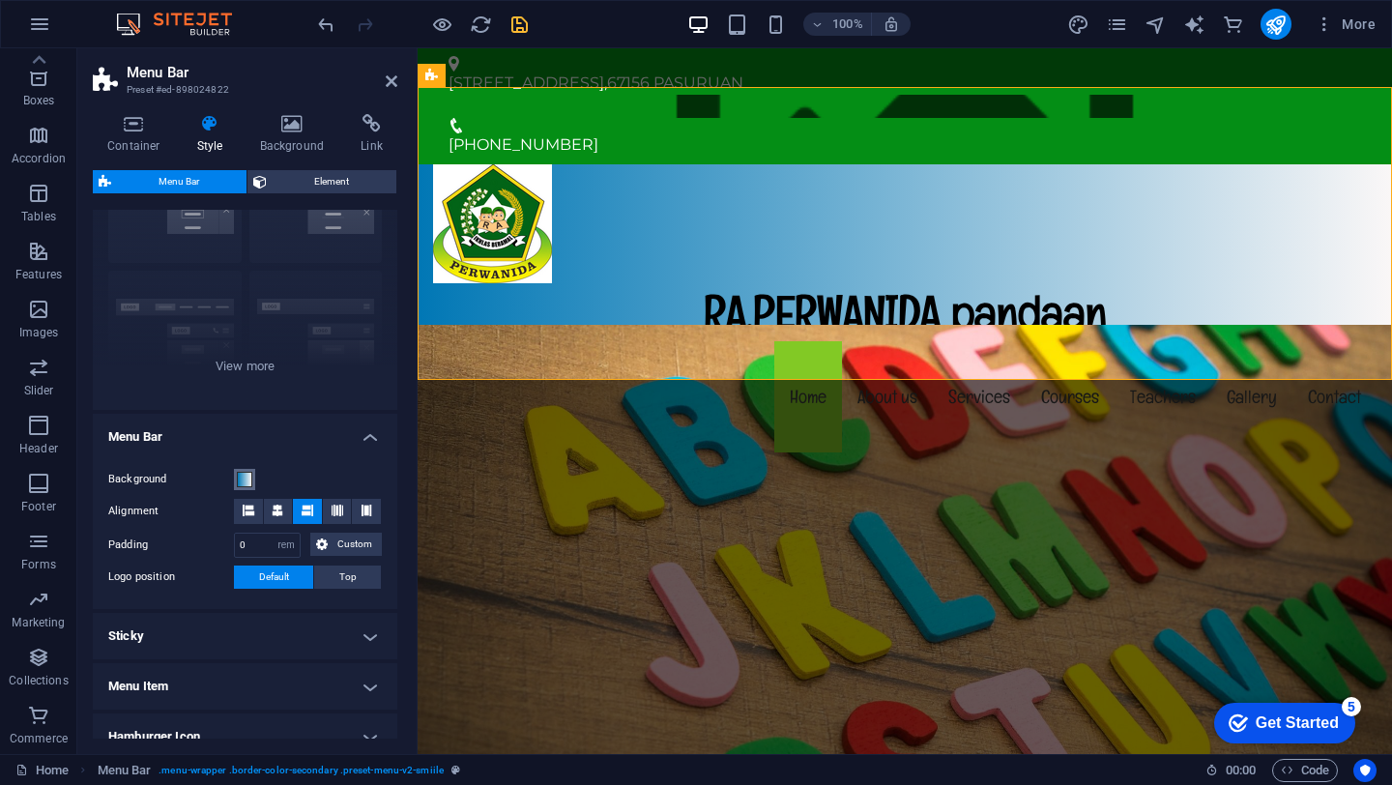
click at [245, 482] on span at bounding box center [244, 479] width 15 height 15
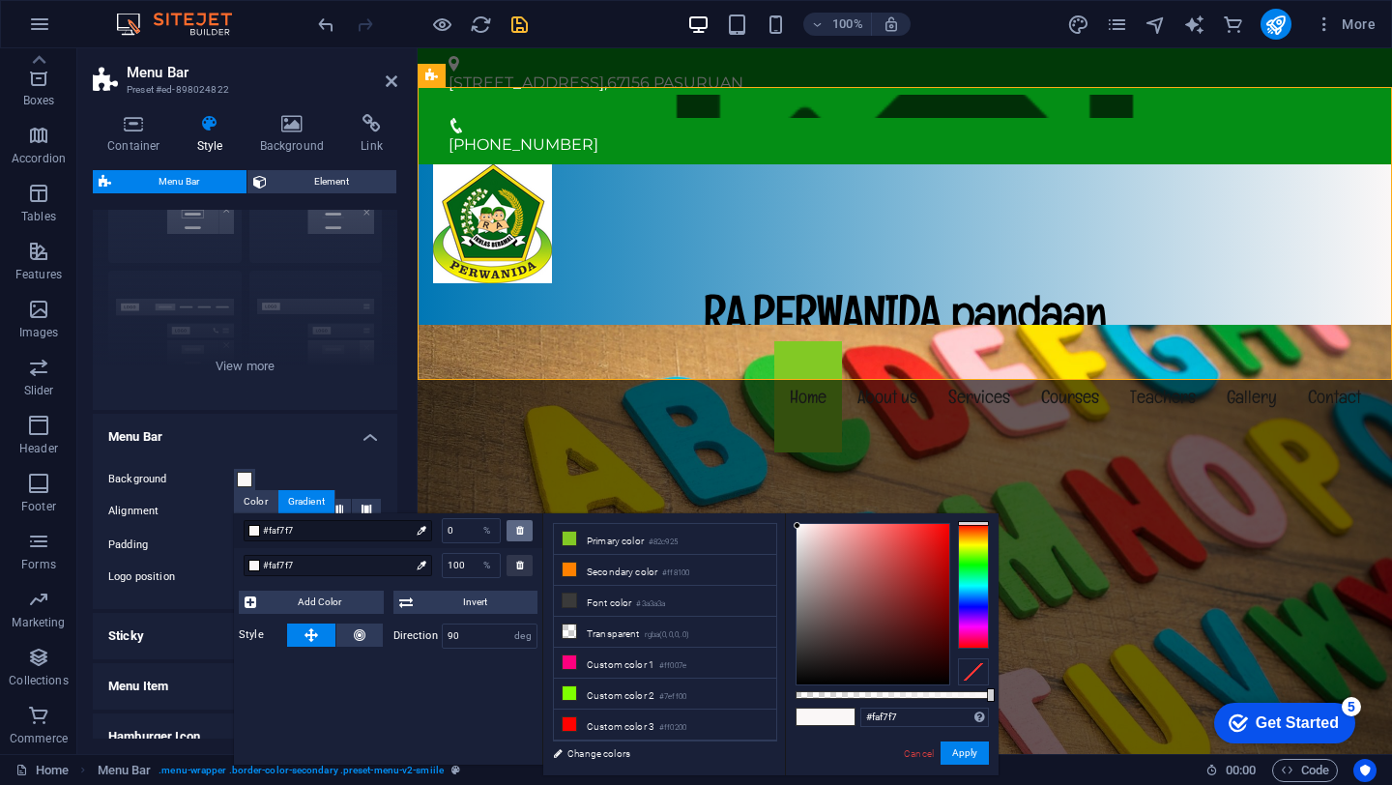
click at [518, 530] on icon at bounding box center [520, 530] width 8 height 10
click at [513, 538] on div at bounding box center [519, 530] width 26 height 21
click at [973, 750] on button "Apply" at bounding box center [965, 752] width 48 height 23
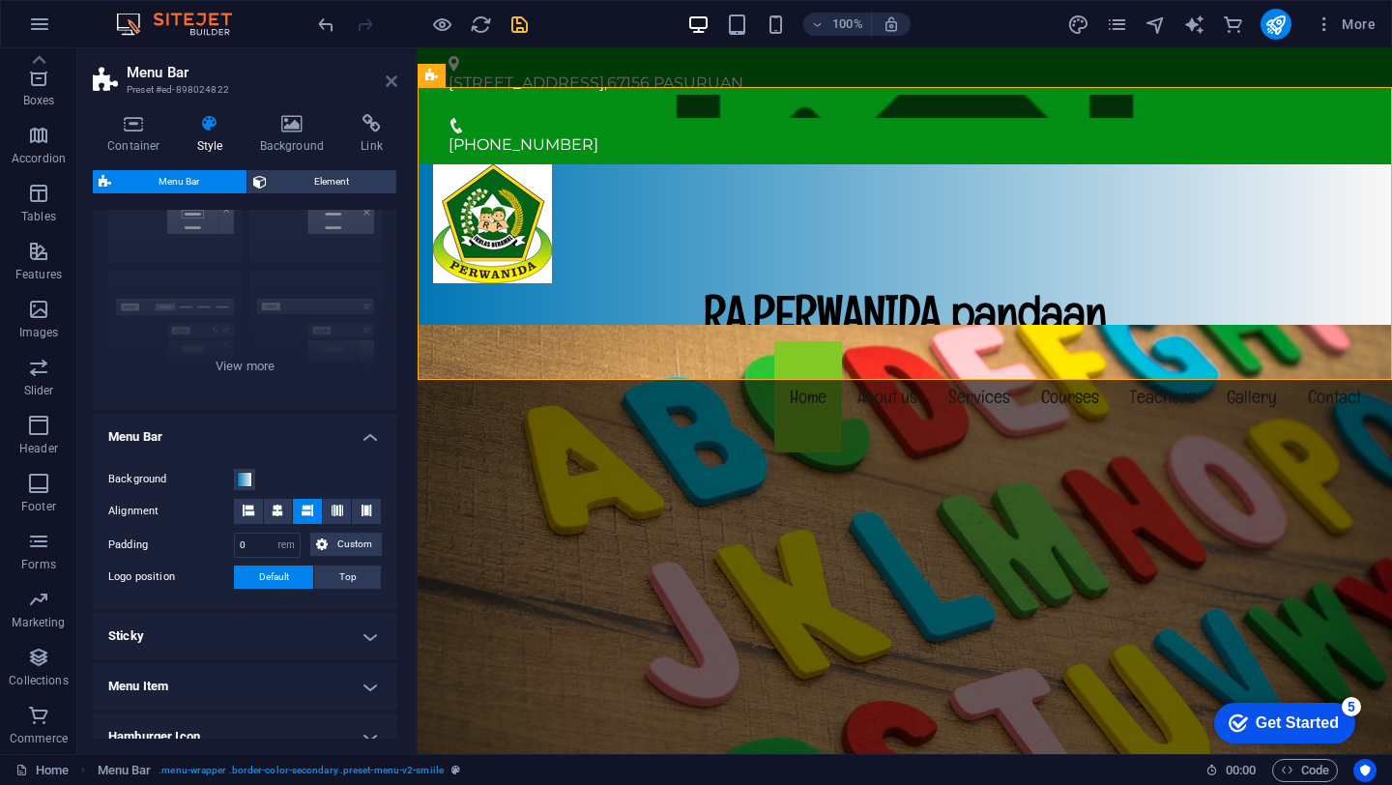
click at [386, 81] on icon at bounding box center [392, 80] width 12 height 15
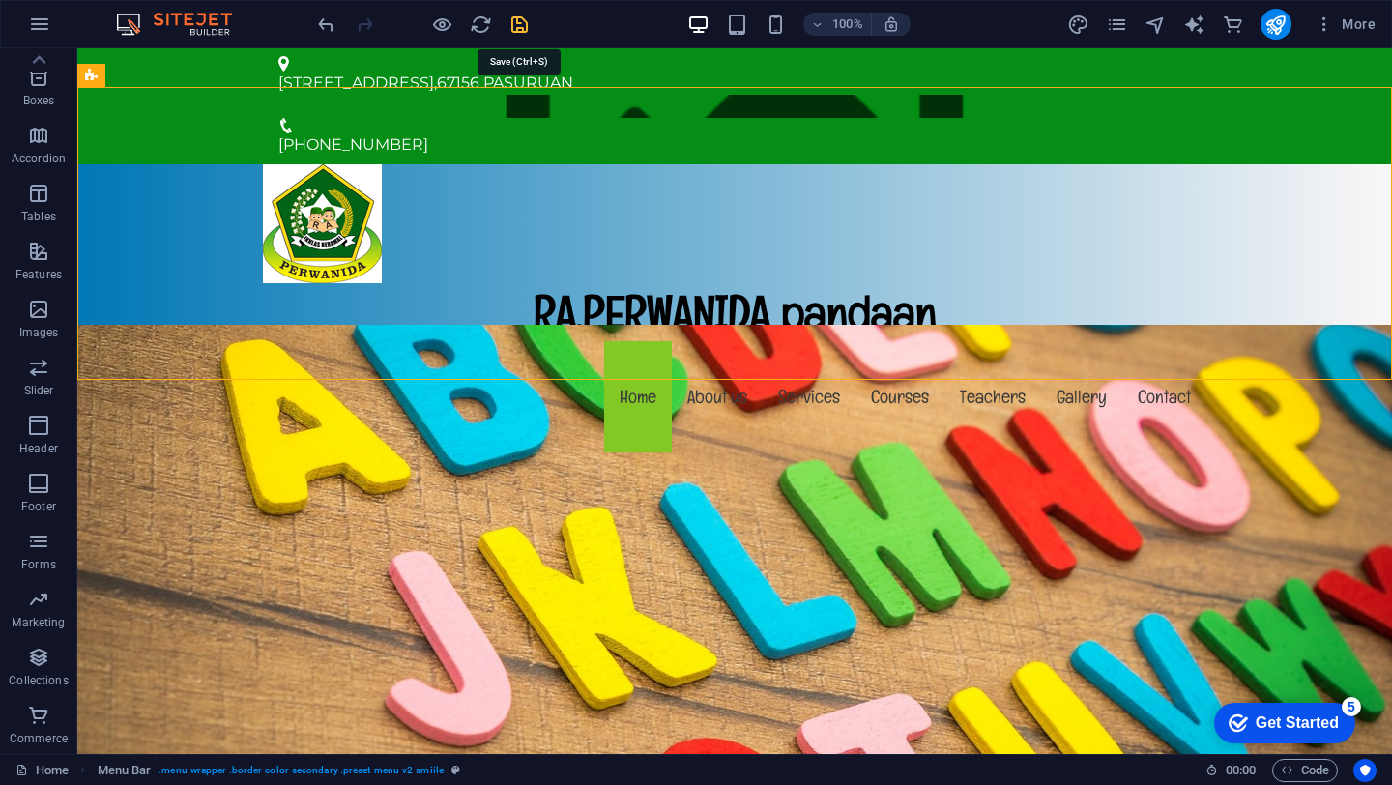
click at [510, 26] on icon "save" at bounding box center [519, 25] width 22 height 22
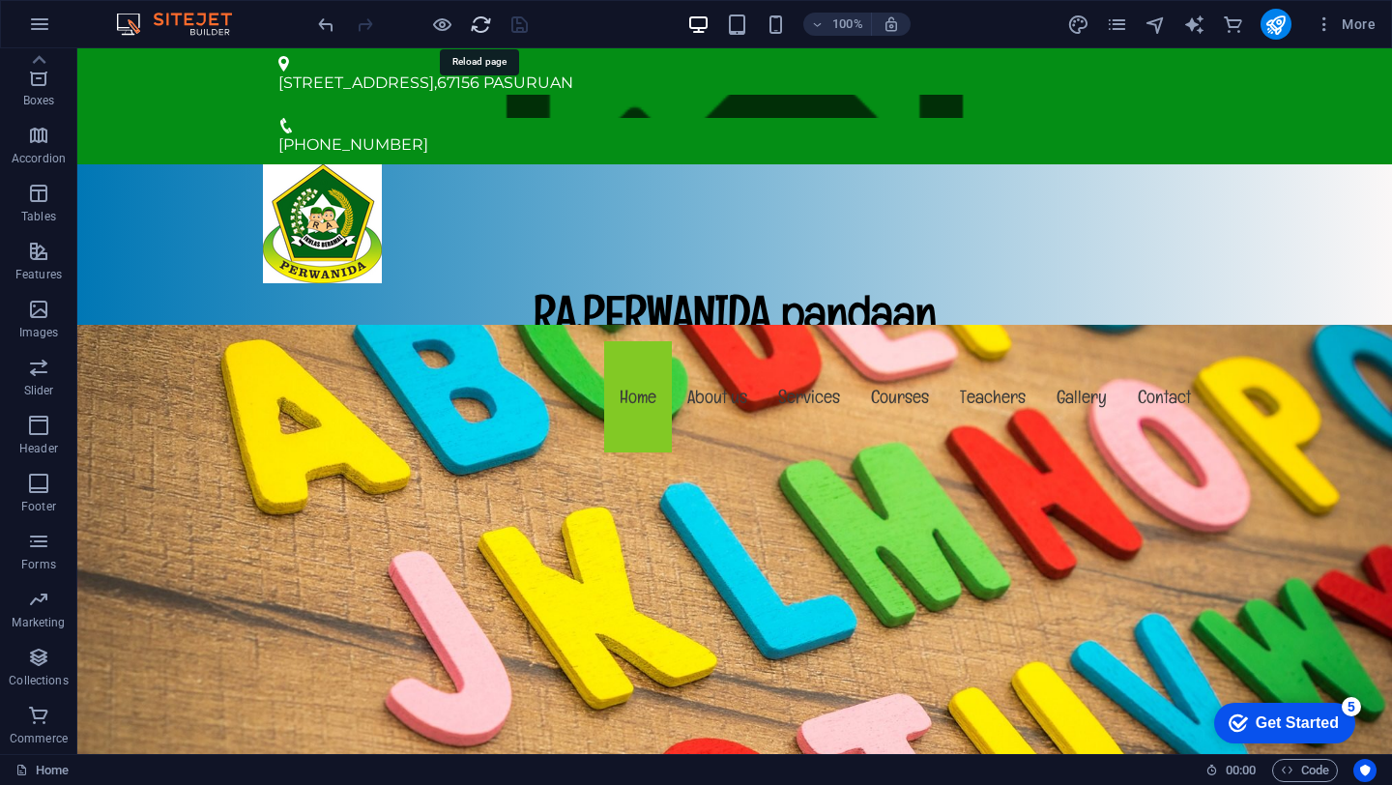
click at [478, 28] on icon "reload" at bounding box center [481, 25] width 22 height 22
click at [478, 33] on icon "reload" at bounding box center [481, 25] width 22 height 22
click at [481, 33] on icon "reload" at bounding box center [481, 25] width 22 height 22
click at [470, 28] on icon "reload" at bounding box center [481, 25] width 22 height 22
click at [484, 25] on icon "reload" at bounding box center [481, 25] width 22 height 22
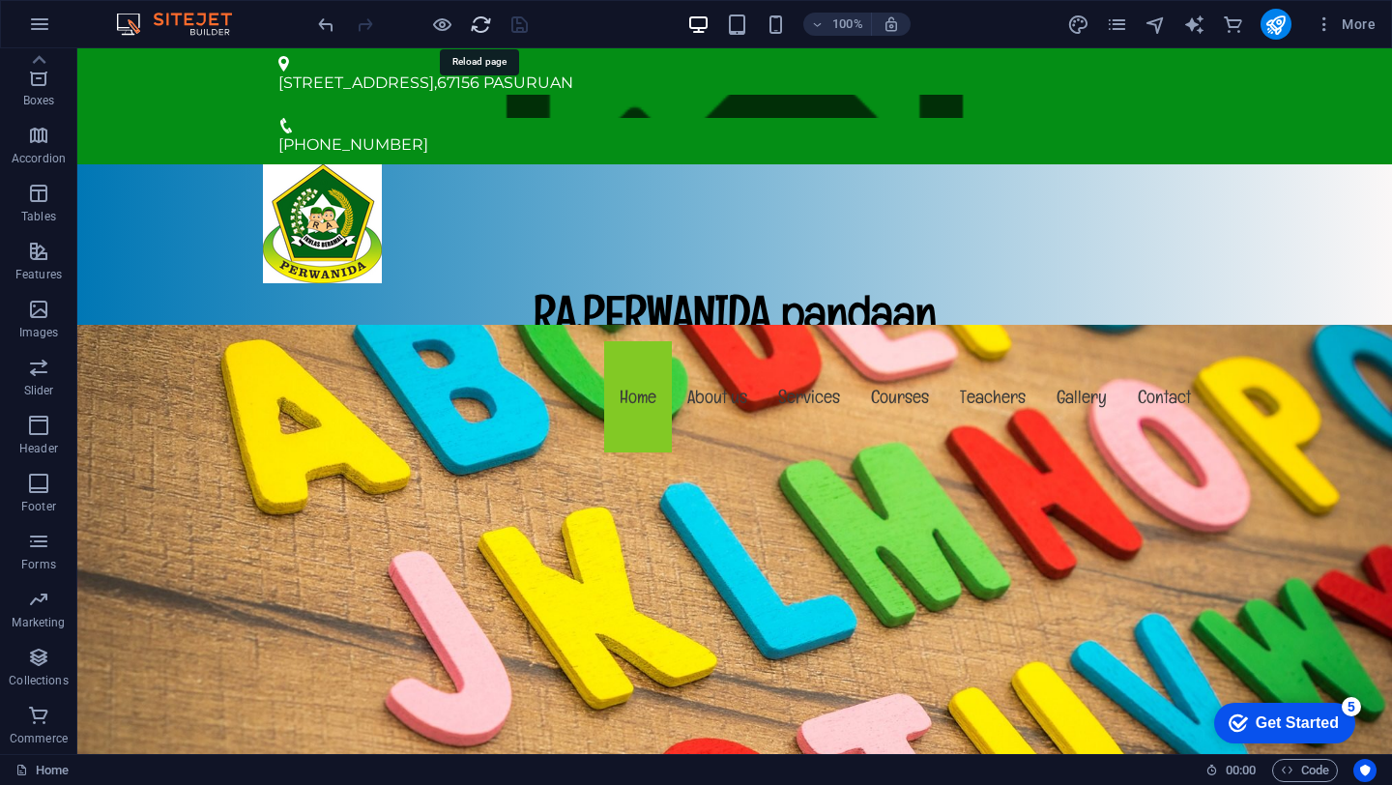
click at [484, 25] on icon "reload" at bounding box center [481, 25] width 22 height 22
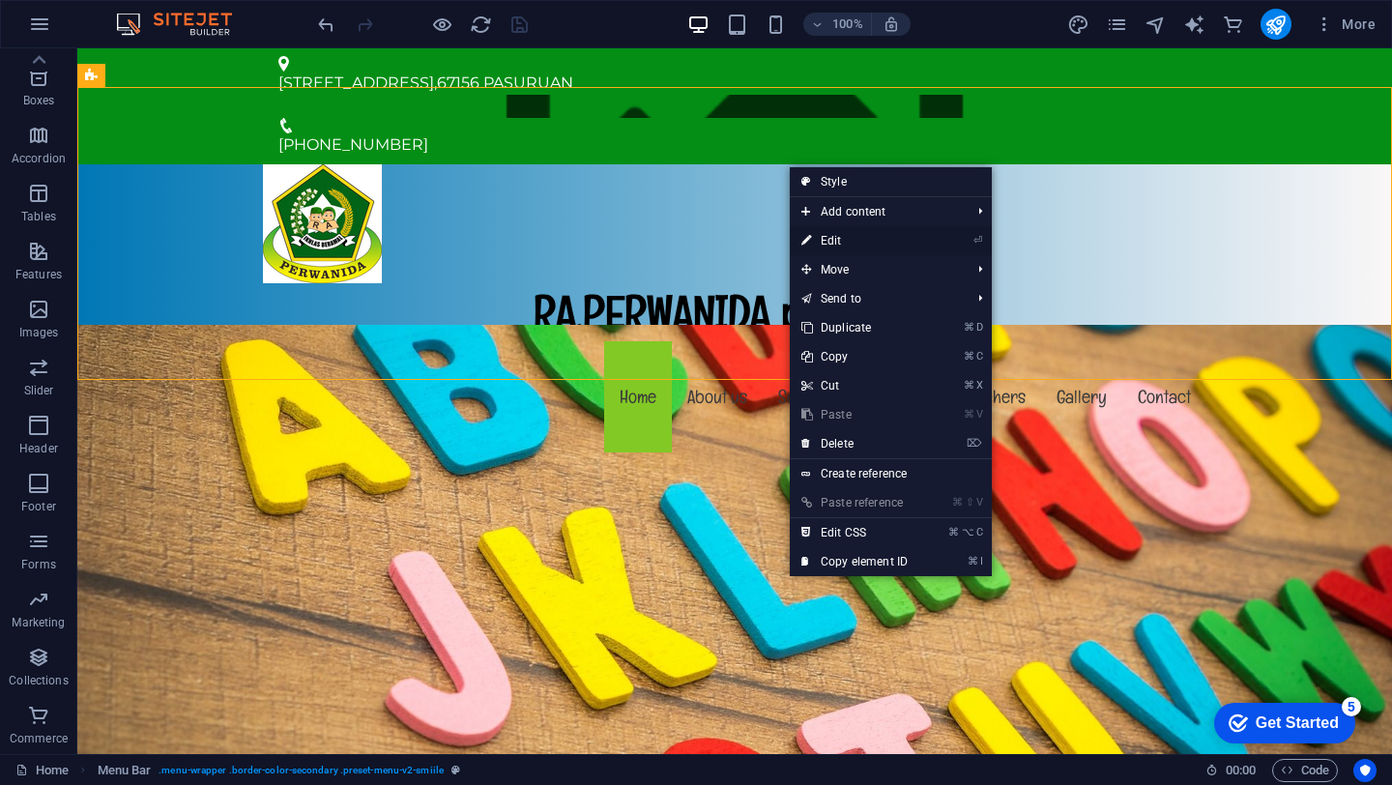
click at [826, 246] on link "⏎ Edit" at bounding box center [855, 240] width 130 height 29
select select "rem"
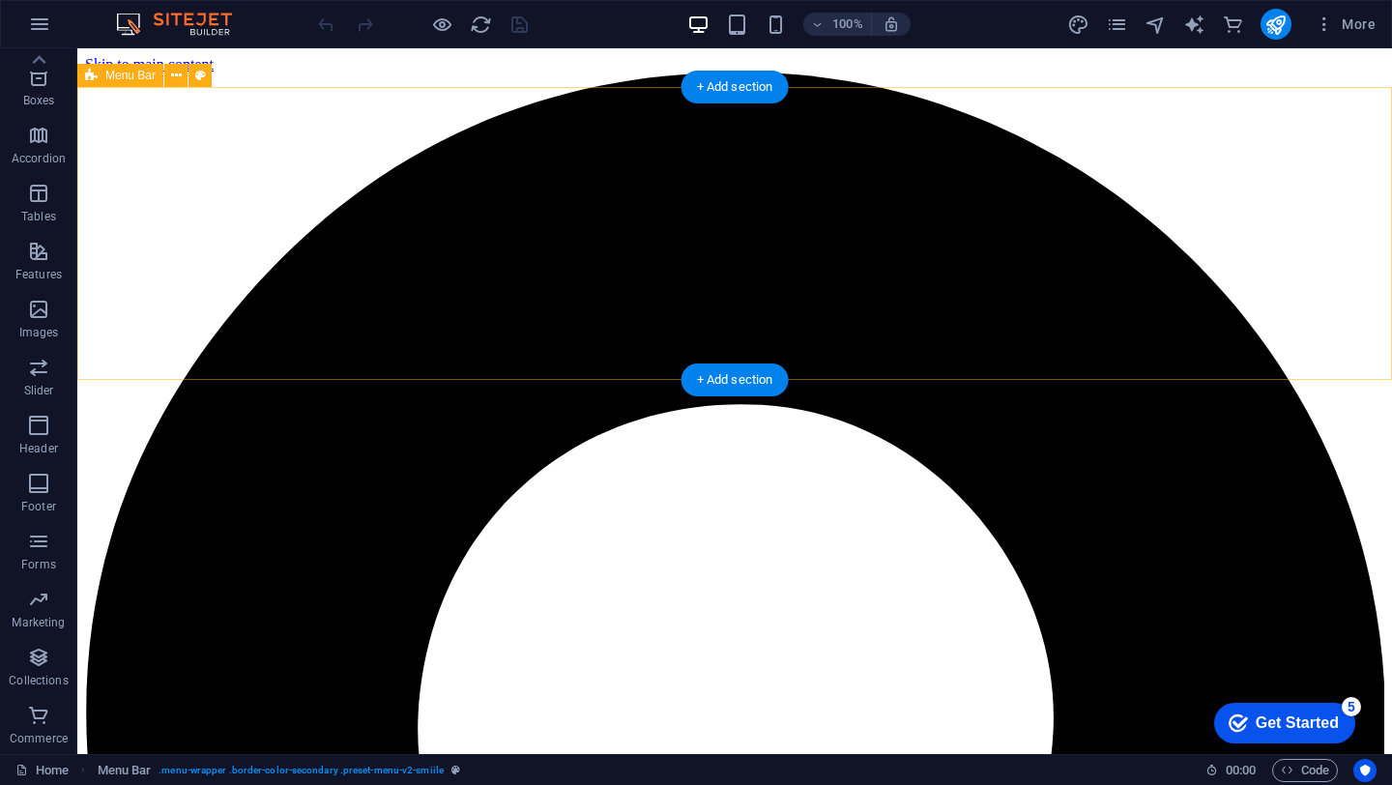
scroll to position [0, 0]
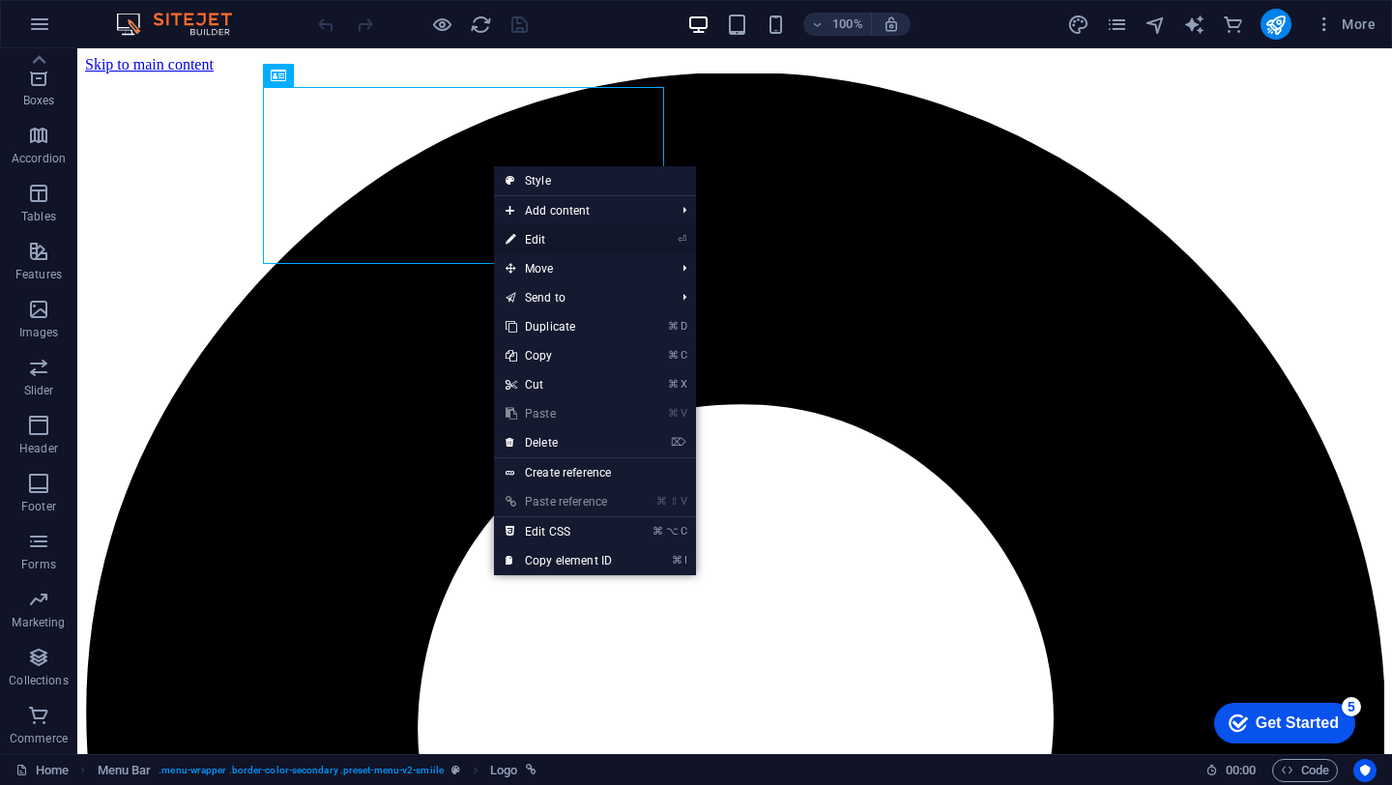
click at [526, 228] on link "⏎ Edit" at bounding box center [559, 239] width 130 height 29
select select "px"
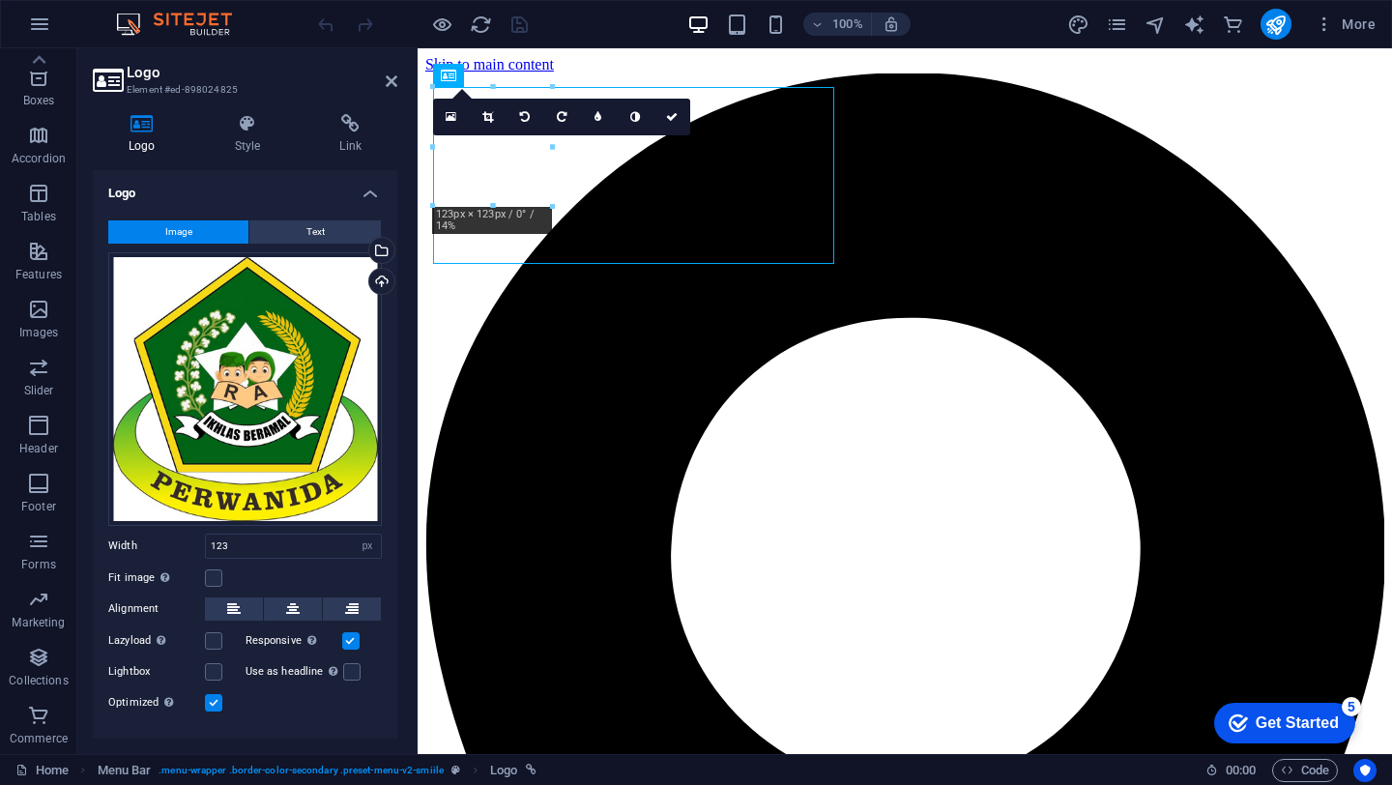
scroll to position [34, 0]
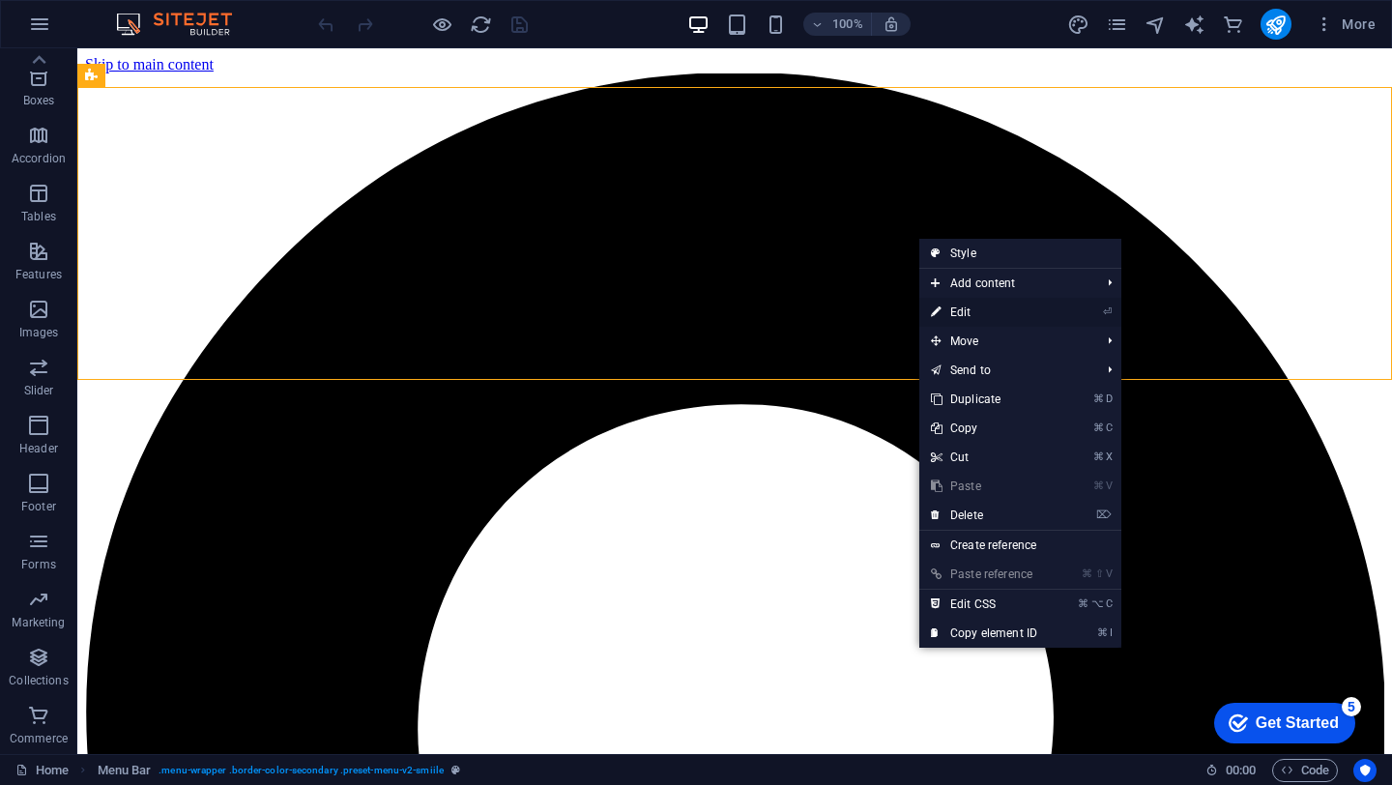
click at [954, 310] on link "⏎ Edit" at bounding box center [984, 312] width 130 height 29
select select "header"
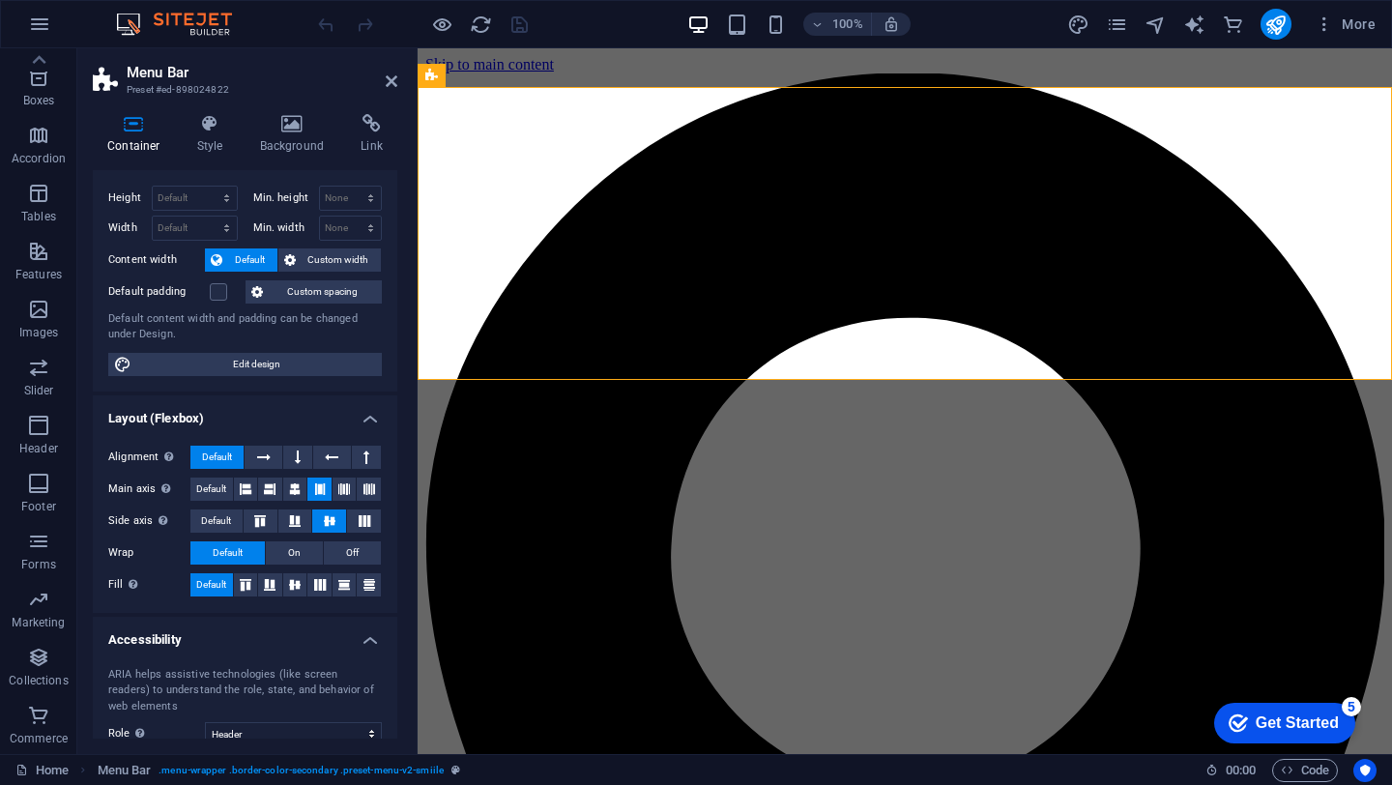
scroll to position [0, 0]
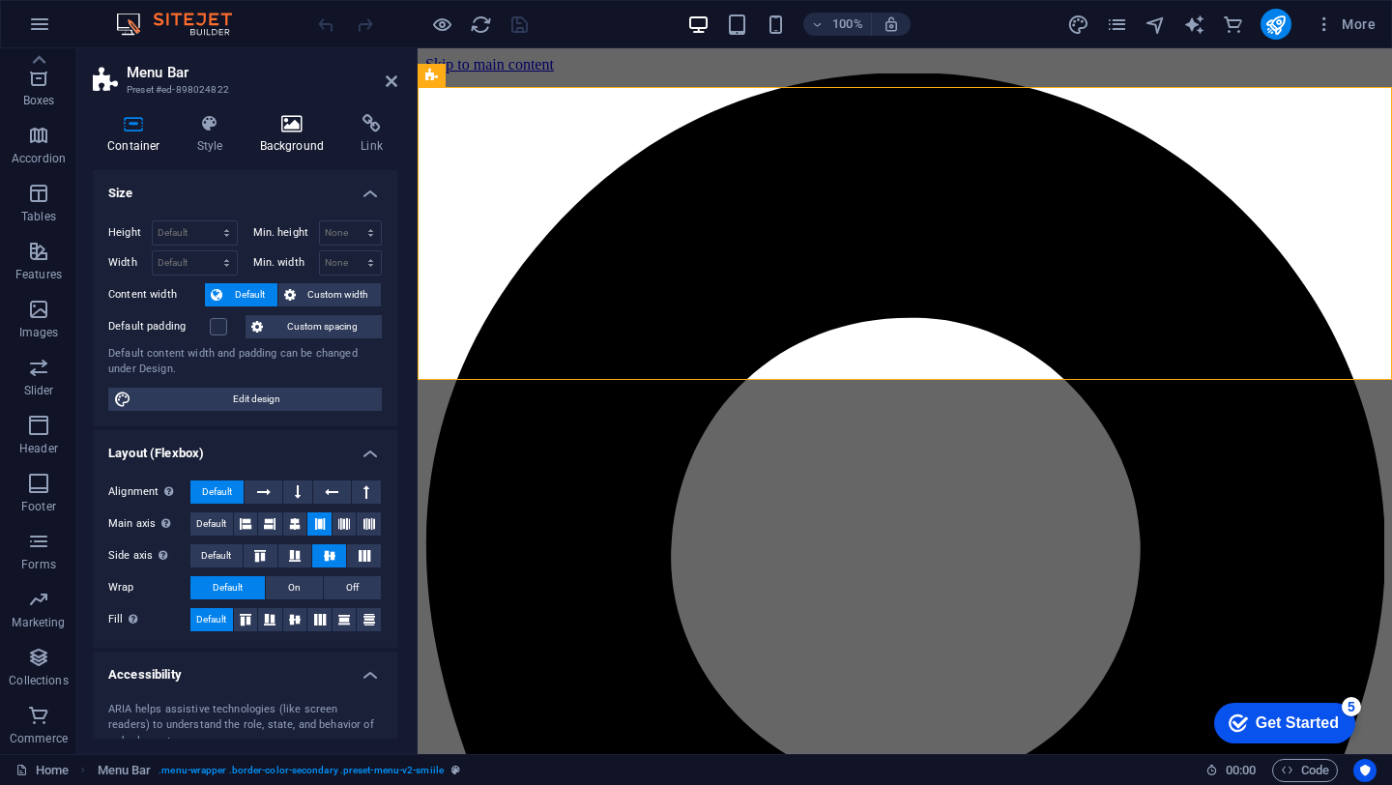
click at [282, 139] on h4 "Background" at bounding box center [296, 134] width 101 height 41
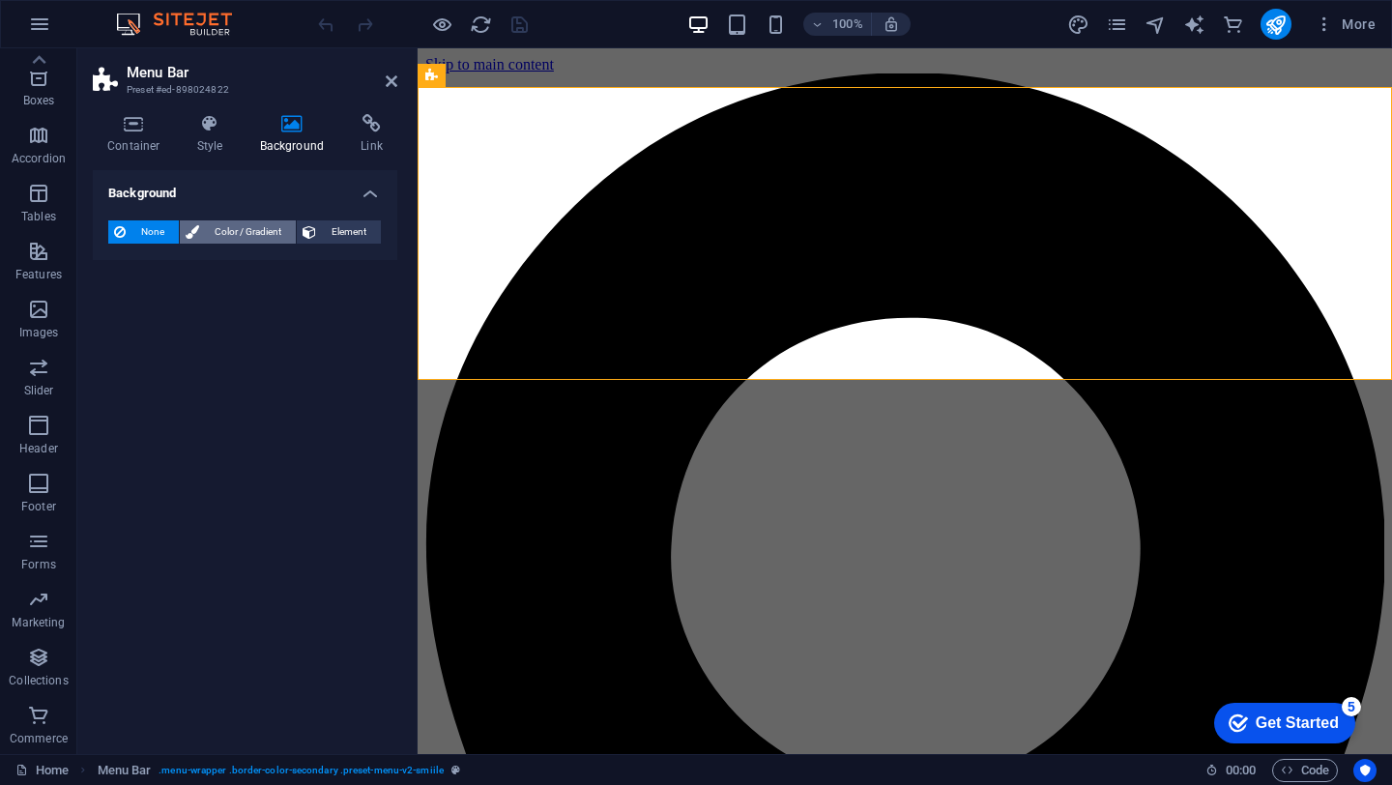
click at [245, 234] on span "Color / Gradient" at bounding box center [247, 231] width 85 height 23
click at [125, 308] on span at bounding box center [120, 309] width 21 height 21
type input "#ffffff"
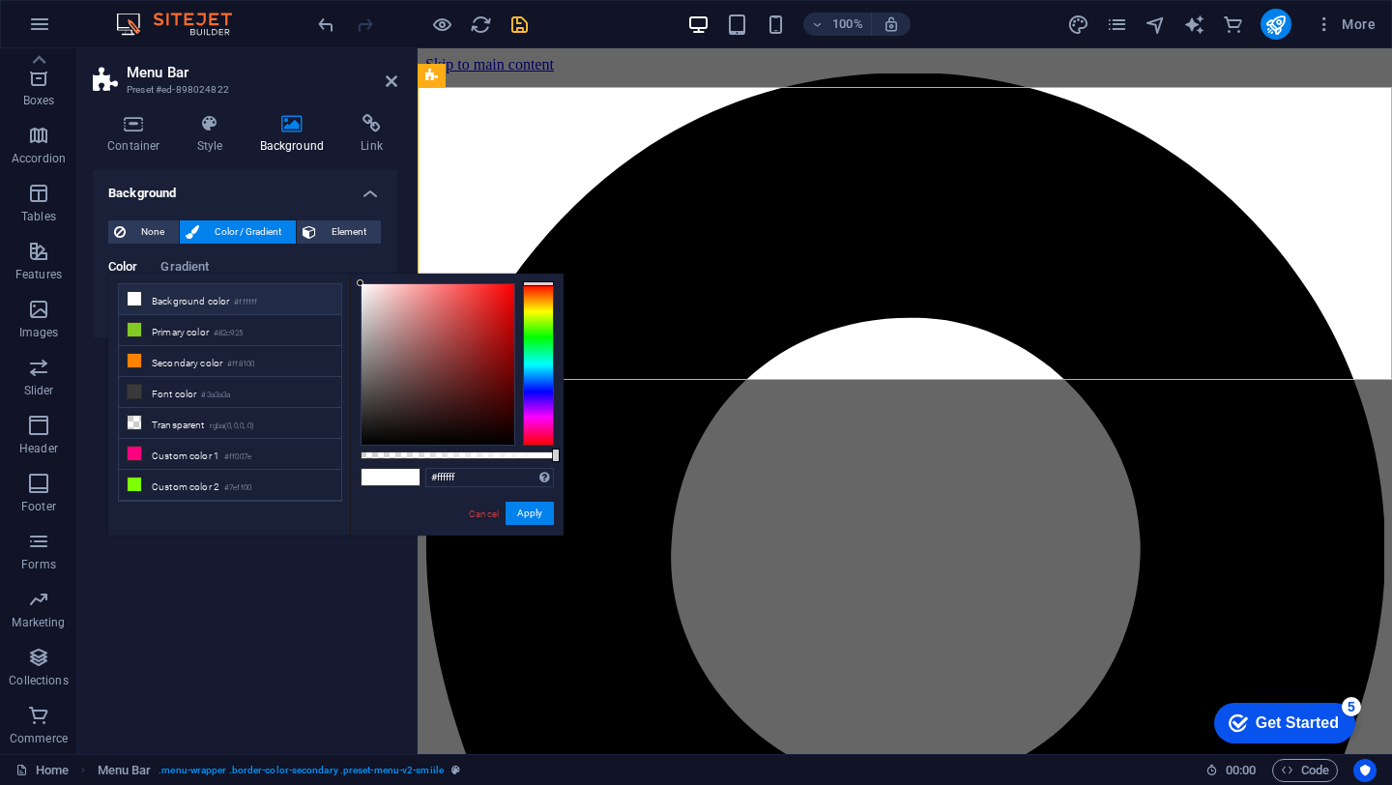
click at [134, 303] on icon at bounding box center [135, 299] width 14 height 14
click at [528, 512] on button "Apply" at bounding box center [530, 513] width 48 height 23
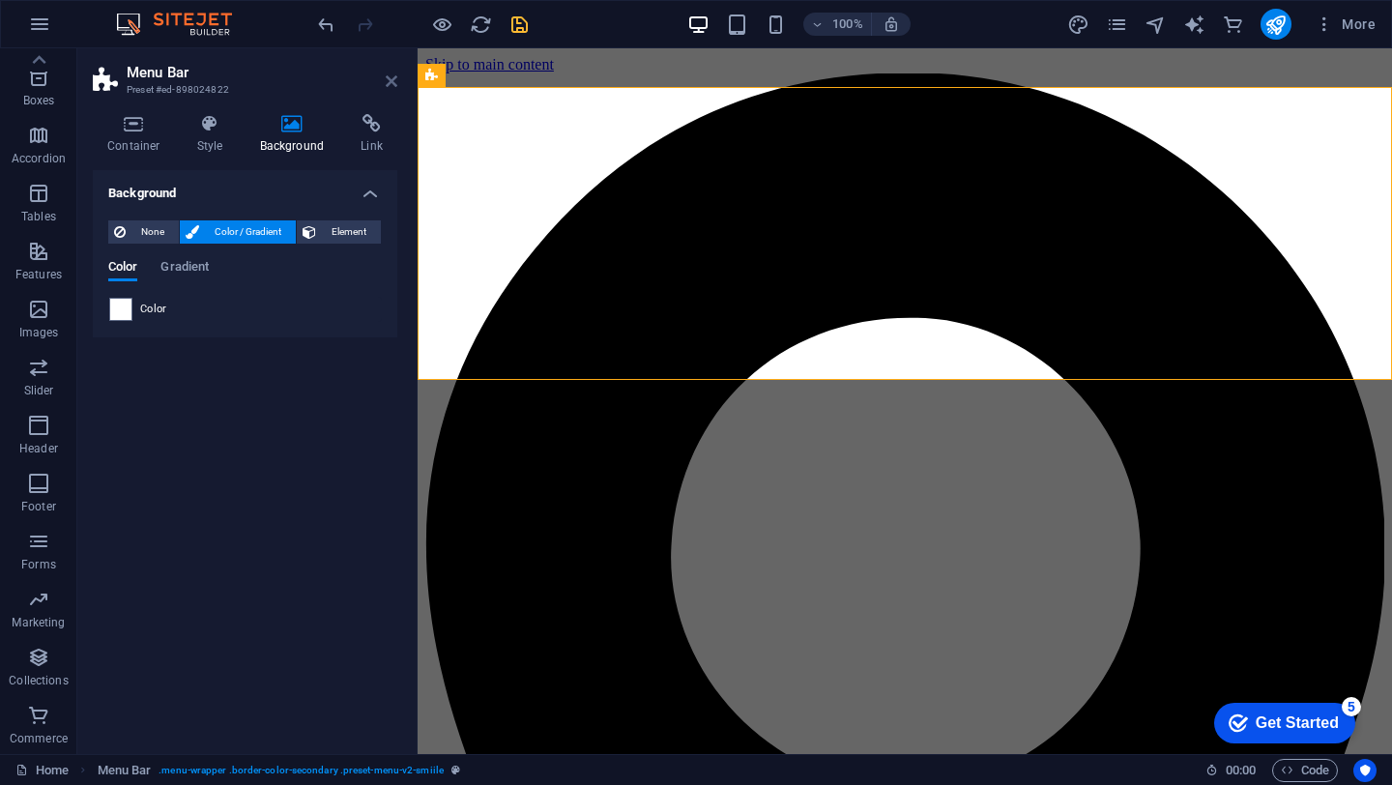
click at [391, 81] on icon at bounding box center [392, 80] width 12 height 15
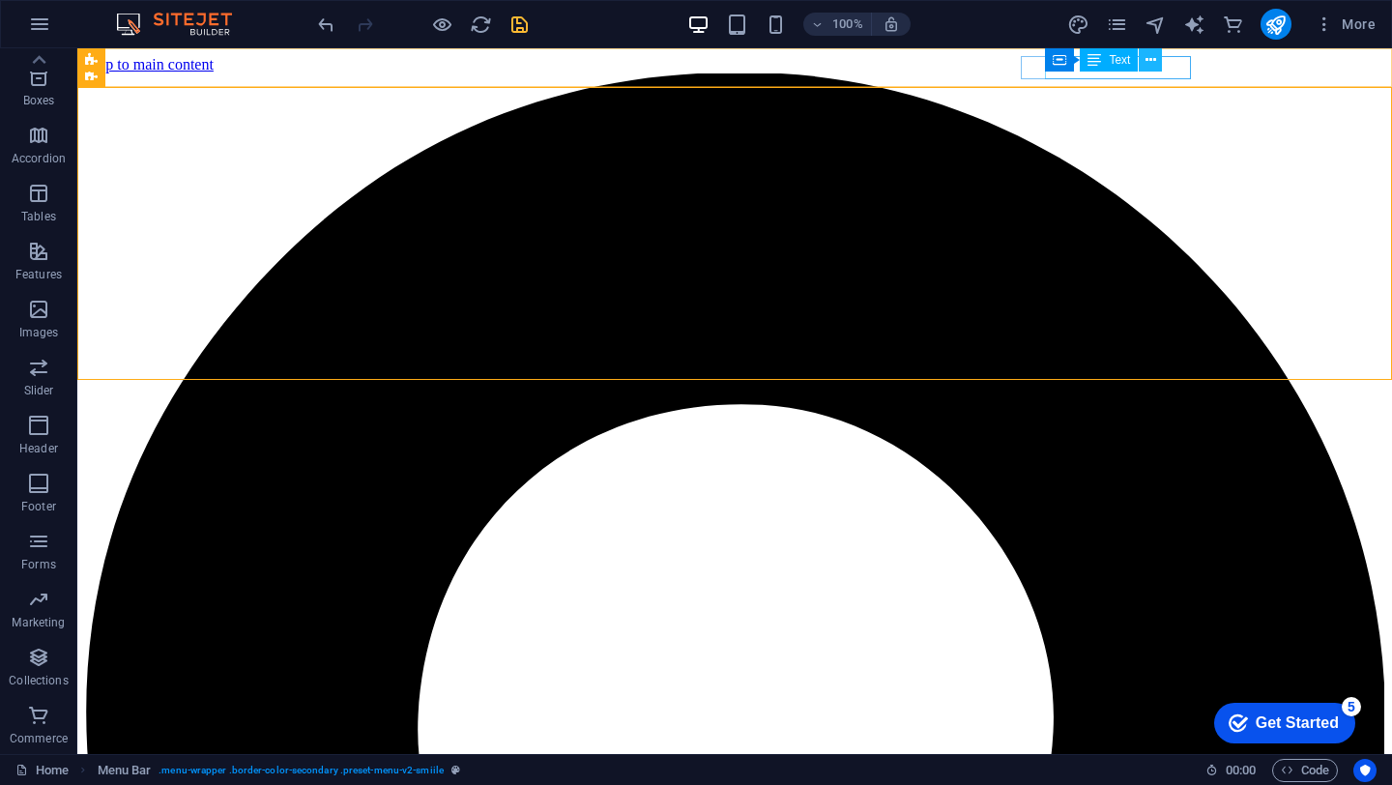
click at [1148, 59] on icon at bounding box center [1150, 60] width 11 height 20
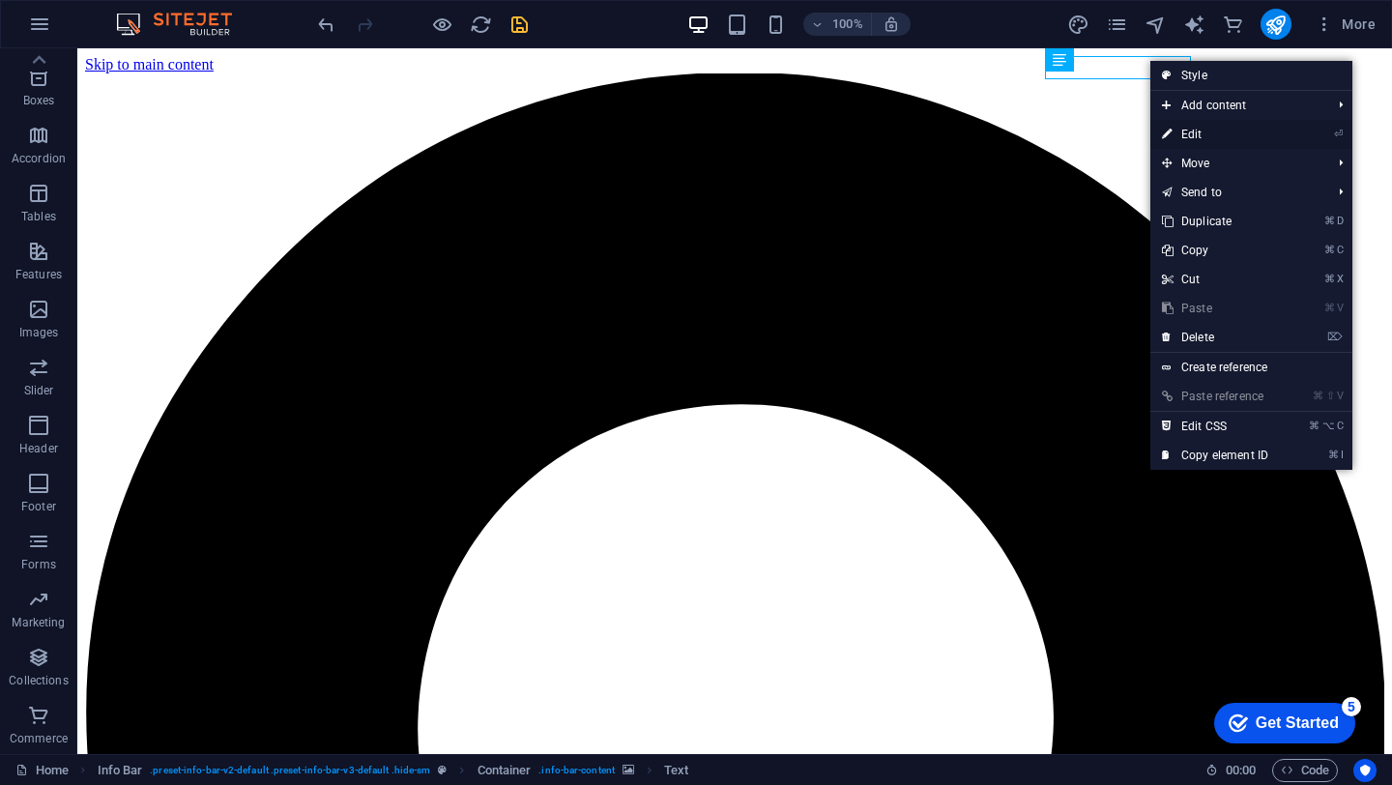
click at [1180, 135] on link "⏎ Edit" at bounding box center [1215, 134] width 130 height 29
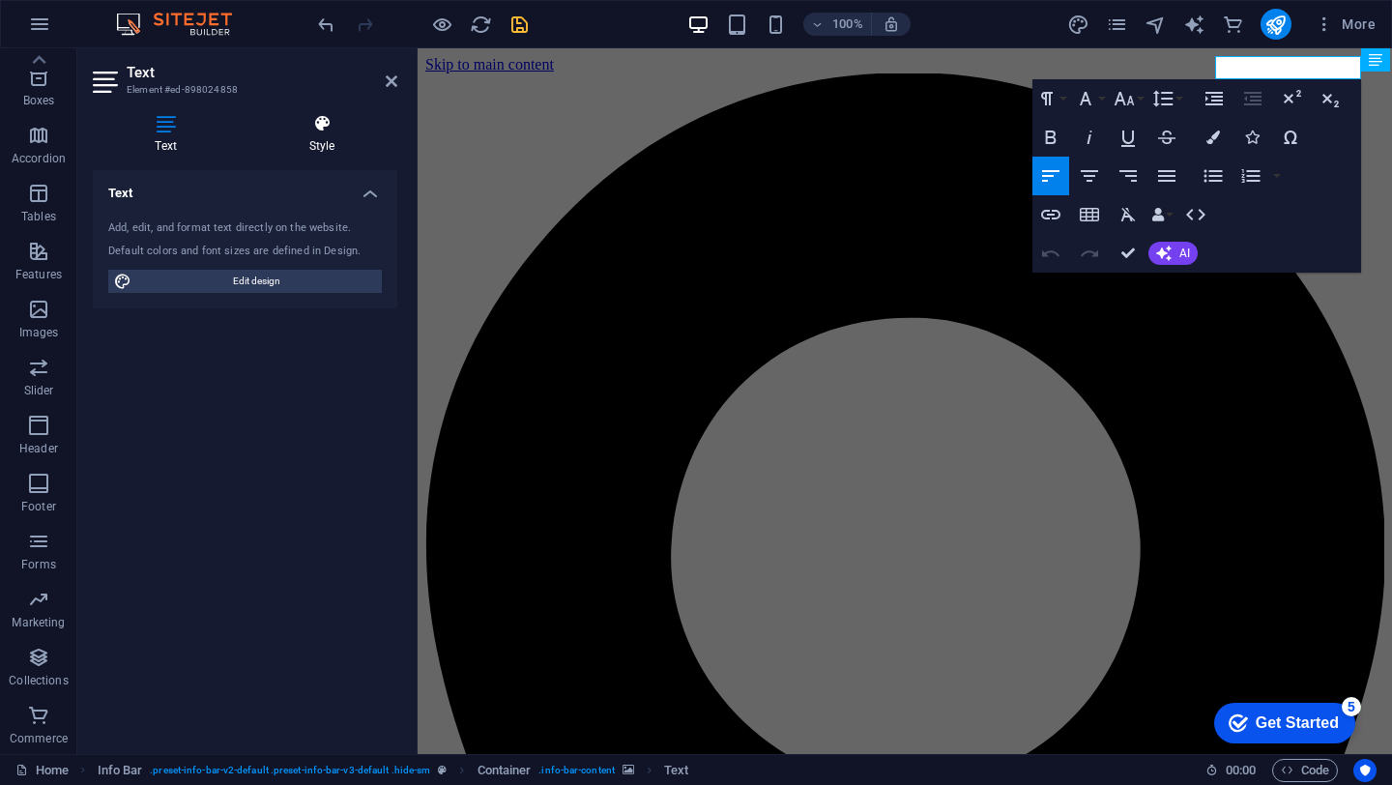
click at [322, 146] on h4 "Style" at bounding box center [321, 134] width 151 height 41
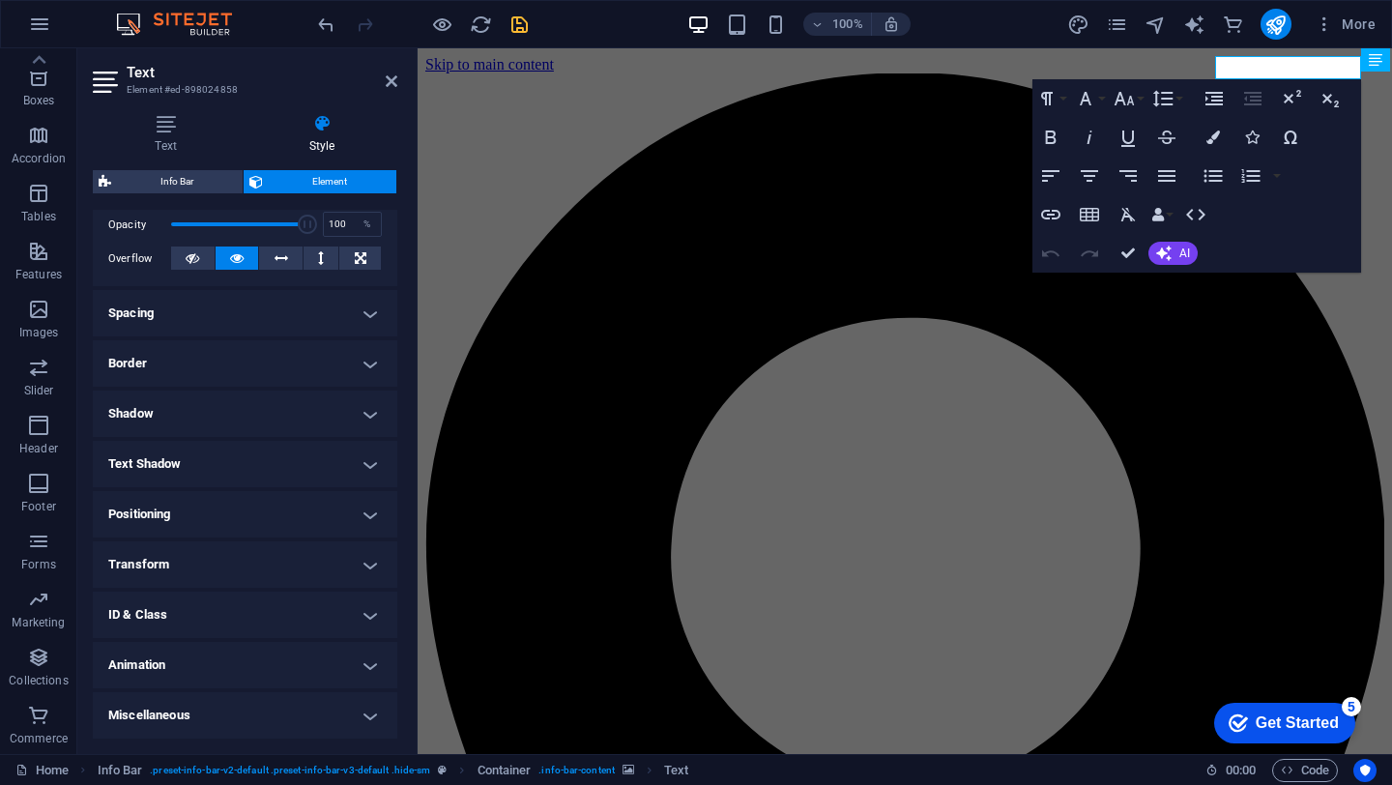
scroll to position [287, 0]
click at [333, 664] on h4 "Animation" at bounding box center [245, 666] width 304 height 46
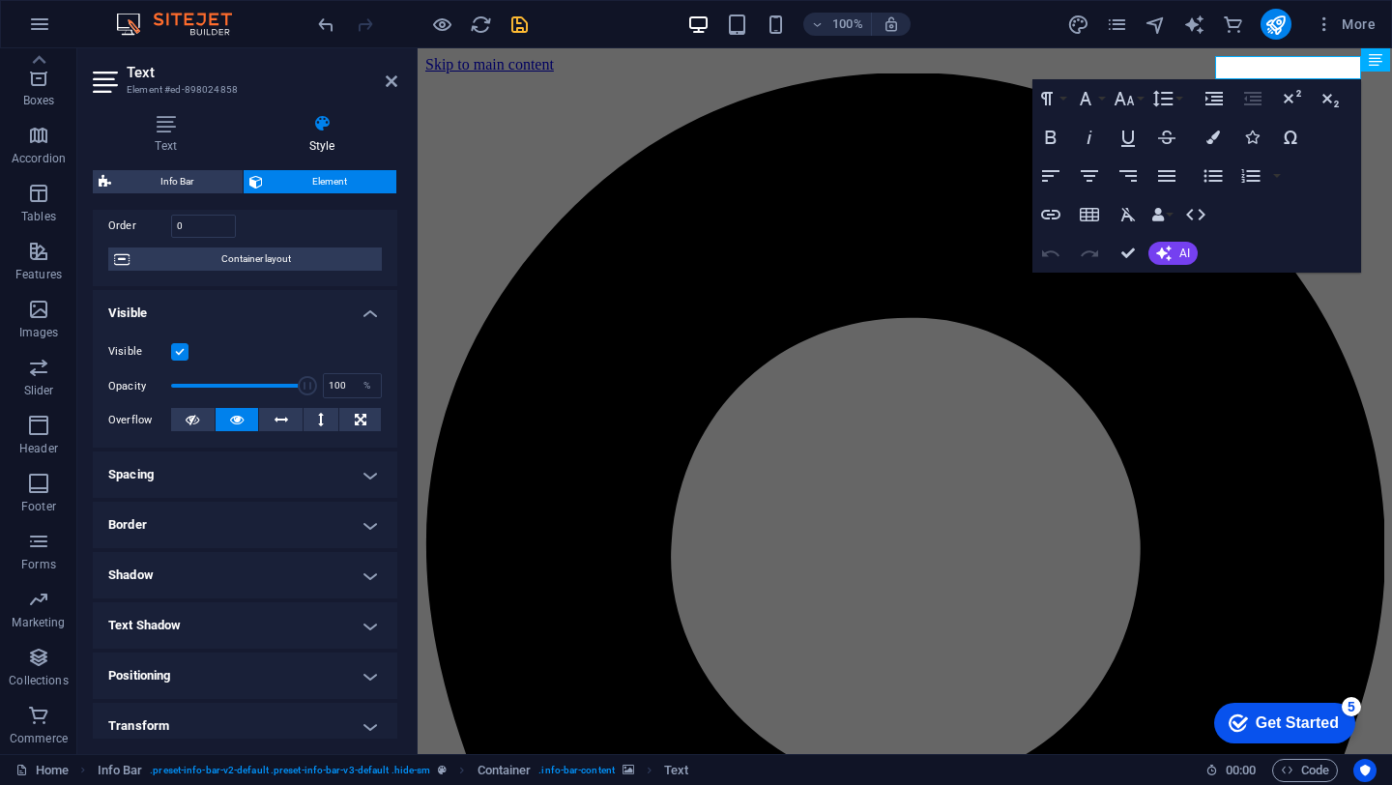
scroll to position [0, 0]
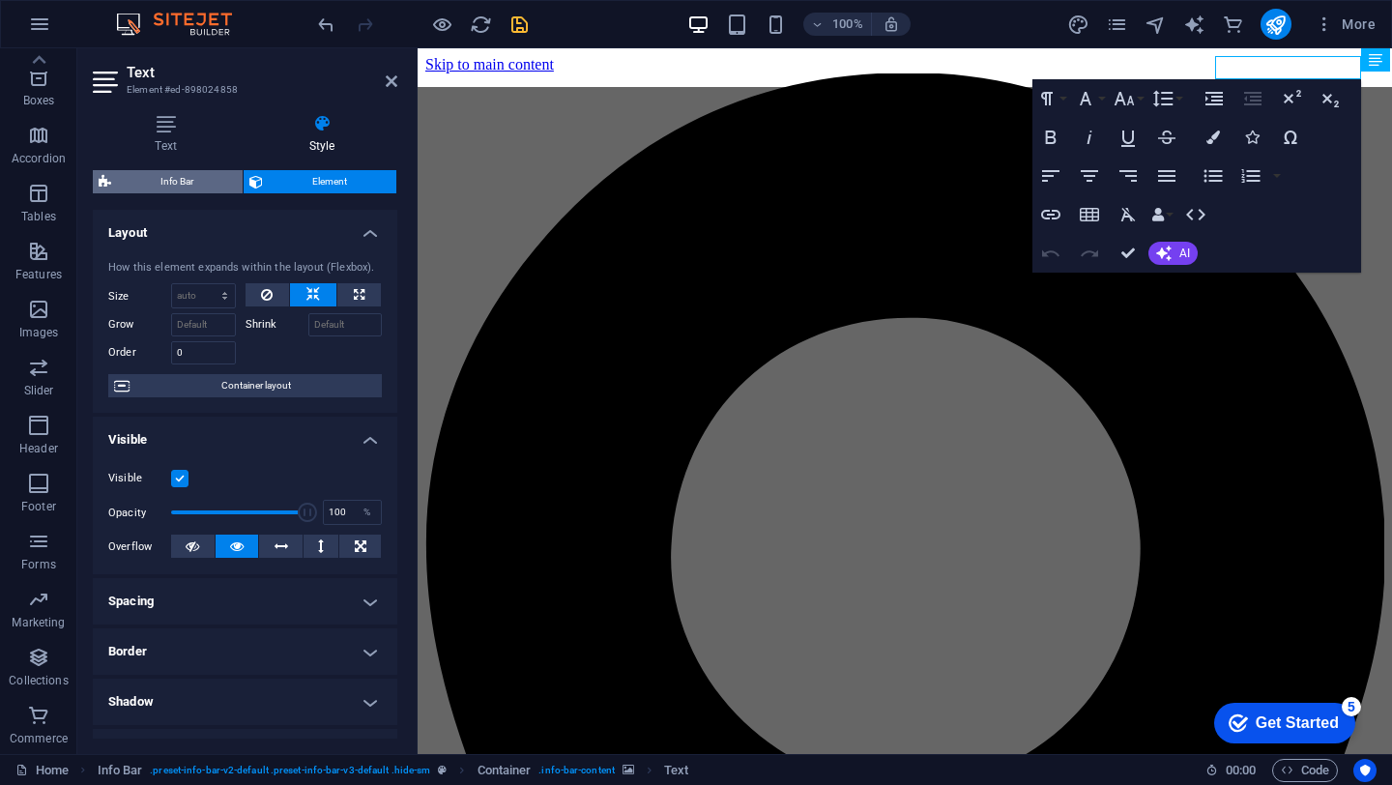
click at [194, 184] on span "Info Bar" at bounding box center [177, 181] width 120 height 23
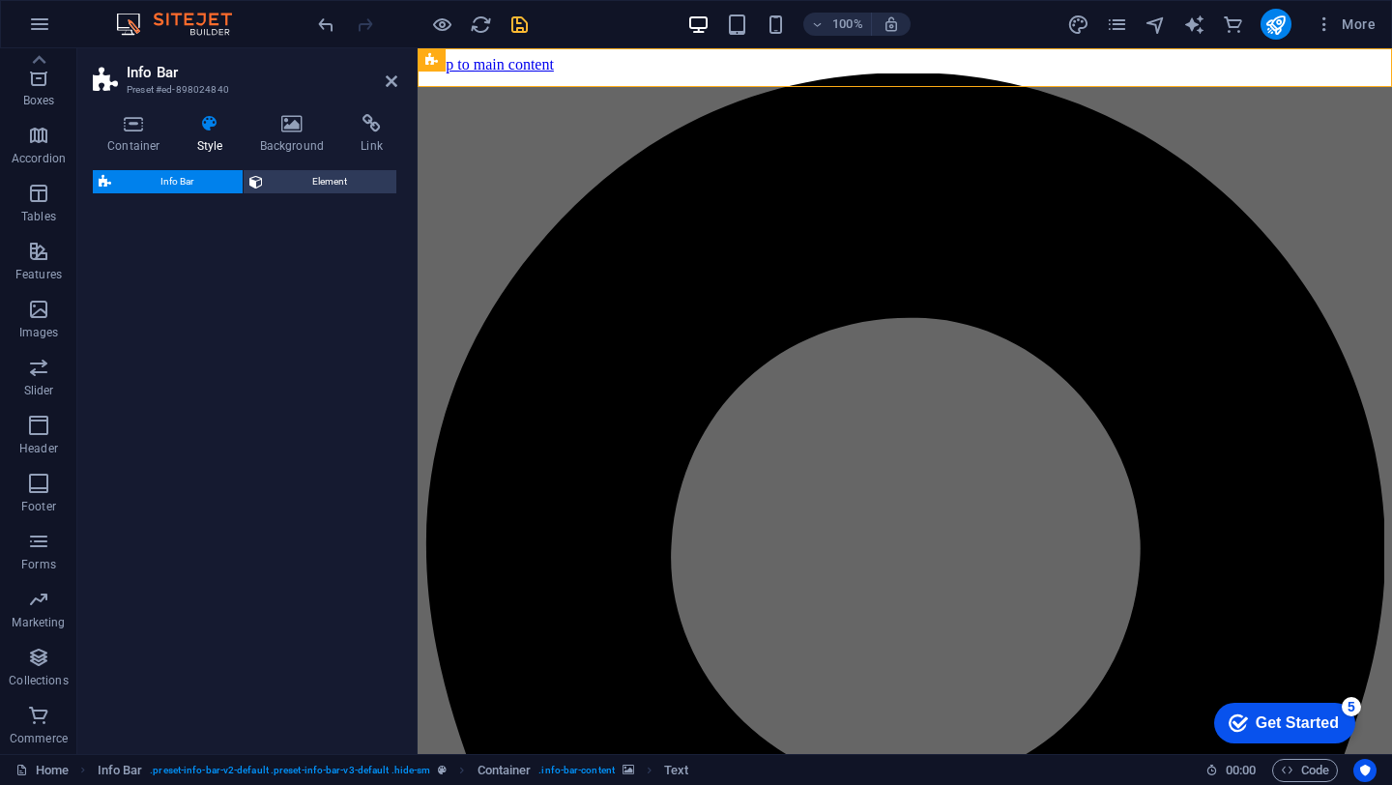
select select "rem"
select select
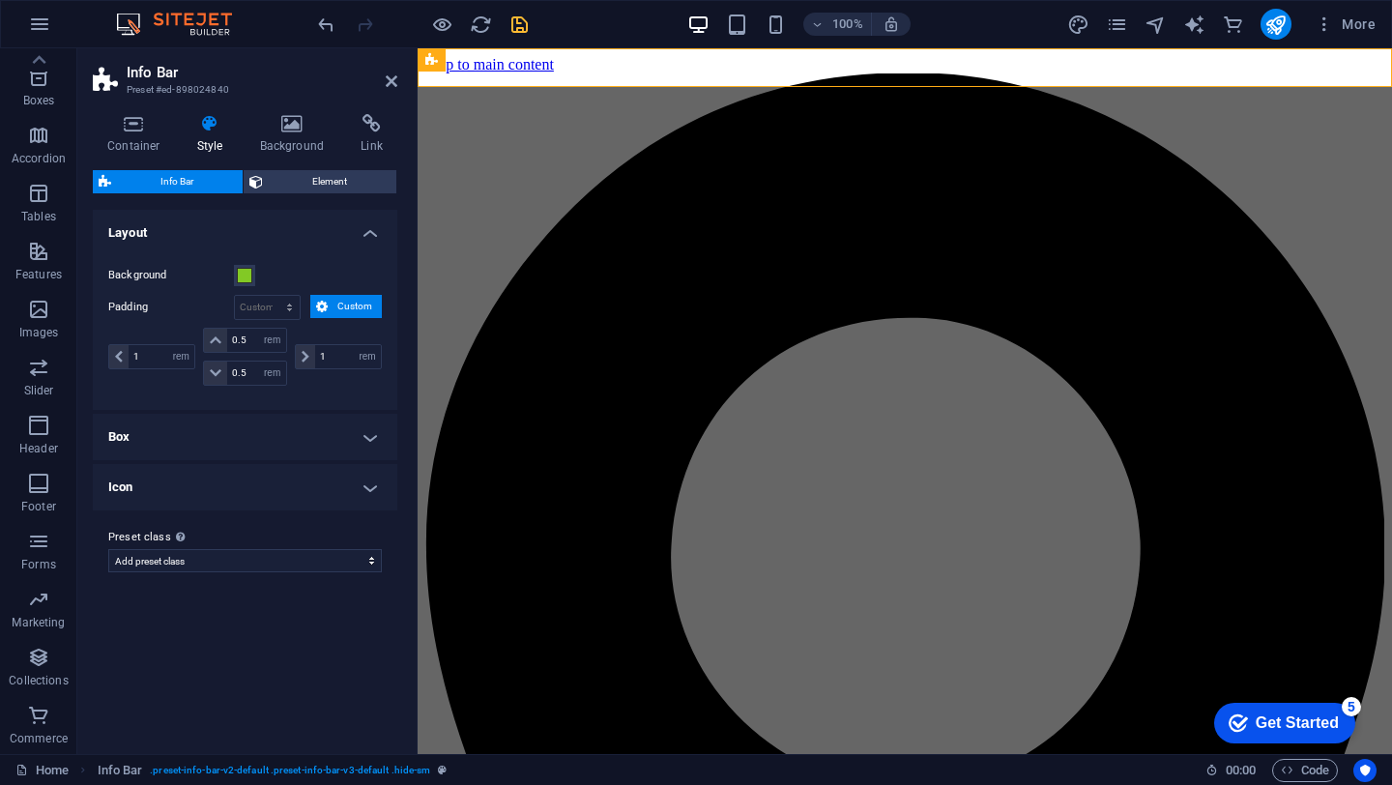
click at [367, 440] on h4 "Box" at bounding box center [245, 437] width 304 height 46
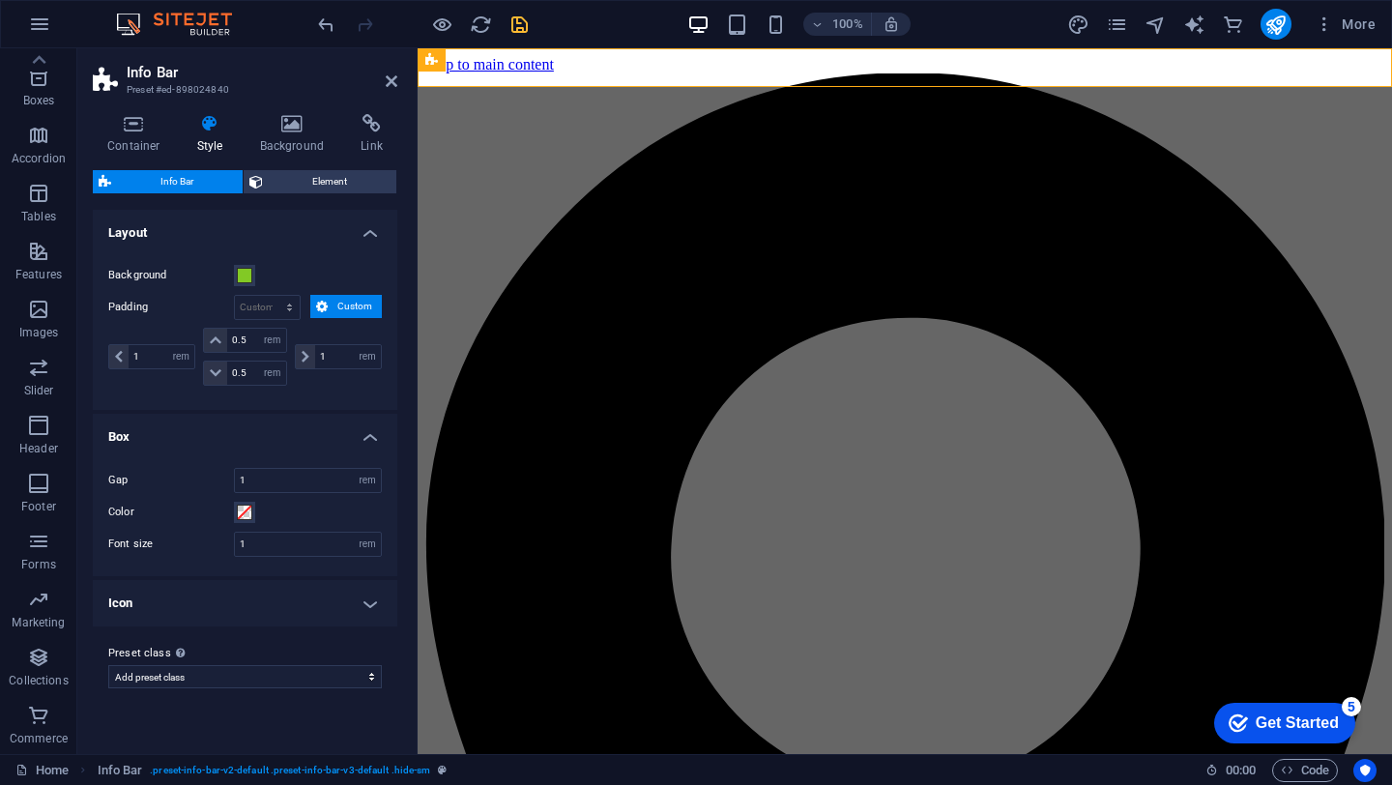
click at [361, 602] on h4 "Icon" at bounding box center [245, 603] width 304 height 46
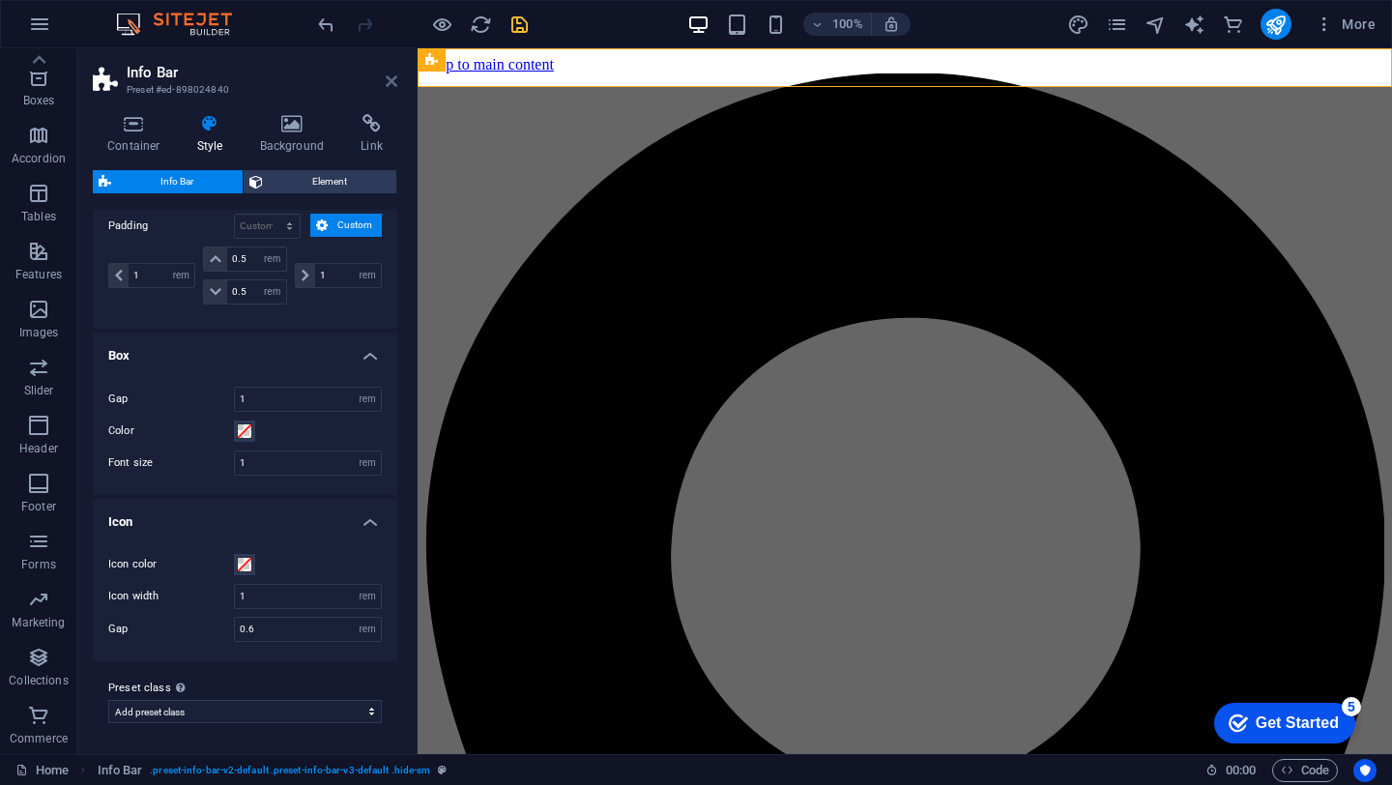
click at [390, 82] on icon at bounding box center [392, 80] width 12 height 15
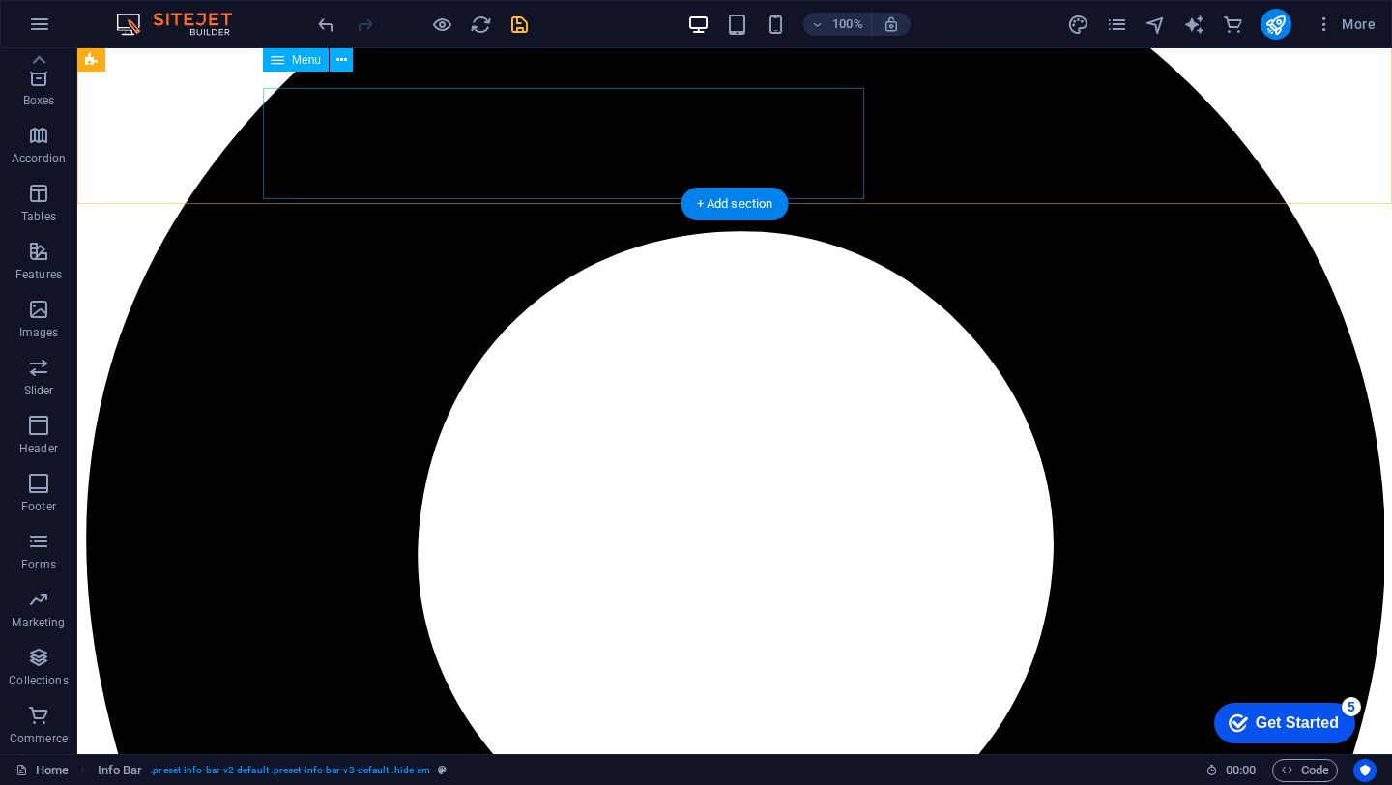
scroll to position [171, 0]
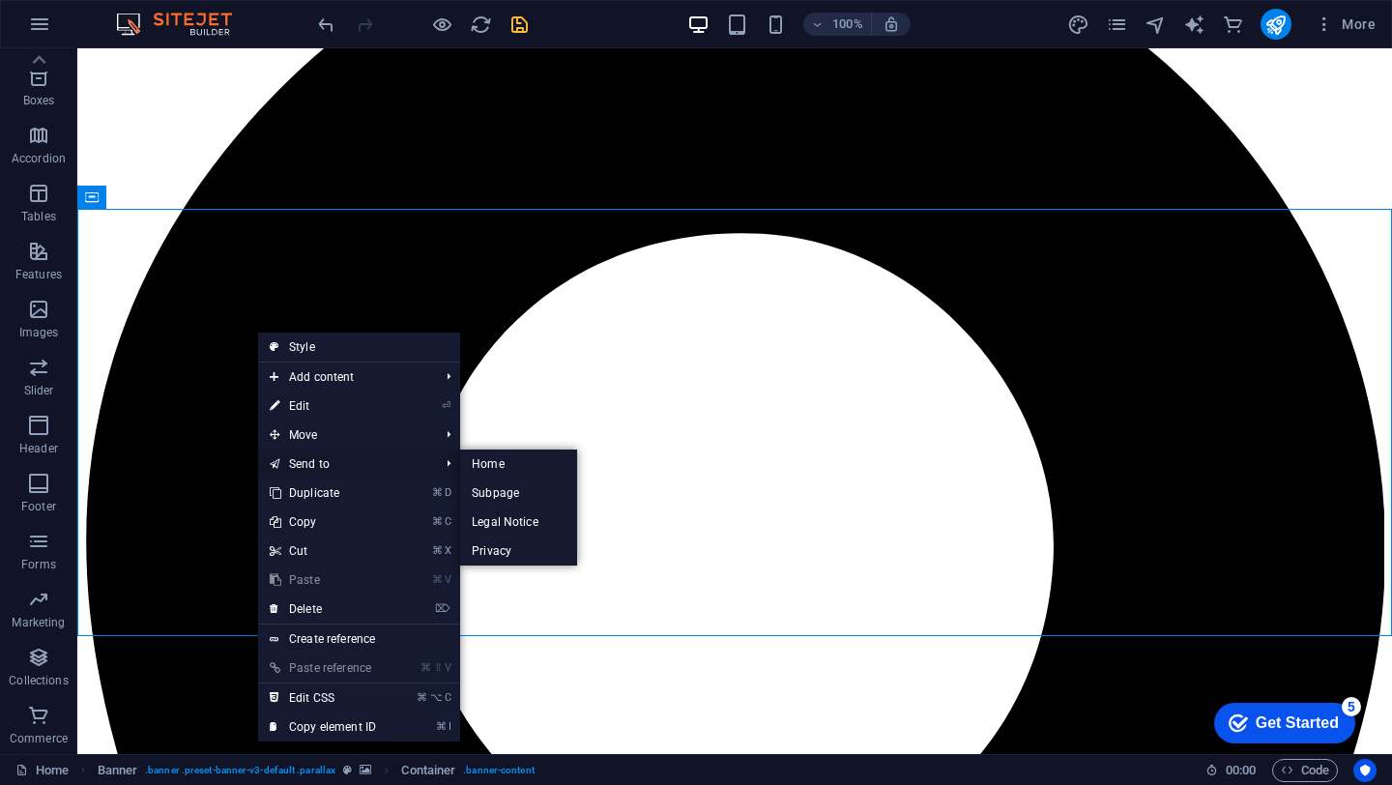
click at [274, 403] on icon at bounding box center [275, 405] width 10 height 29
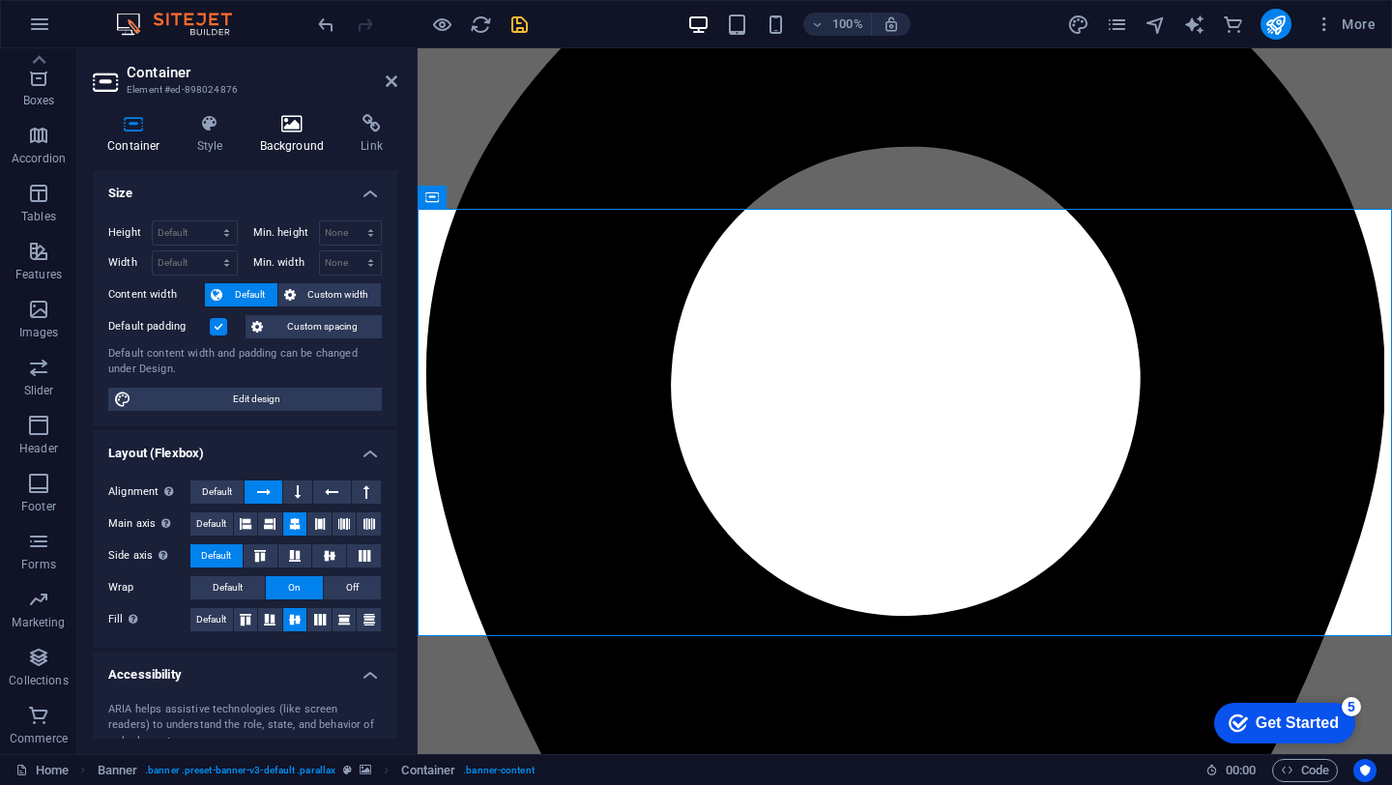
click at [302, 128] on icon at bounding box center [293, 123] width 94 height 19
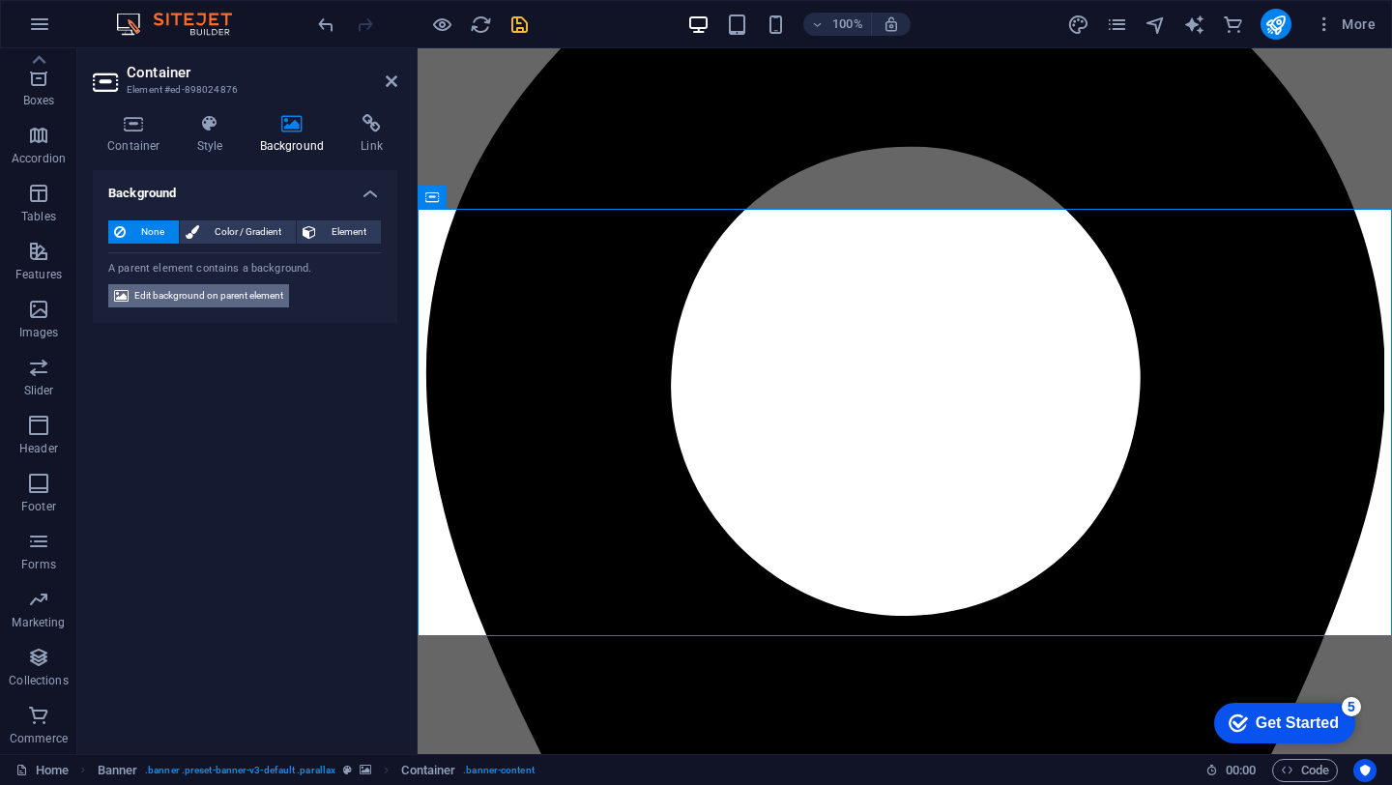
click at [222, 291] on span "Edit background on parent element" at bounding box center [208, 295] width 149 height 23
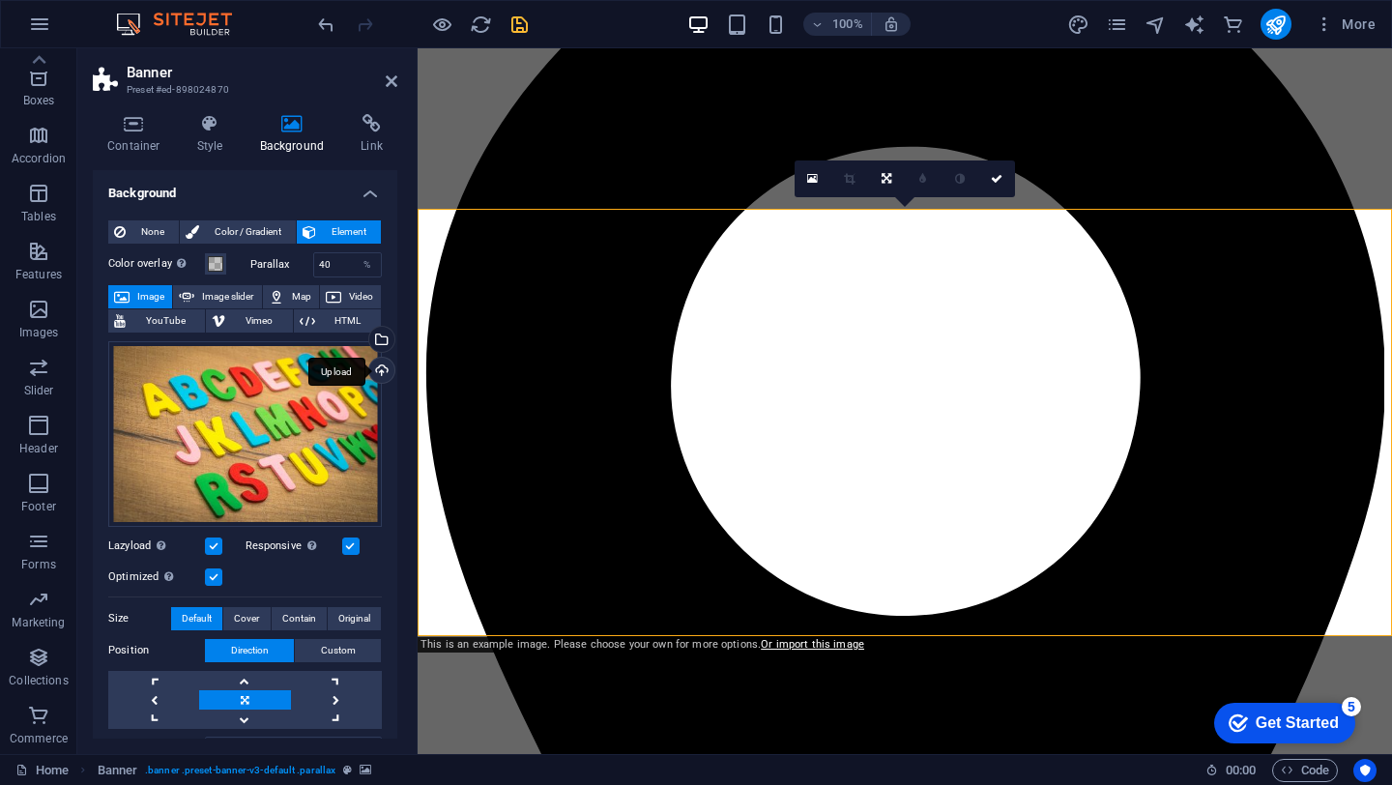
click at [384, 372] on div "Upload" at bounding box center [379, 372] width 29 height 29
click at [997, 186] on link at bounding box center [996, 178] width 37 height 37
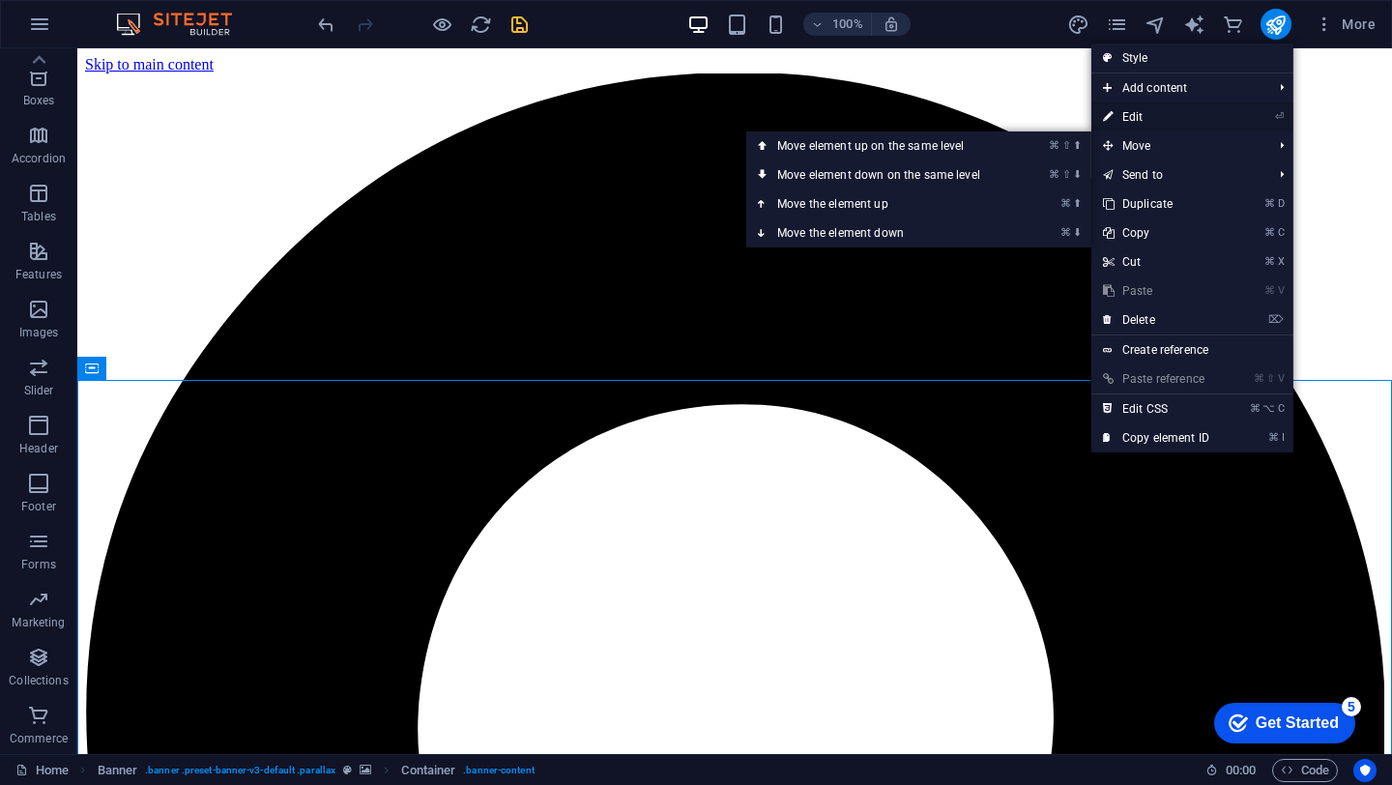
click at [1139, 115] on link "⏎ Edit" at bounding box center [1156, 116] width 130 height 29
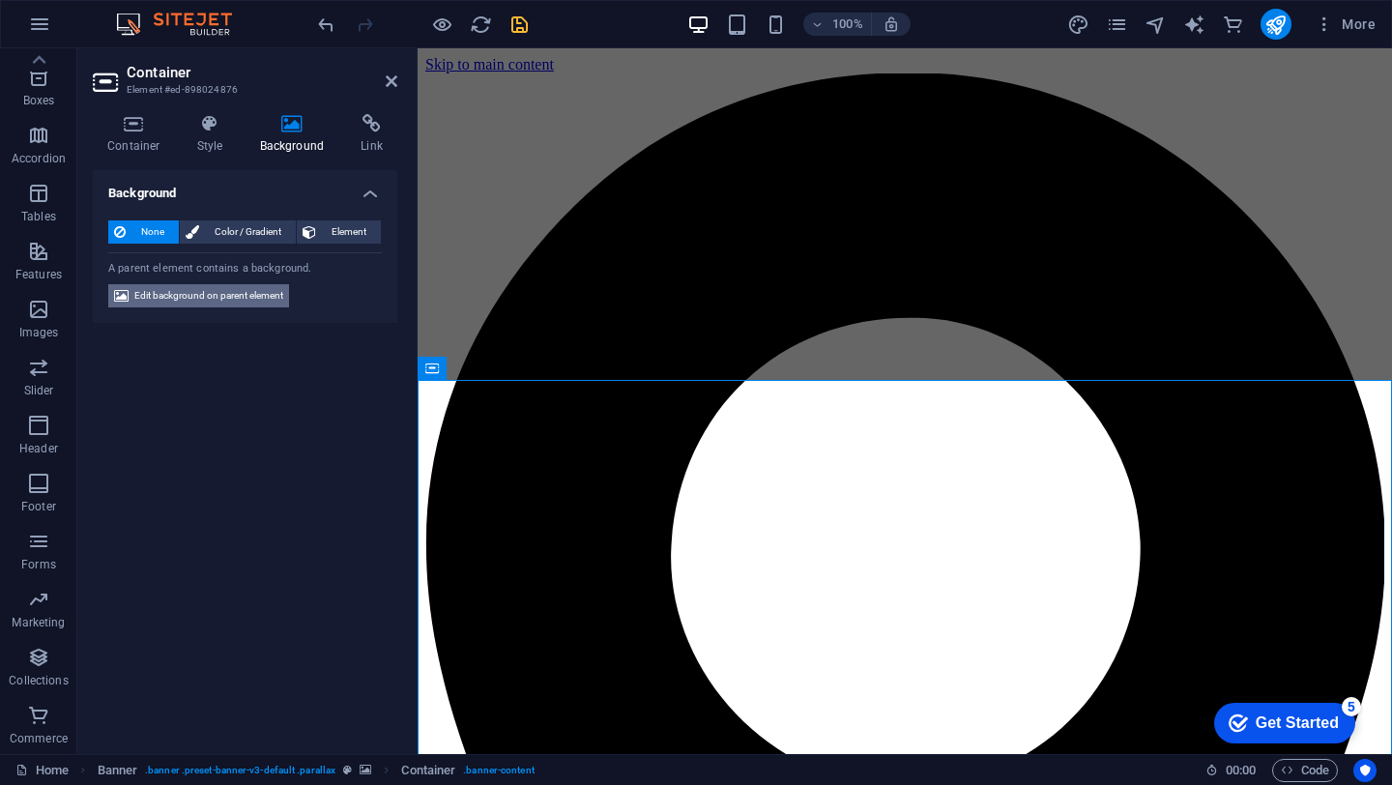
click at [271, 297] on span "Edit background on parent element" at bounding box center [208, 295] width 149 height 23
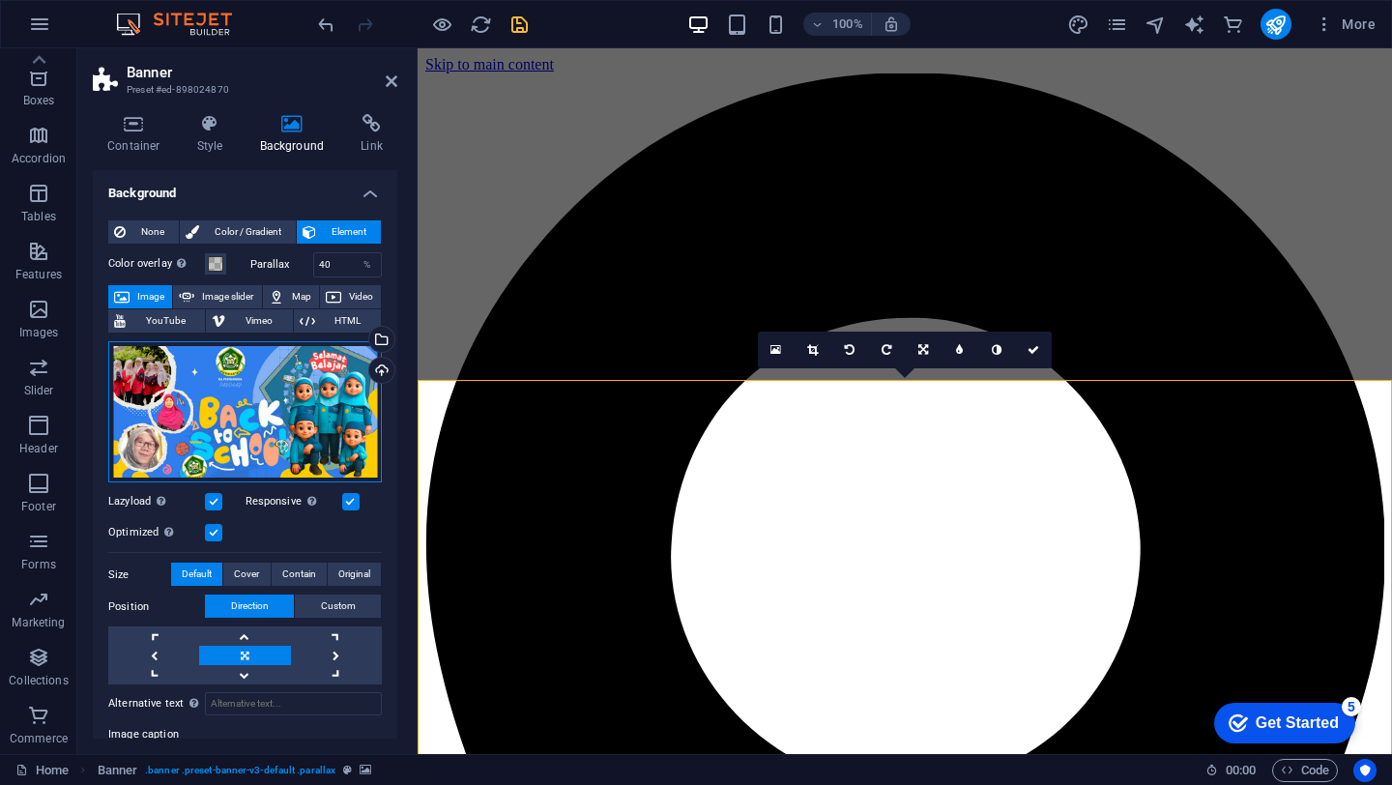
click at [315, 430] on div "Drag files here, click to choose files or select files from Files or our free s…" at bounding box center [245, 412] width 274 height 142
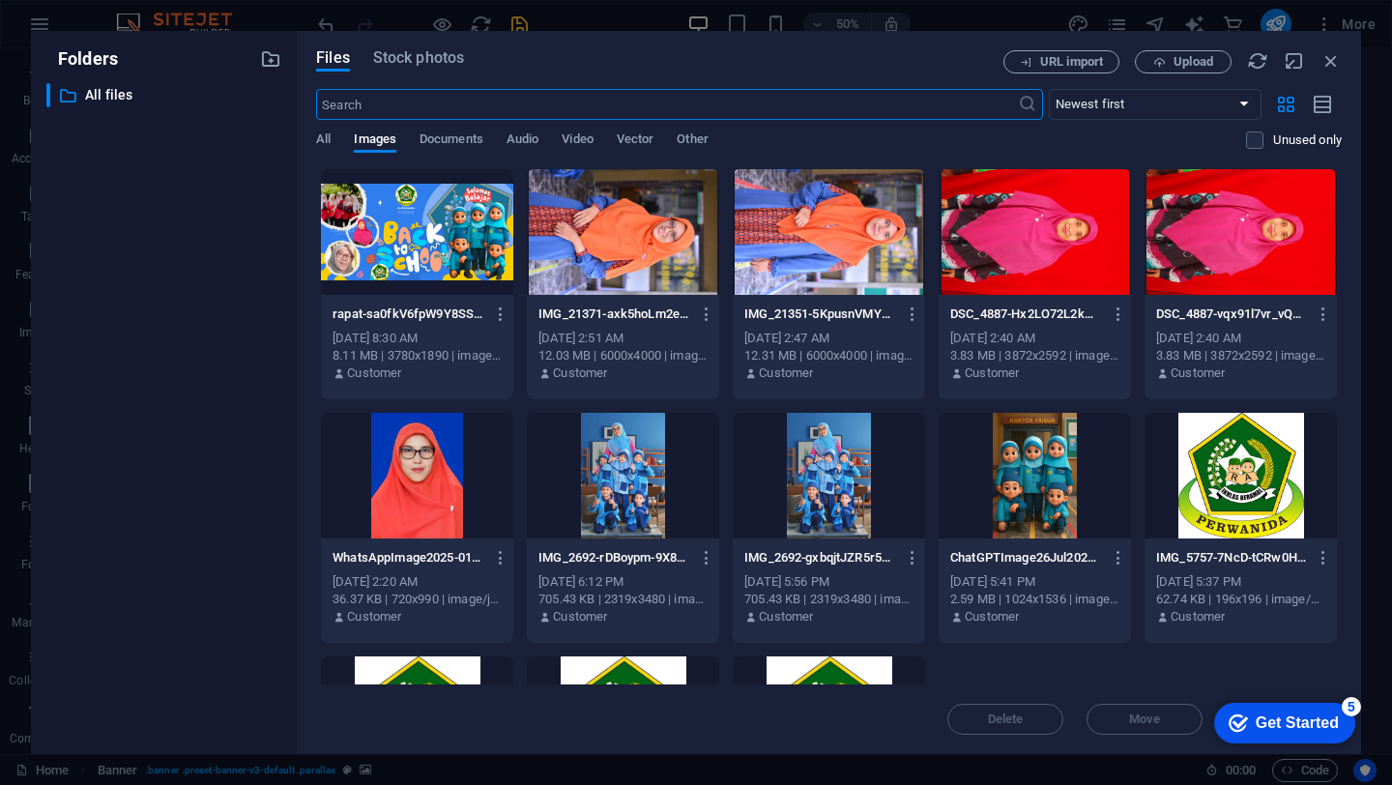
click at [465, 266] on div at bounding box center [417, 232] width 192 height 126
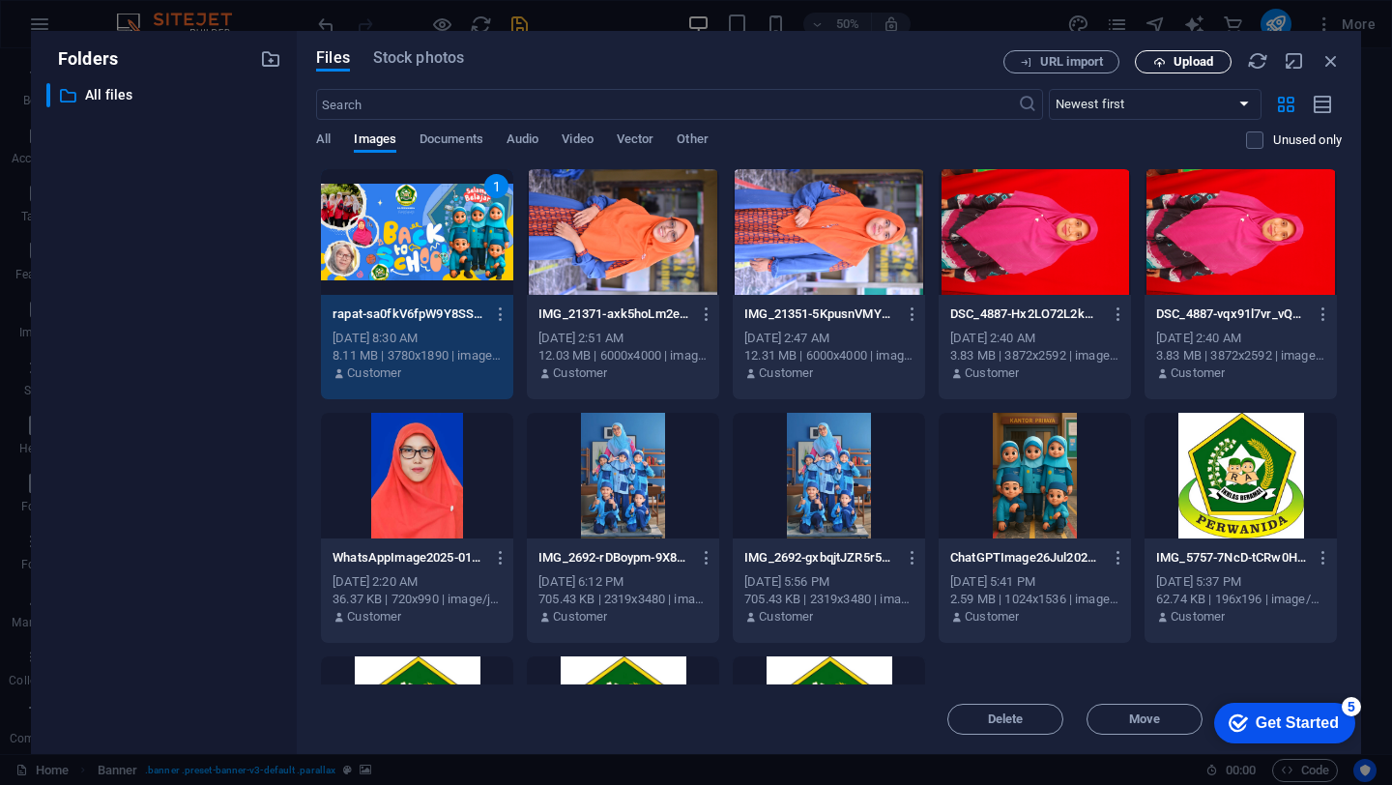
click at [1206, 67] on span "Upload" at bounding box center [1193, 62] width 40 height 12
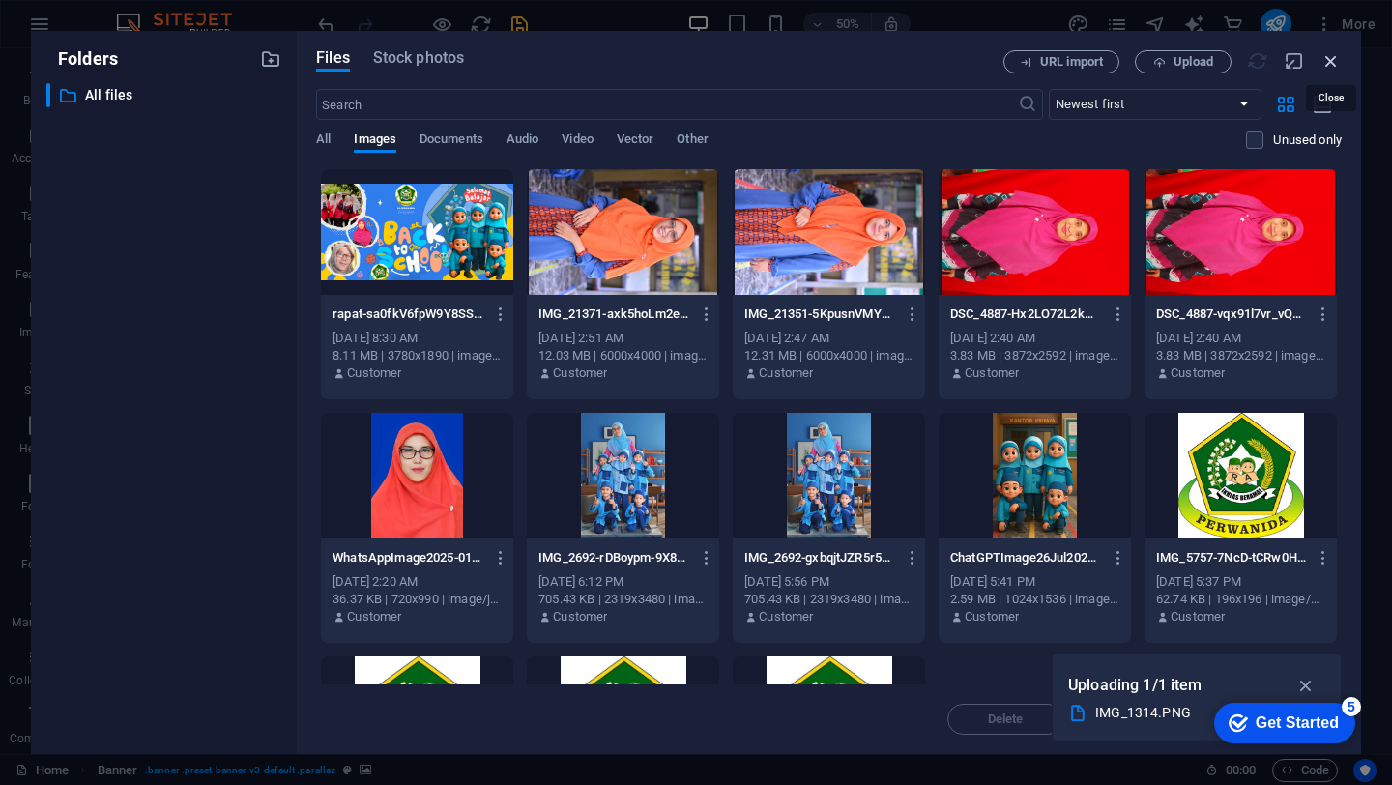
click at [1328, 61] on icon "button" at bounding box center [1330, 60] width 21 height 21
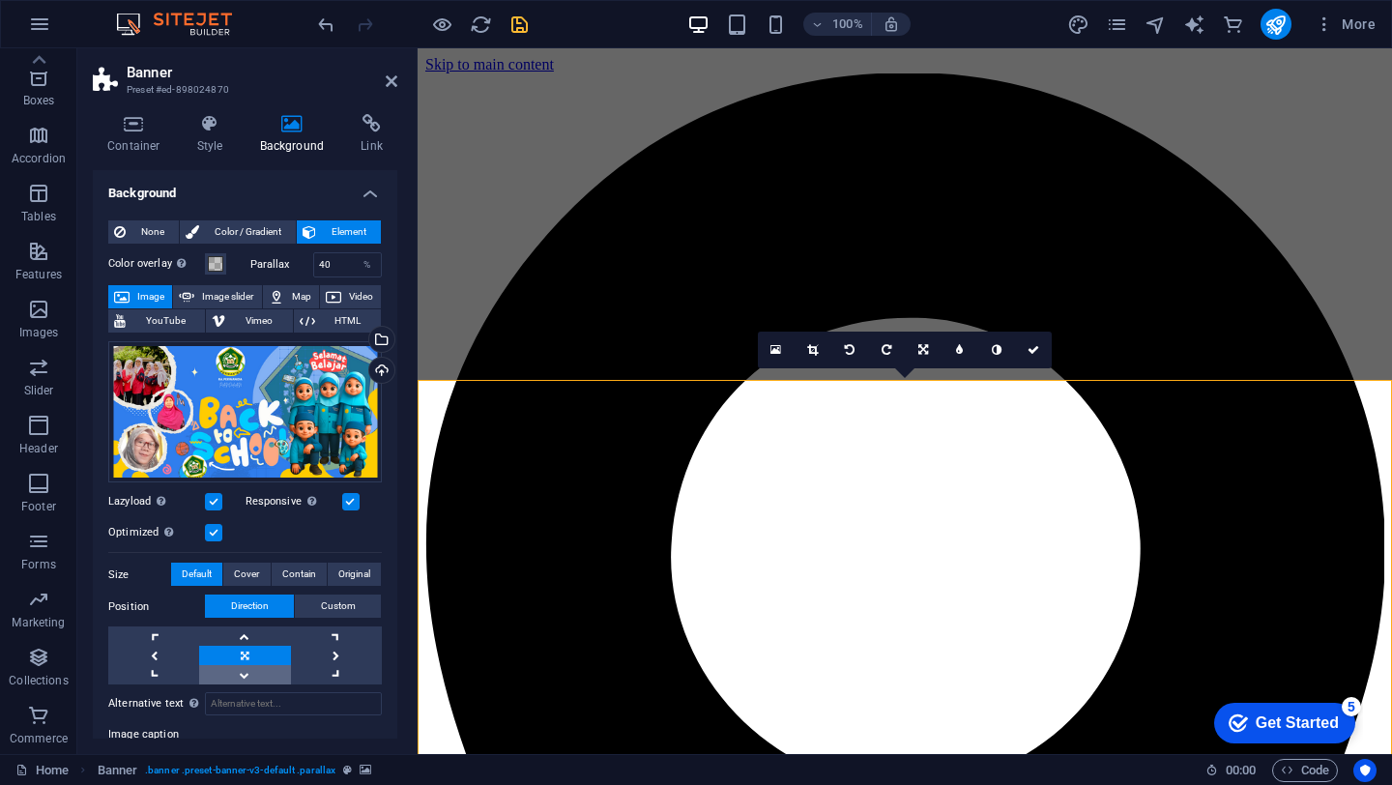
click at [244, 673] on link at bounding box center [244, 674] width 91 height 19
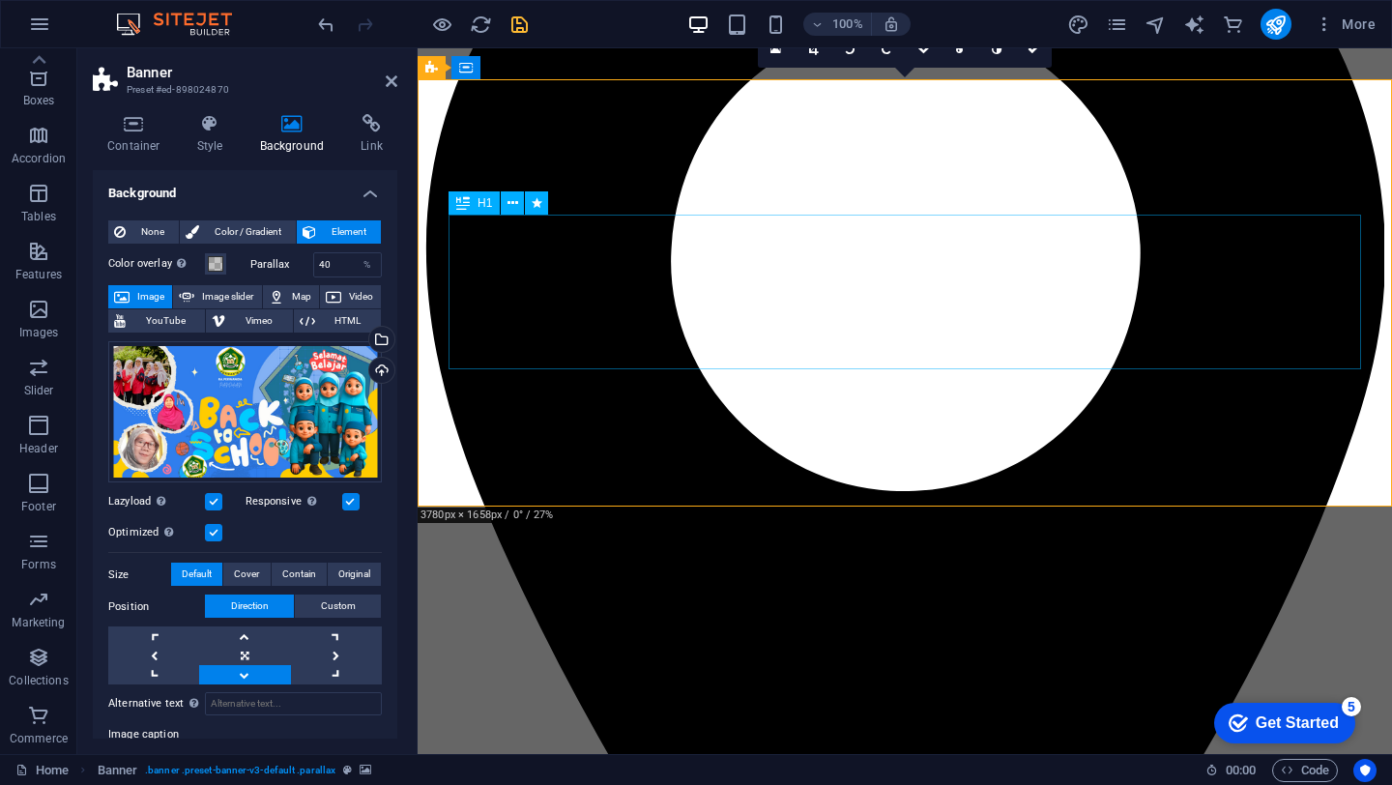
scroll to position [292, 0]
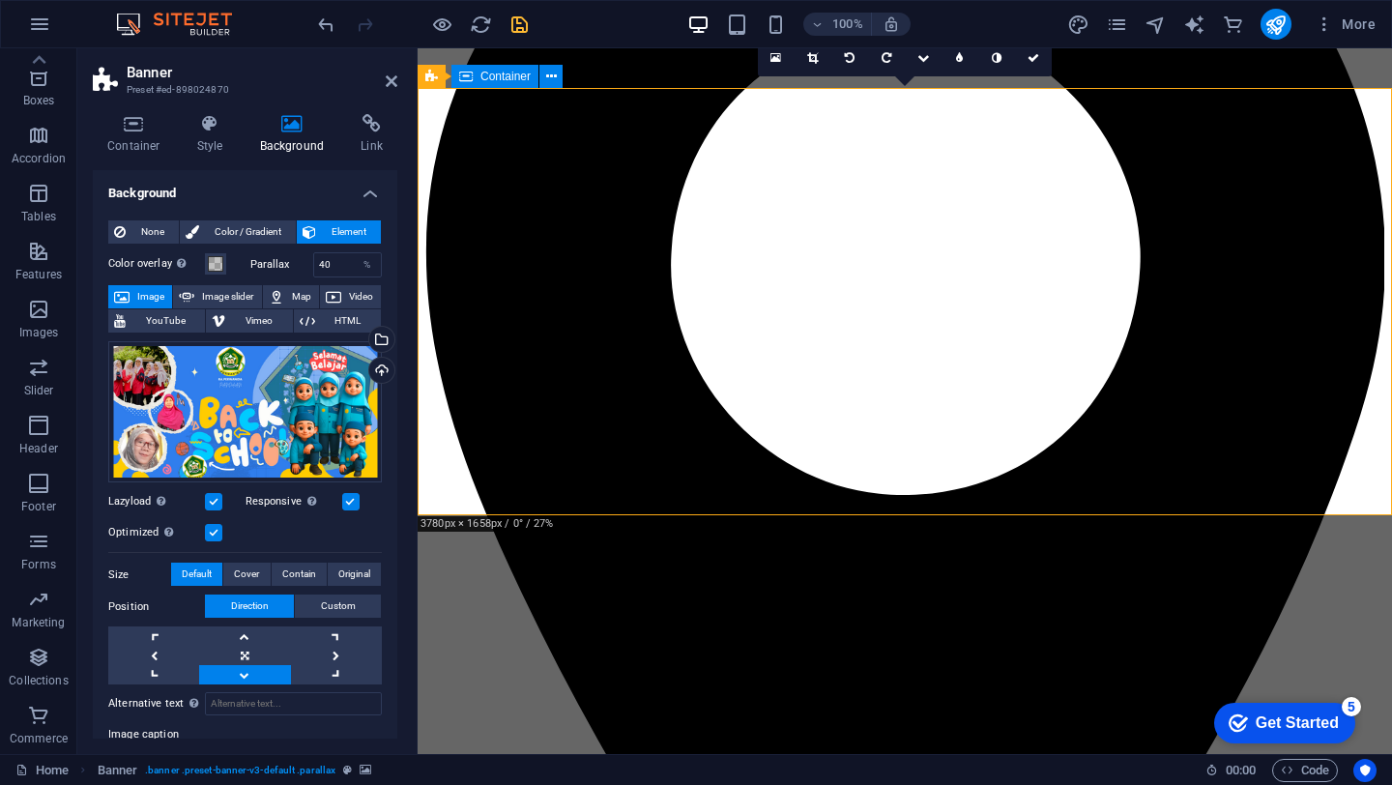
click at [811, 56] on icon at bounding box center [812, 58] width 11 height 12
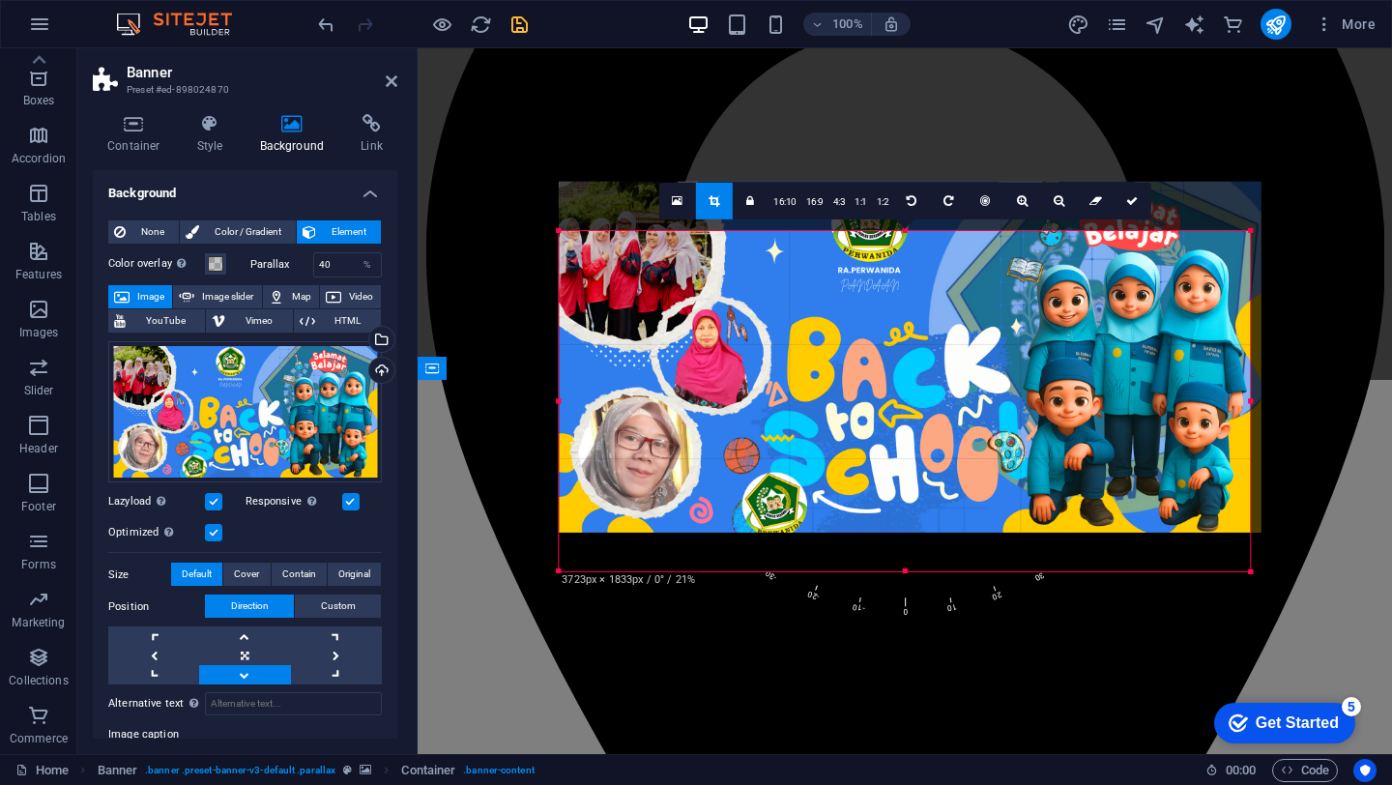
drag, startPoint x: 1291, startPoint y: 208, endPoint x: 1203, endPoint y: 257, distance: 100.8
click at [1203, 257] on div "180 170 160 150 140 130 120 110 100 90 80 70 60 50 40 30 20 10 0 -10 -20 -30 -4…" at bounding box center [904, 401] width 691 height 340
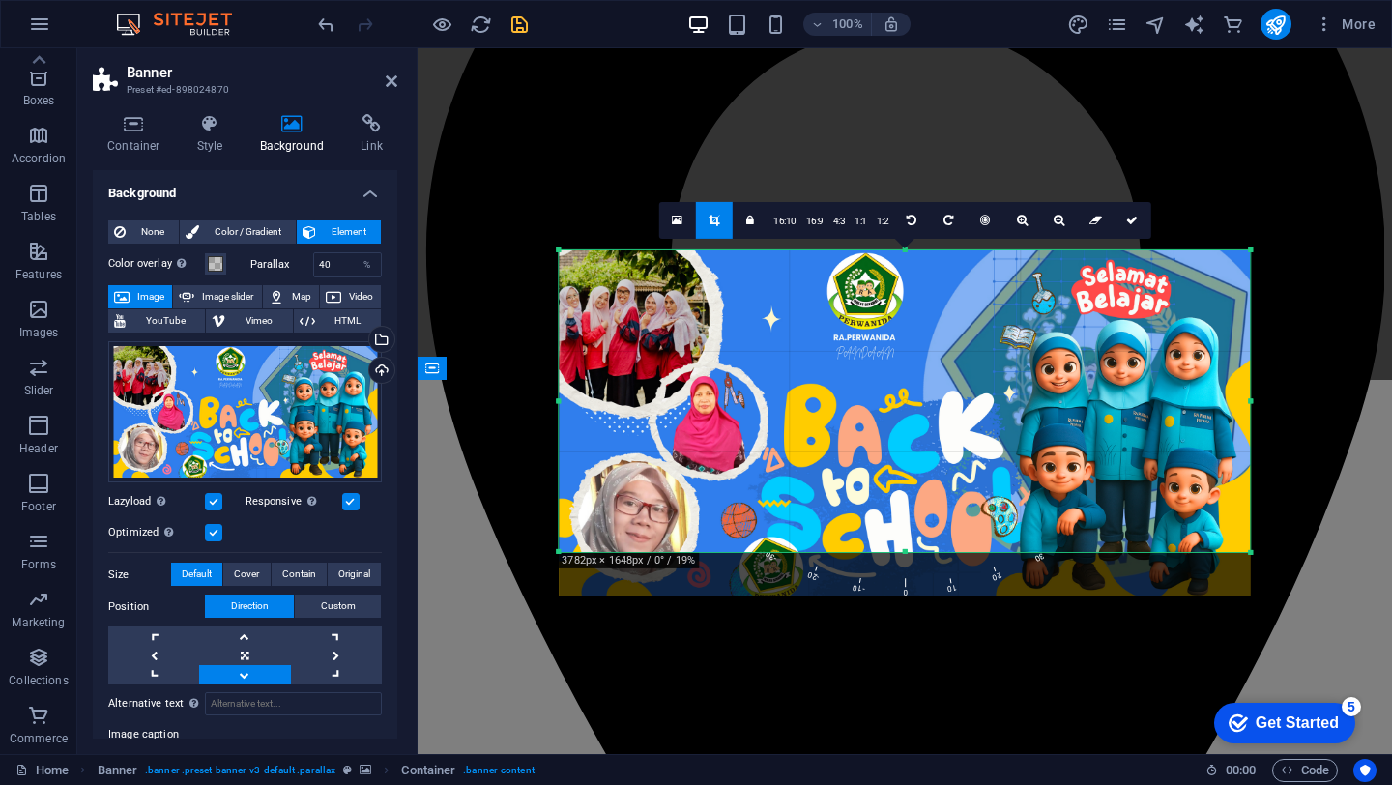
drag, startPoint x: 899, startPoint y: 323, endPoint x: 900, endPoint y: 369, distance: 46.4
click at [900, 369] on div at bounding box center [905, 423] width 691 height 346
click at [1134, 215] on icon at bounding box center [1132, 221] width 12 height 12
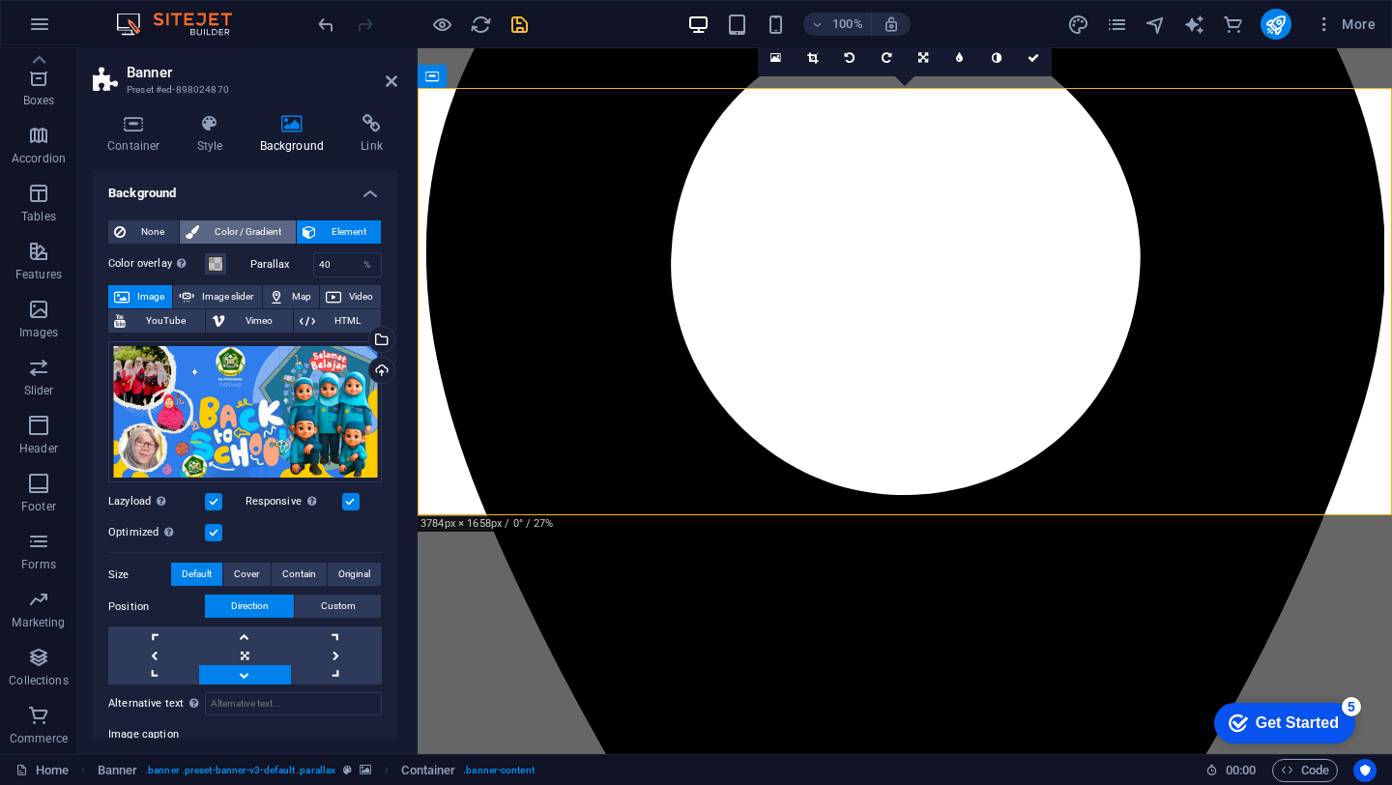
click at [231, 227] on span "Color / Gradient" at bounding box center [247, 231] width 85 height 23
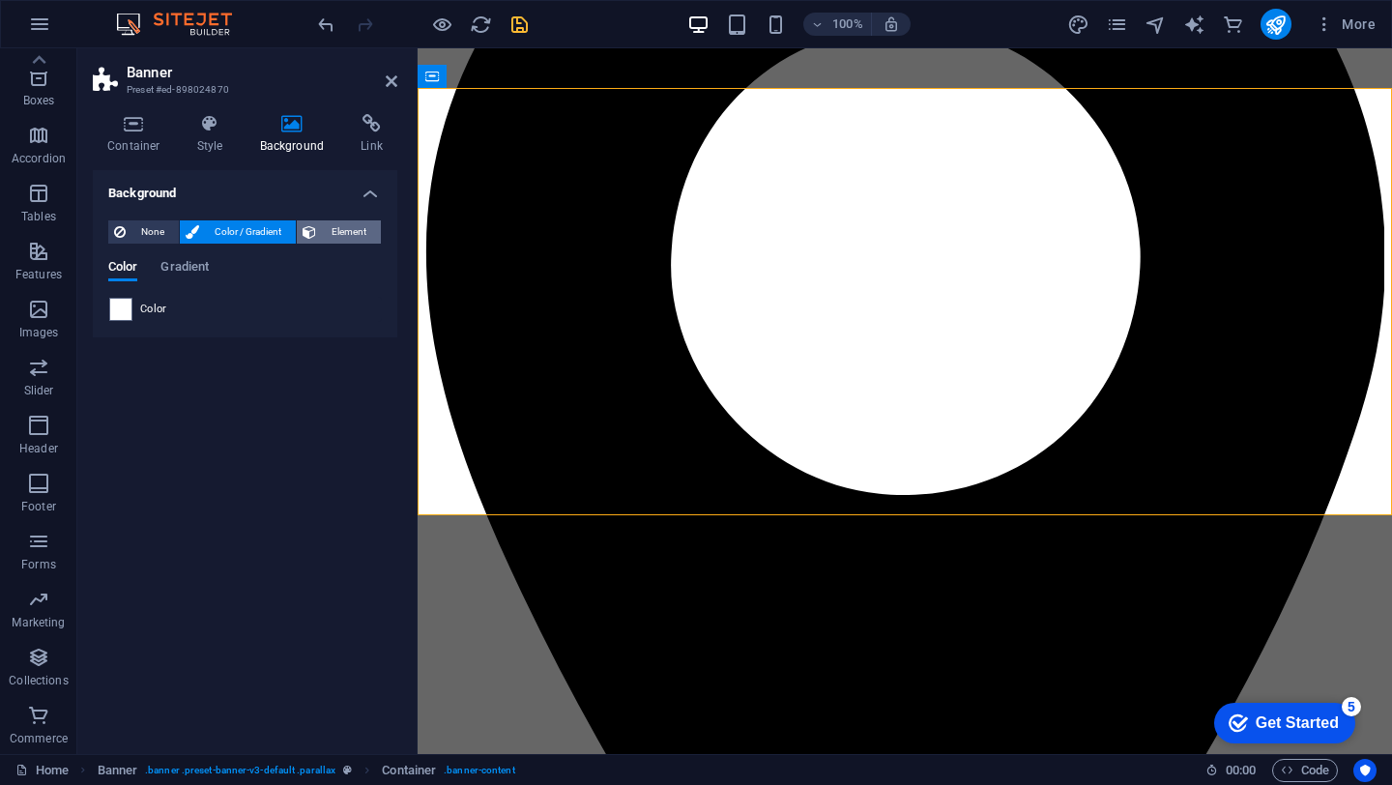
click at [340, 221] on span "Element" at bounding box center [348, 231] width 53 height 23
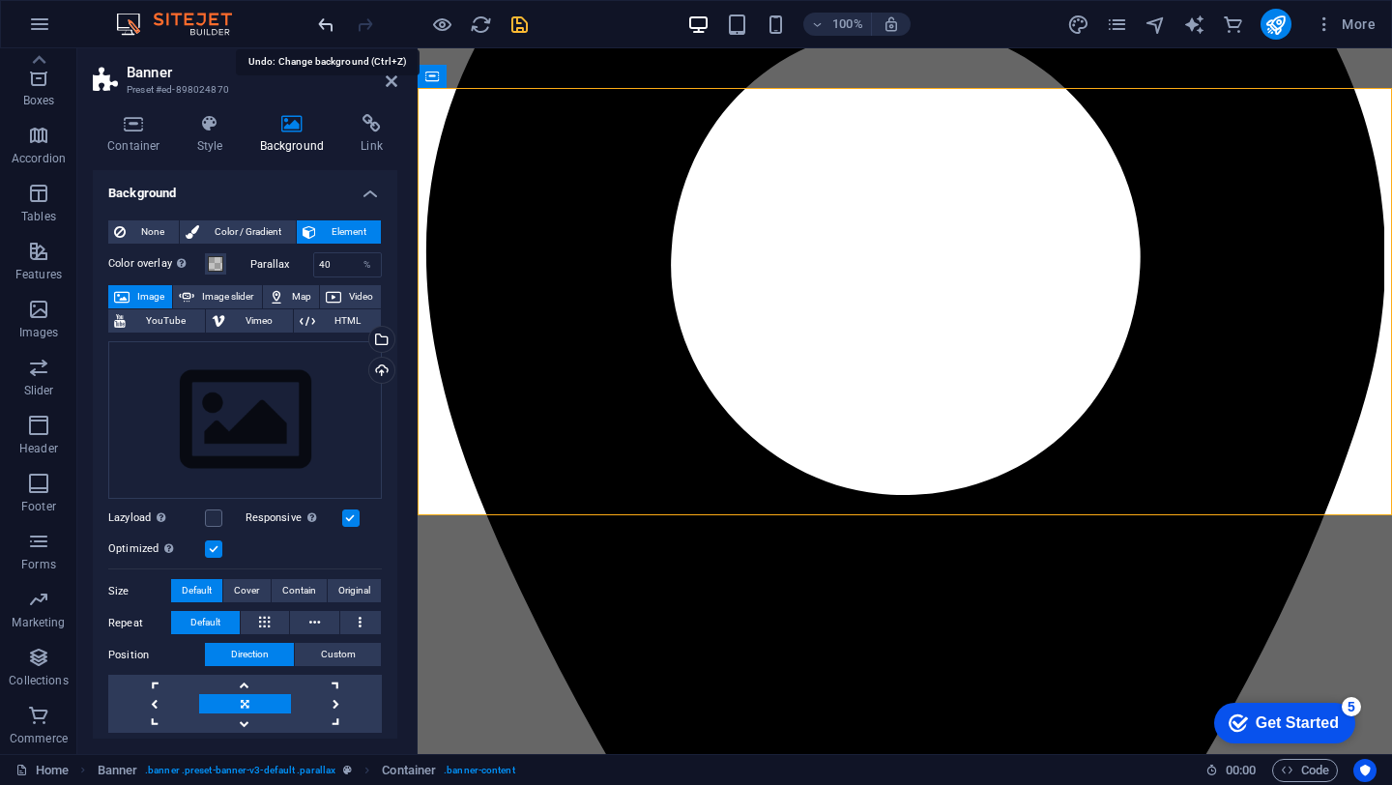
click at [317, 24] on icon "undo" at bounding box center [326, 25] width 22 height 22
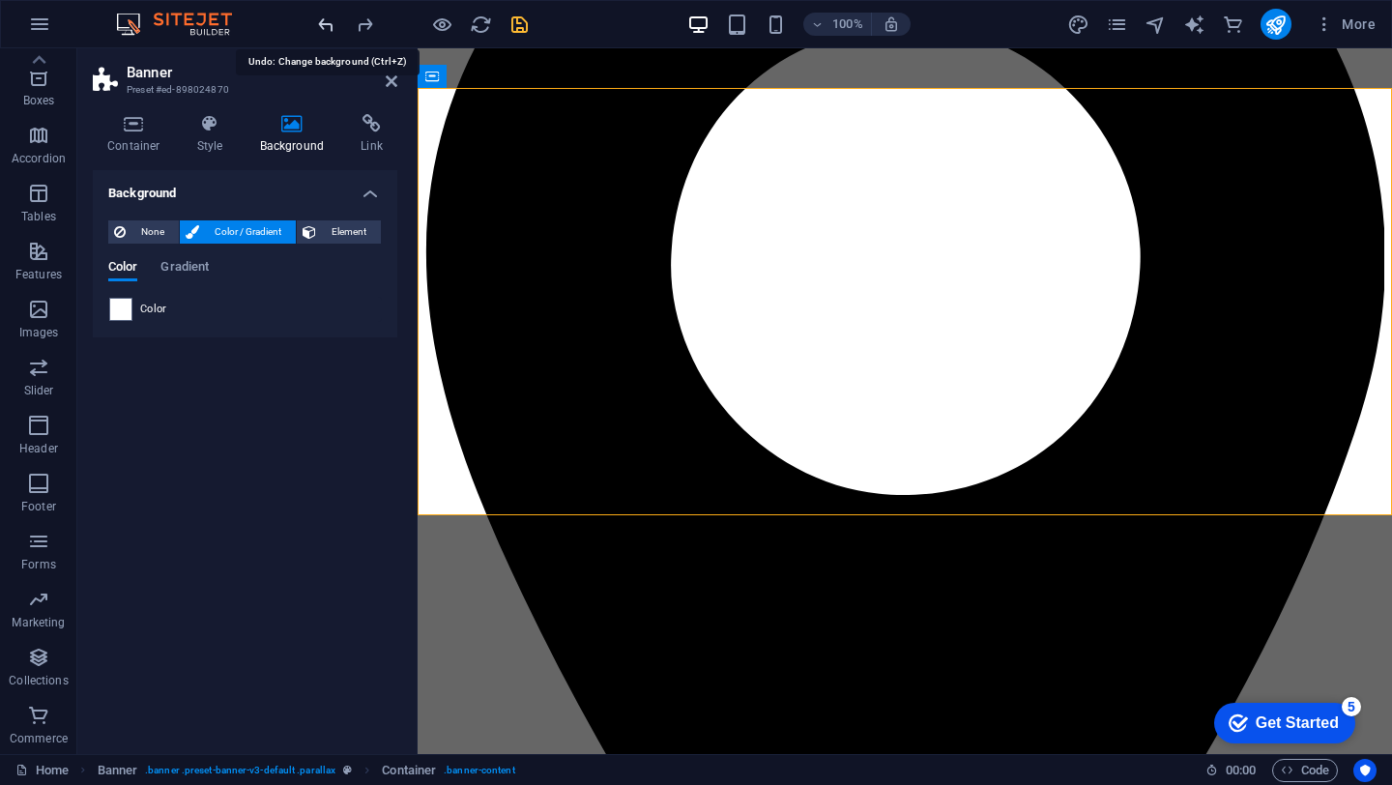
click at [317, 24] on icon "undo" at bounding box center [326, 25] width 22 height 22
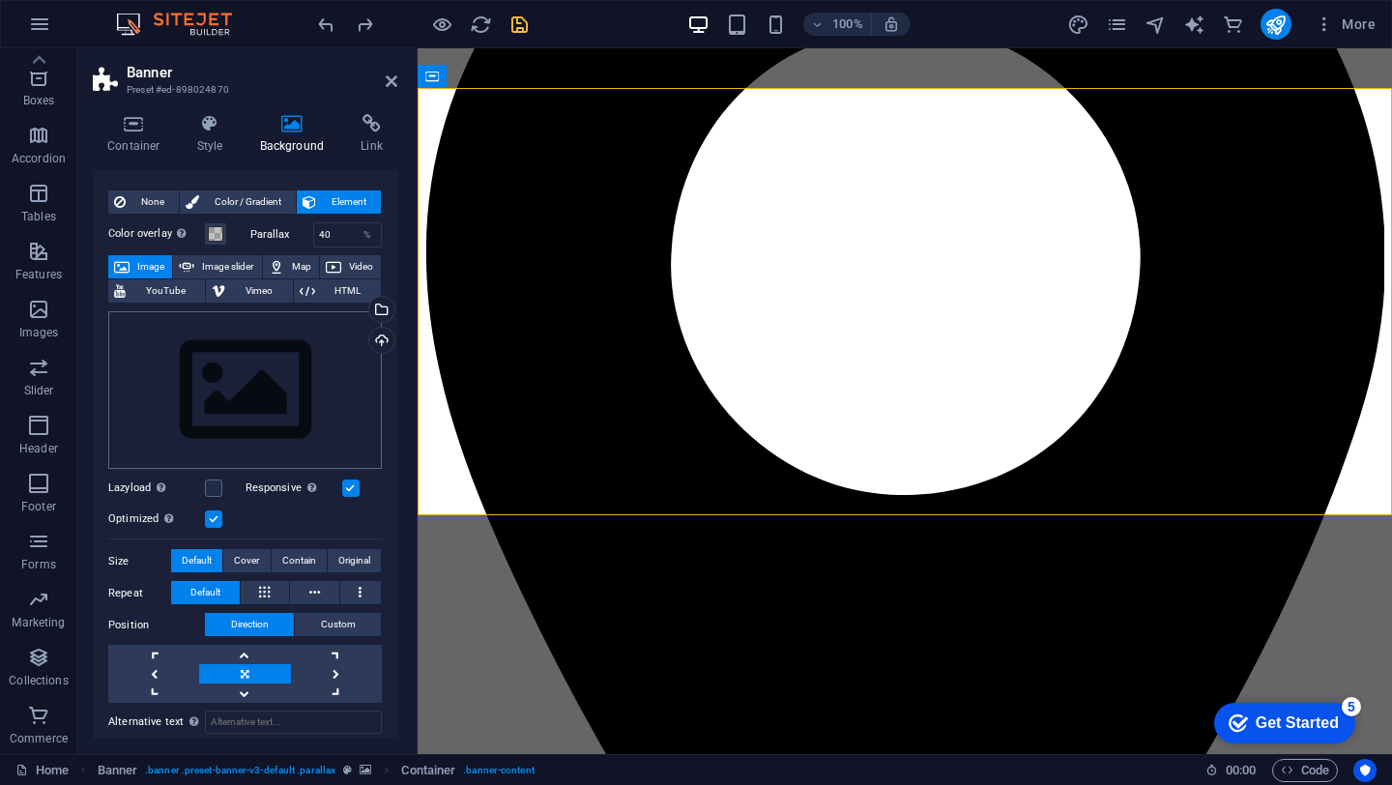
scroll to position [23, 0]
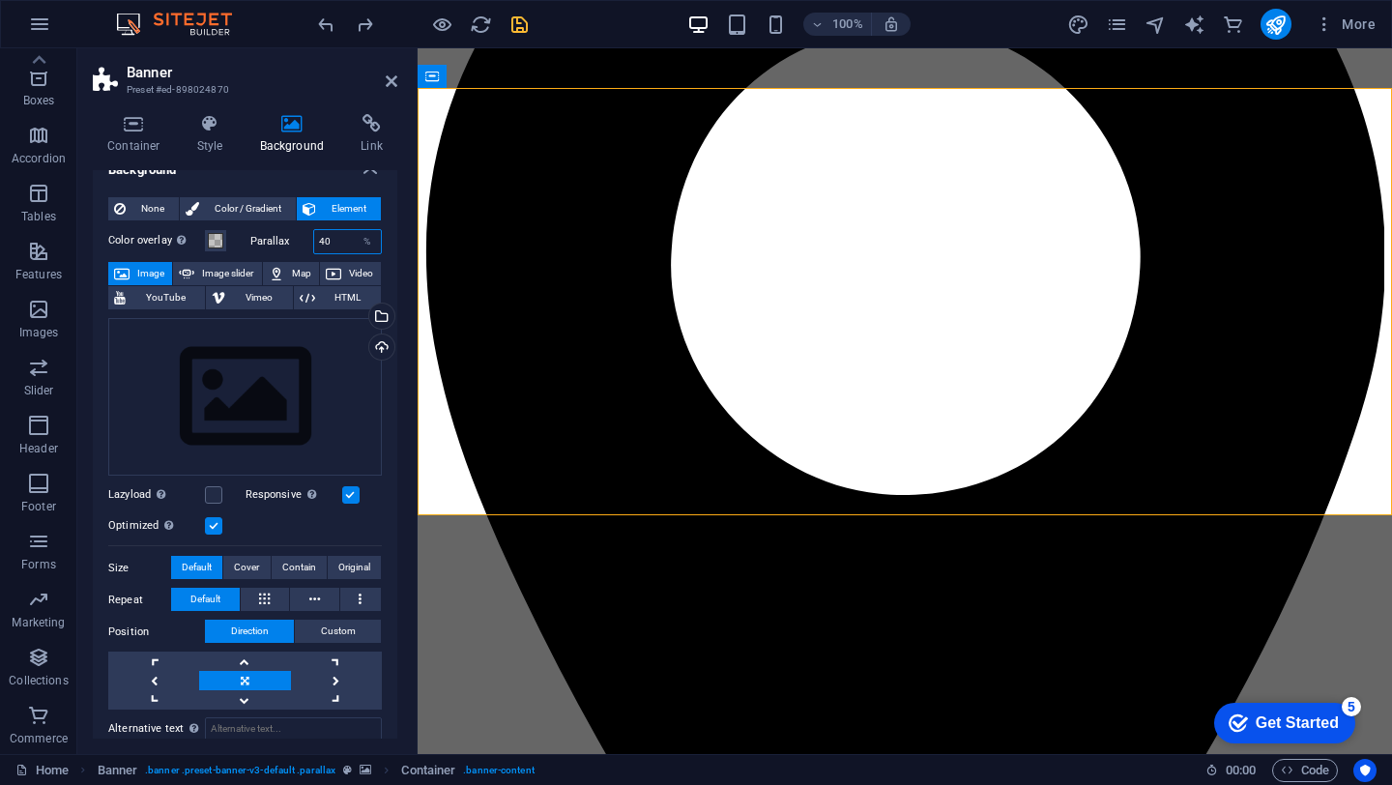
click at [344, 235] on input "40" at bounding box center [348, 241] width 68 height 23
type input "4"
type input "3"
type input "2"
click at [331, 242] on input "10" at bounding box center [348, 241] width 68 height 23
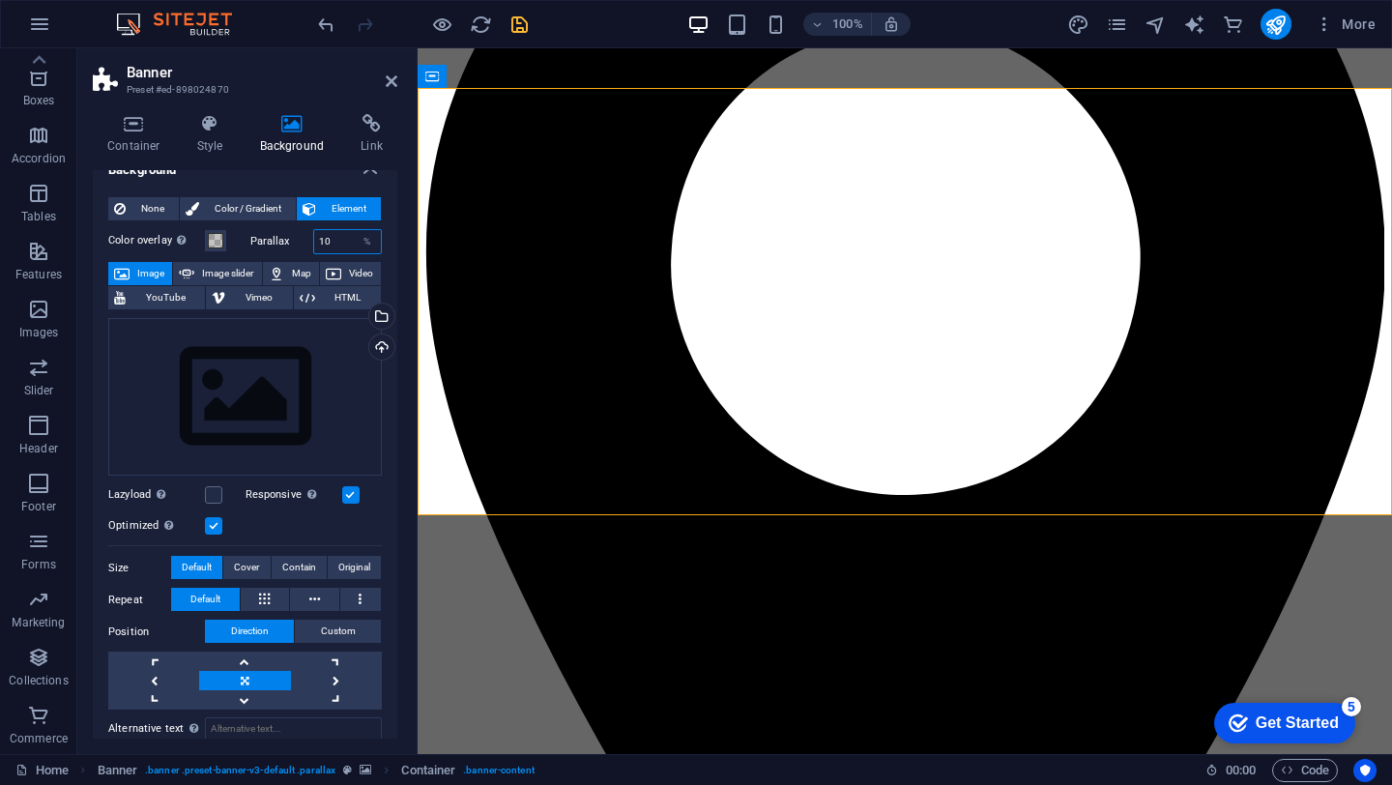
type input "1"
type input "5"
type input "1"
type input "0"
click at [390, 78] on icon at bounding box center [392, 80] width 12 height 15
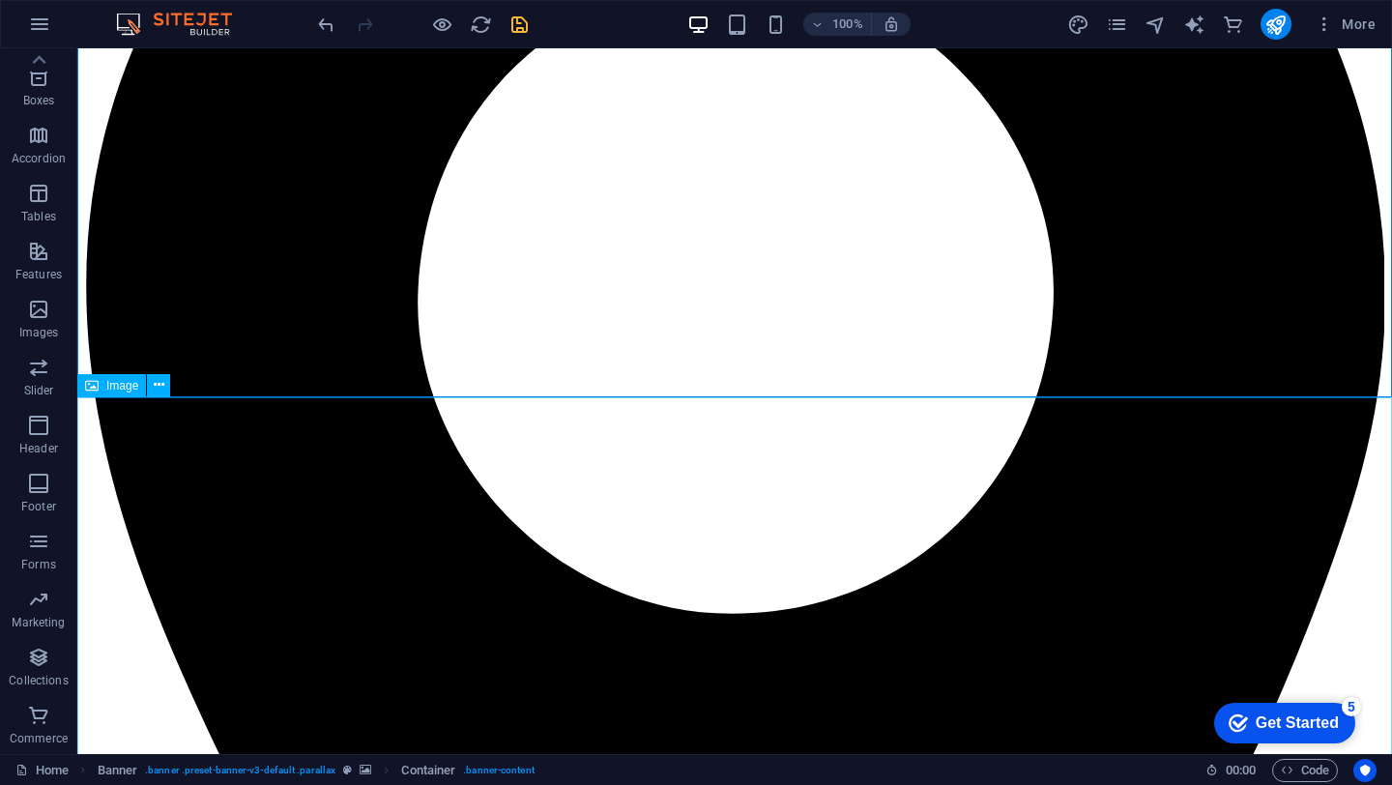
scroll to position [444, 0]
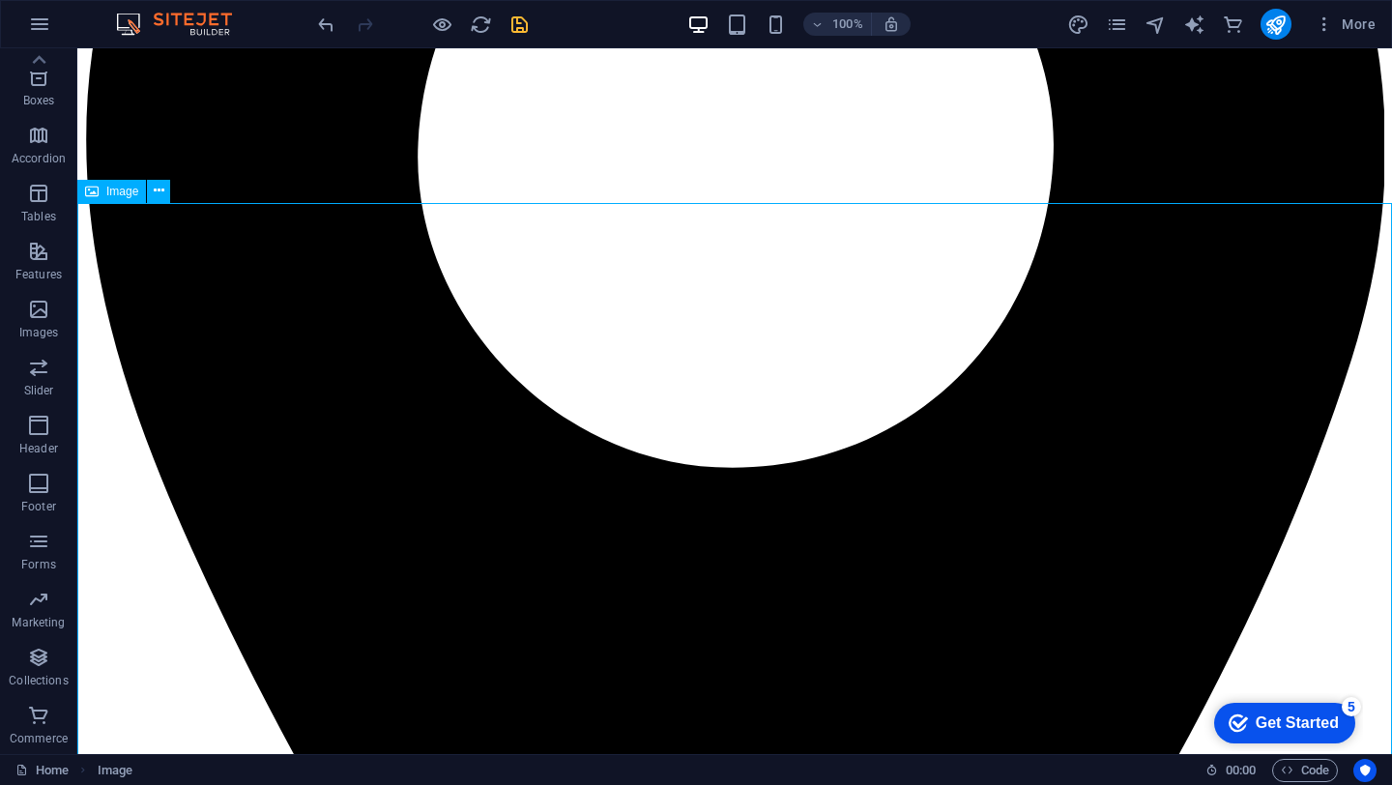
scroll to position [564, 0]
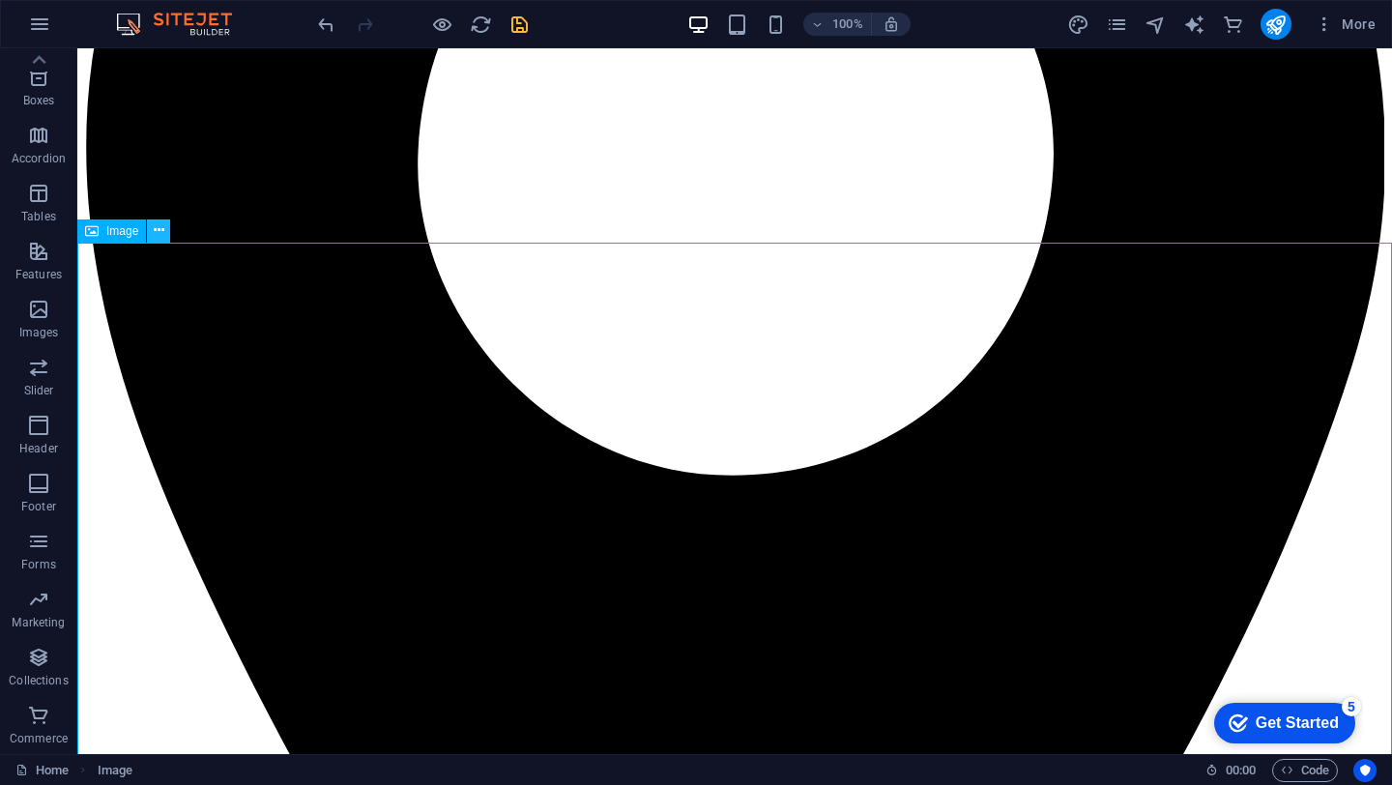
click at [154, 230] on icon at bounding box center [159, 230] width 11 height 20
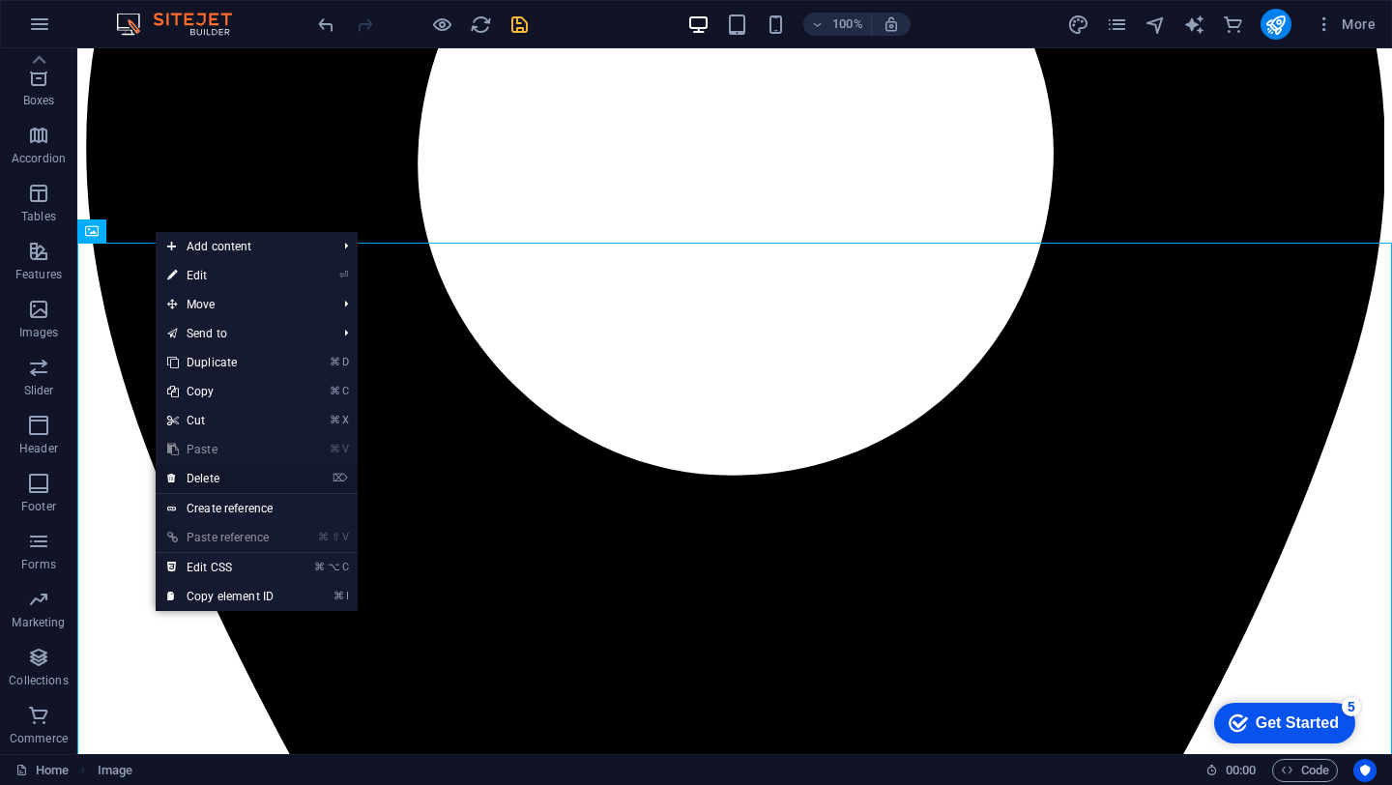
click at [206, 476] on link "⌦ Delete" at bounding box center [221, 478] width 130 height 29
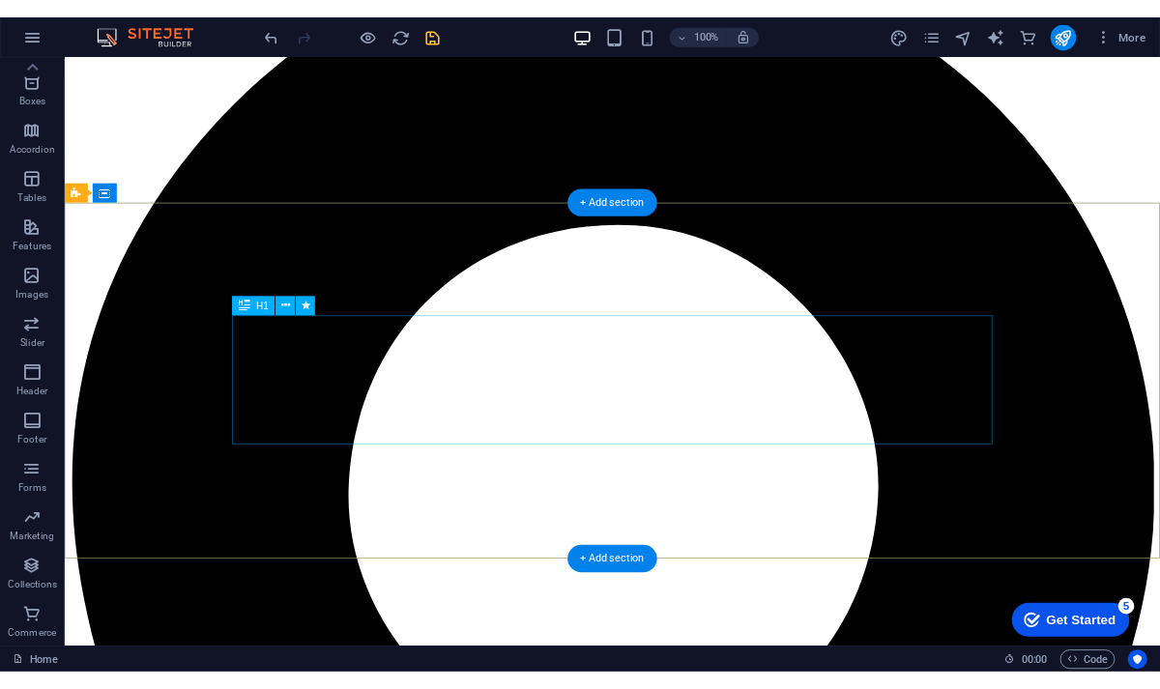
scroll to position [159, 0]
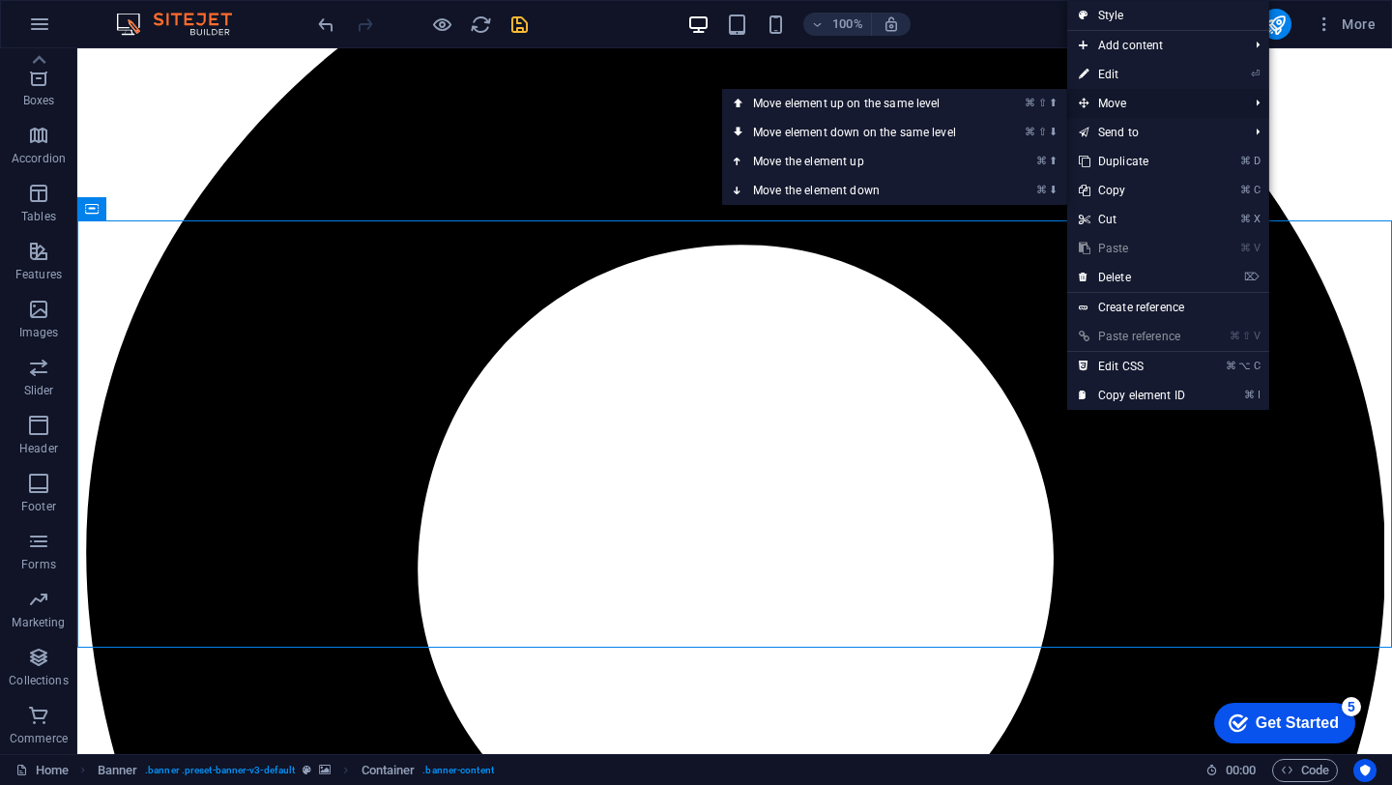
click at [1115, 101] on span "Move" at bounding box center [1153, 103] width 173 height 29
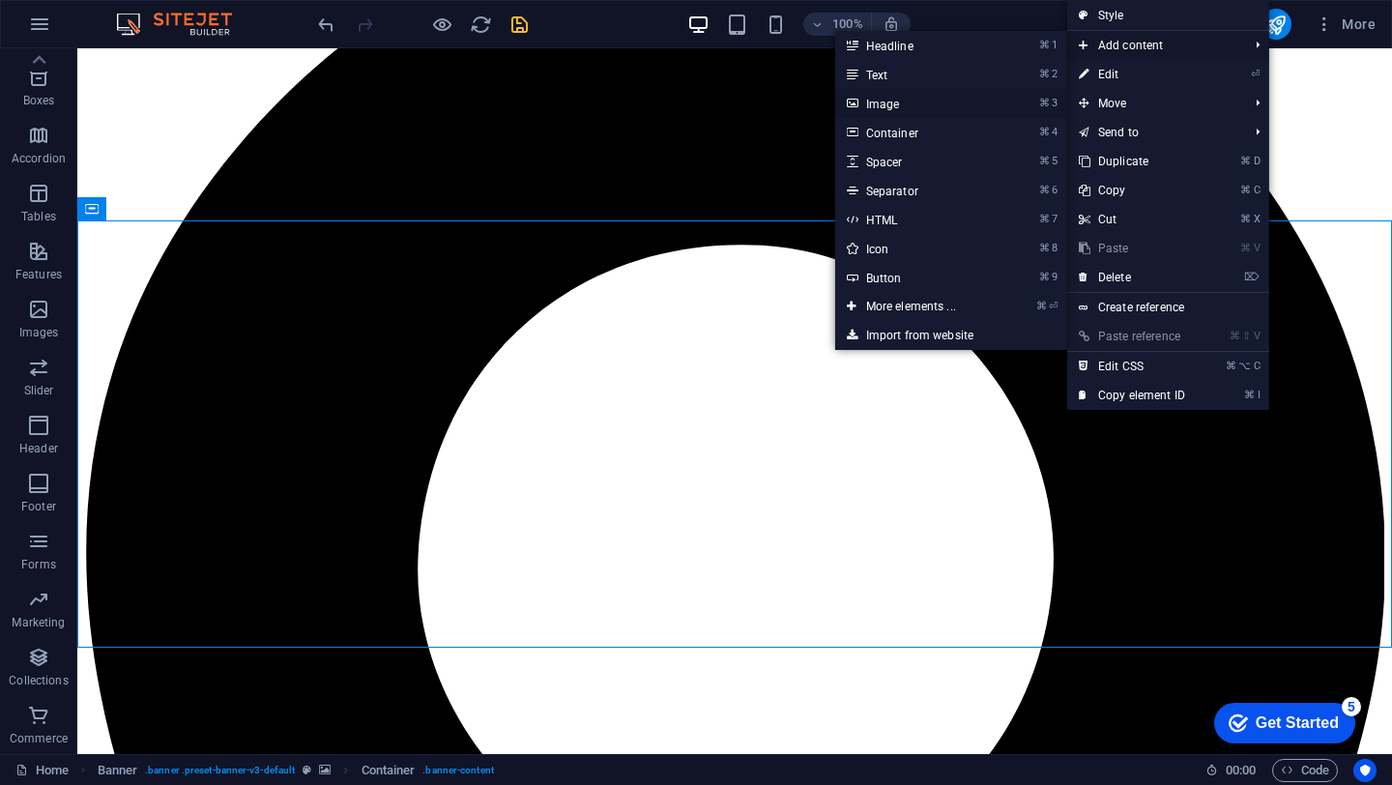
click at [1045, 101] on icon "⌘" at bounding box center [1044, 103] width 11 height 13
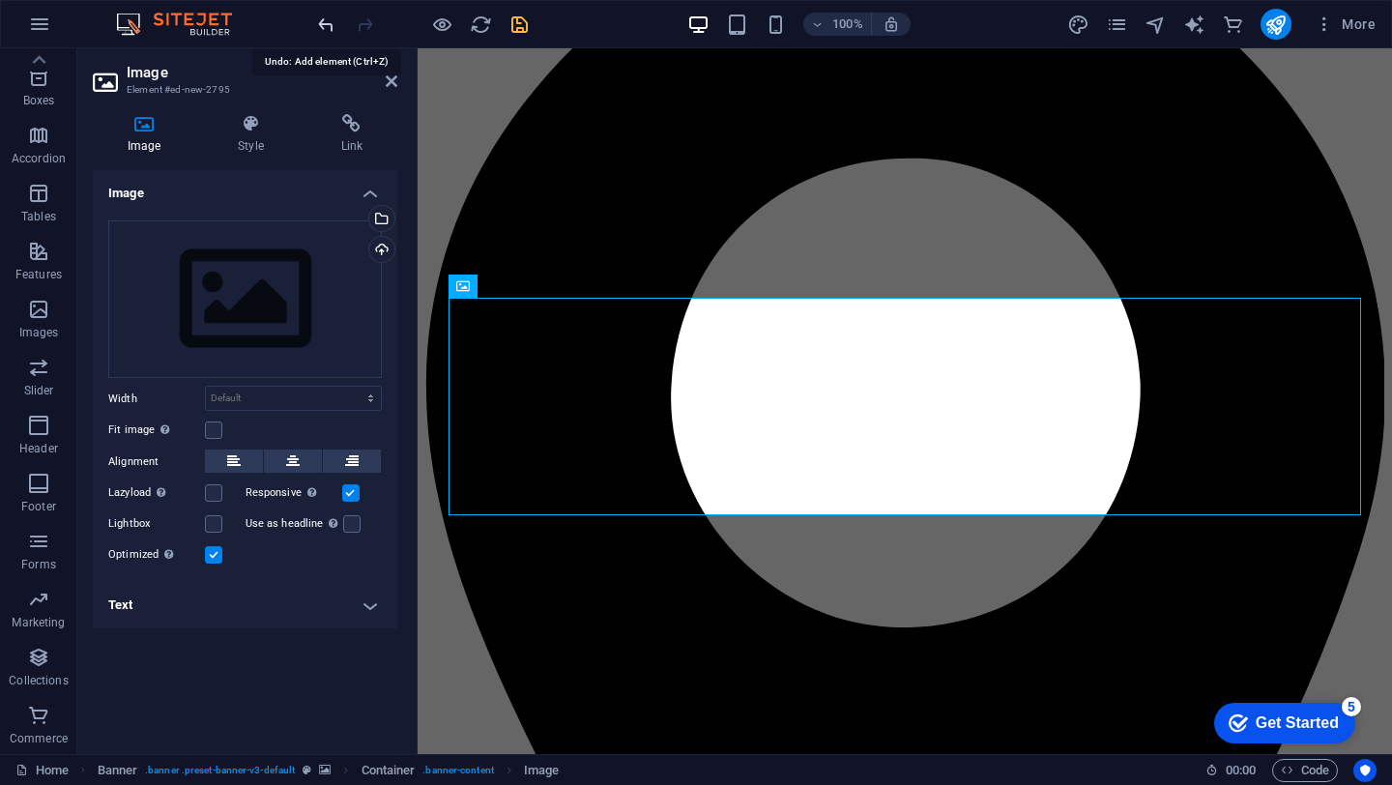
click at [319, 23] on icon "undo" at bounding box center [326, 25] width 22 height 22
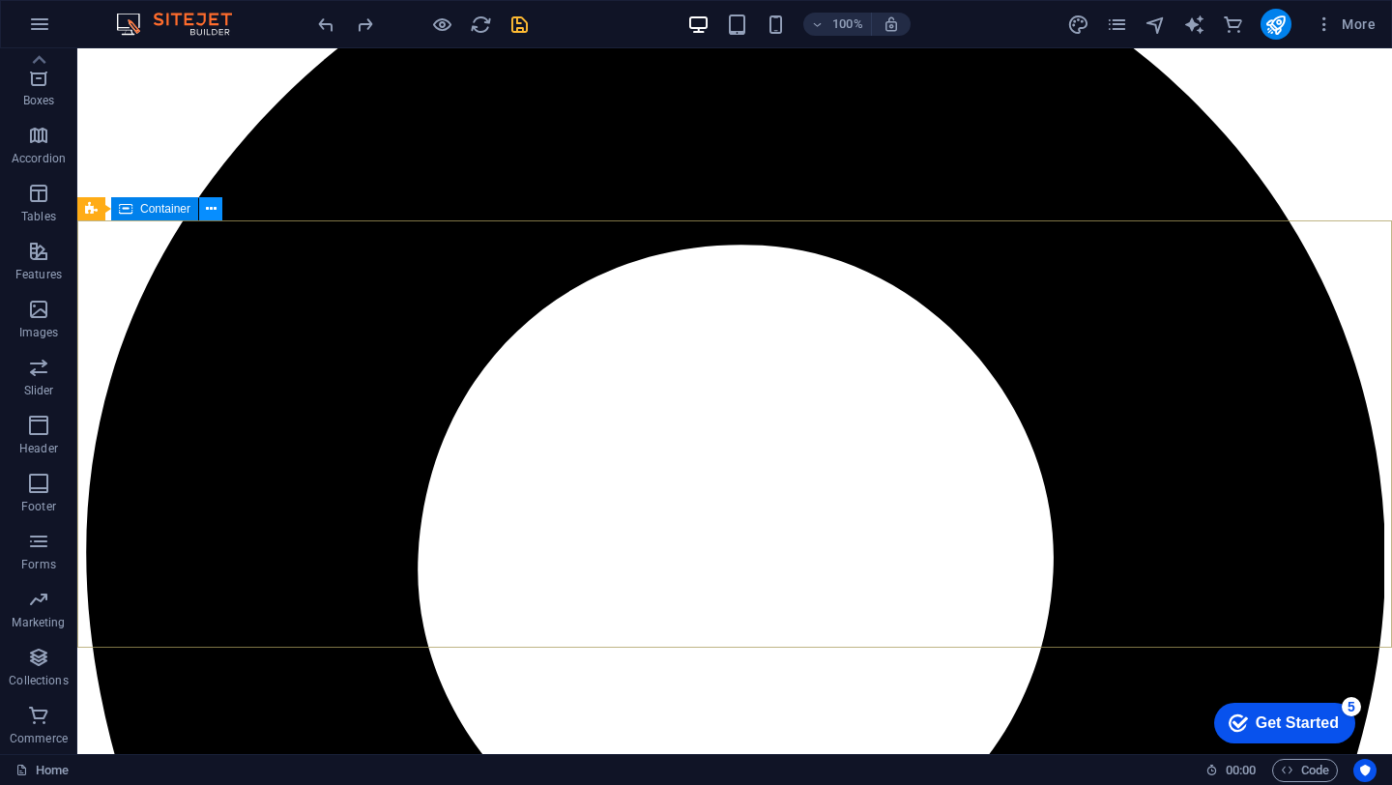
click at [209, 215] on icon at bounding box center [211, 209] width 11 height 20
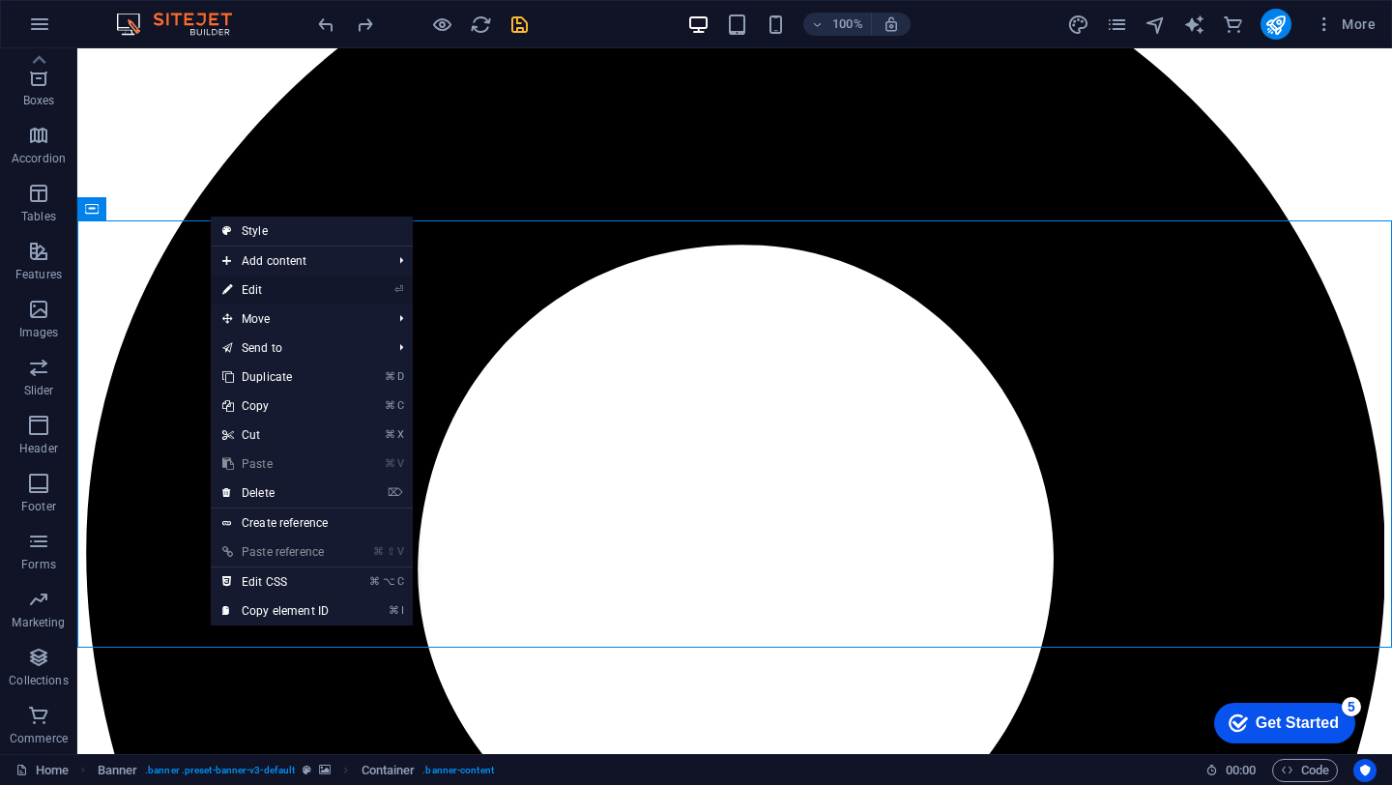
click at [240, 290] on link "⏎ Edit" at bounding box center [276, 289] width 130 height 29
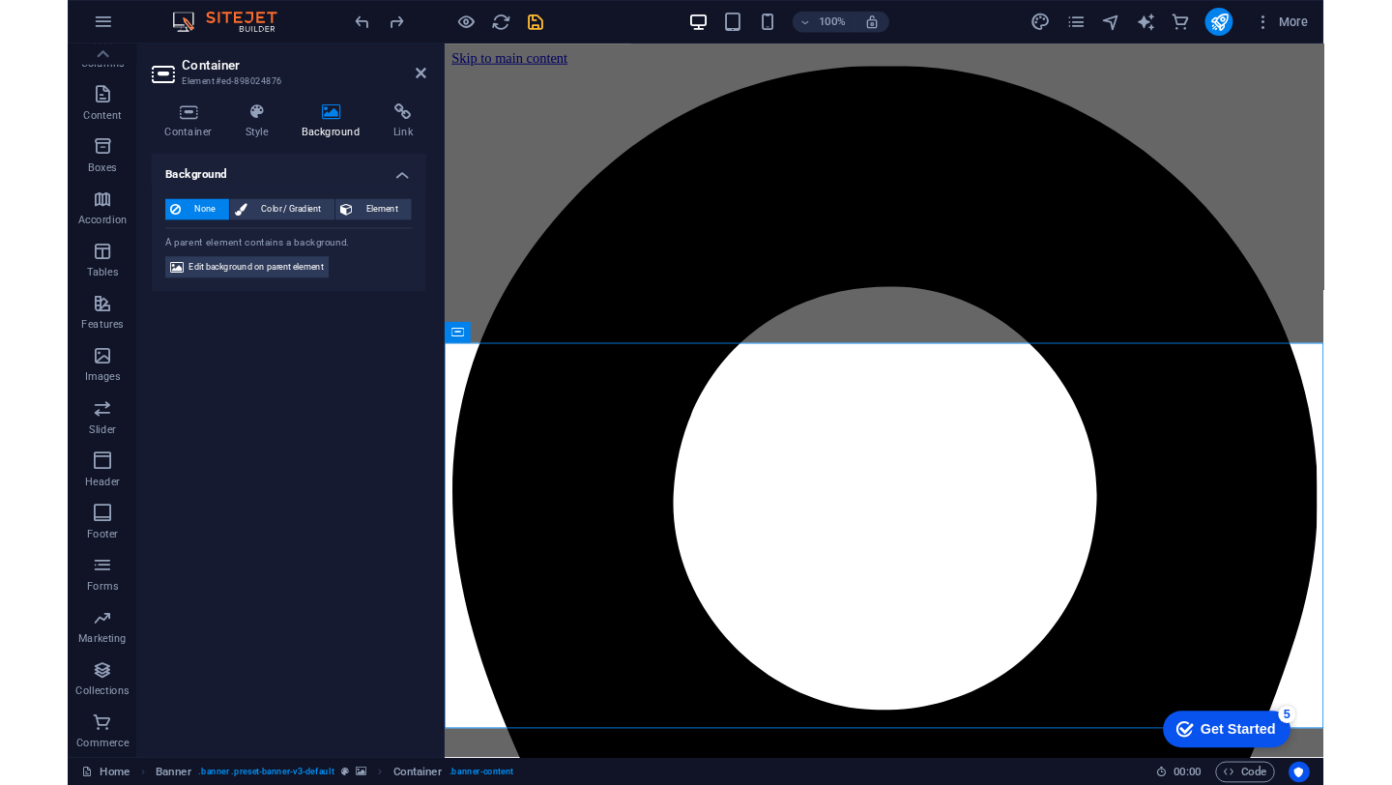
scroll to position [222, 0]
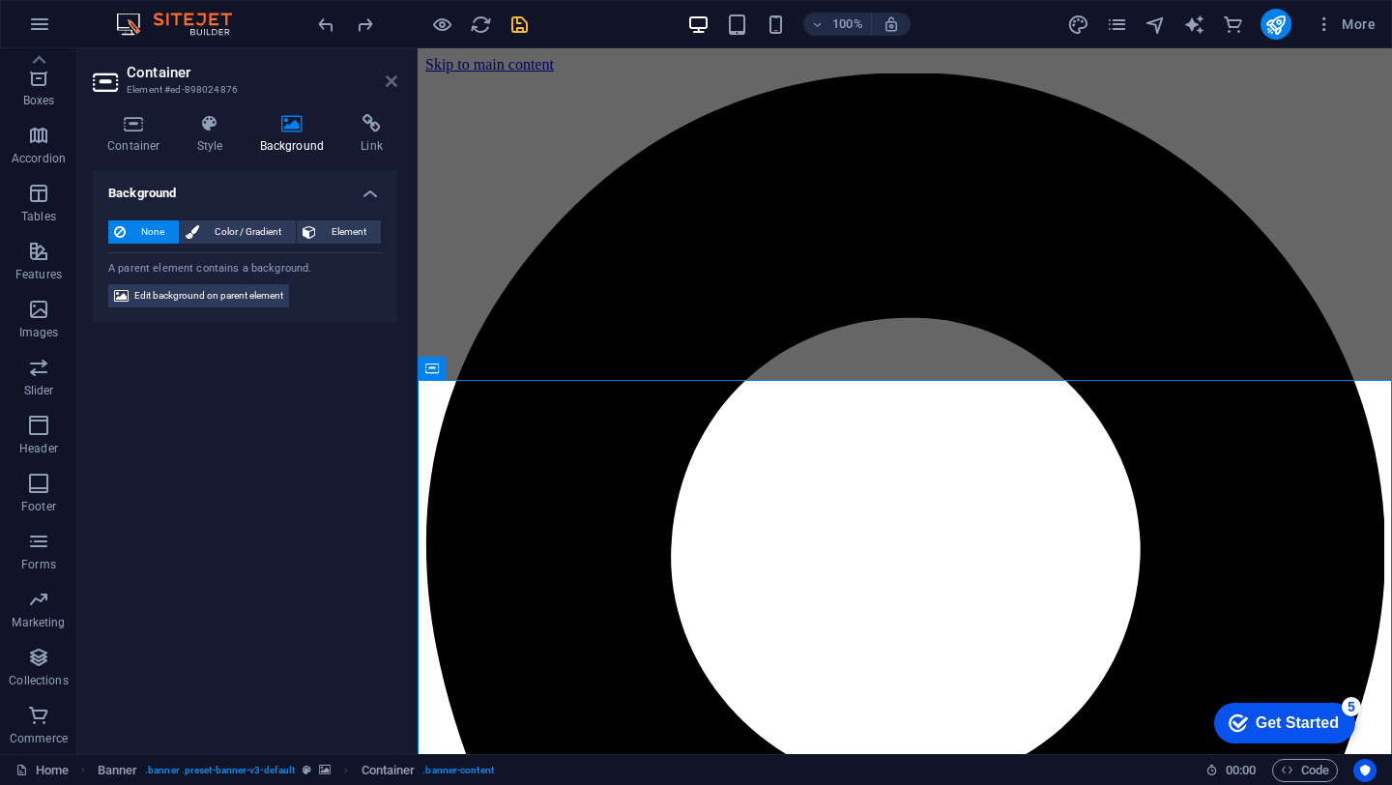
click at [392, 78] on icon at bounding box center [392, 80] width 12 height 15
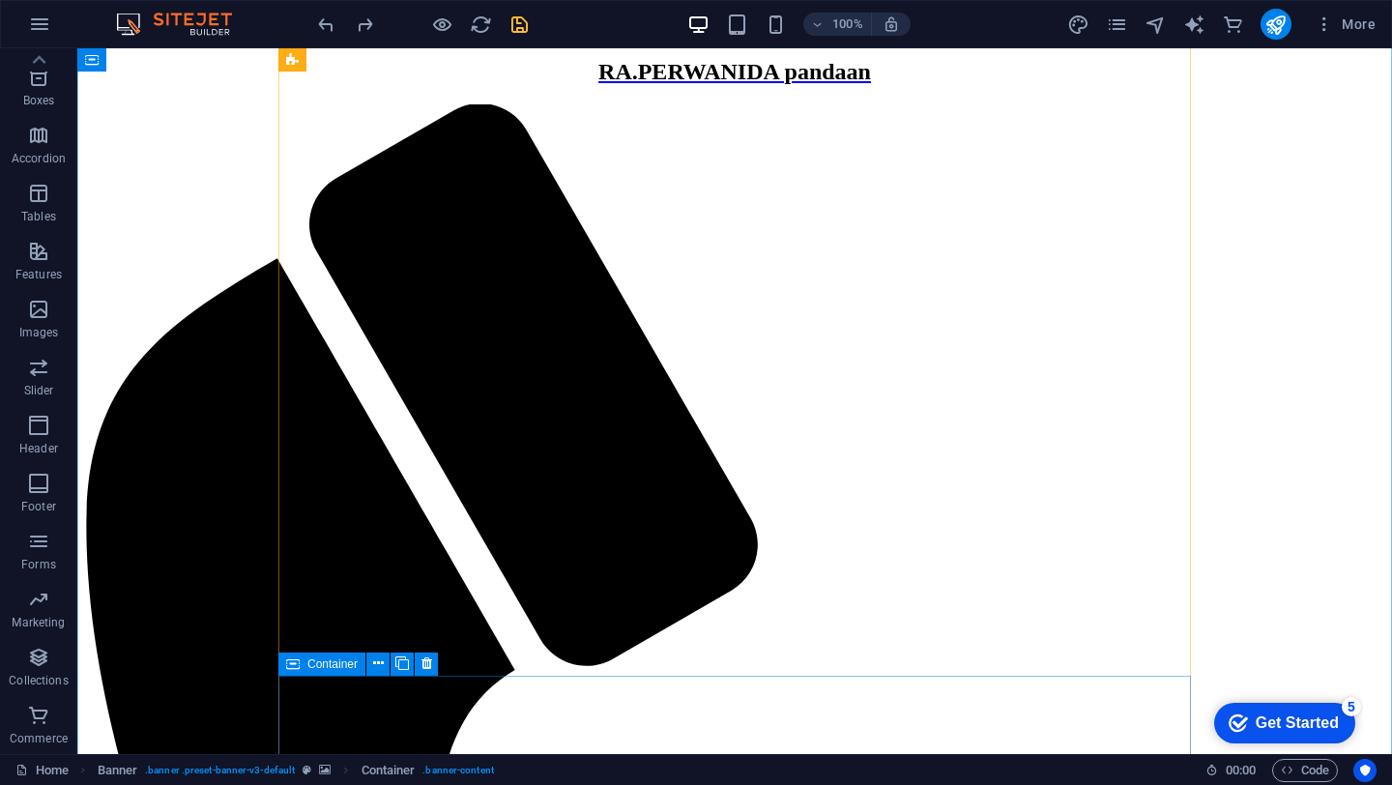
scroll to position [3921, 0]
